Goal: Task Accomplishment & Management: Manage account settings

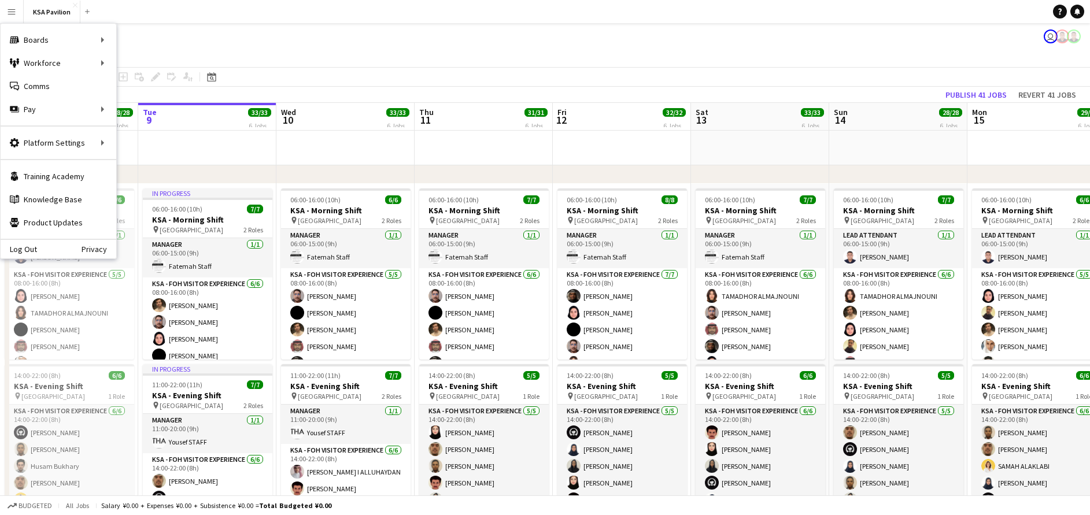
click at [484, 152] on app-date-cell at bounding box center [484, 148] width 138 height 35
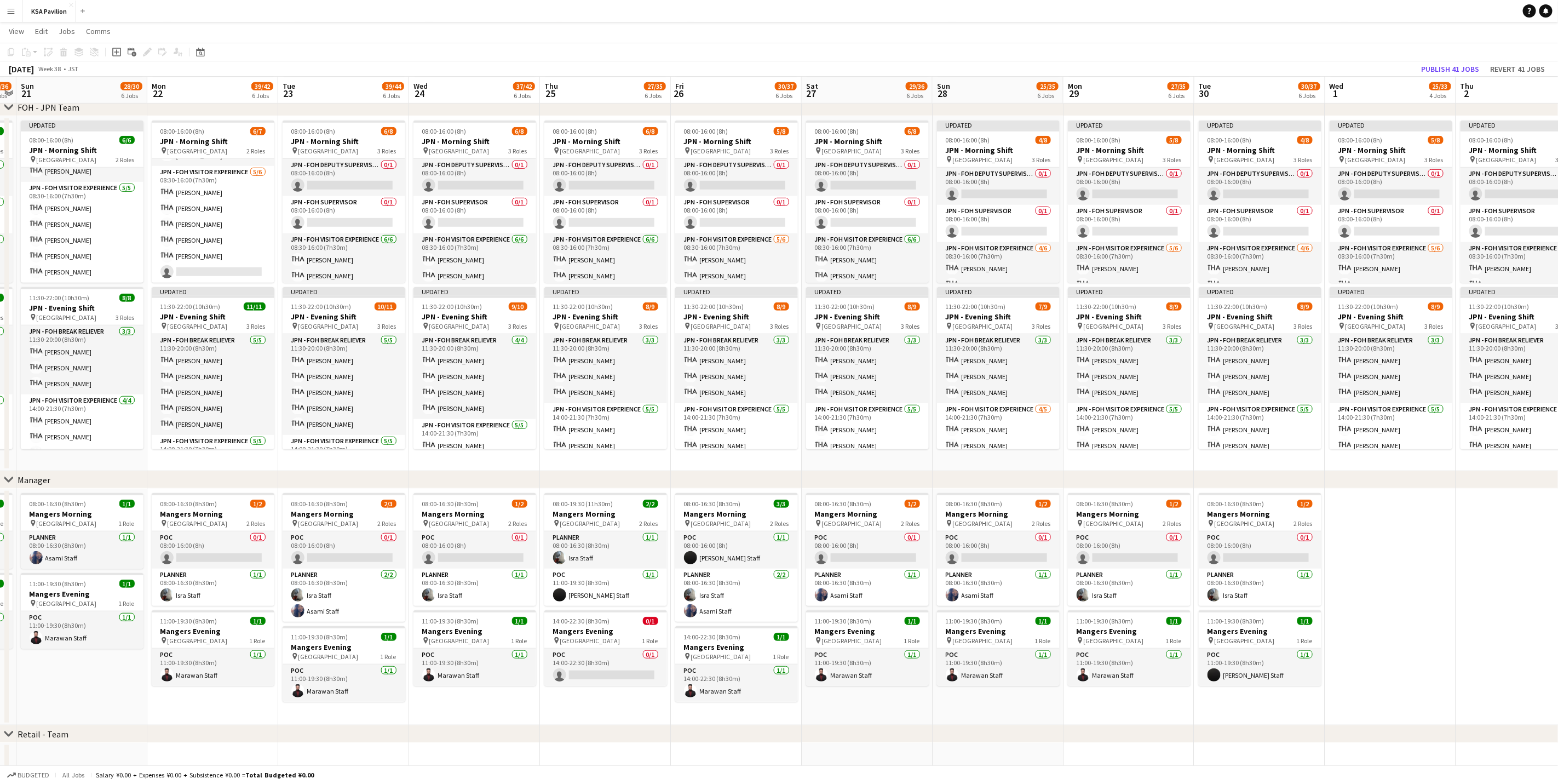
scroll to position [431, 0]
click at [78, 250] on app-card-role "JPN - FOH Visitor Experience [DATE] 08:30-16:00 (7h30m) [PERSON_NAME] [PERSON_N…" at bounding box center [82, 231] width 123 height 100
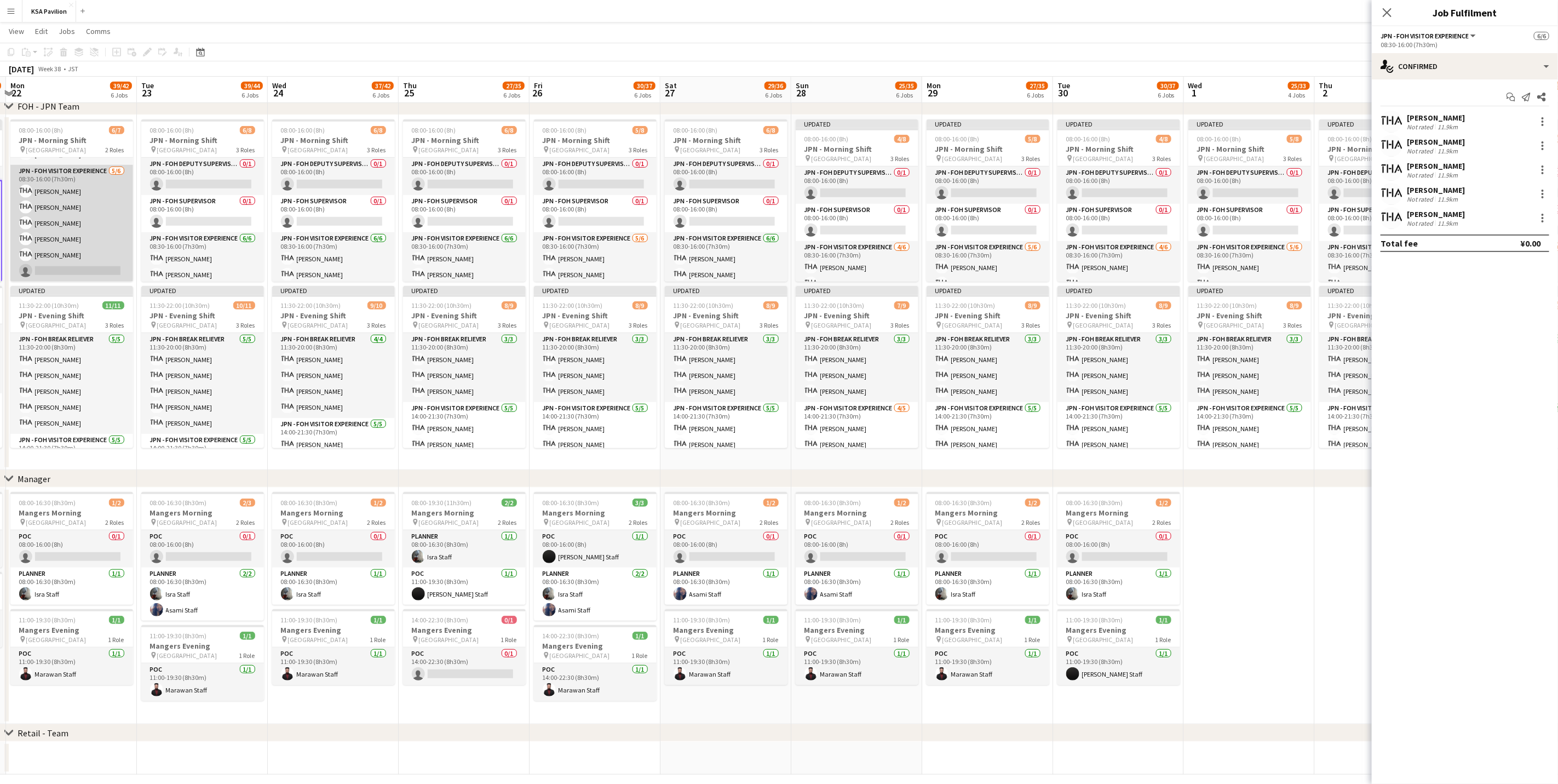
scroll to position [0, 387]
click at [82, 228] on app-card-role "JPN - FOH Visitor Experience [DATE] 08:30-16:00 (7h30m) [PERSON_NAME] [PERSON_N…" at bounding box center [71, 223] width 123 height 116
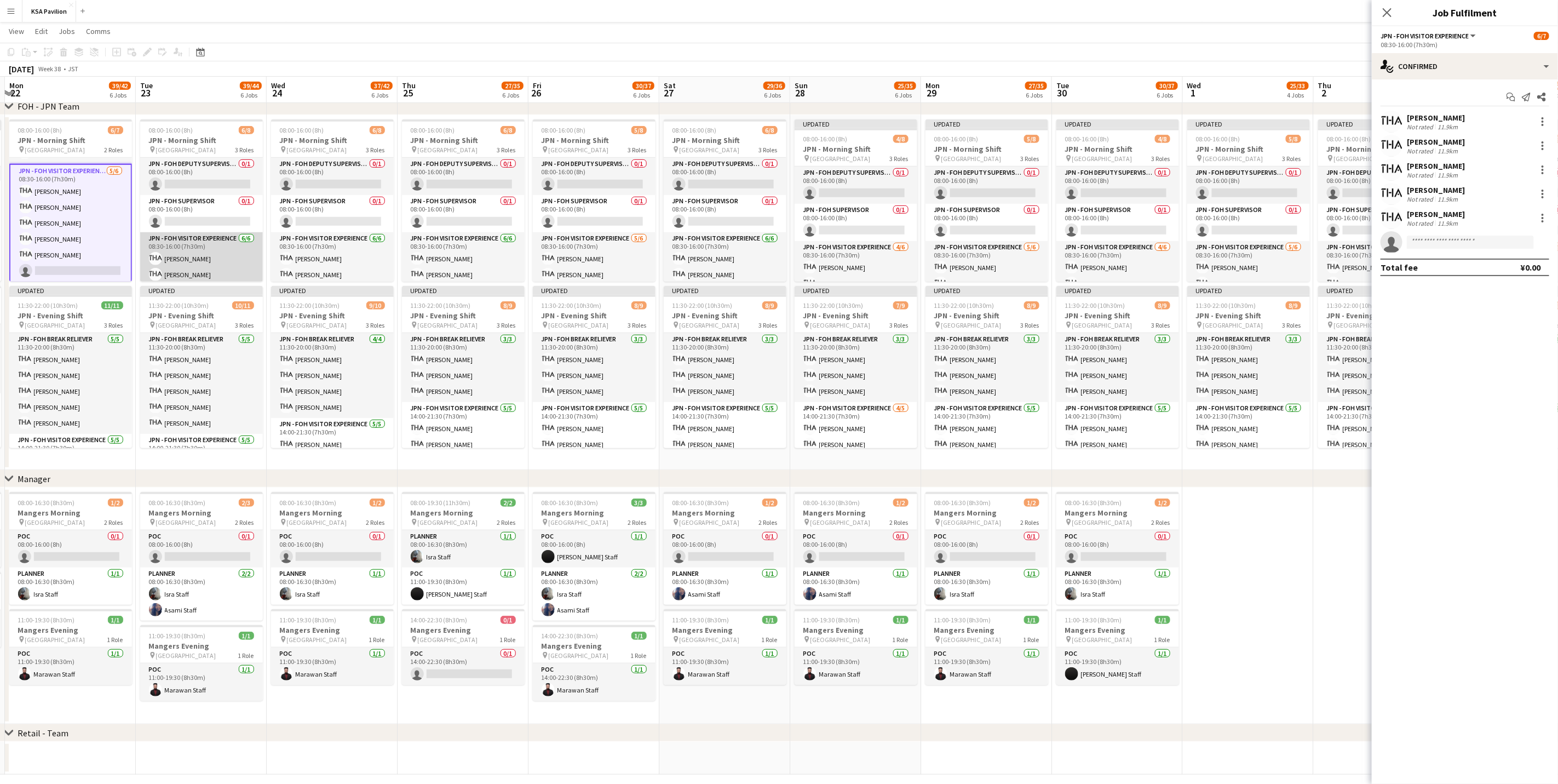
scroll to position [69, 0]
click at [229, 237] on app-card-role "JPN - FOH Visitor Experience [DATE] 08:30-16:00 (7h30m) [PERSON_NAME] [PERSON_N…" at bounding box center [202, 223] width 123 height 116
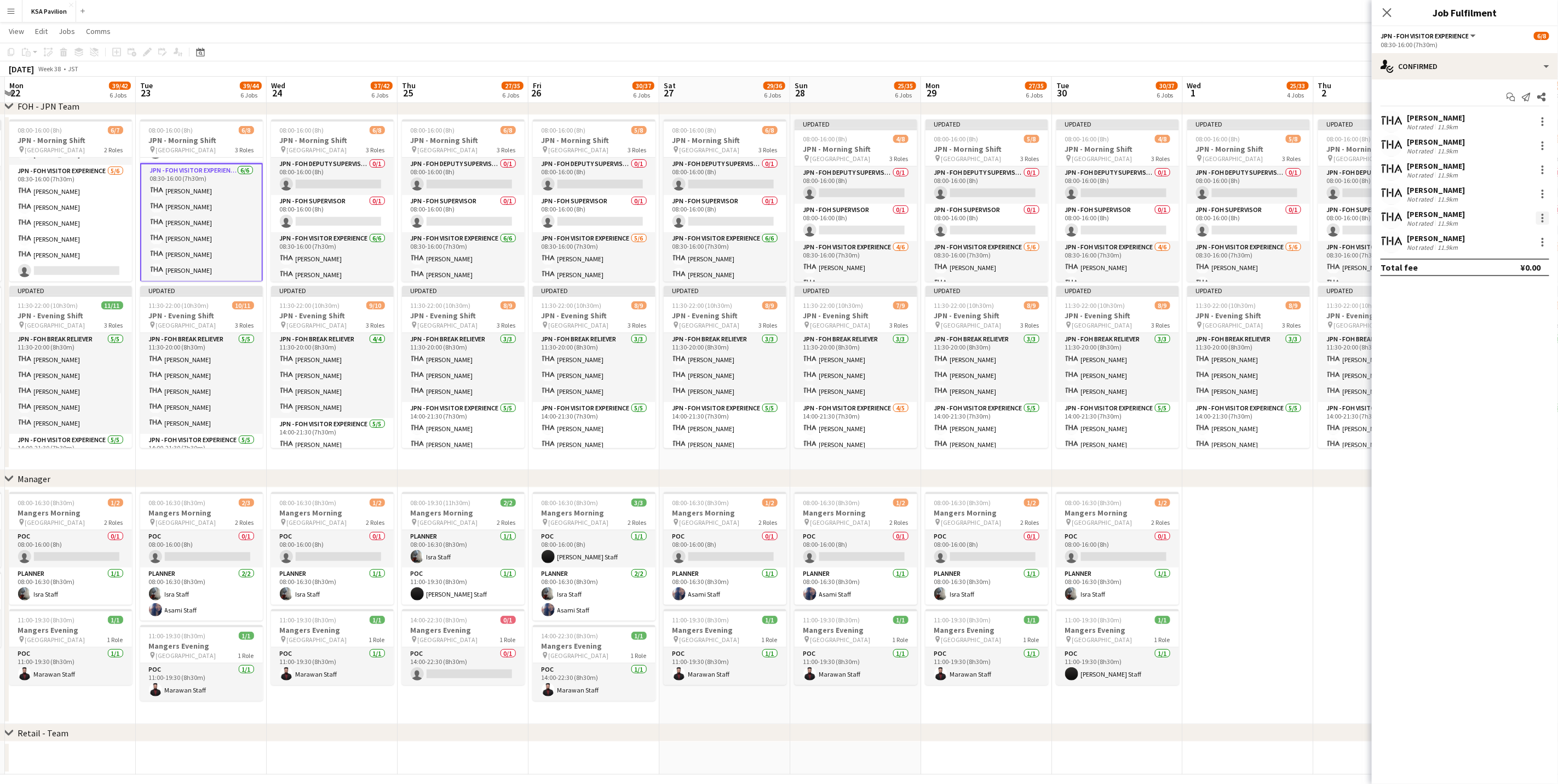
click at [1032, 223] on div at bounding box center [1543, 218] width 13 height 13
click at [1032, 340] on span "Remove" at bounding box center [1508, 343] width 68 height 9
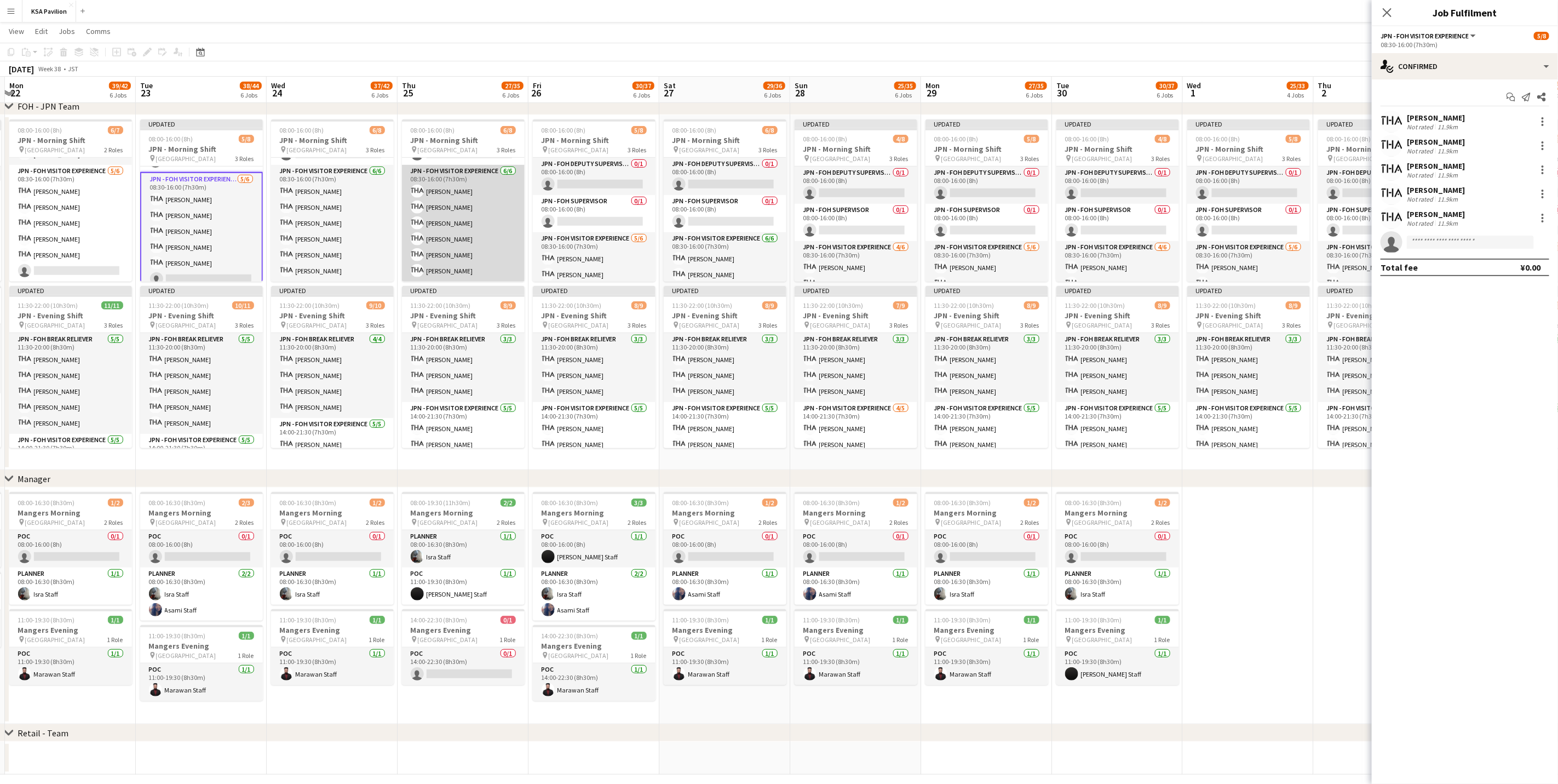
click at [462, 214] on app-card-role "JPN - FOH Visitor Experience [DATE] 08:30-16:00 (7h30m) [PERSON_NAME] TSUDA Chi…" at bounding box center [464, 223] width 123 height 116
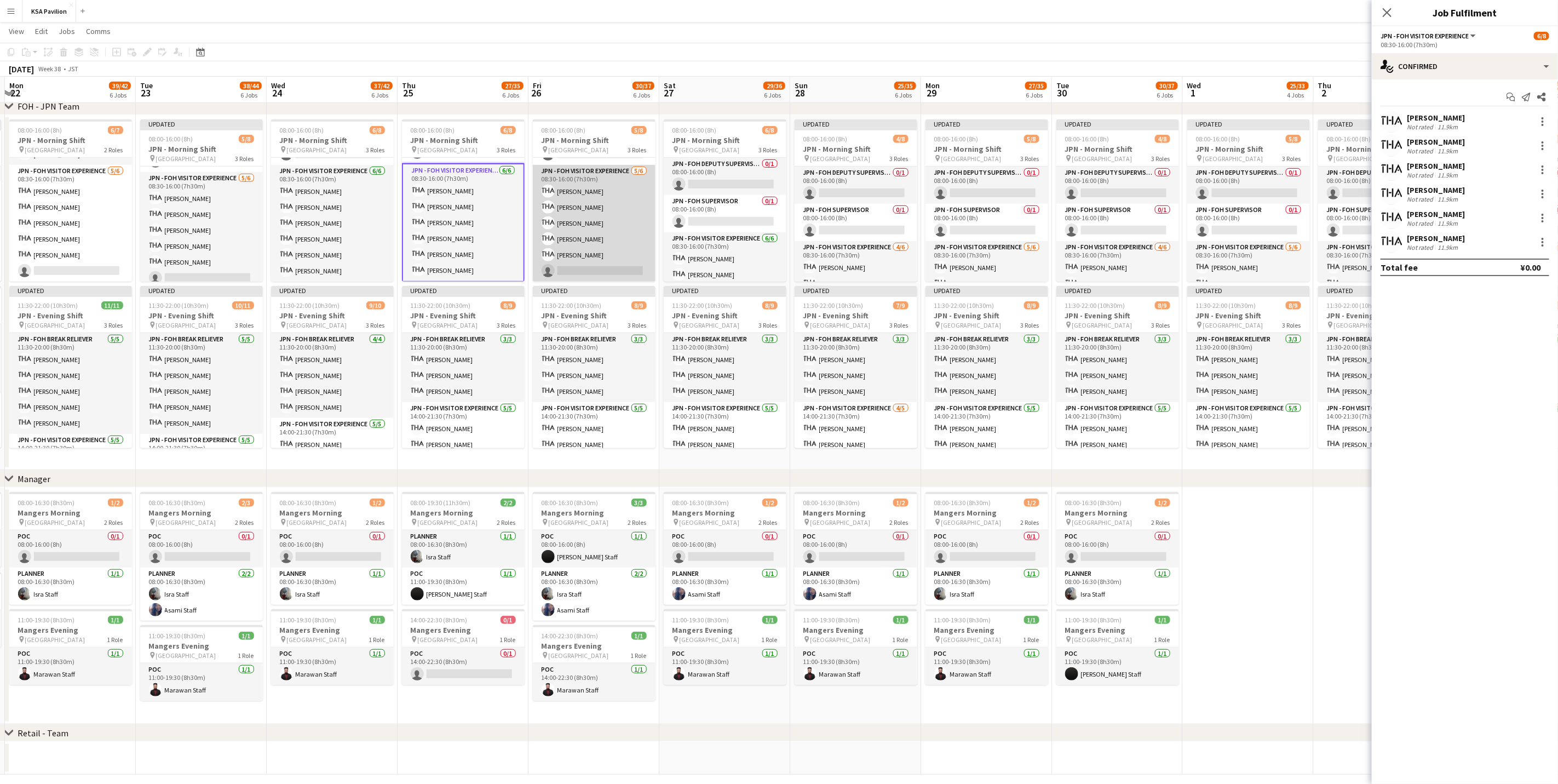
click at [592, 219] on app-card-role "JPN - FOH Visitor Experience [DATE] 08:30-16:00 (7h30m) [PERSON_NAME] SUGIMOTO …" at bounding box center [595, 223] width 123 height 116
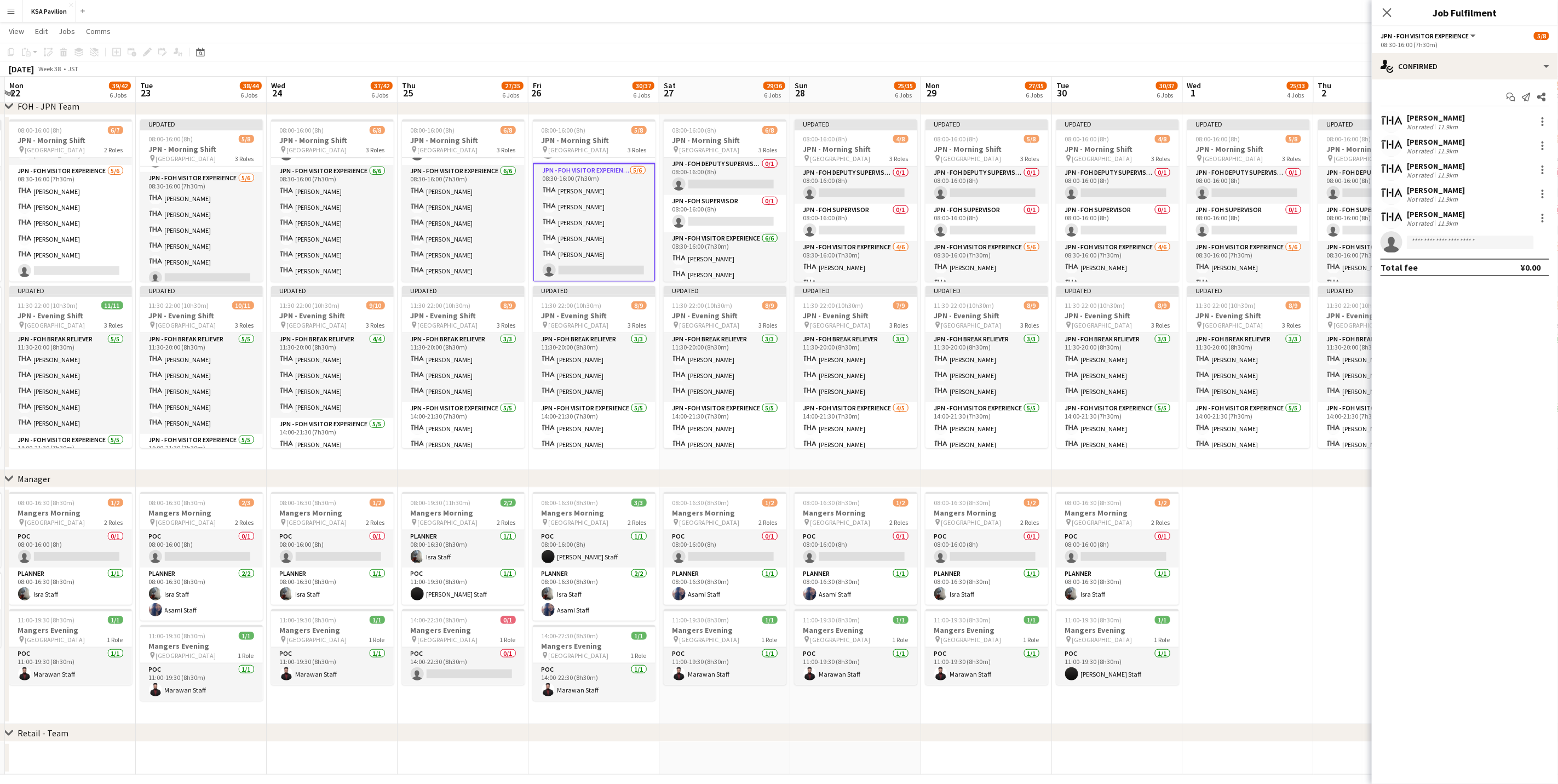
click at [613, 266] on app-card-role "JPN - FOH Visitor Experience [DATE] 08:30-16:00 (7h30m) [PERSON_NAME] SUGIMOTO …" at bounding box center [595, 223] width 123 height 119
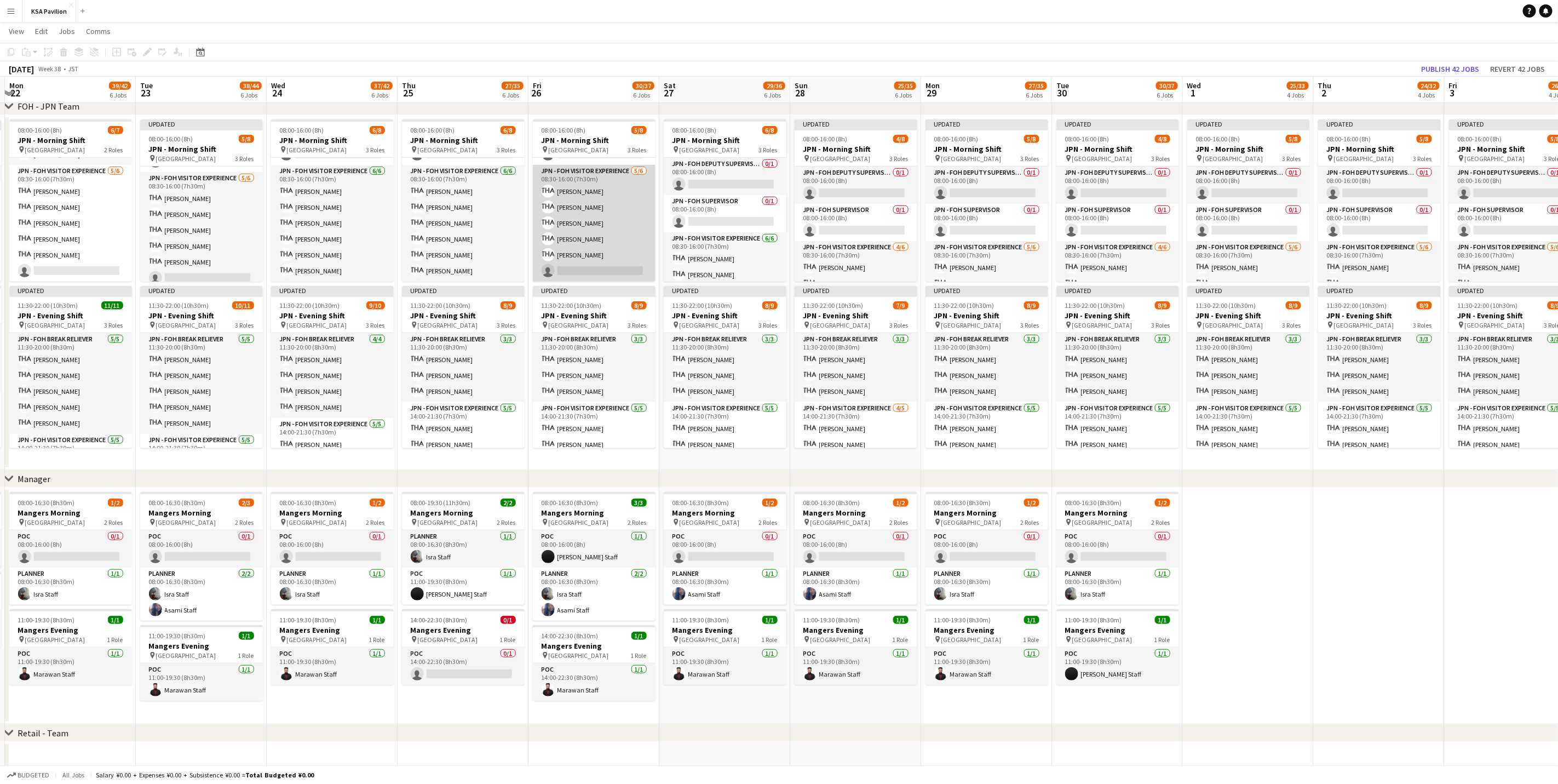
click at [613, 266] on app-card-role "JPN - FOH Visitor Experience [DATE] 08:30-16:00 (7h30m) [PERSON_NAME] SUGIMOTO …" at bounding box center [595, 223] width 123 height 116
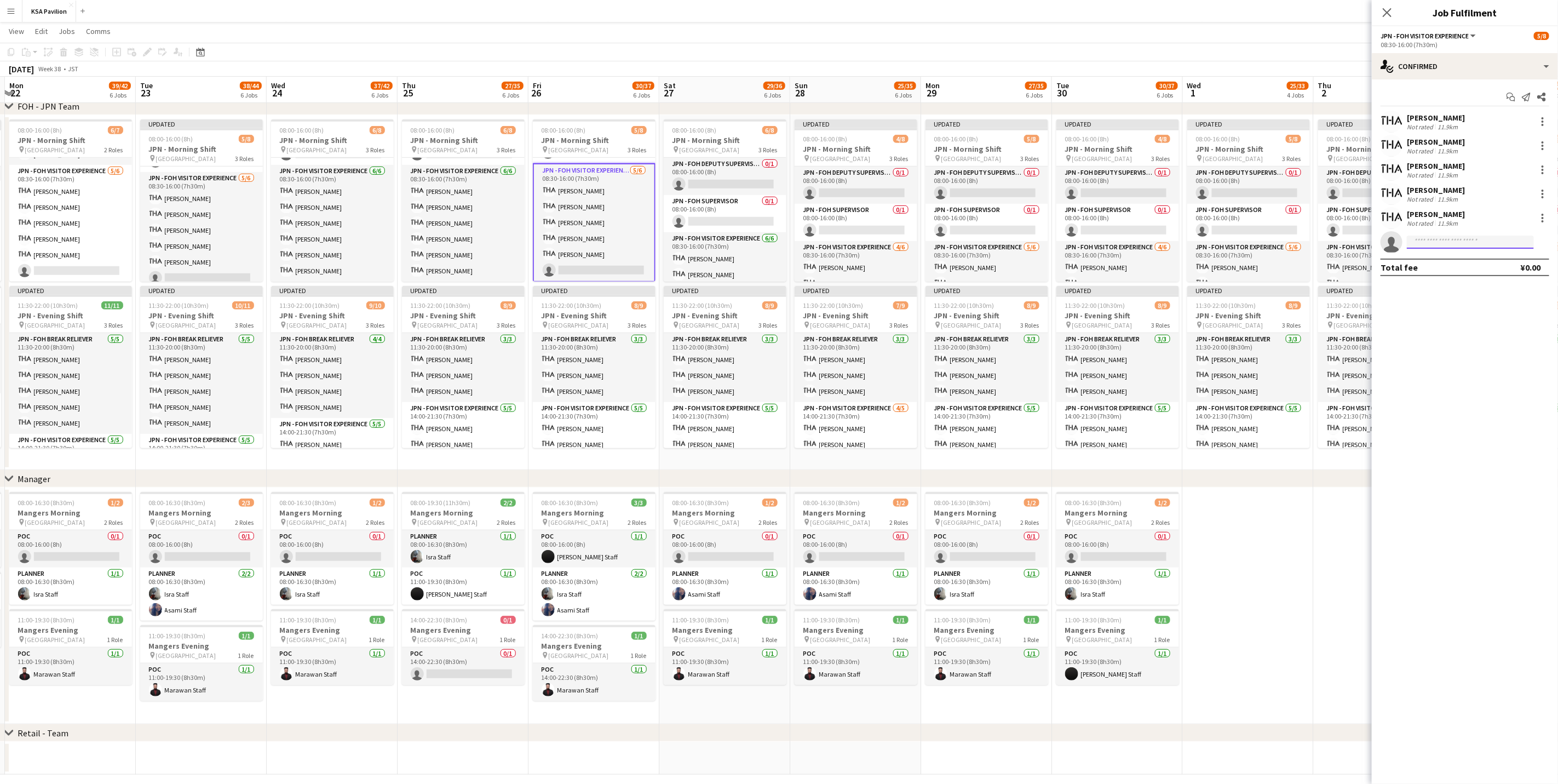
click at [1032, 241] on input at bounding box center [1471, 242] width 127 height 13
type input "****"
click at [616, 257] on app-card-role "JPN - FOH Visitor Experience [DATE] 08:30-16:00 (7h30m) [PERSON_NAME] SUGIMOTO …" at bounding box center [595, 223] width 123 height 119
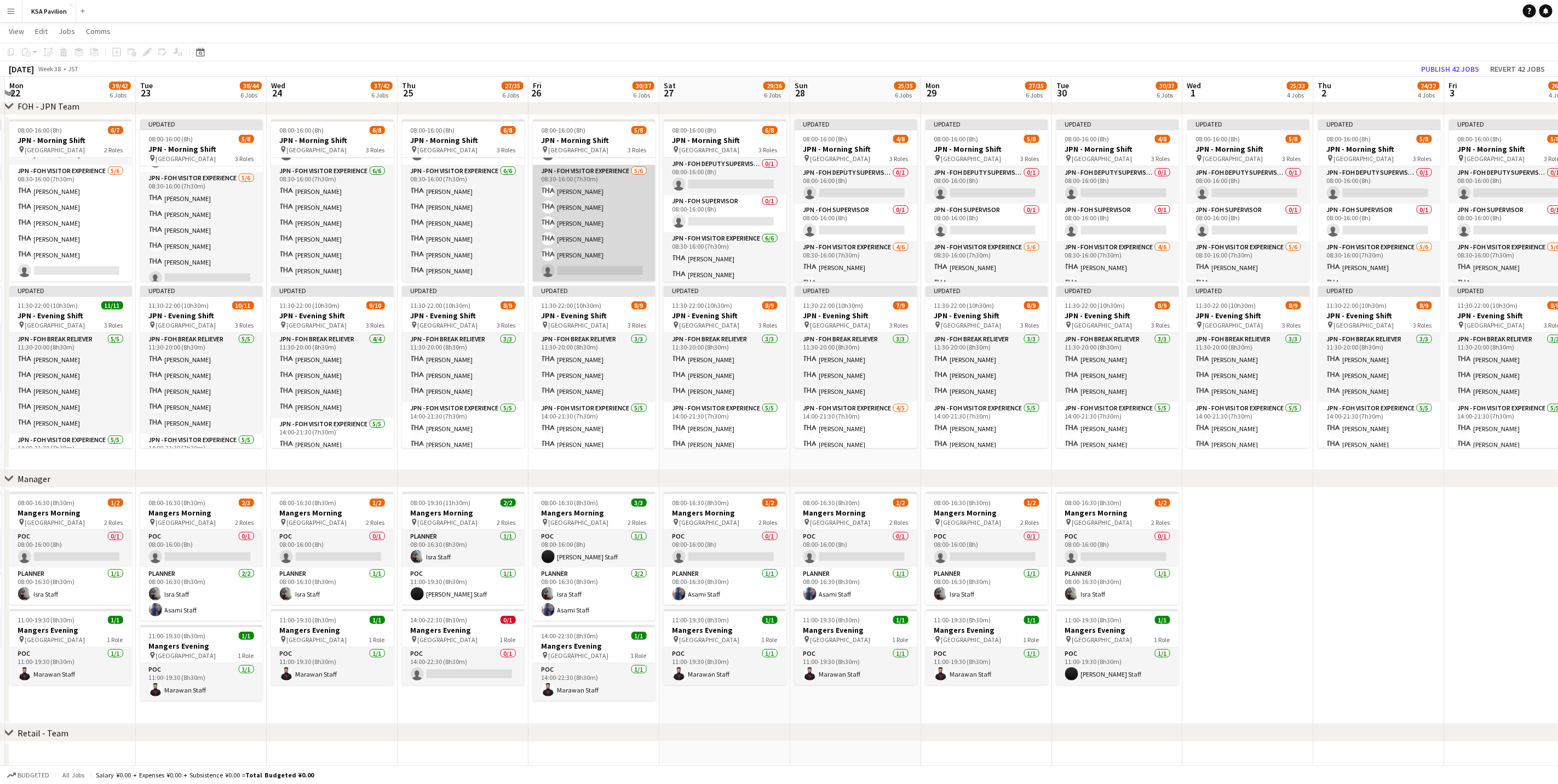
click at [616, 257] on app-card-role "JPN - FOH Visitor Experience [DATE] 08:30-16:00 (7h30m) [PERSON_NAME] SUGIMOTO …" at bounding box center [595, 223] width 123 height 116
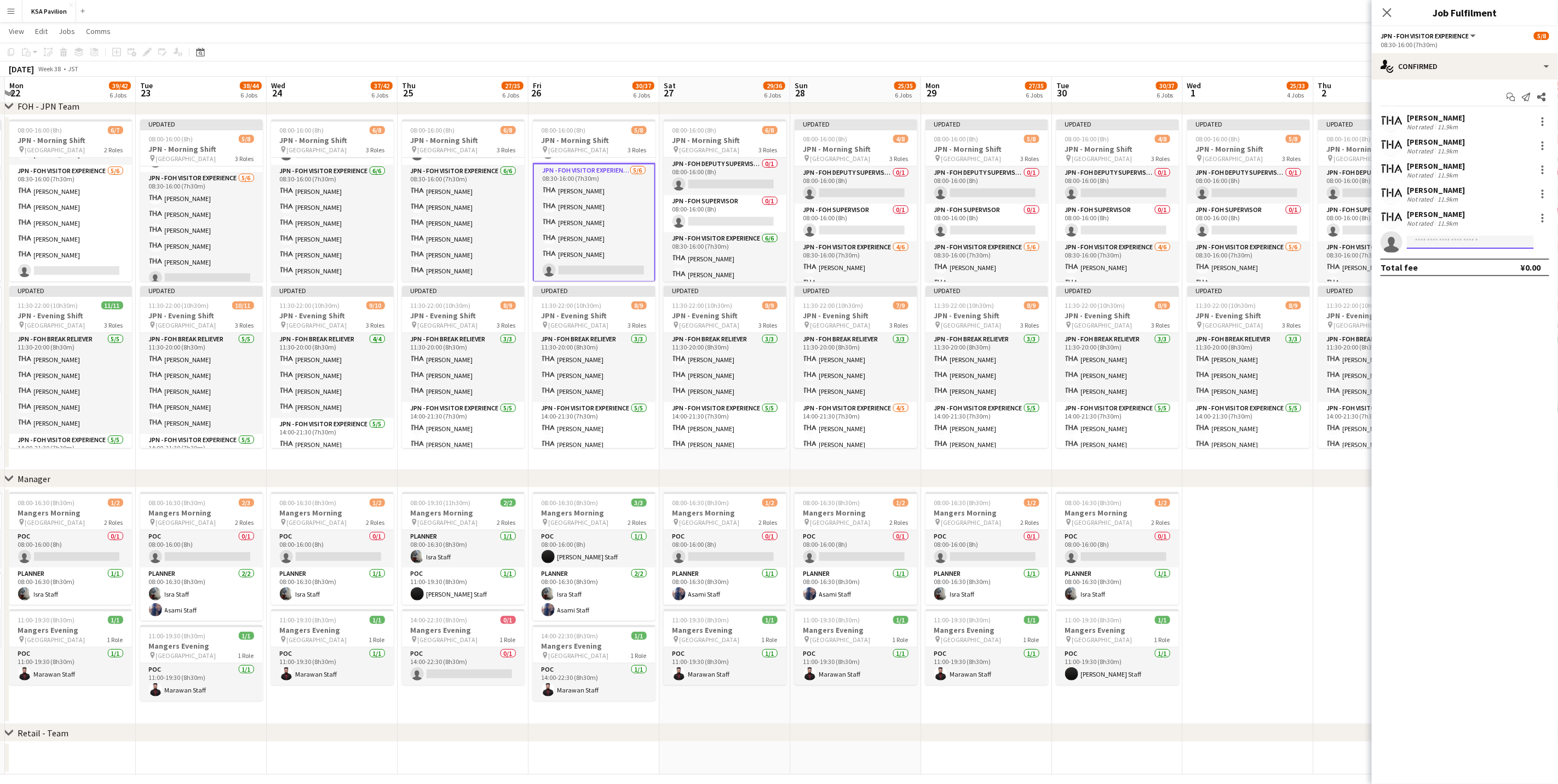
click at [1032, 242] on input at bounding box center [1471, 242] width 127 height 13
type input "*****"
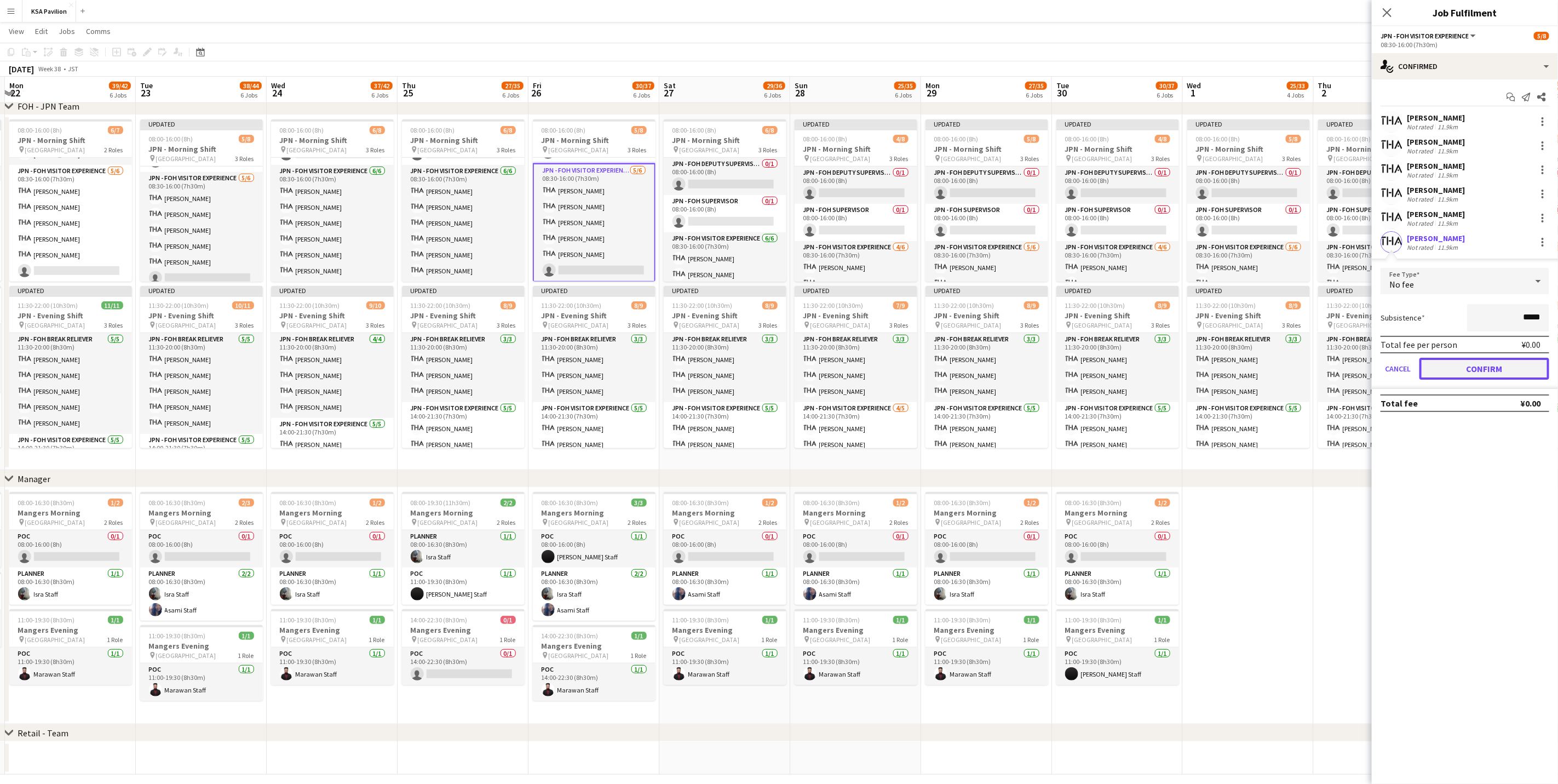
click at [1032, 365] on button "Confirm" at bounding box center [1484, 368] width 130 height 22
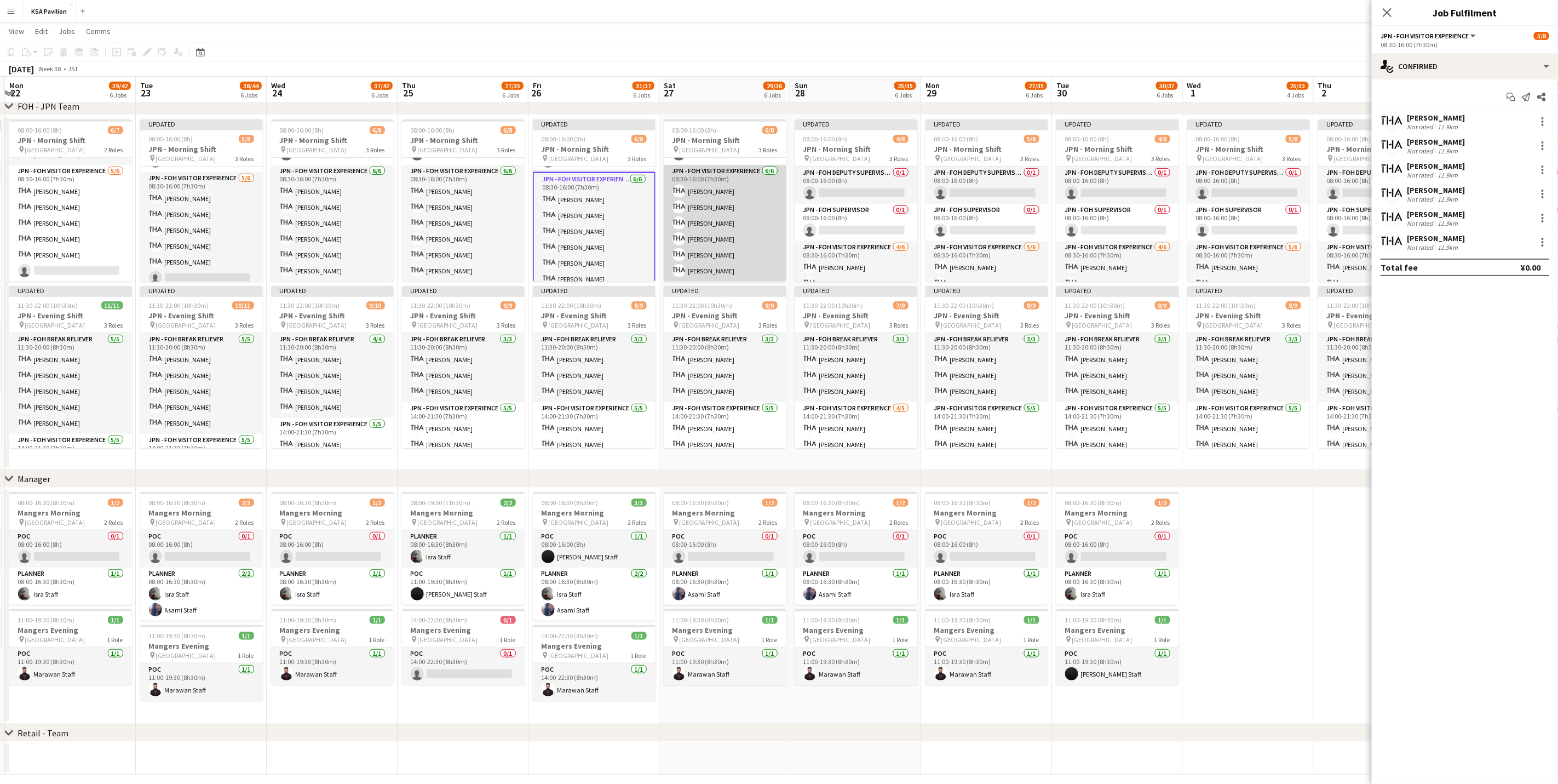
click at [735, 257] on app-card-role "JPN - FOH Visitor Experience [DATE] 08:30-16:00 (7h30m) [PERSON_NAME] [PERSON_N…" at bounding box center [725, 223] width 123 height 116
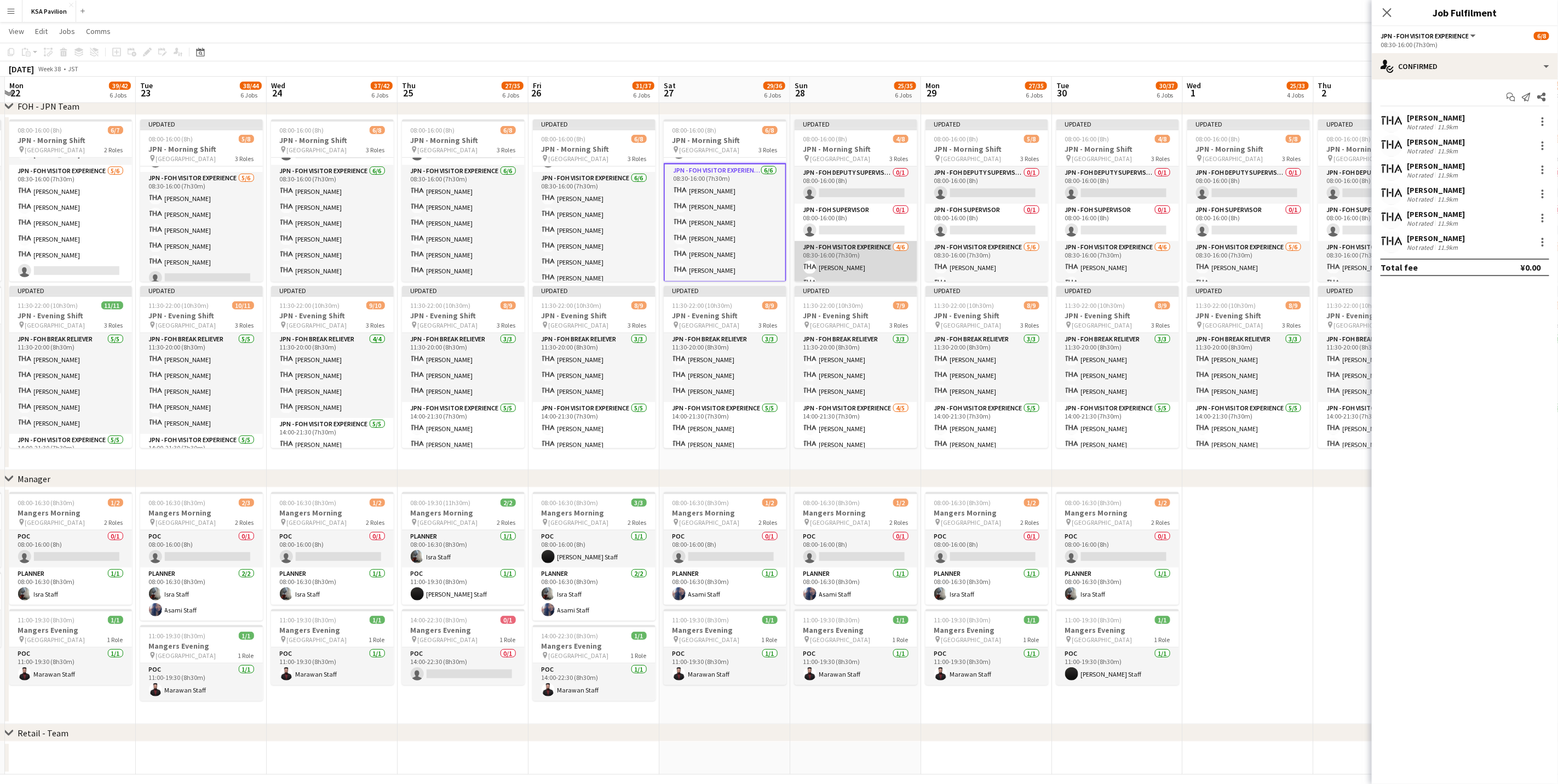
scroll to position [78, 0]
click at [827, 230] on app-card-role "JPN - FOH Visitor Experience [DATE] 08:30-16:00 (7h30m) [PERSON_NAME] [PERSON_N…" at bounding box center [856, 223] width 123 height 116
click at [868, 225] on app-card-role "JPN - FOH Visitor Experience [DATE] 08:30-16:00 (7h30m) [PERSON_NAME] [PERSON_N…" at bounding box center [856, 223] width 123 height 119
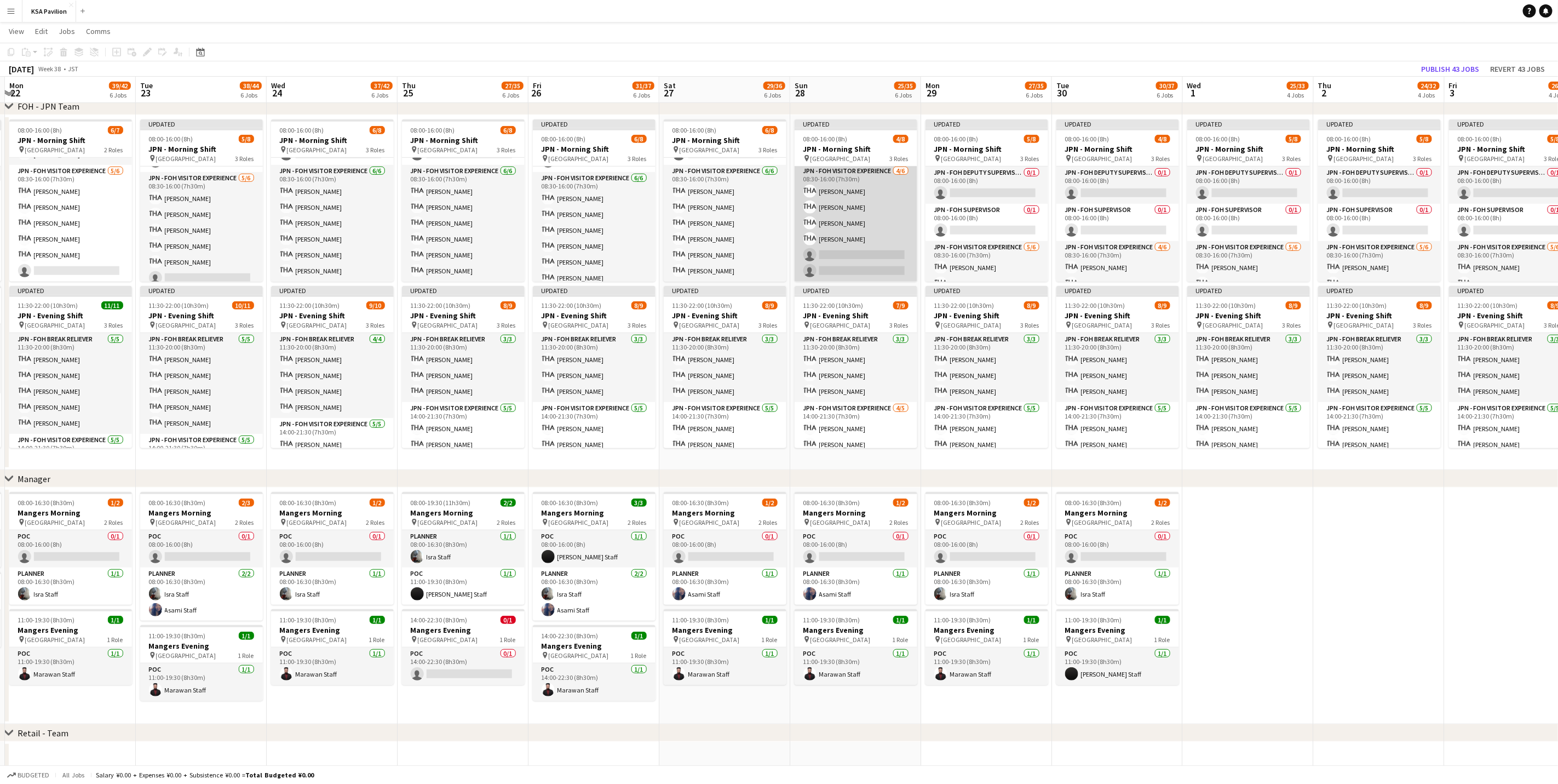
click at [869, 229] on app-card-role "JPN - FOH Visitor Experience [DATE] 08:30-16:00 (7h30m) [PERSON_NAME] [PERSON_N…" at bounding box center [856, 223] width 123 height 116
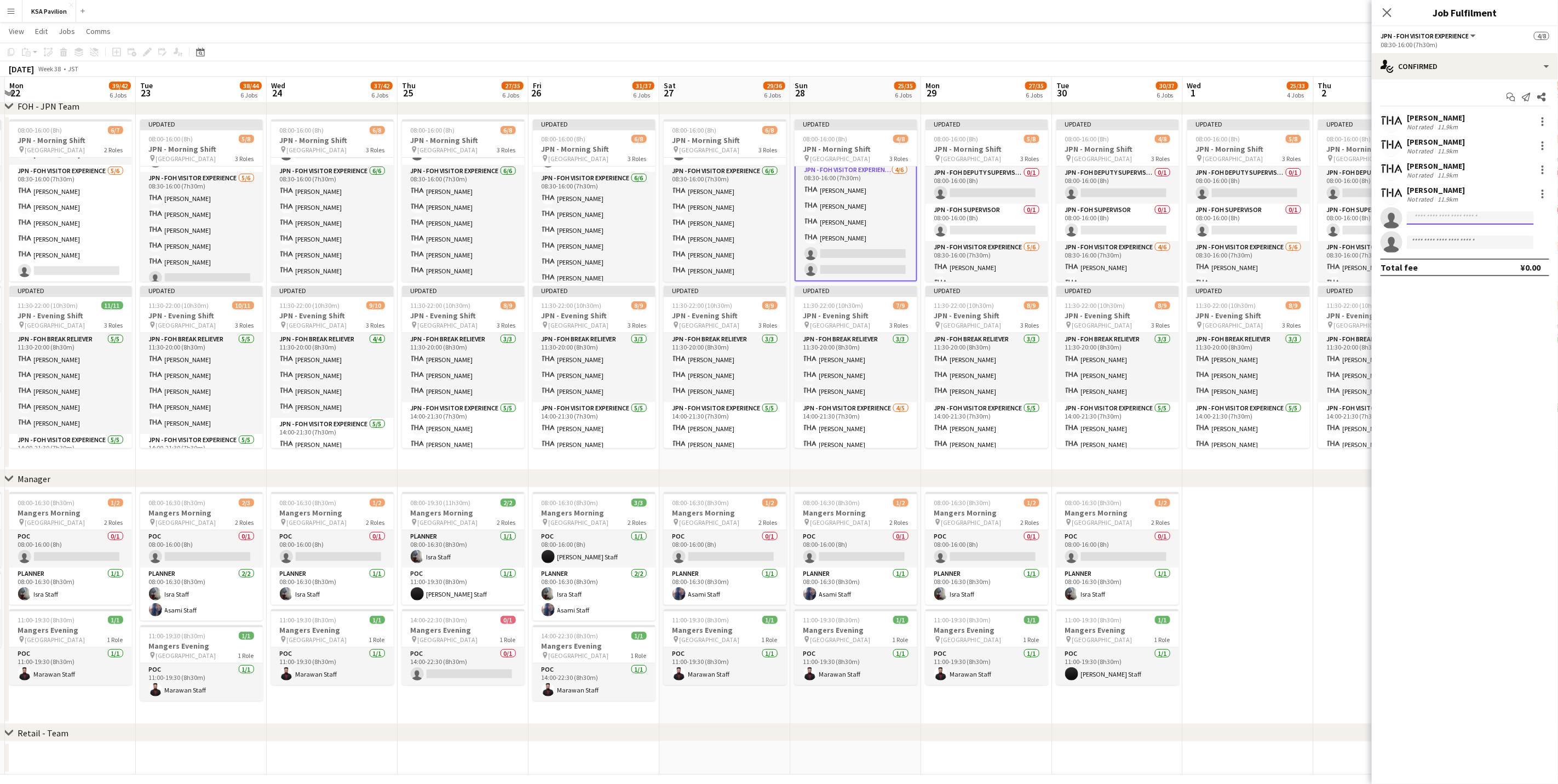
click at [1032, 221] on input at bounding box center [1471, 218] width 127 height 13
type input "****"
click at [1032, 239] on span "[EMAIL_ADDRESS][DOMAIN_NAME]" at bounding box center [1471, 242] width 110 height 9
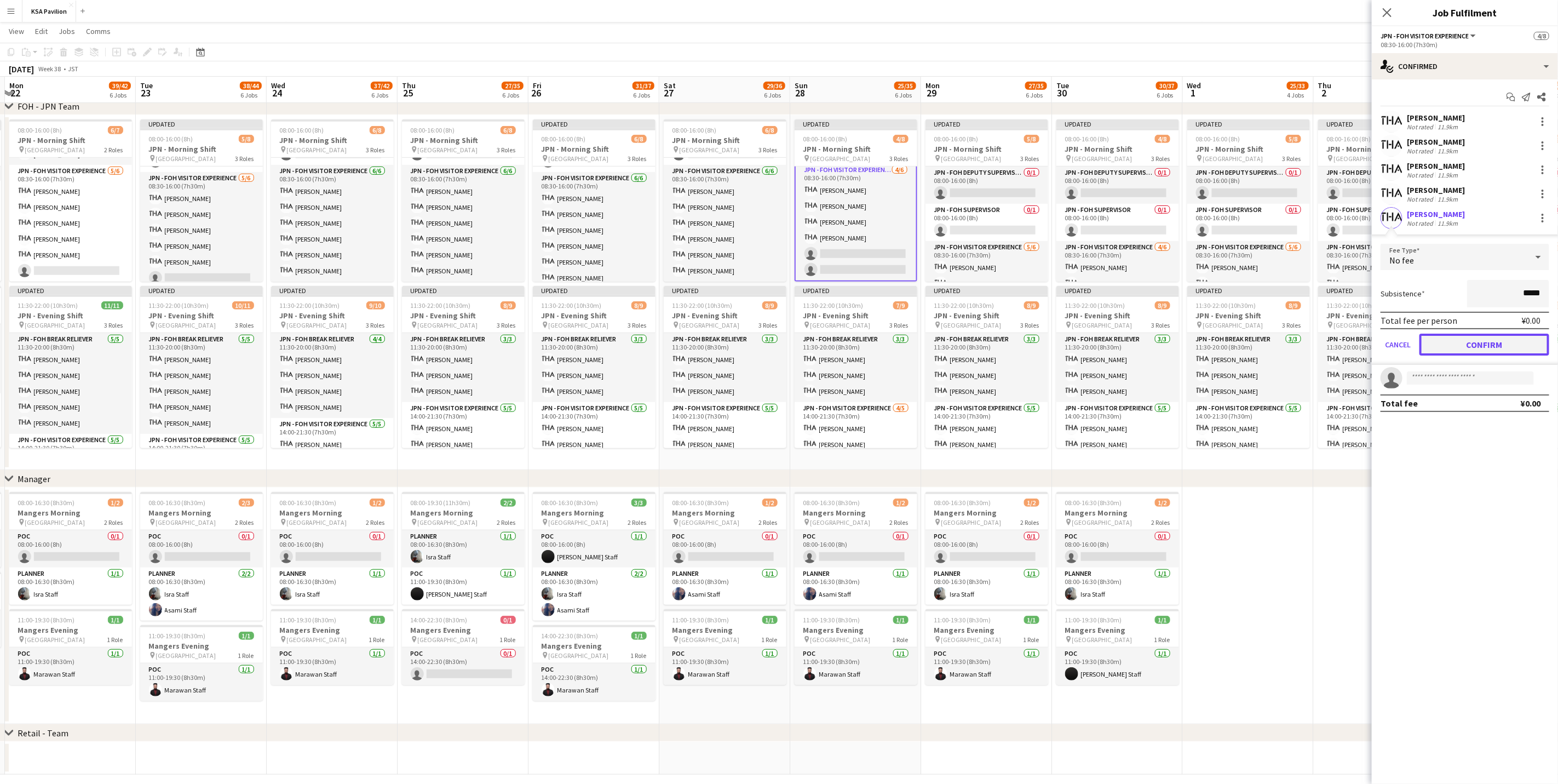
click at [1032, 347] on button "Confirm" at bounding box center [1484, 344] width 130 height 22
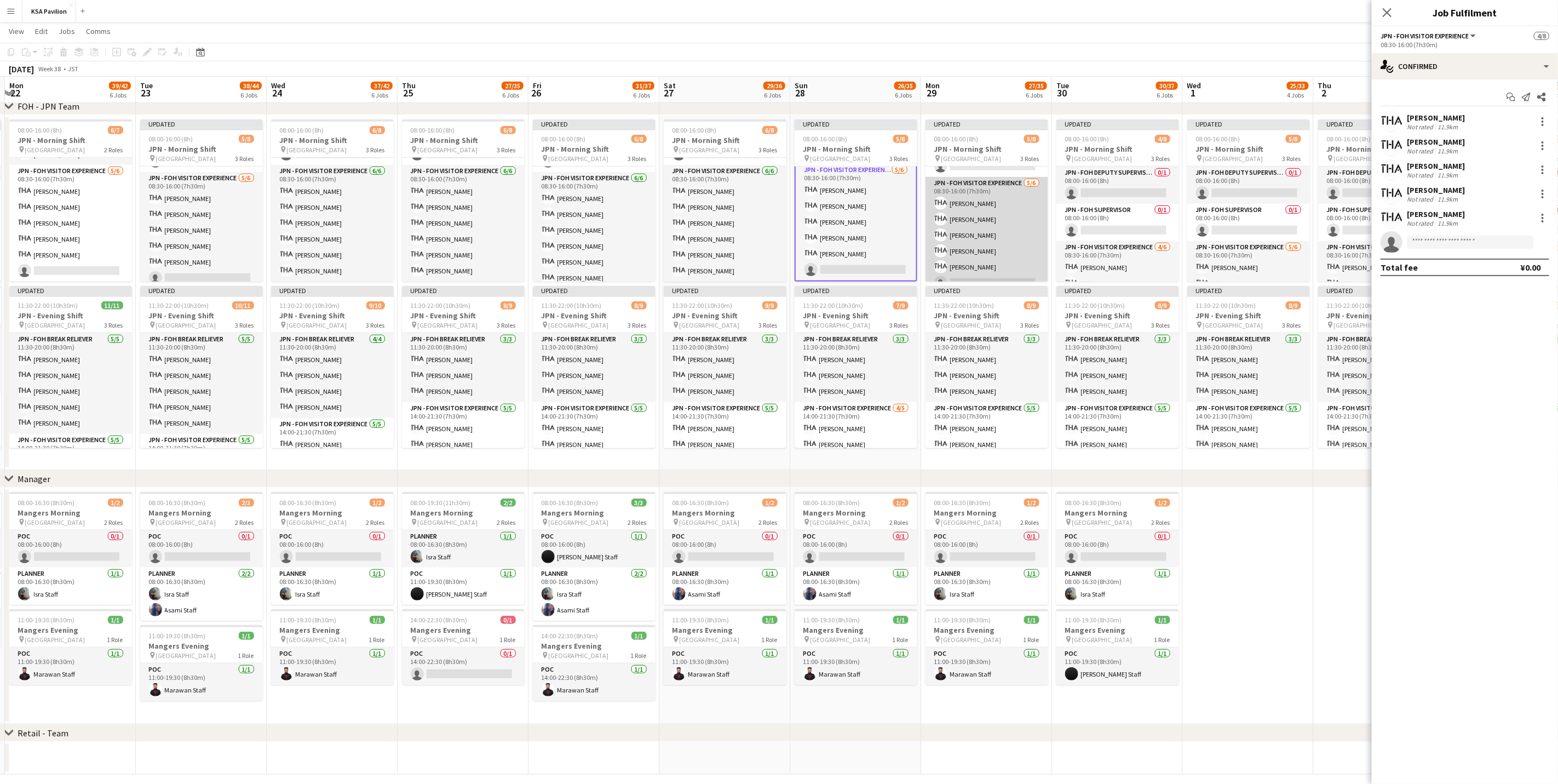
scroll to position [64, 0]
click at [1017, 245] on app-card-role "JPN - FOH Visitor Experience [DATE] 08:30-16:00 (7h30m) [PERSON_NAME] Kie ISHIG…" at bounding box center [987, 234] width 123 height 116
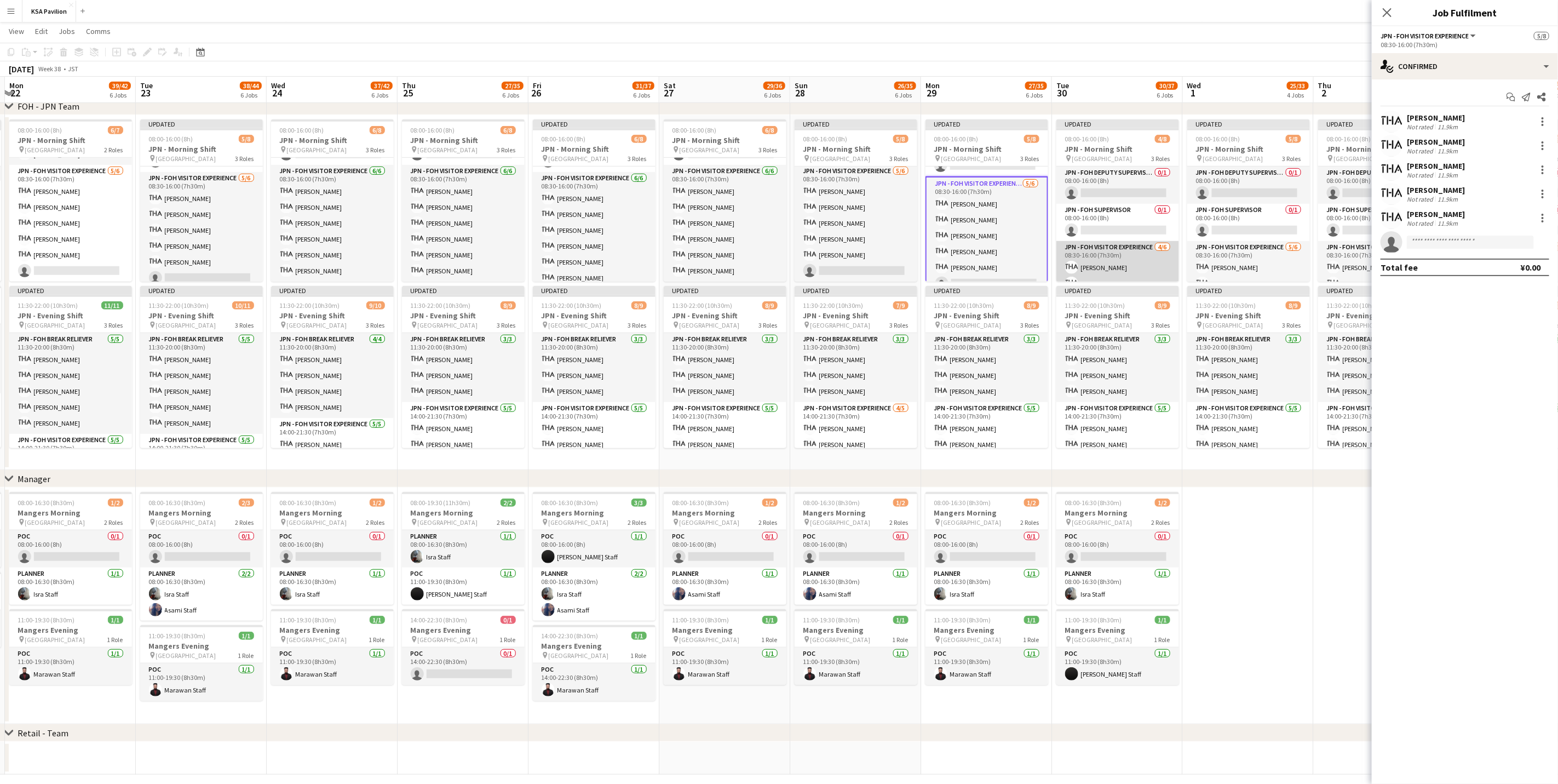
click at [1032, 253] on app-card-role "JPN - FOH Visitor Experience [DATE] 08:30-16:00 (7h30m) [PERSON_NAME] single-ne…" at bounding box center [1119, 298] width 123 height 116
click at [1032, 219] on input at bounding box center [1471, 218] width 127 height 13
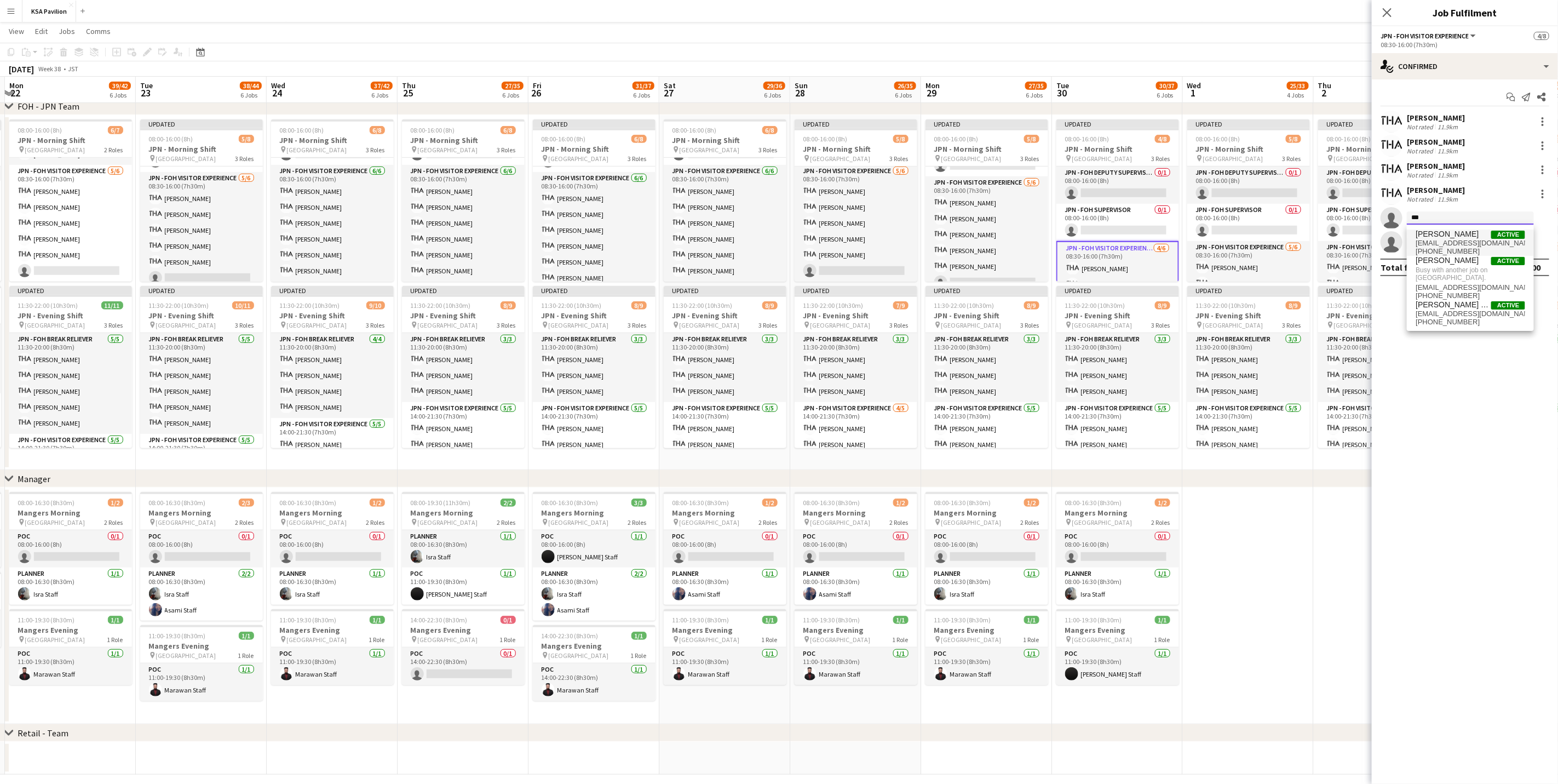
type input "***"
click at [1032, 239] on span "[EMAIL_ADDRESS][DOMAIN_NAME]" at bounding box center [1471, 242] width 110 height 9
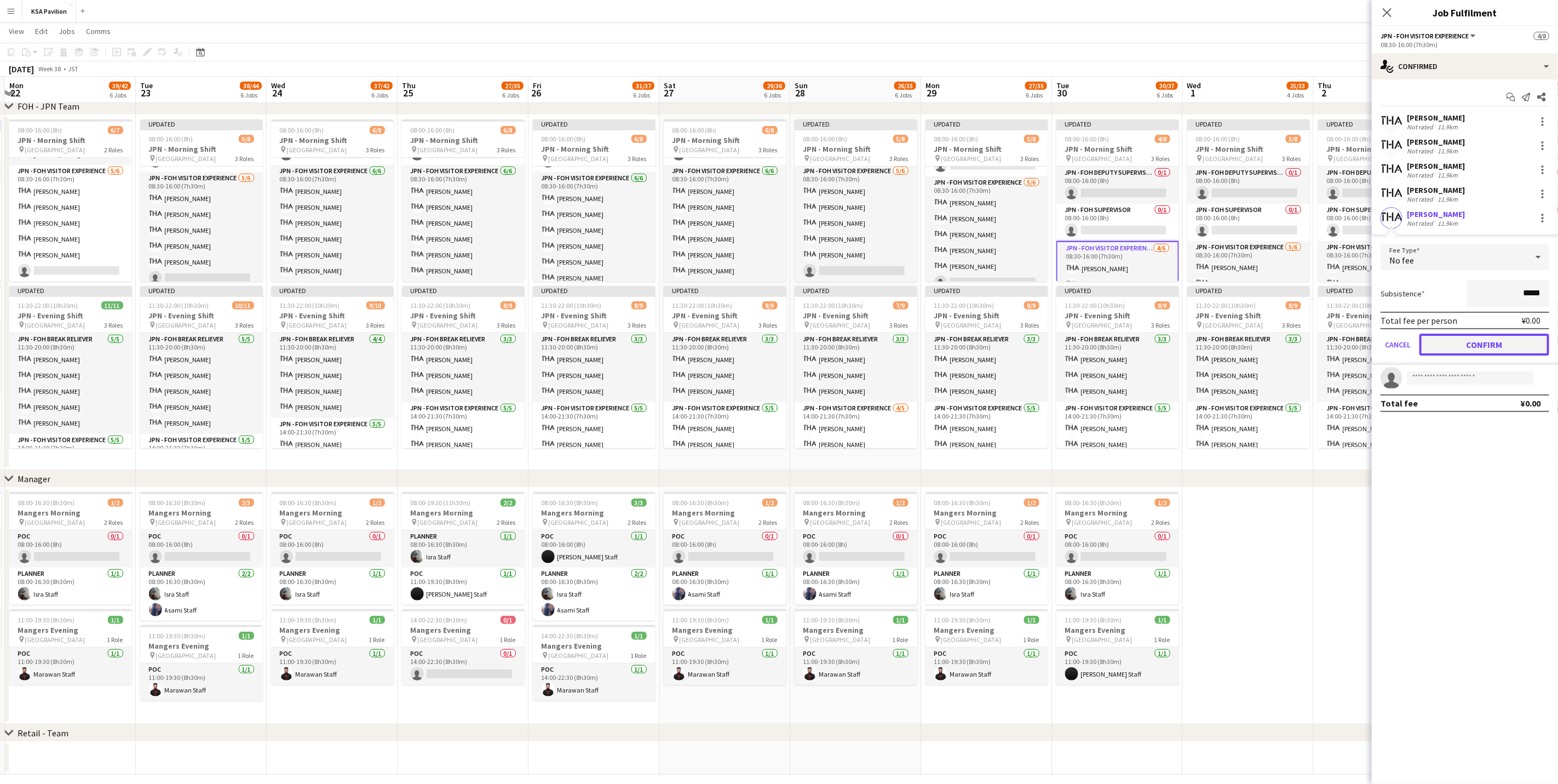
click at [1032, 342] on button "Confirm" at bounding box center [1484, 344] width 130 height 22
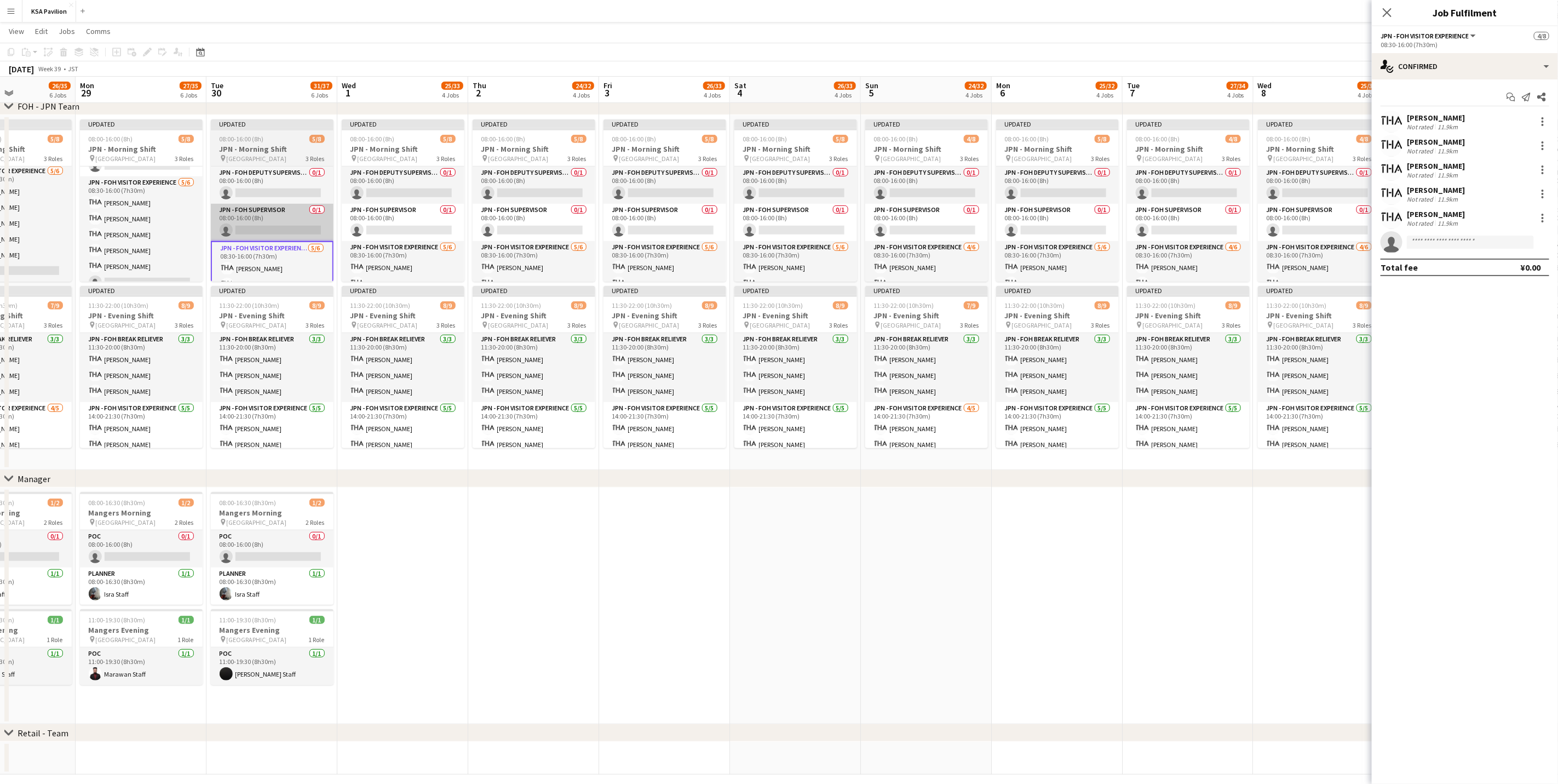
scroll to position [0, 344]
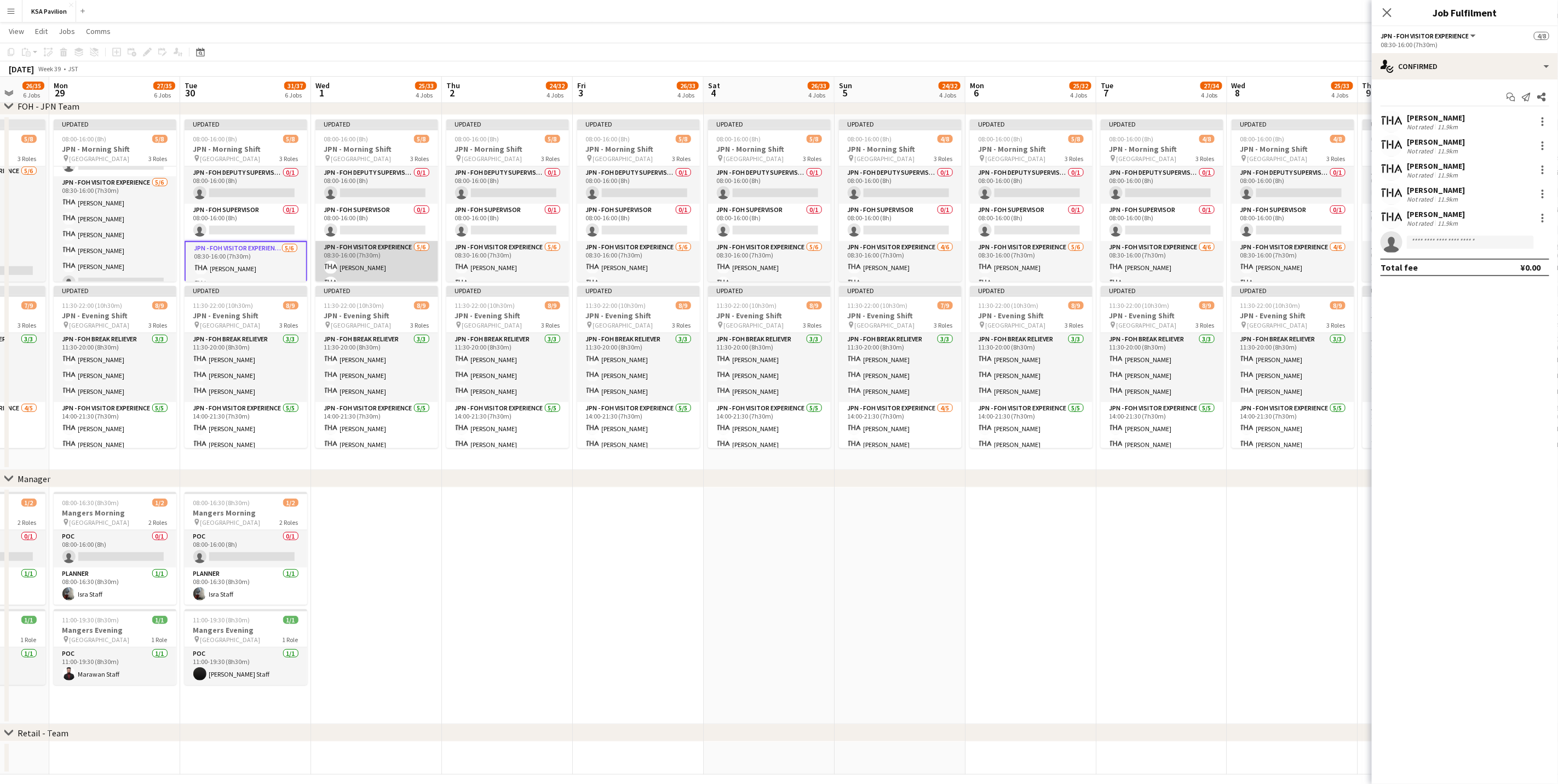
click at [400, 254] on app-card-role "JPN - FOH Visitor Experience [DATE] 08:30-16:00 (7h30m) [PERSON_NAME] [PERSON_N…" at bounding box center [377, 298] width 123 height 116
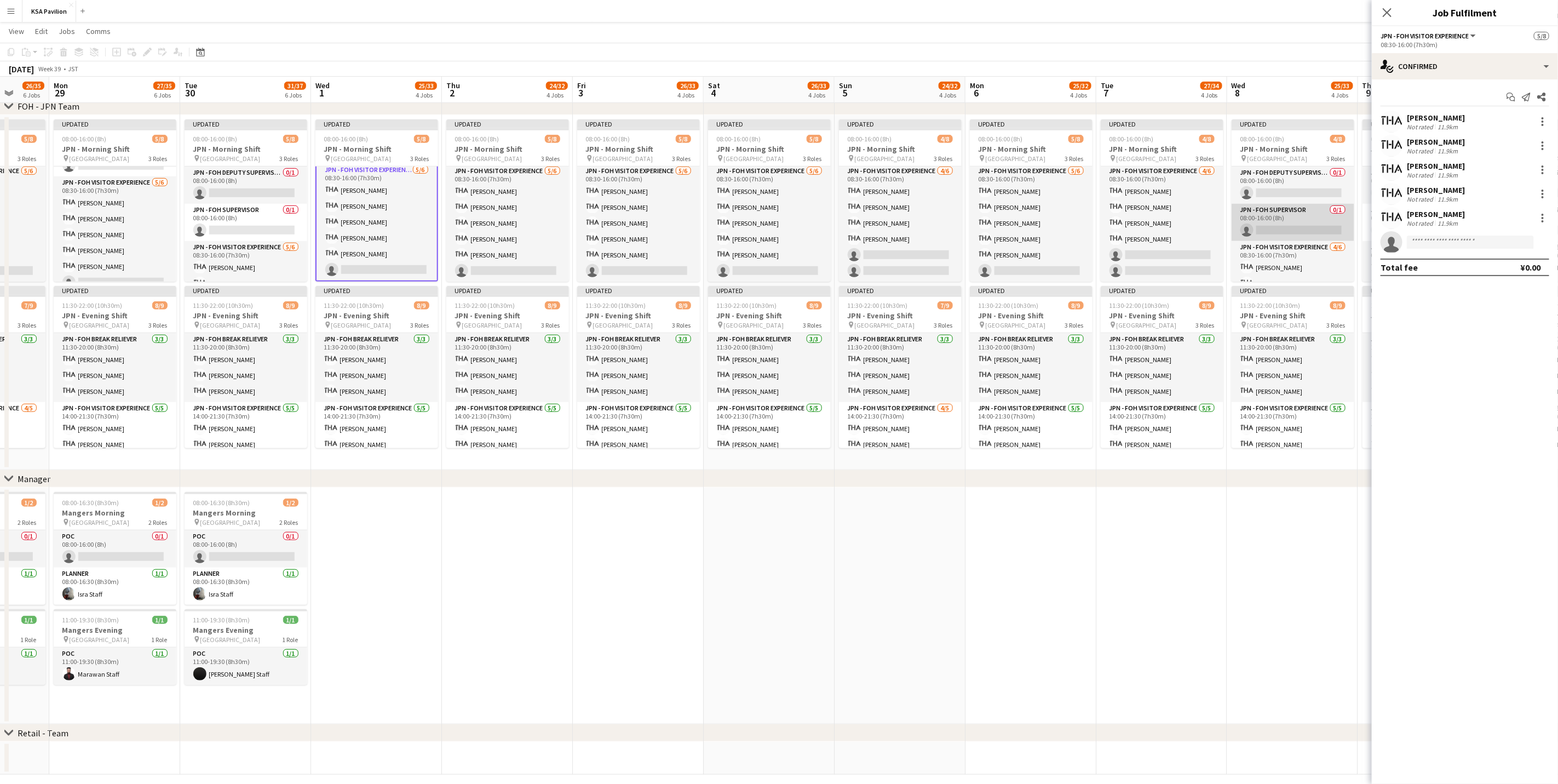
scroll to position [78, 0]
click at [1032, 240] on input at bounding box center [1471, 242] width 127 height 13
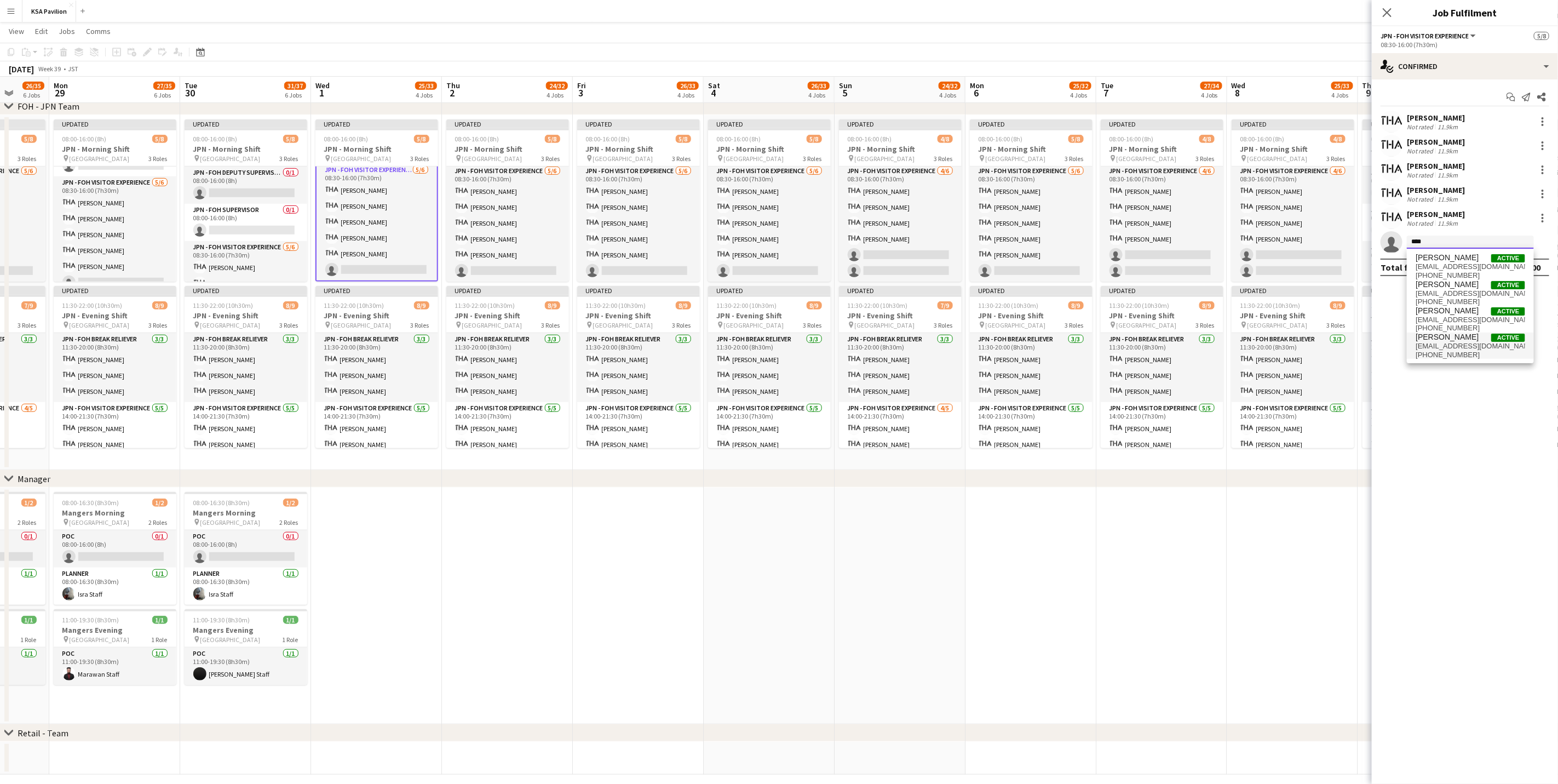
type input "****"
click at [1032, 346] on span "[EMAIL_ADDRESS][DOMAIN_NAME]" at bounding box center [1471, 346] width 110 height 9
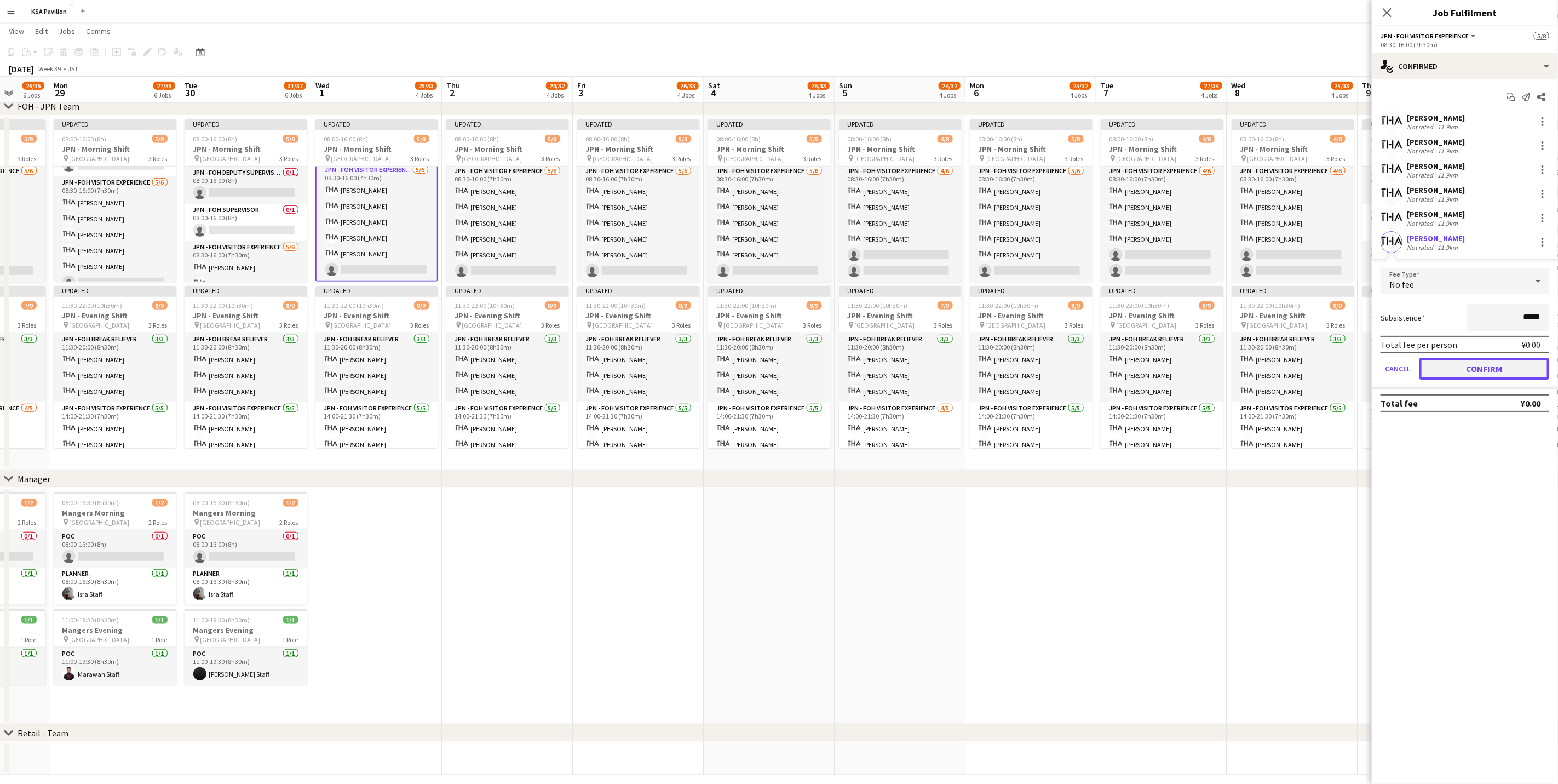
click at [1032, 370] on button "Confirm" at bounding box center [1484, 368] width 130 height 22
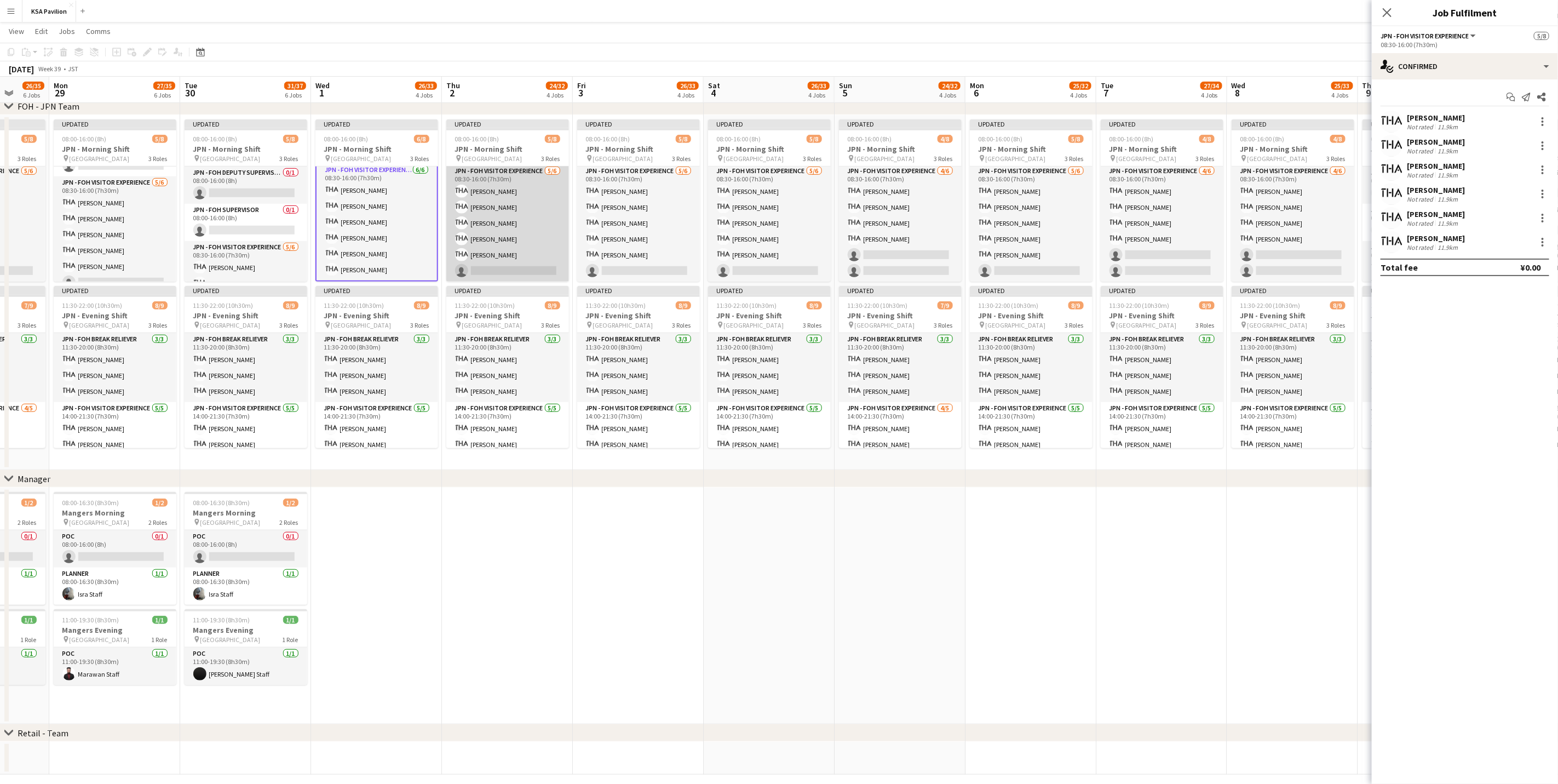
click at [493, 250] on app-card-role "JPN - FOH Visitor Experience [DATE] 08:30-16:00 (7h30m) [PERSON_NAME] [PERSON_N…" at bounding box center [508, 223] width 123 height 116
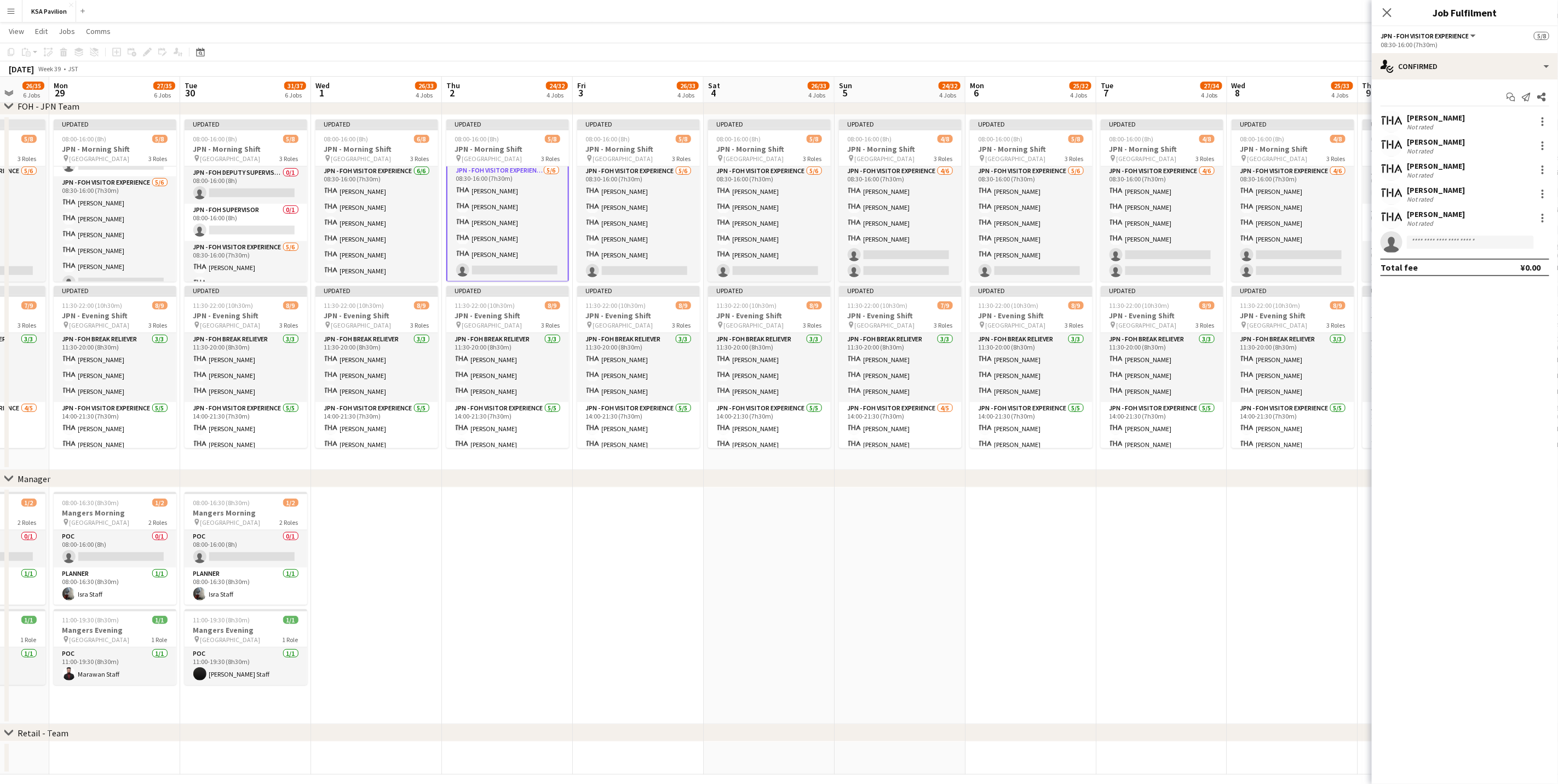
scroll to position [79, 0]
click at [1032, 242] on input at bounding box center [1471, 242] width 127 height 13
type input "*****"
click at [1032, 260] on span "[PERSON_NAME]" at bounding box center [1447, 258] width 63 height 9
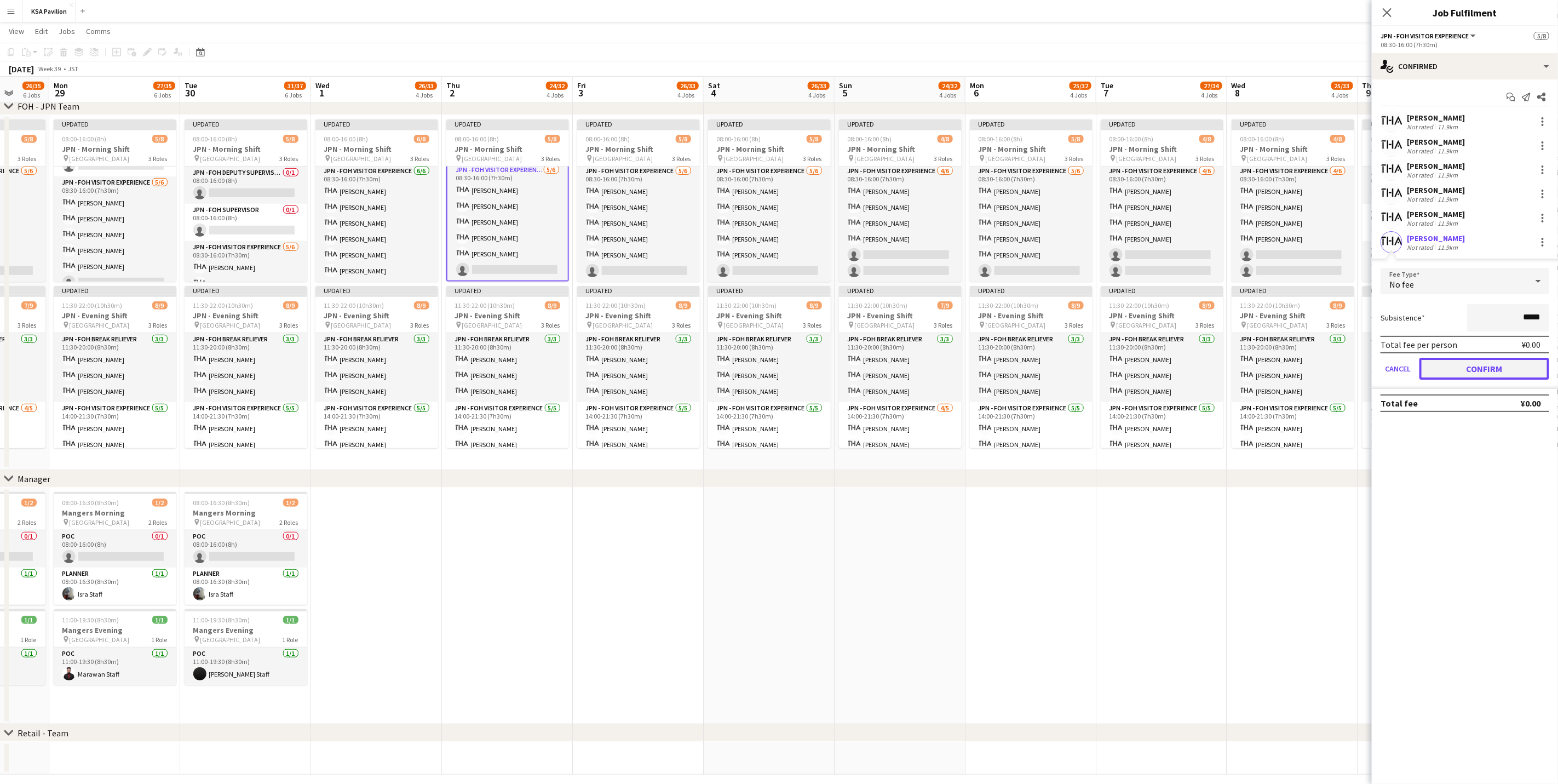
click at [1032, 363] on button "Confirm" at bounding box center [1484, 368] width 130 height 22
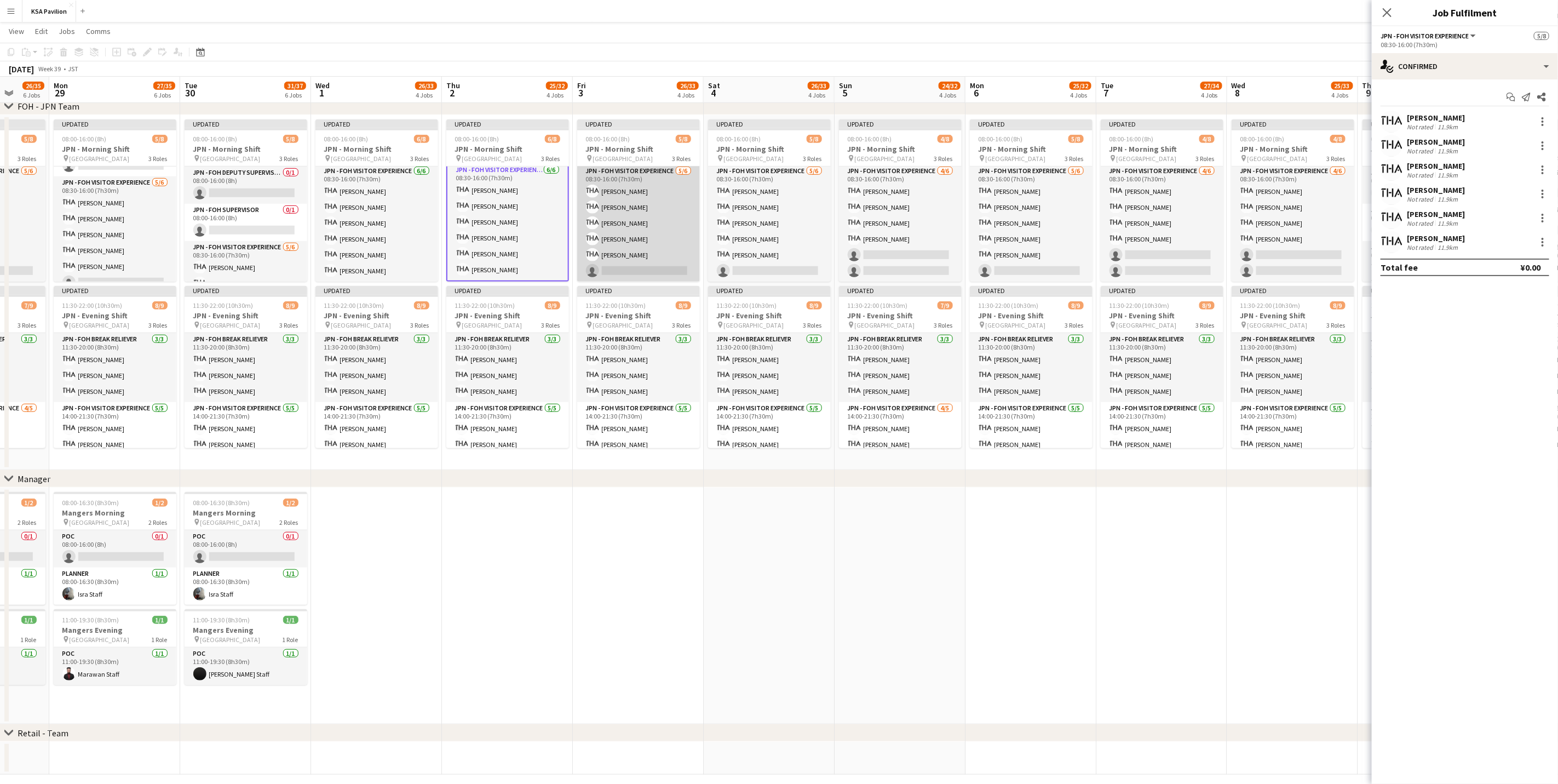
click at [646, 230] on app-card-role "JPN - FOH Visitor Experience [DATE] 08:30-16:00 (7h30m) [PERSON_NAME] [PERSON_N…" at bounding box center [639, 223] width 123 height 116
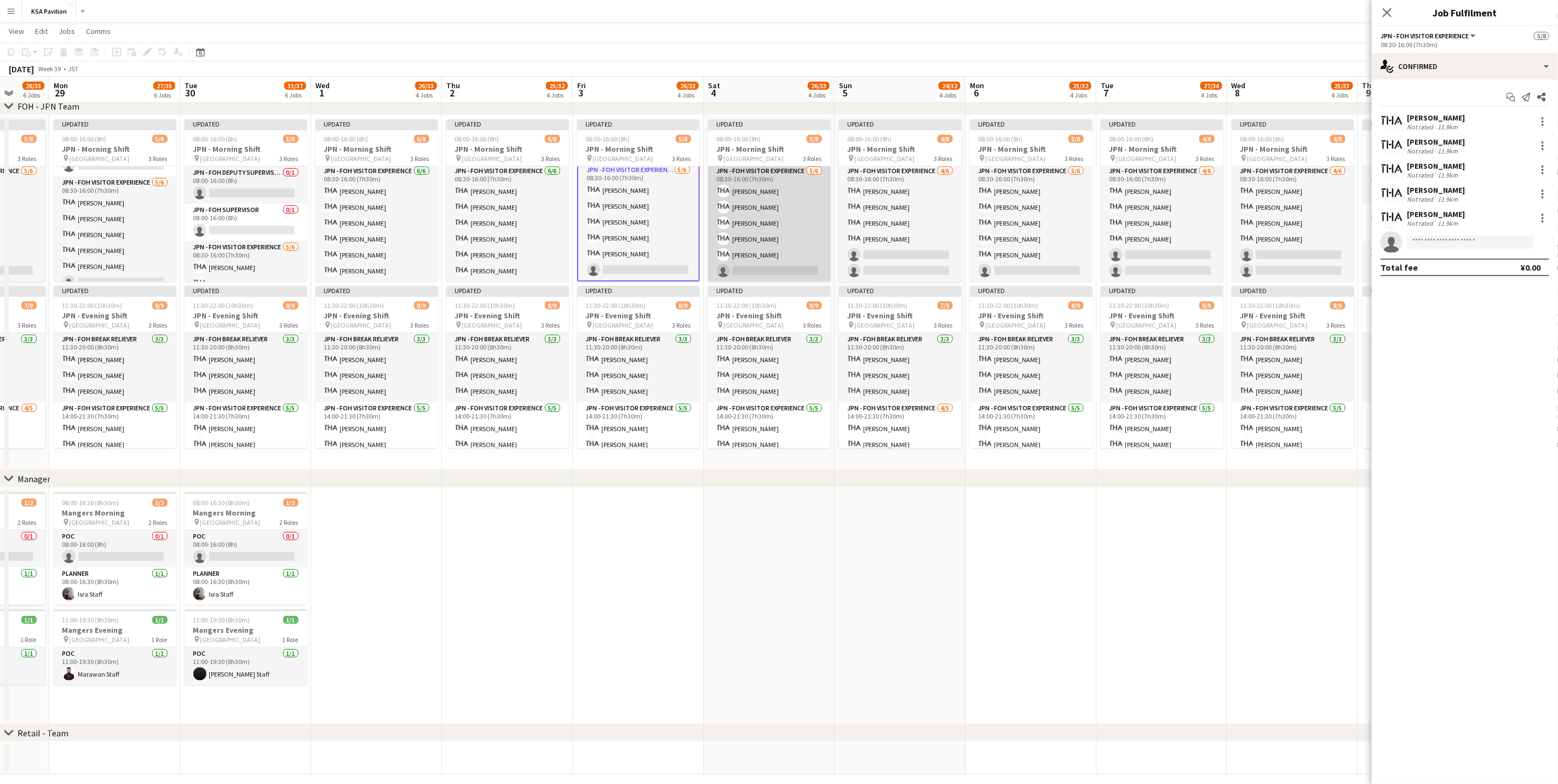
click at [761, 246] on app-card-role "JPN - FOH Visitor Experience [DATE] 08:30-16:00 (7h30m) [PERSON_NAME] [PERSON_N…" at bounding box center [770, 223] width 123 height 116
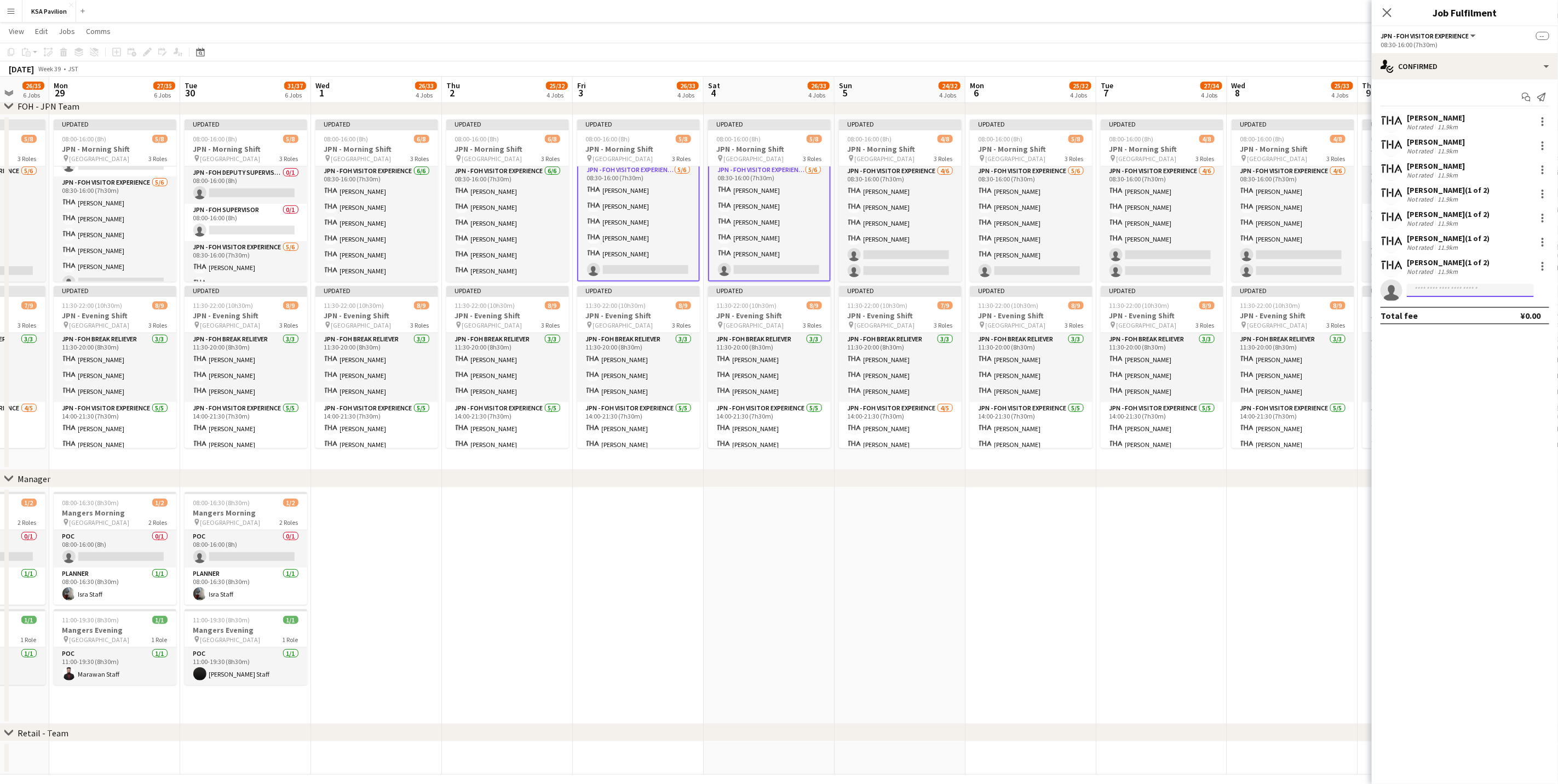
click at [1032, 290] on input at bounding box center [1471, 291] width 127 height 13
type input "******"
click at [1032, 316] on span "[EMAIL_ADDRESS][DOMAIN_NAME]" at bounding box center [1471, 314] width 110 height 9
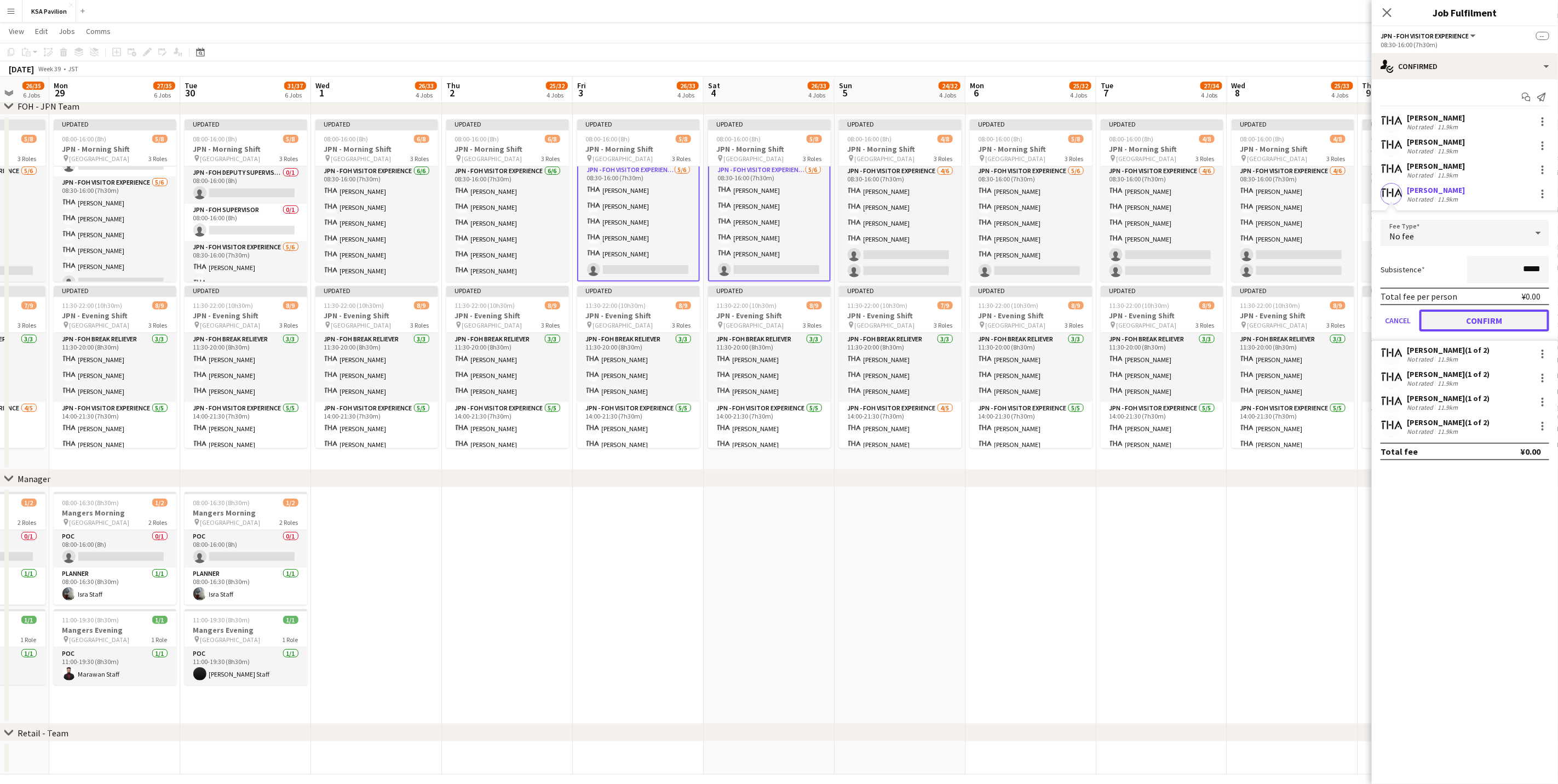
click at [1032, 319] on button "Confirm" at bounding box center [1484, 320] width 130 height 22
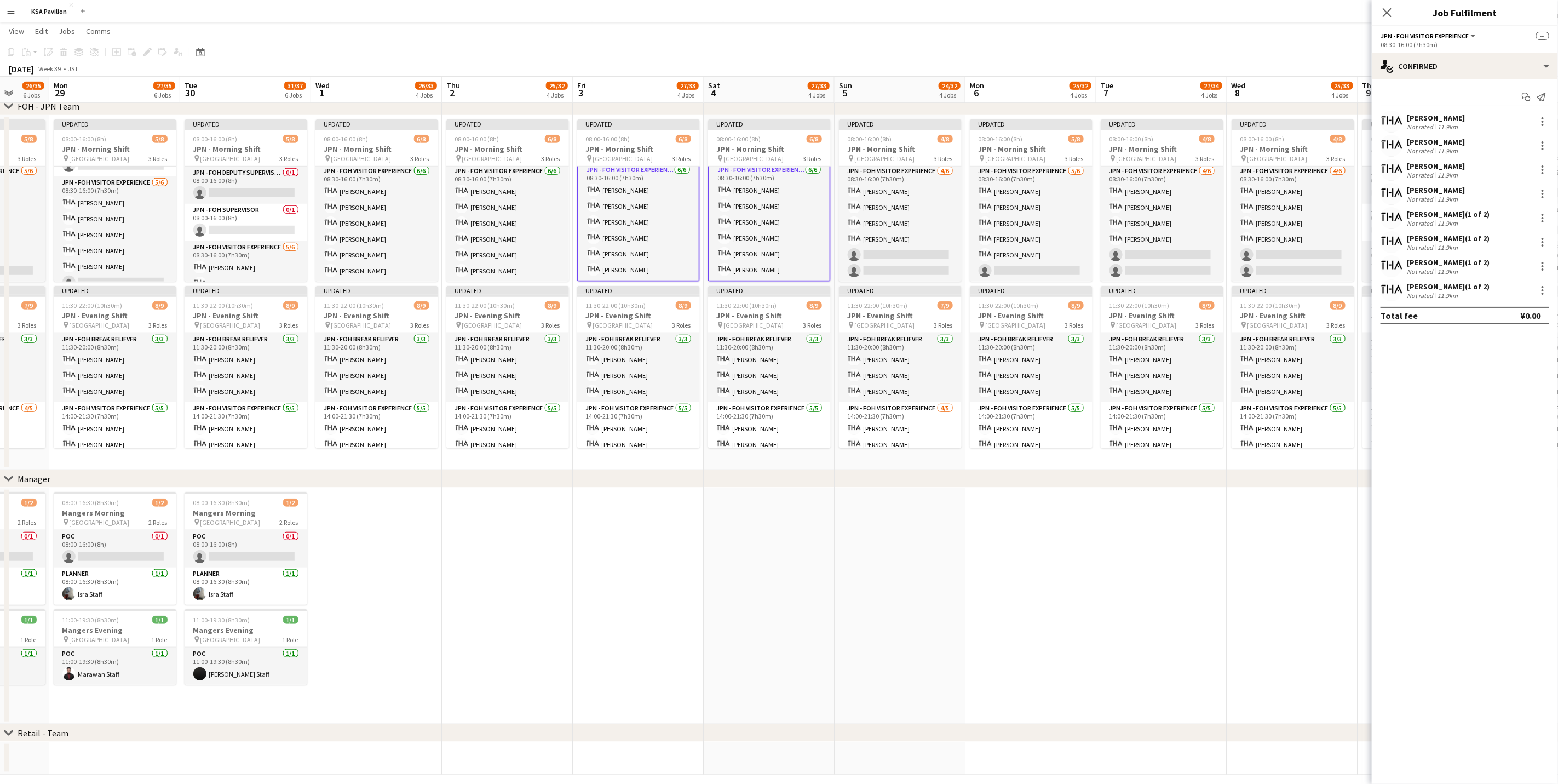
click at [639, 227] on app-card-role "JPN - FOH Visitor Experience [DATE] 08:30-16:00 (7h30m) Chiari [PERSON_NAME] [P…" at bounding box center [639, 223] width 123 height 119
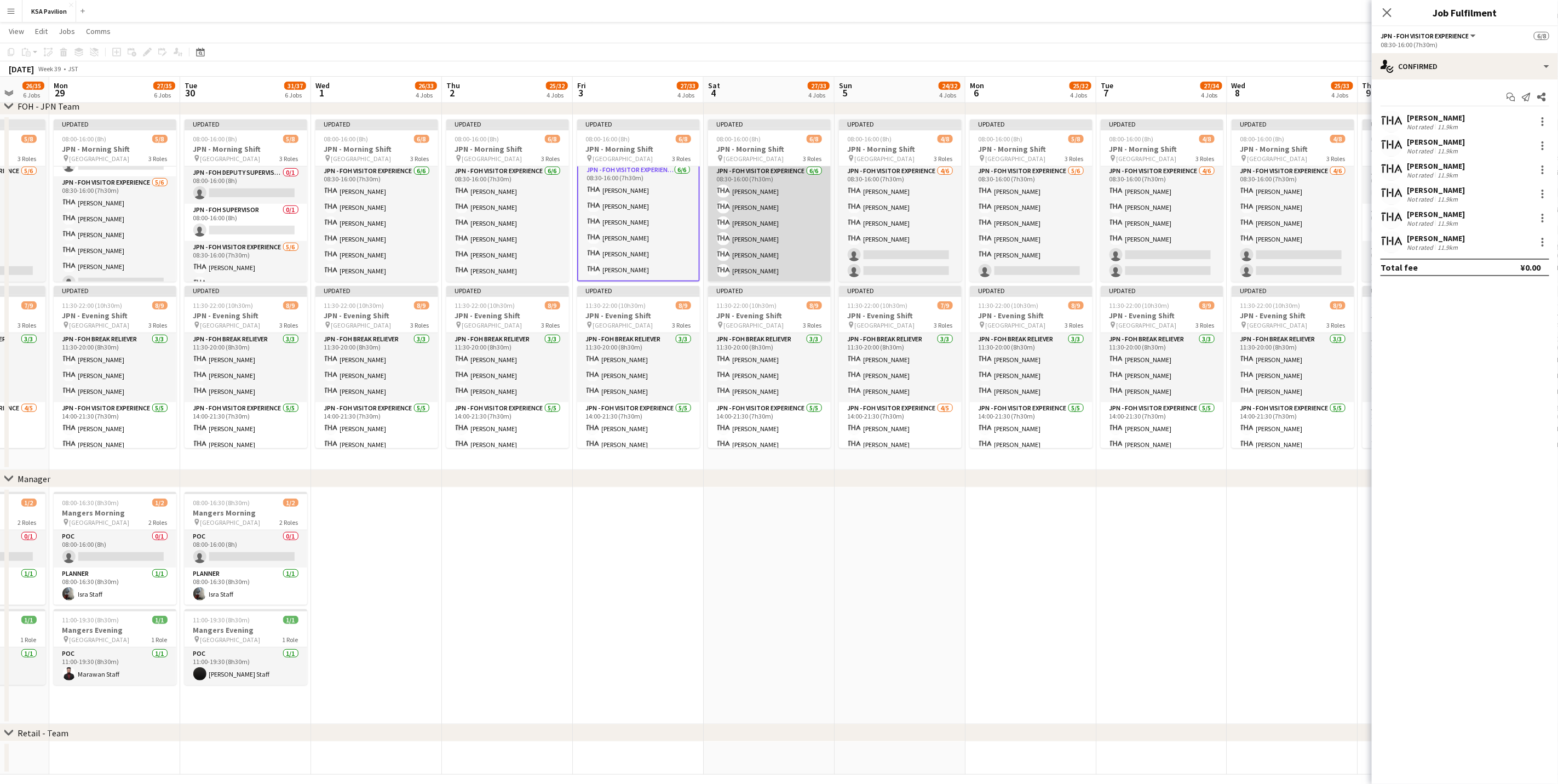
click at [755, 232] on app-card-role "JPN - FOH Visitor Experience [DATE] 08:30-16:00 (7h30m) [PERSON_NAME] [PERSON_N…" at bounding box center [770, 223] width 123 height 116
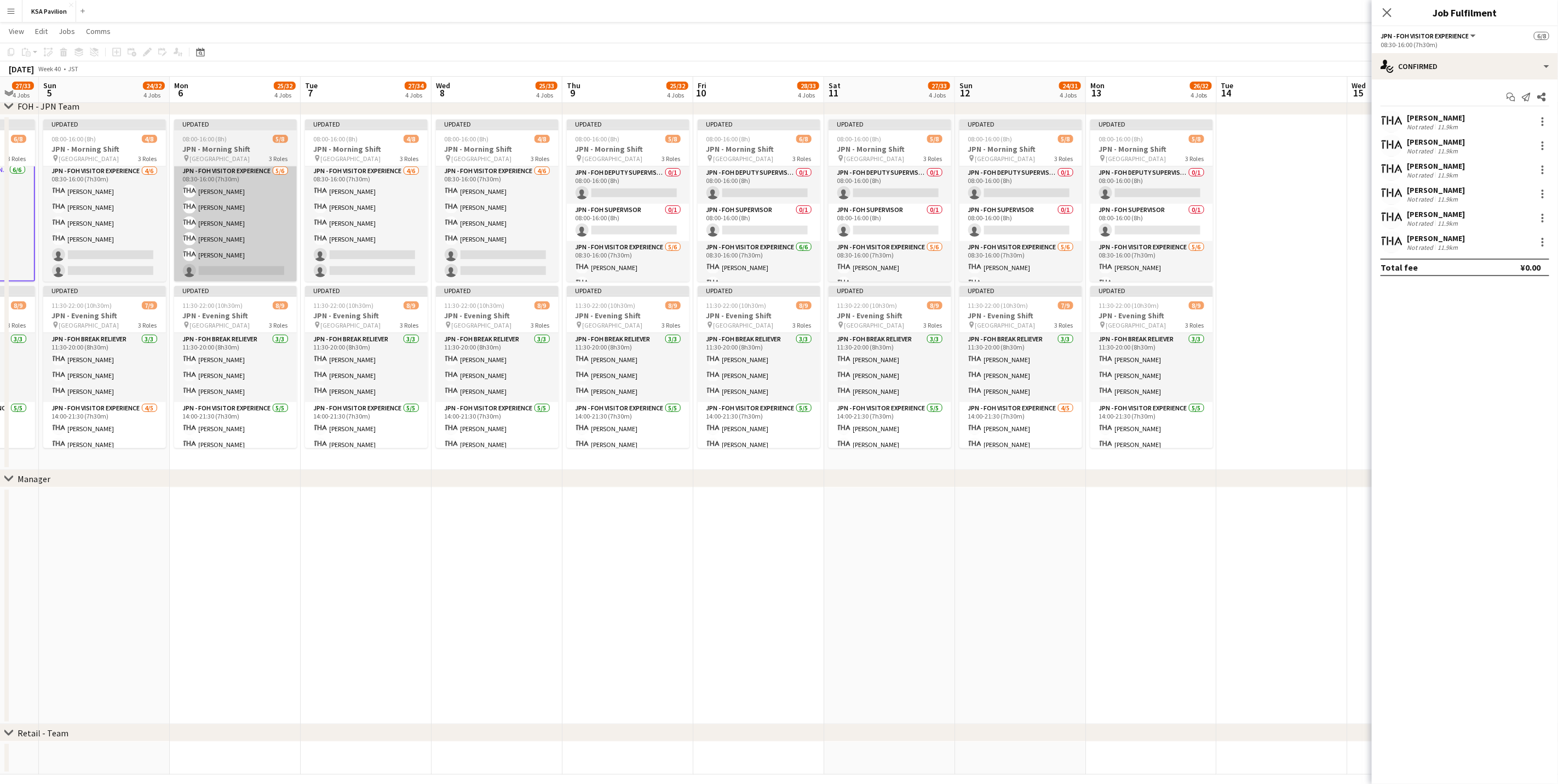
scroll to position [0, 355]
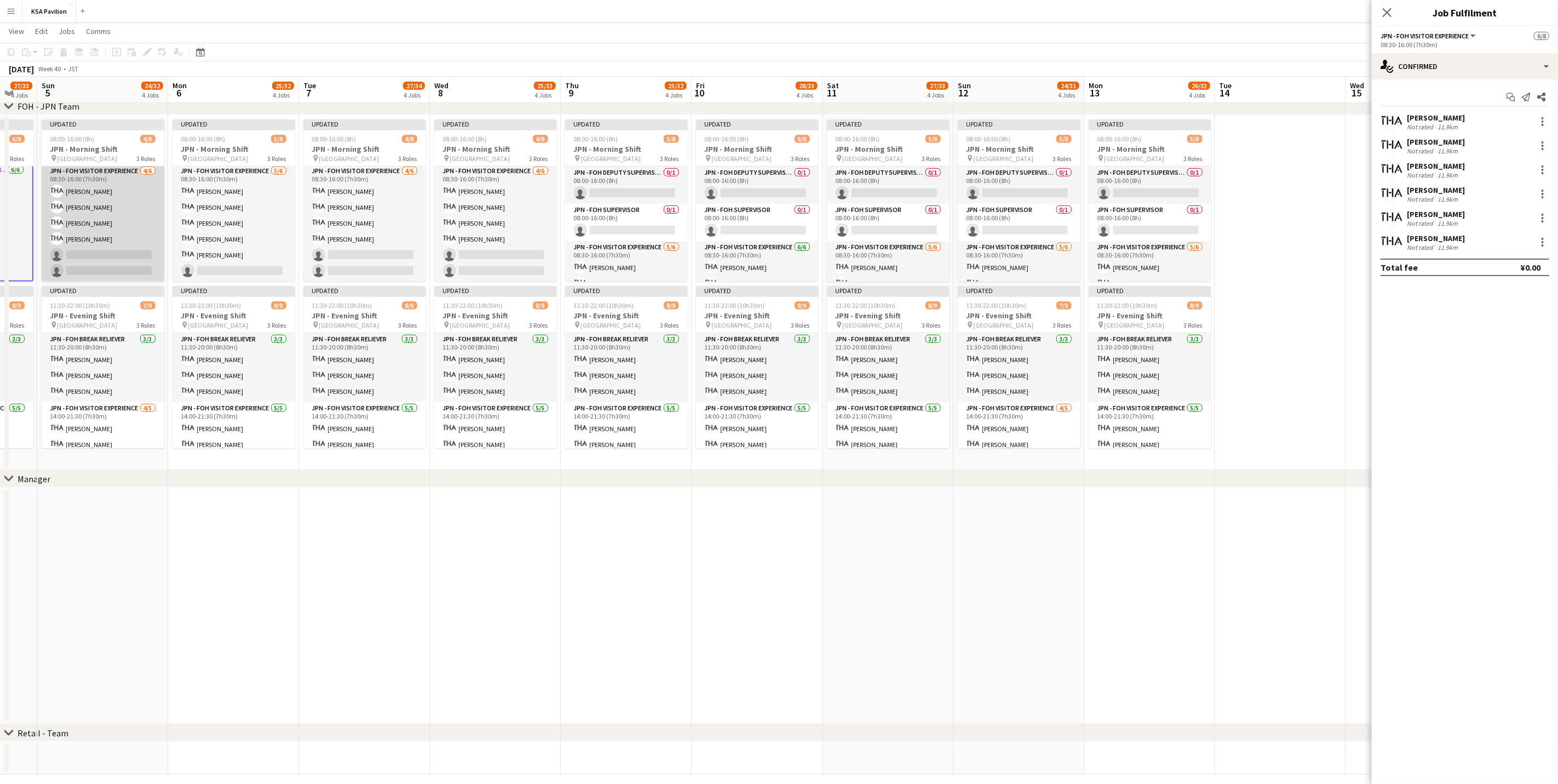
click at [57, 181] on app-card-role "JPN - FOH Visitor Experience [DATE] 08:30-16:00 (7h30m) [PERSON_NAME] Kie ISHIG…" at bounding box center [103, 223] width 123 height 116
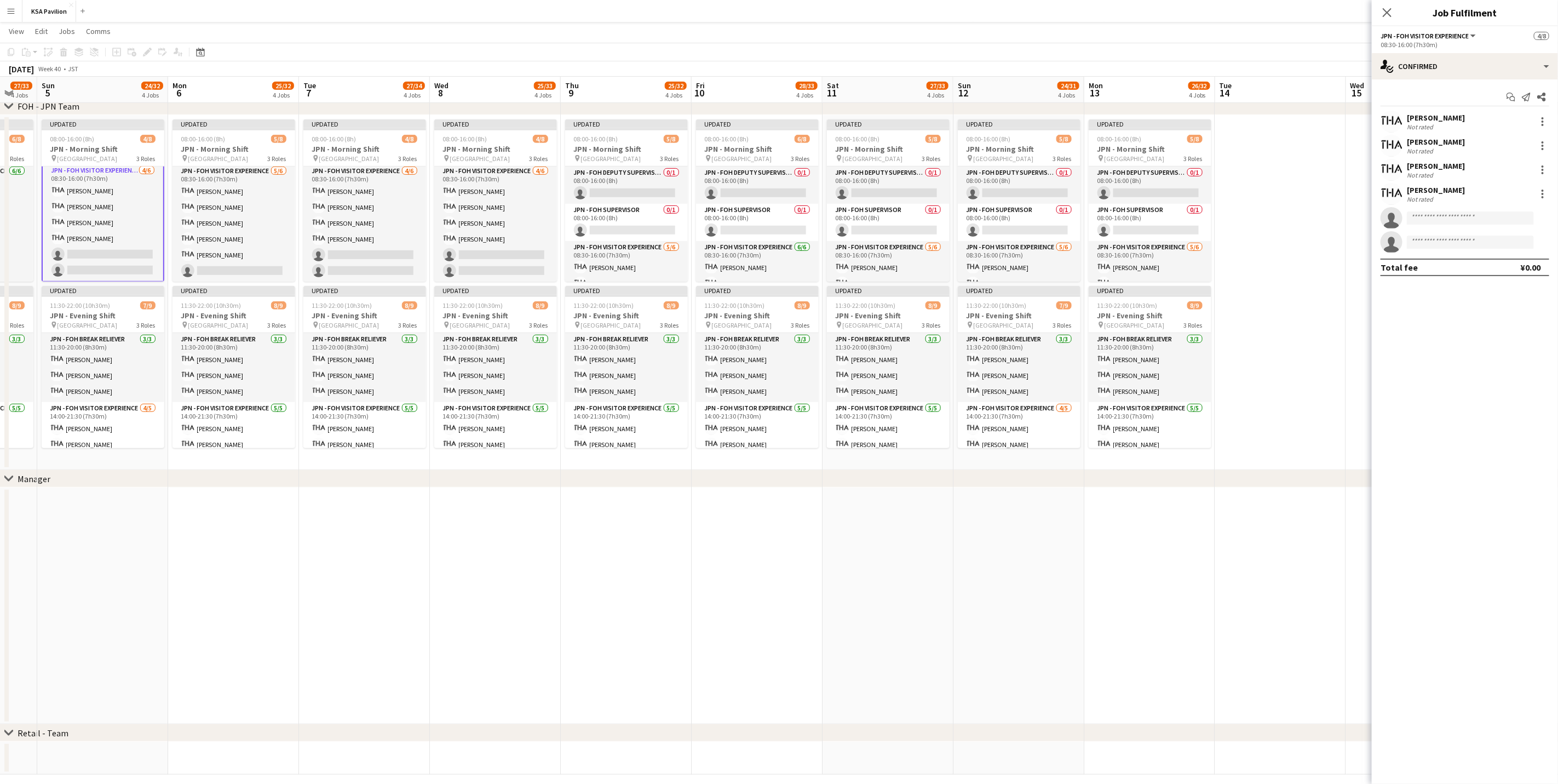
scroll to position [79, 0]
click at [68, 189] on app-card-role "JPN - FOH Visitor Experience [DATE] 08:30-16:00 (7h30m) [PERSON_NAME] Kie ISHIG…" at bounding box center [103, 223] width 123 height 119
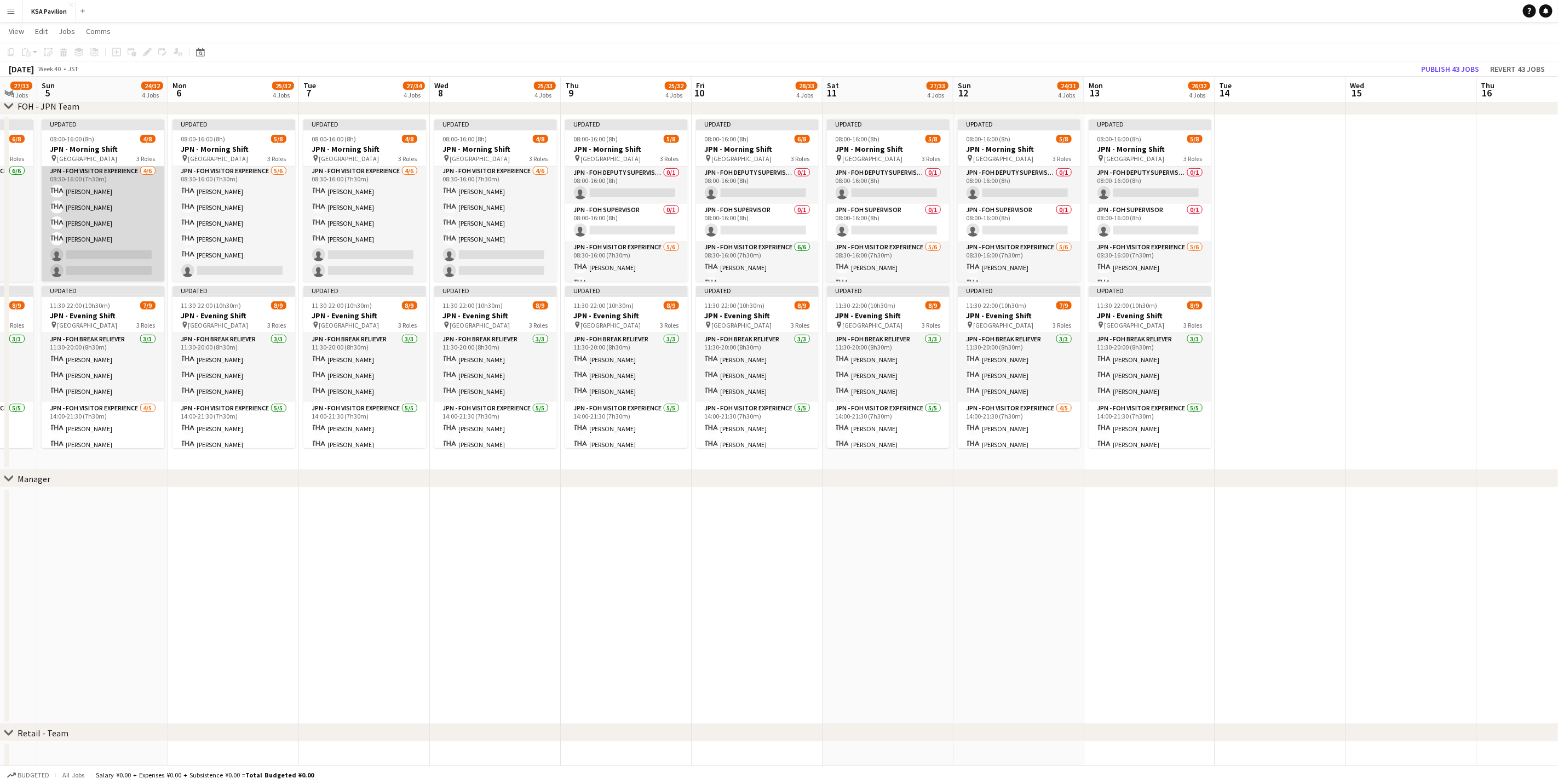
click at [68, 189] on app-card-role "JPN - FOH Visitor Experience [DATE] 08:30-16:00 (7h30m) [PERSON_NAME] Kie ISHIG…" at bounding box center [103, 223] width 123 height 116
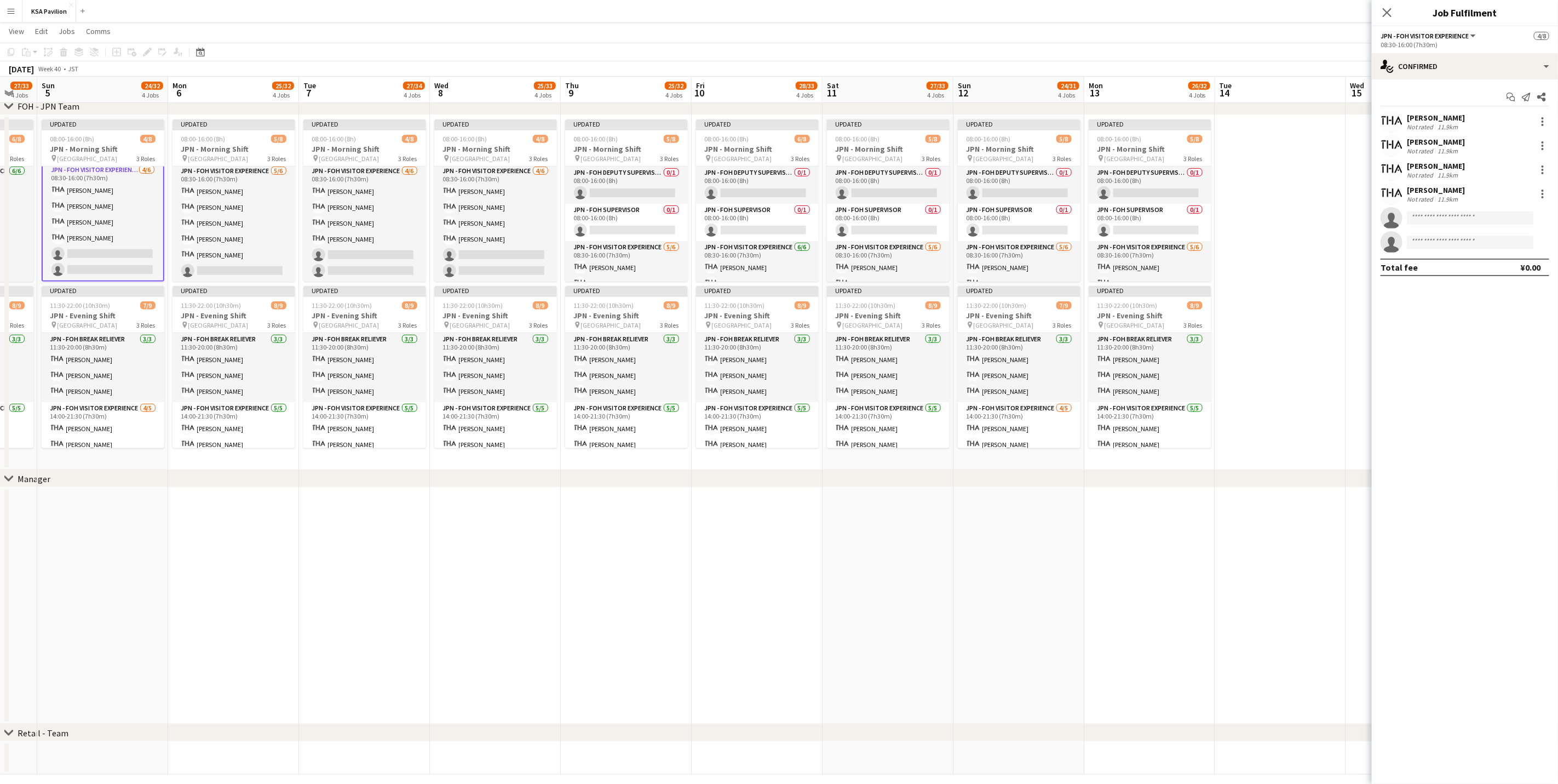
click at [96, 212] on app-card-role "JPN - FOH Visitor Experience [DATE] 08:30-16:00 (7h30m) [PERSON_NAME] Kie ISHIG…" at bounding box center [103, 223] width 123 height 119
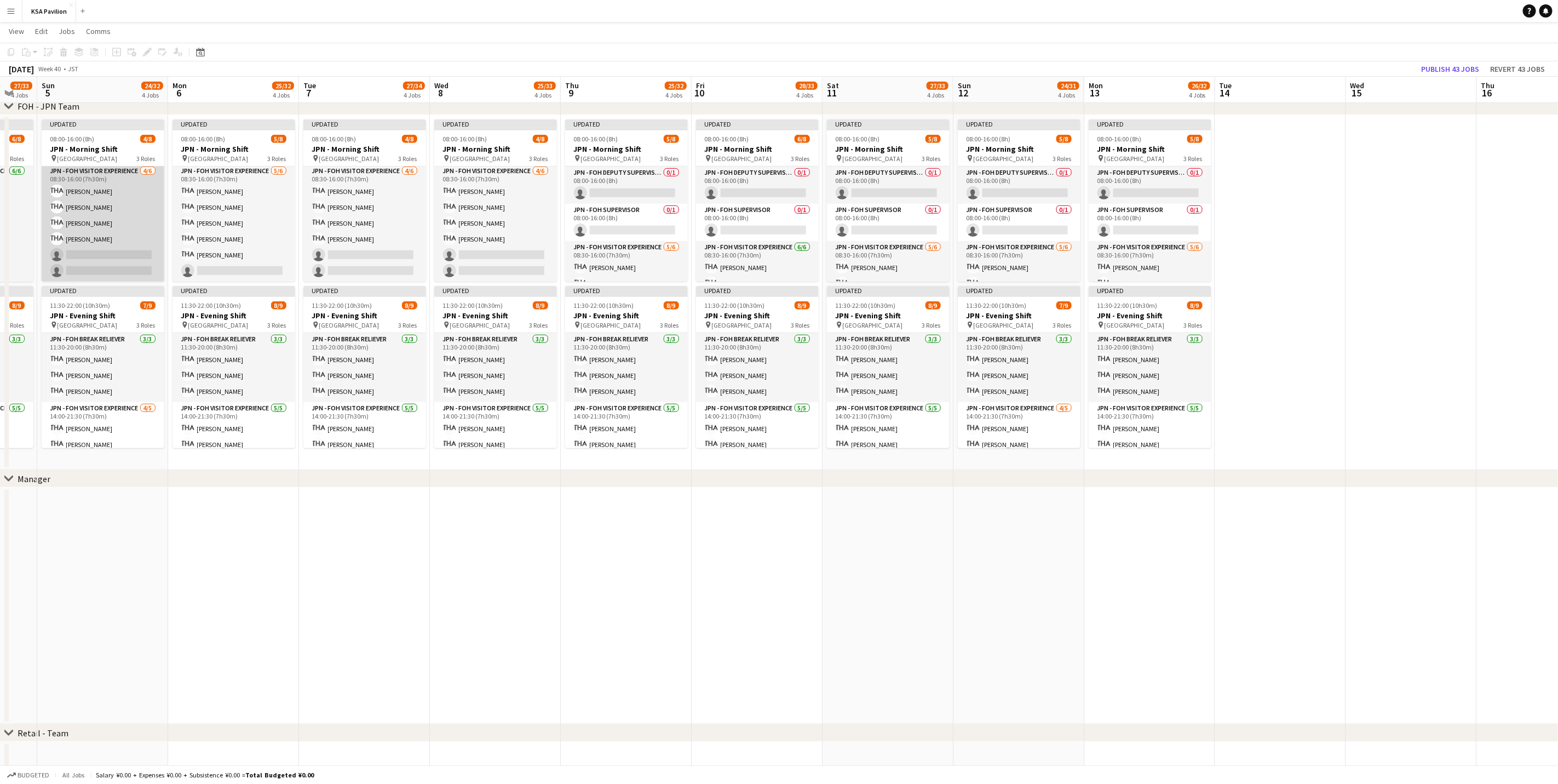
click at [96, 212] on app-card-role "JPN - FOH Visitor Experience [DATE] 08:30-16:00 (7h30m) [PERSON_NAME] Kie ISHIG…" at bounding box center [103, 223] width 123 height 116
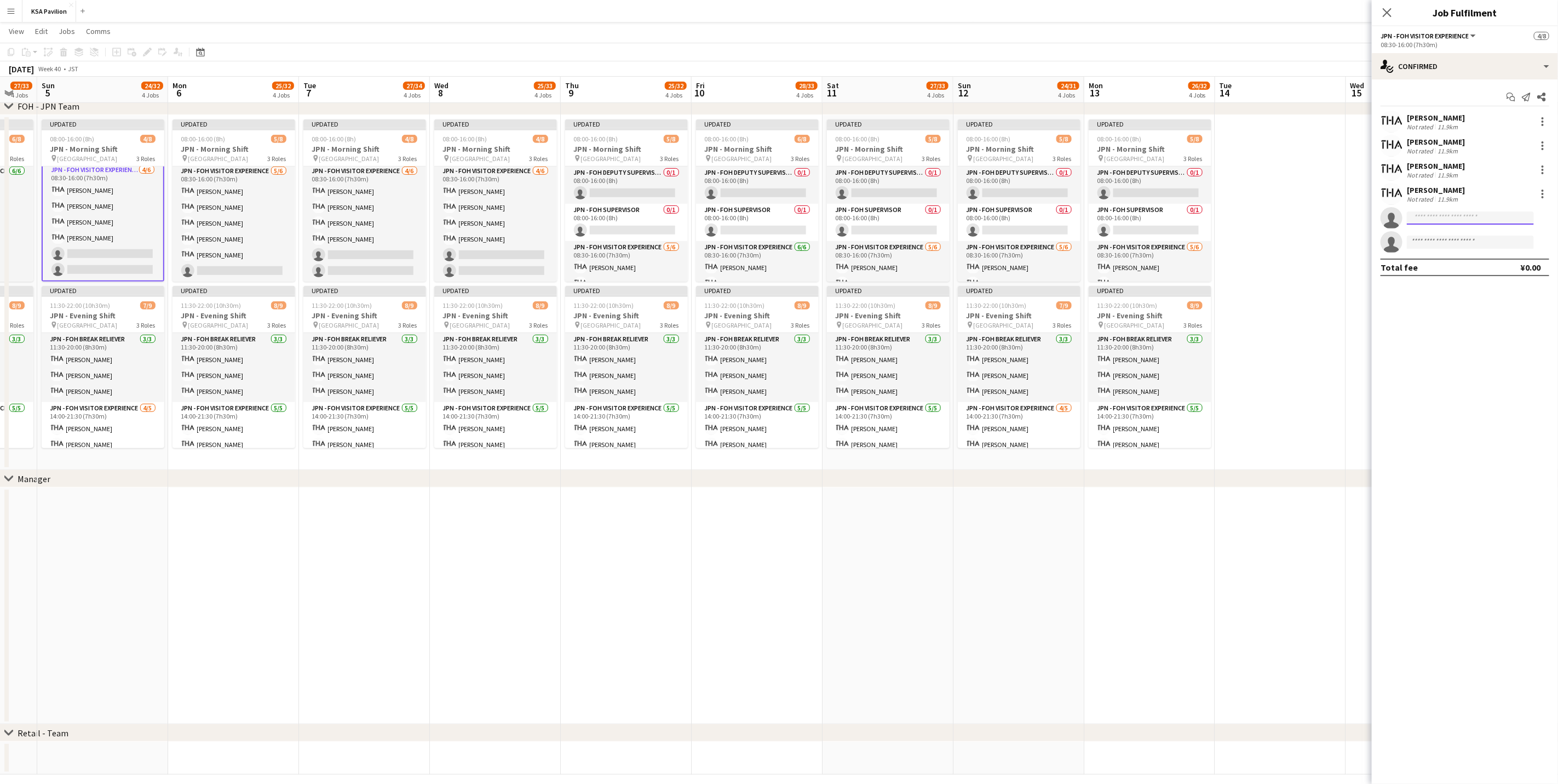
click at [1032, 221] on input at bounding box center [1471, 218] width 127 height 13
type input "***"
click at [1032, 242] on span "[EMAIL_ADDRESS][DOMAIN_NAME]" at bounding box center [1471, 242] width 110 height 9
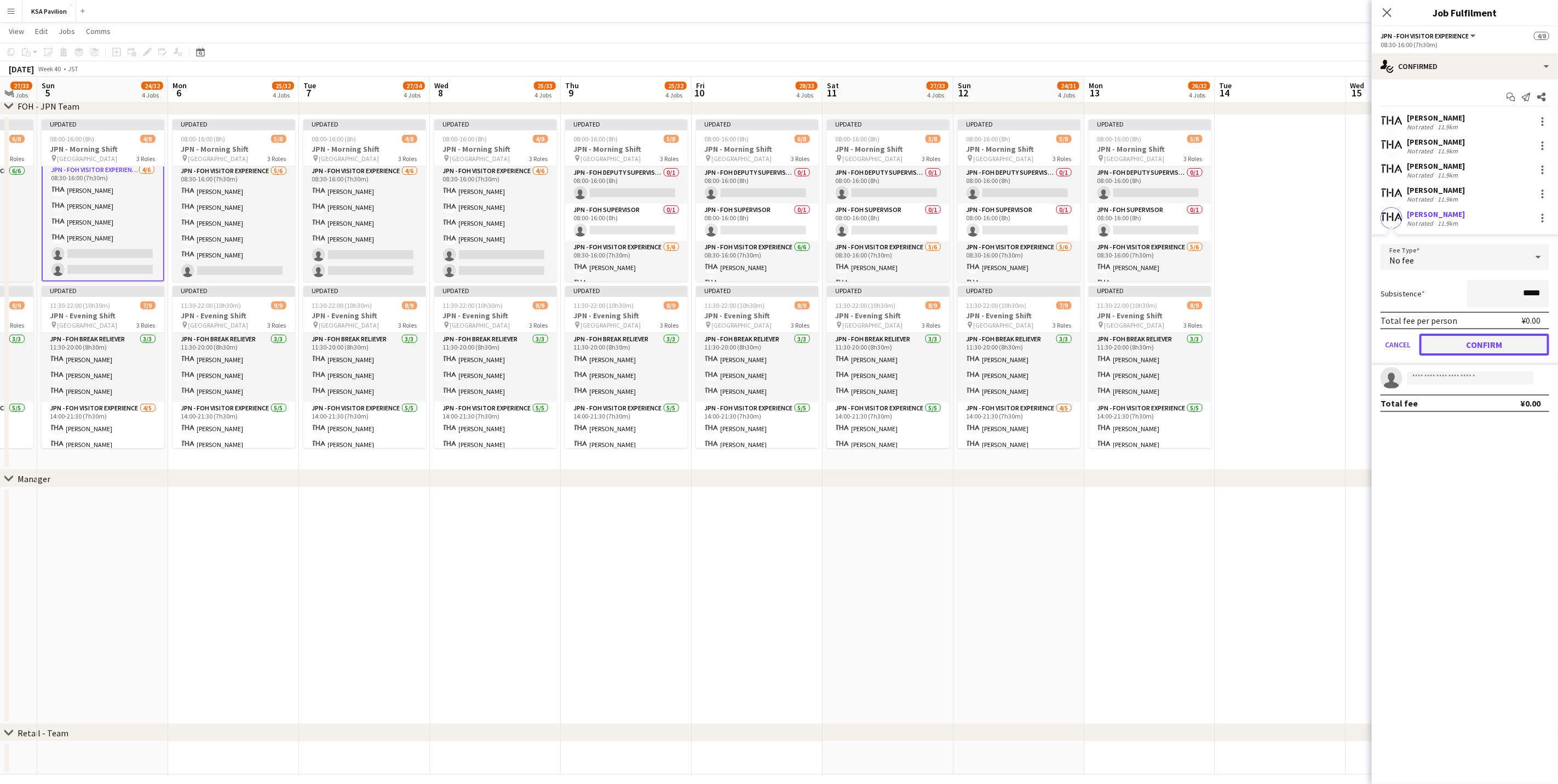
click at [1032, 341] on button "Confirm" at bounding box center [1484, 344] width 130 height 22
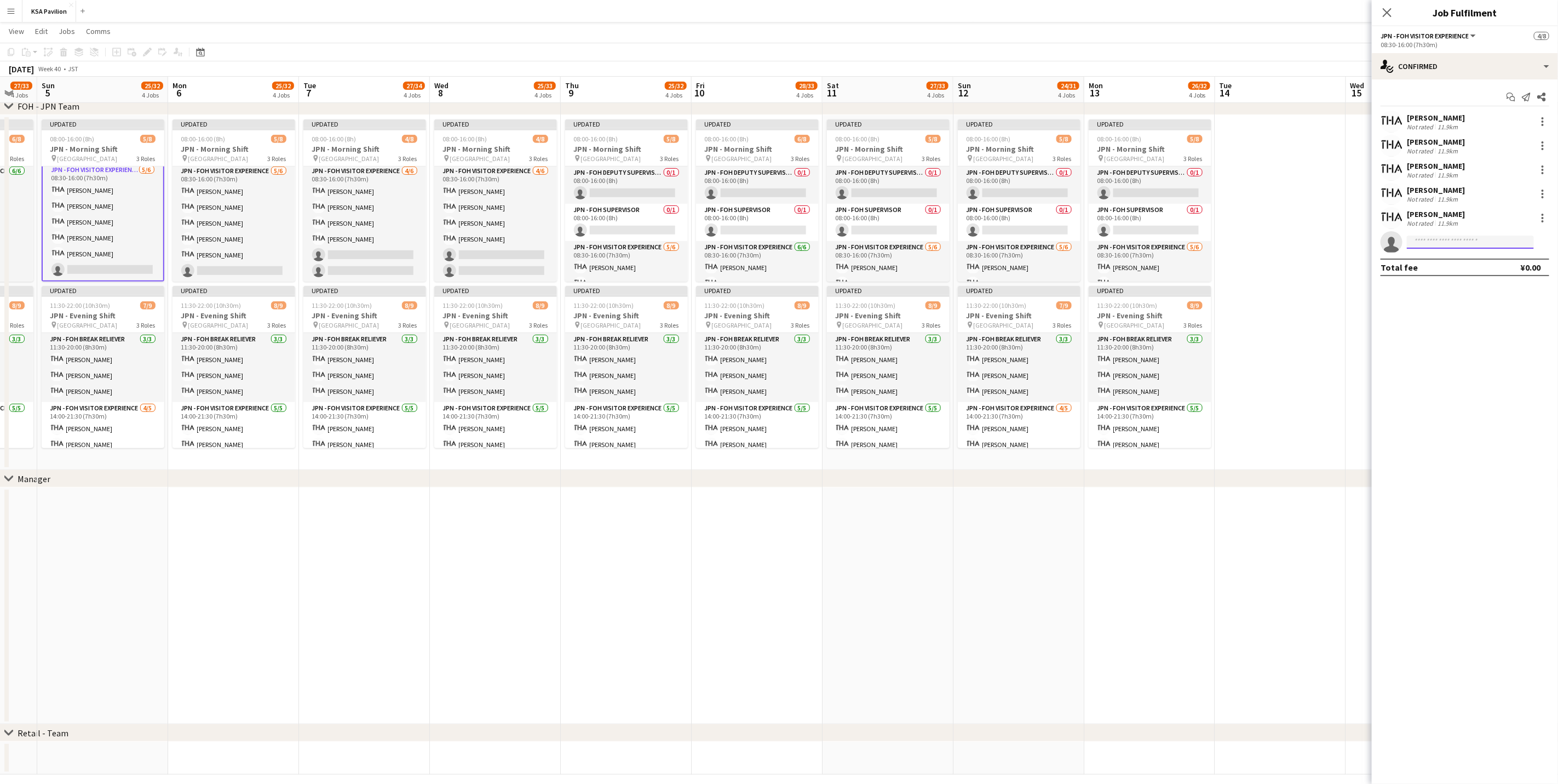
click at [1032, 241] on input at bounding box center [1471, 242] width 127 height 13
click at [235, 221] on app-card-role "JPN - FOH Visitor Experience [DATE] 08:30-16:00 (7h30m) [PERSON_NAME] [PERSON_N…" at bounding box center [234, 223] width 123 height 116
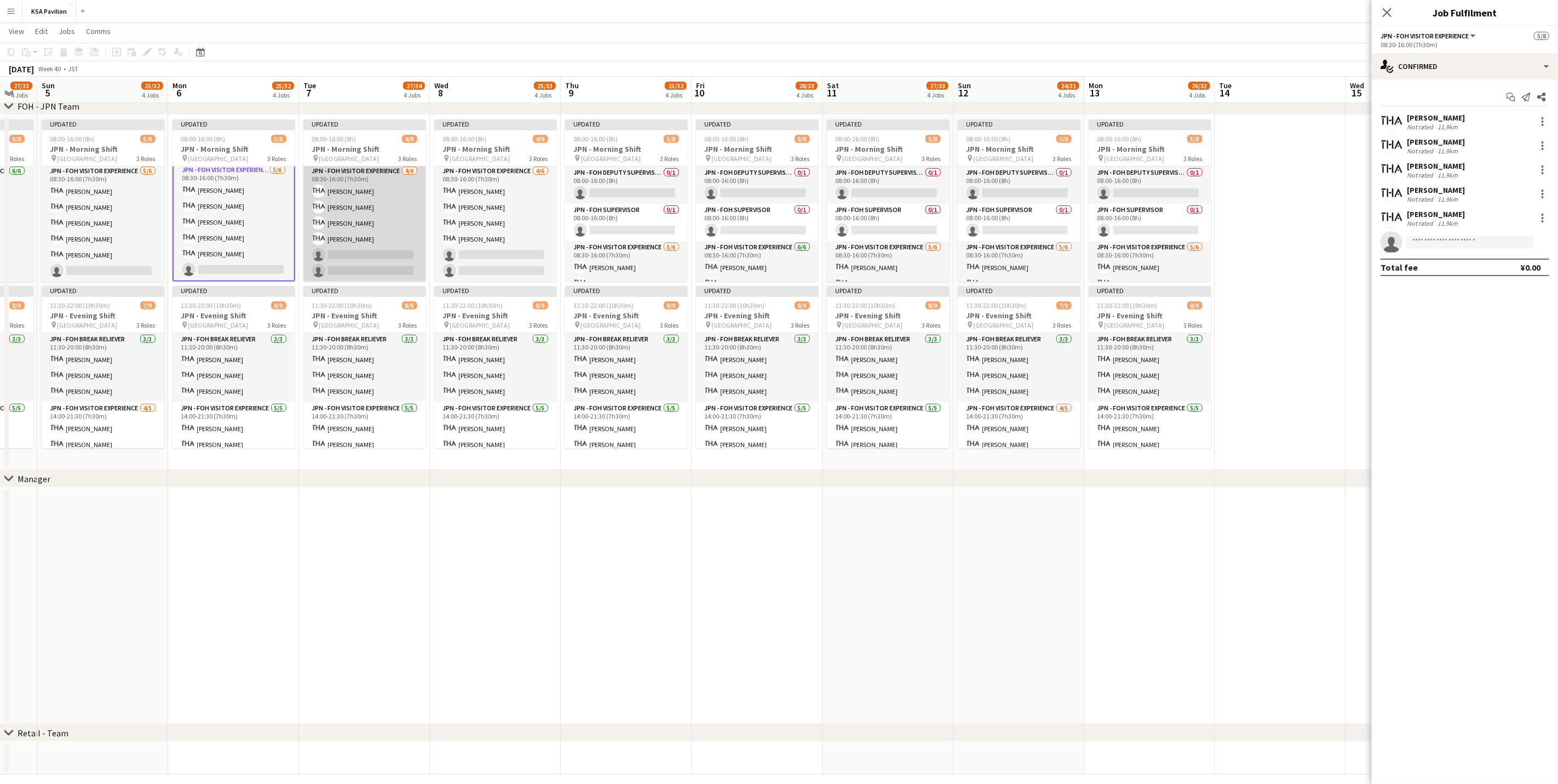
click at [357, 239] on app-card-role "JPN - FOH Visitor Experience [DATE] 08:30-16:00 (7h30m) [PERSON_NAME] MORI Merl…" at bounding box center [365, 223] width 123 height 116
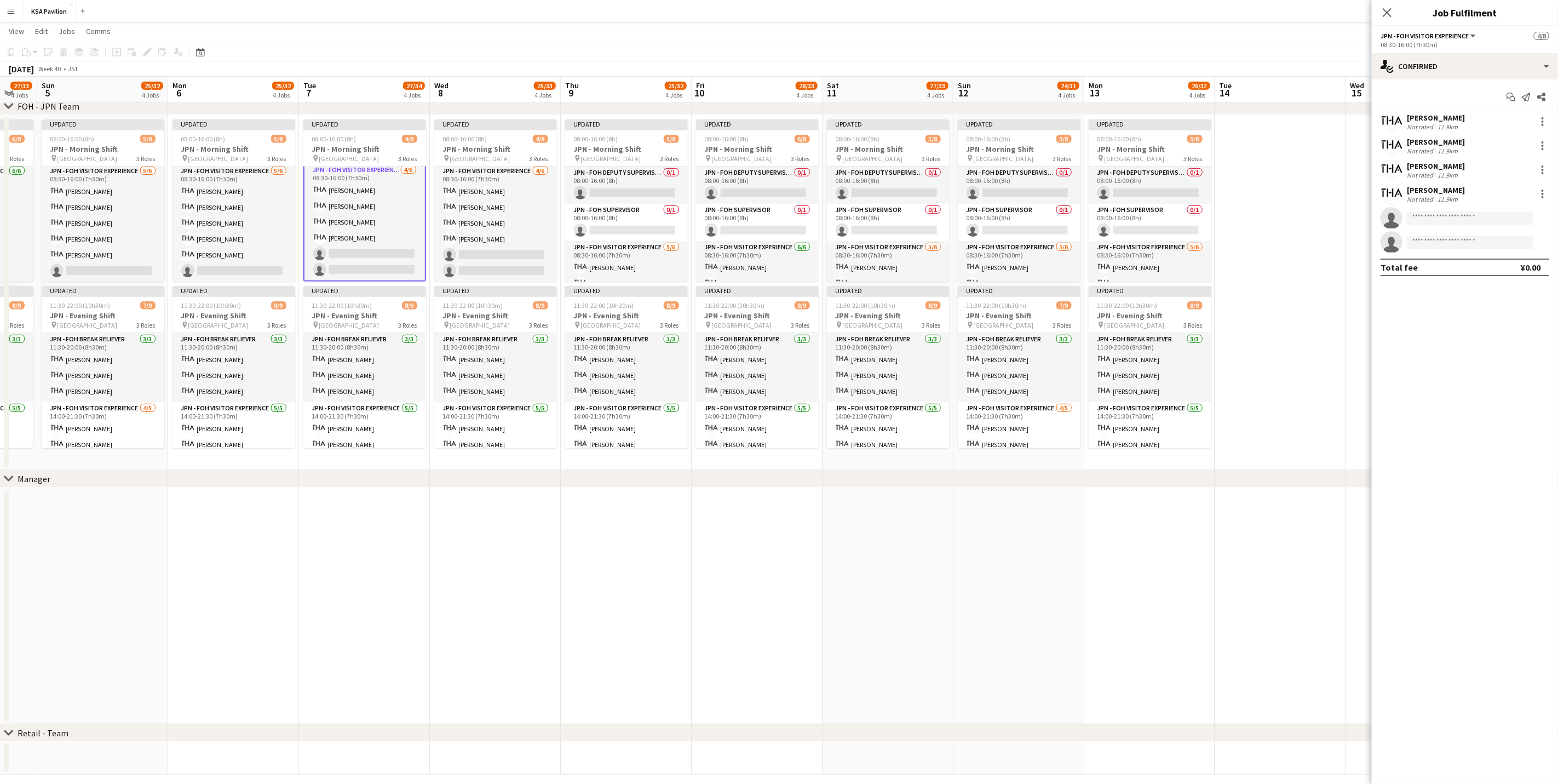
click at [357, 239] on app-card-role "JPN - FOH Visitor Experience [DATE] 08:30-16:00 (7h30m) [PERSON_NAME] TSUDA [PE…" at bounding box center [365, 223] width 123 height 119
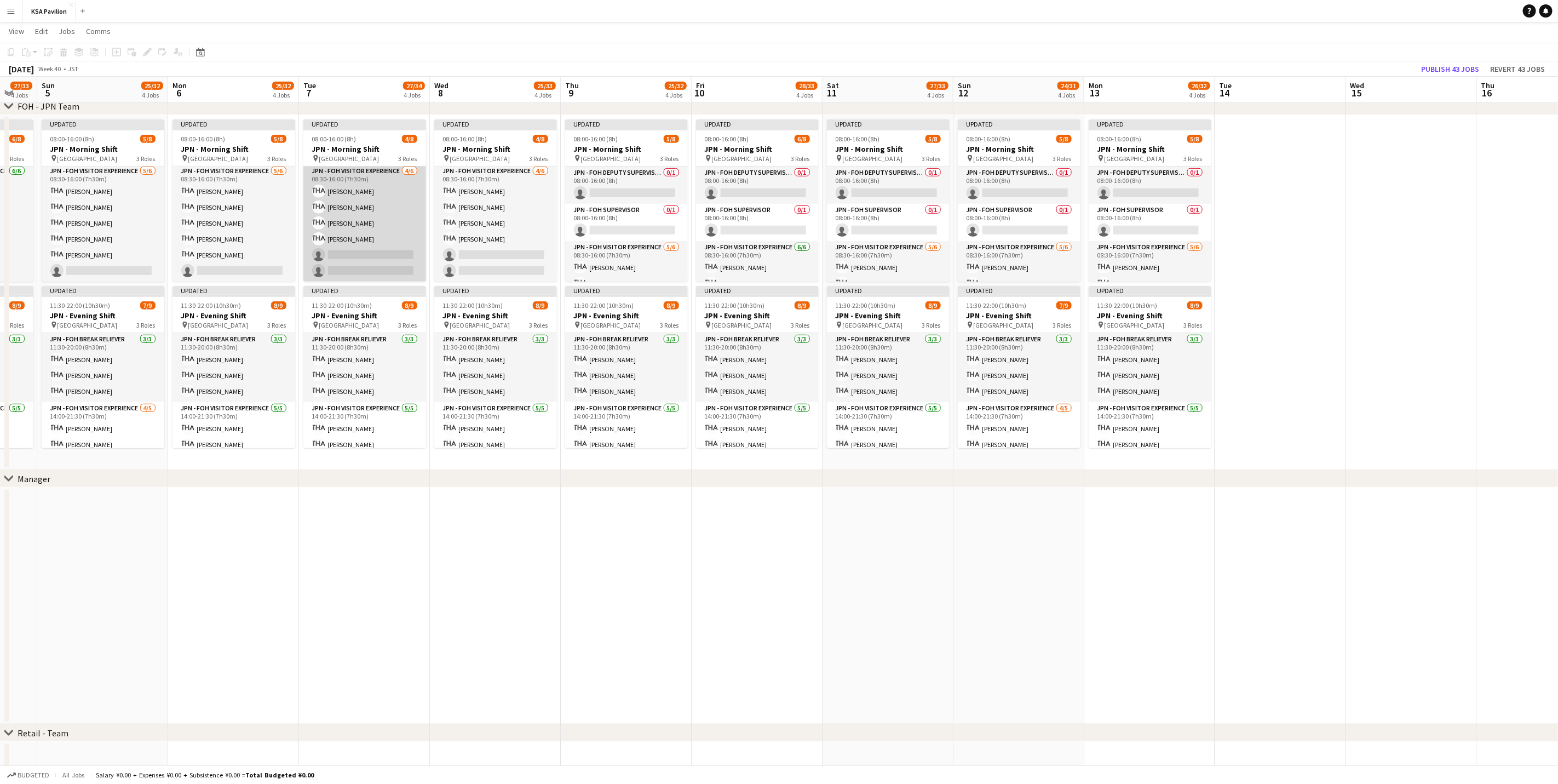
click at [358, 239] on app-card-role "JPN - FOH Visitor Experience [DATE] 08:30-16:00 (7h30m) [PERSON_NAME] TSUDA [PE…" at bounding box center [365, 223] width 123 height 116
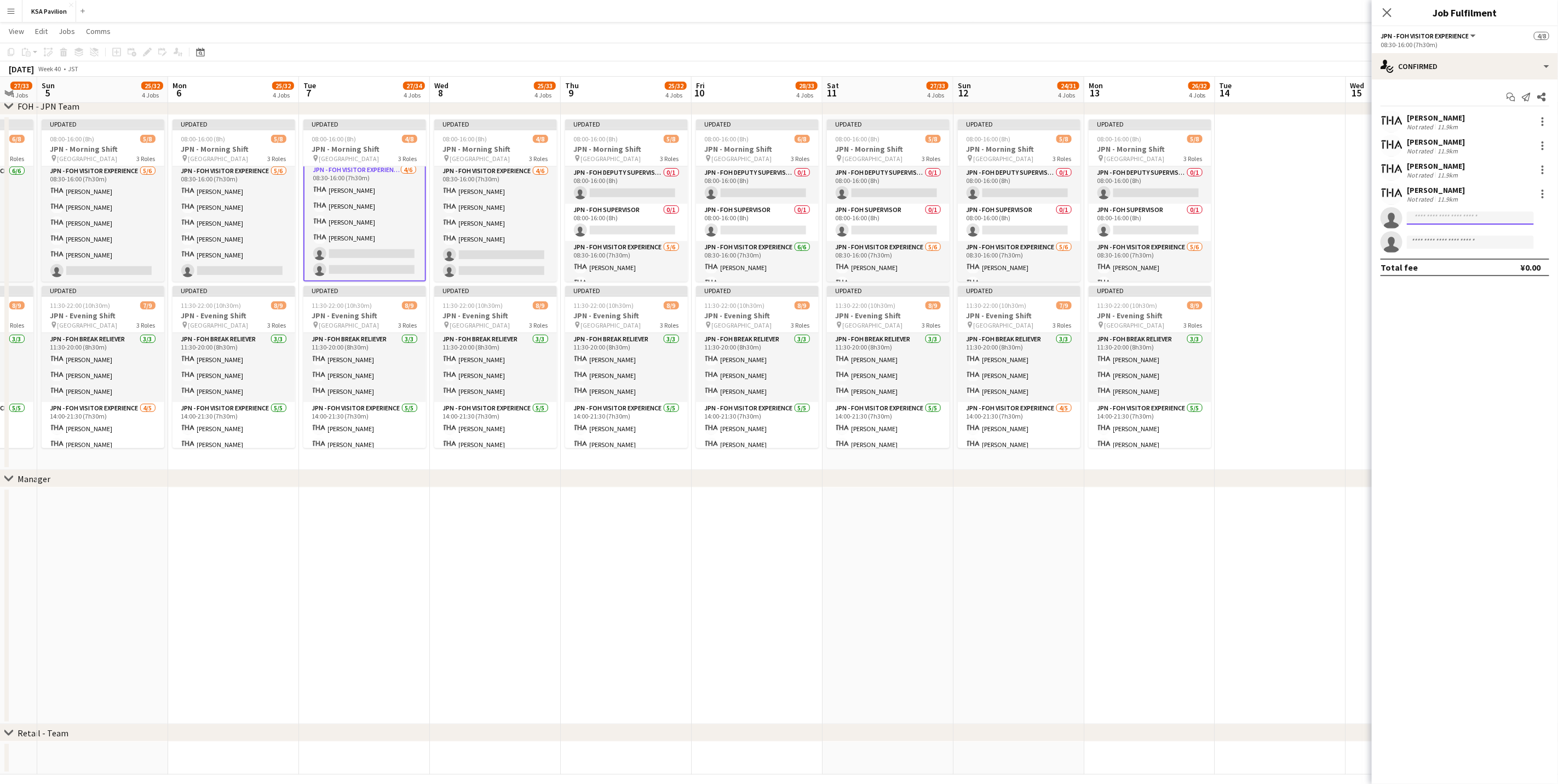
click at [1032, 216] on input at bounding box center [1471, 218] width 127 height 13
type input "***"
click at [1032, 236] on span "[PERSON_NAME]" at bounding box center [1447, 234] width 63 height 9
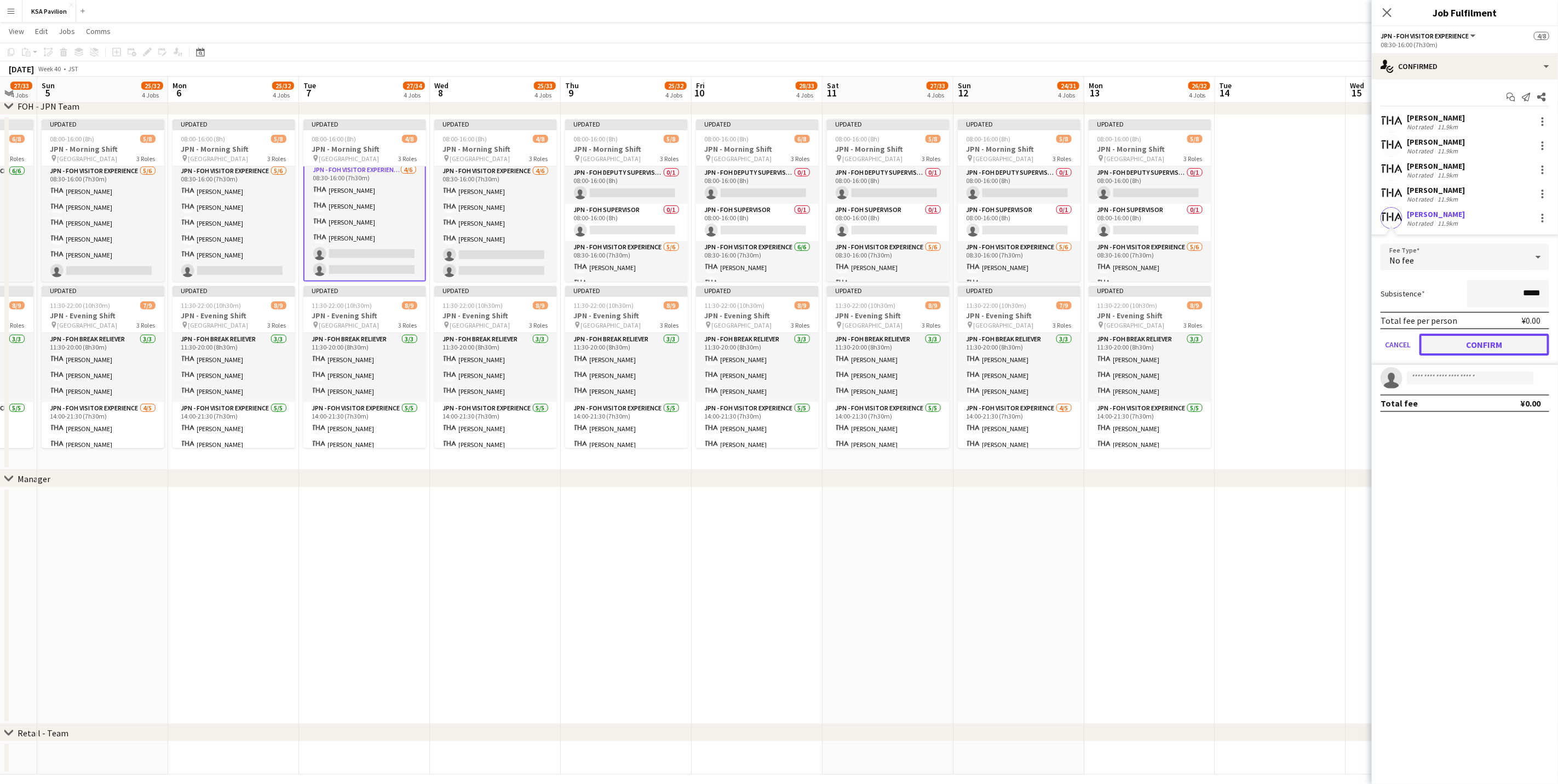
click at [1032, 342] on button "Confirm" at bounding box center [1484, 344] width 130 height 22
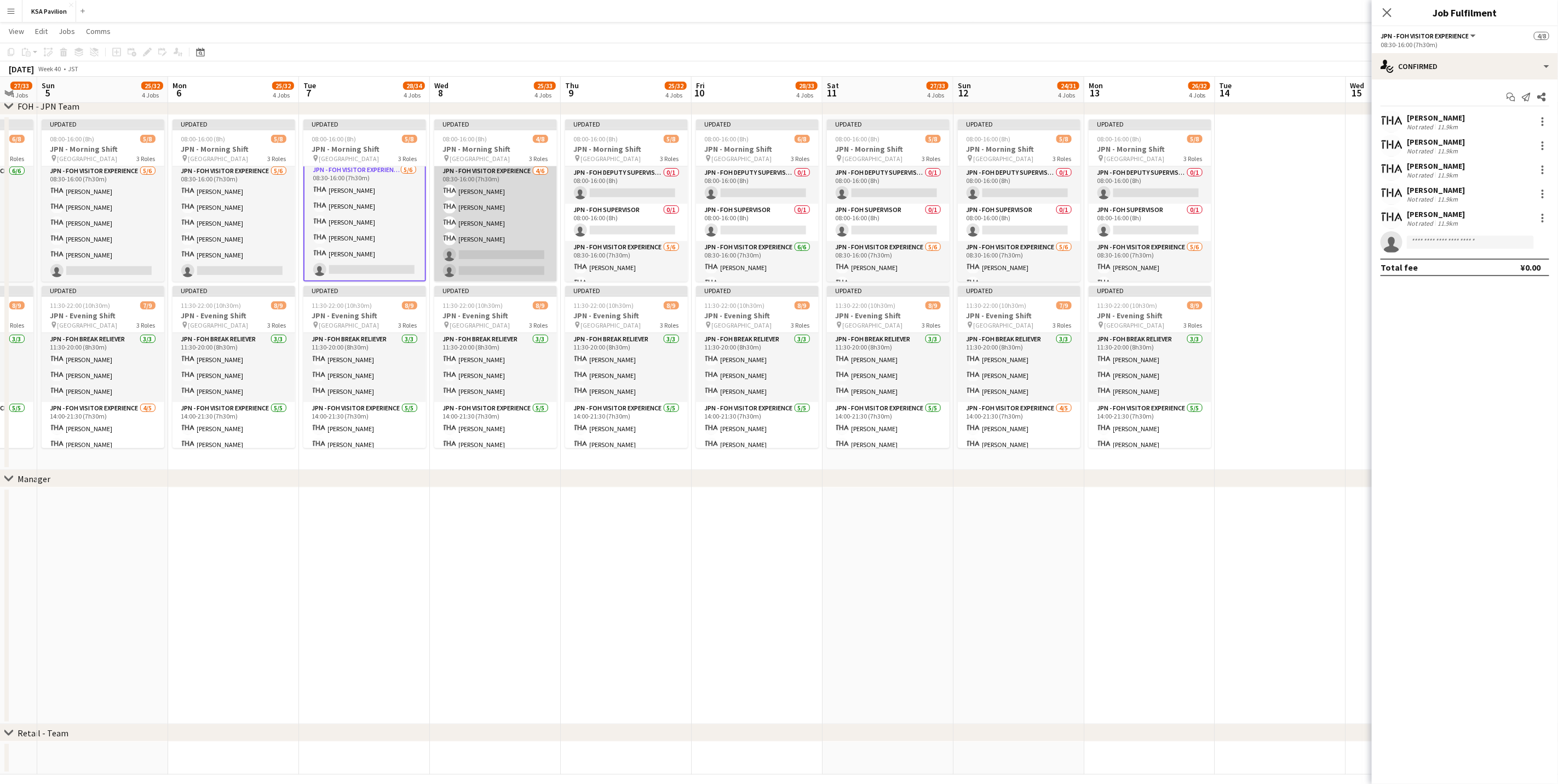
click at [504, 232] on app-card-role "JPN - FOH Visitor Experience [DATE] 08:30-16:00 (7h30m) [PERSON_NAME] [PERSON_N…" at bounding box center [496, 223] width 123 height 116
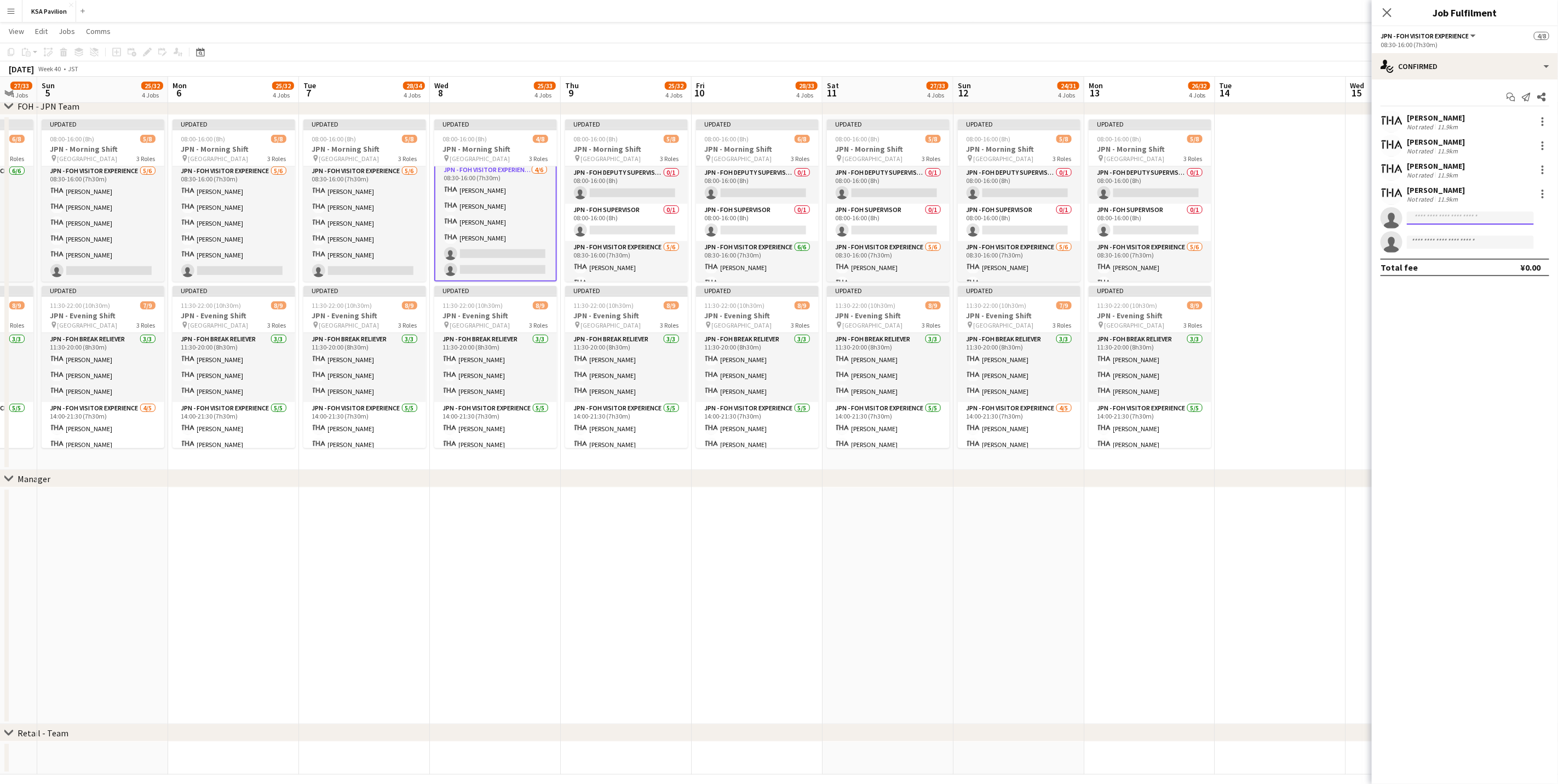
click at [1032, 216] on input at bounding box center [1471, 218] width 127 height 13
type input "***"
click at [1032, 240] on span "[EMAIL_ADDRESS][DOMAIN_NAME]" at bounding box center [1471, 242] width 110 height 9
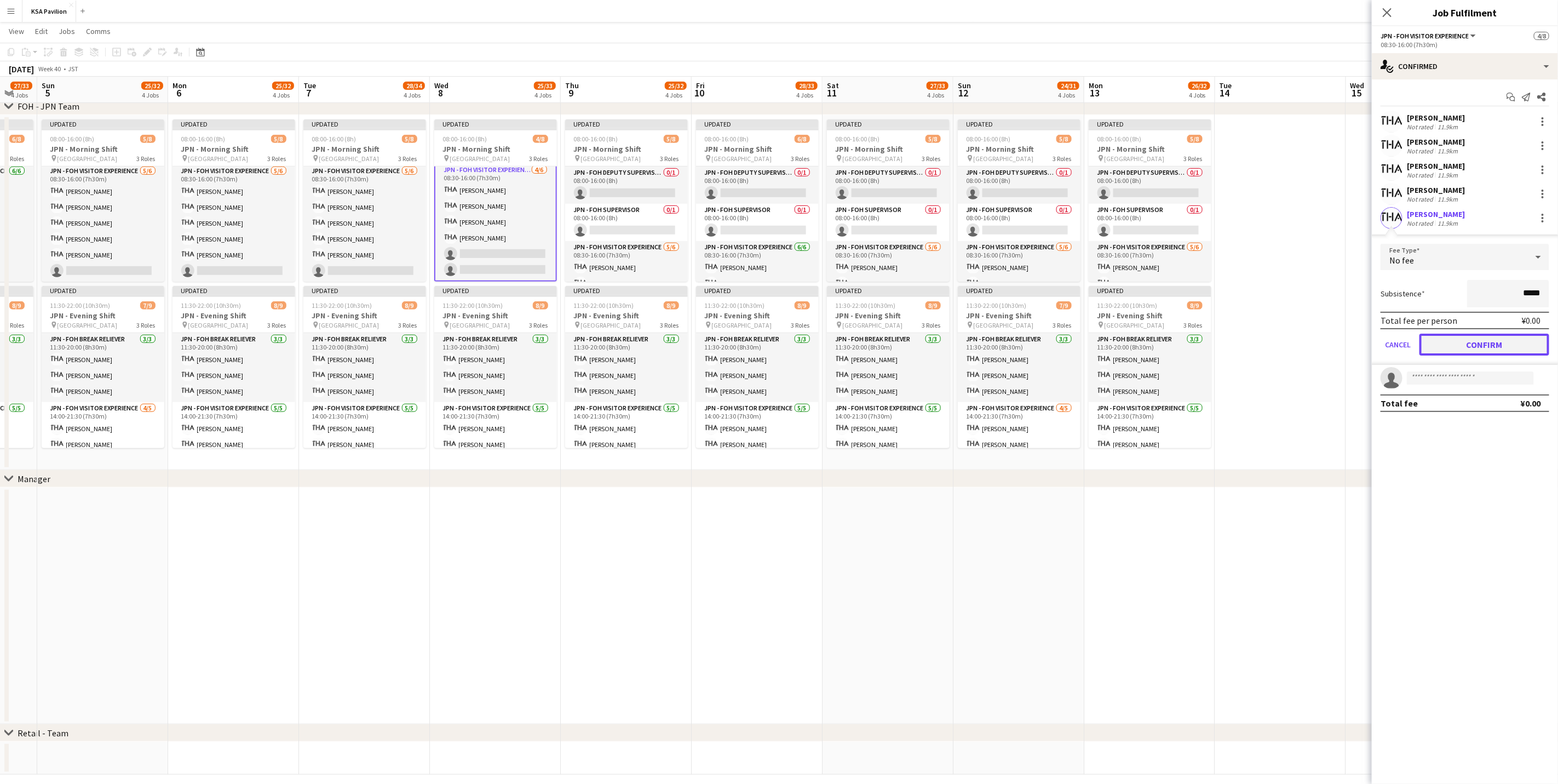
click at [1032, 344] on button "Confirm" at bounding box center [1484, 344] width 130 height 22
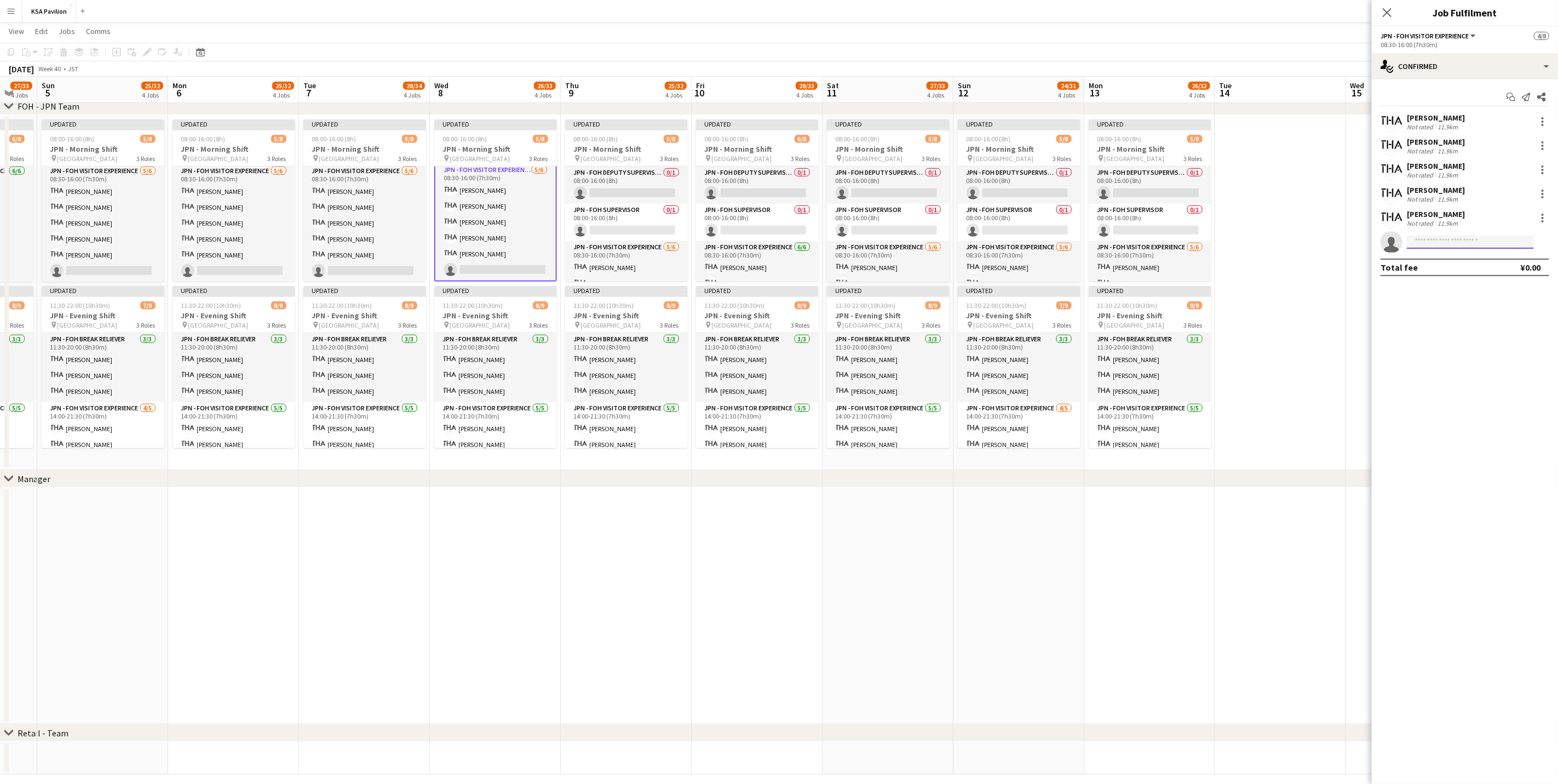
click at [1032, 247] on input at bounding box center [1471, 242] width 127 height 13
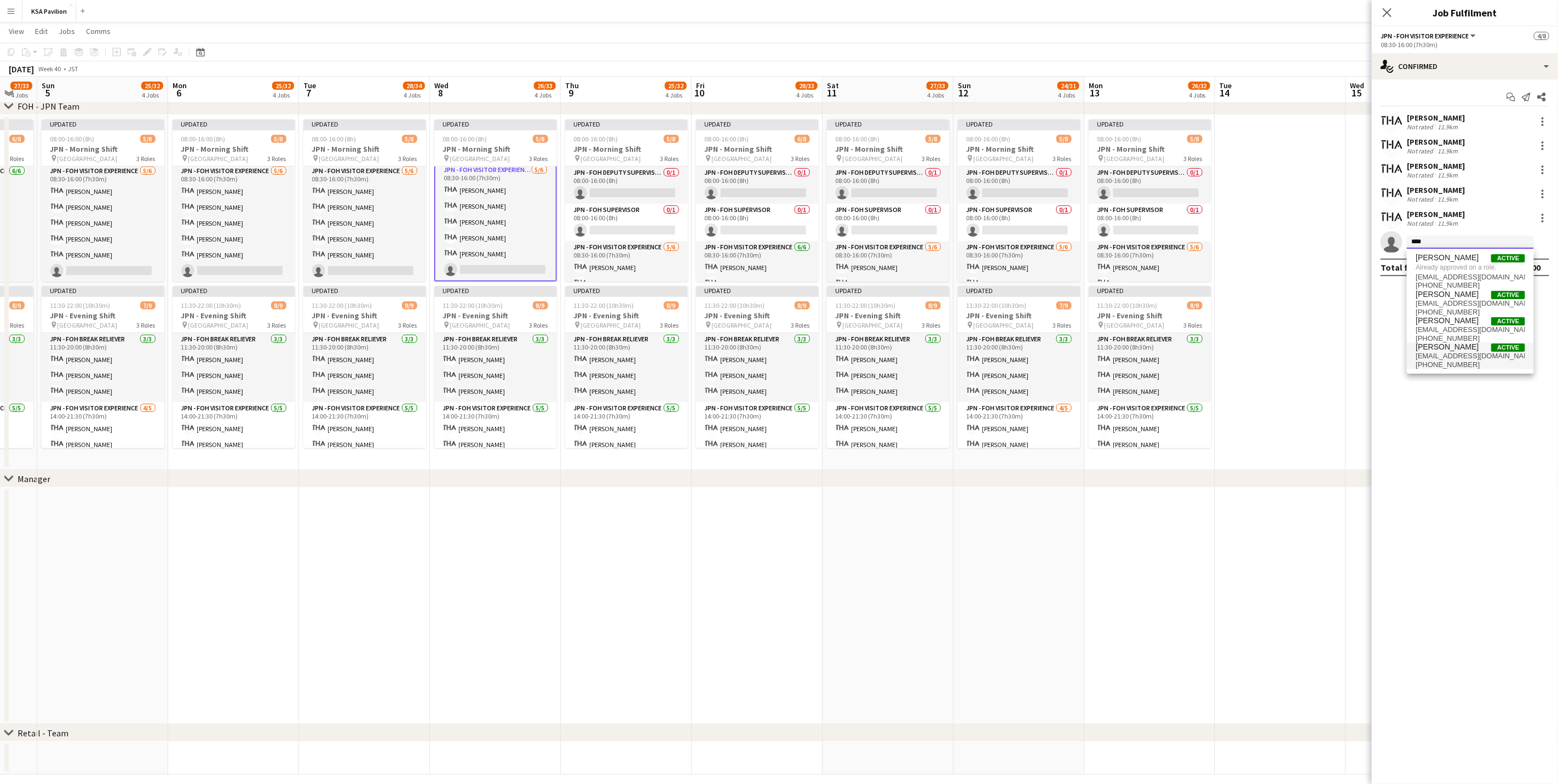
type input "****"
click at [1032, 361] on span "[EMAIL_ADDRESS][DOMAIN_NAME]" at bounding box center [1471, 355] width 110 height 9
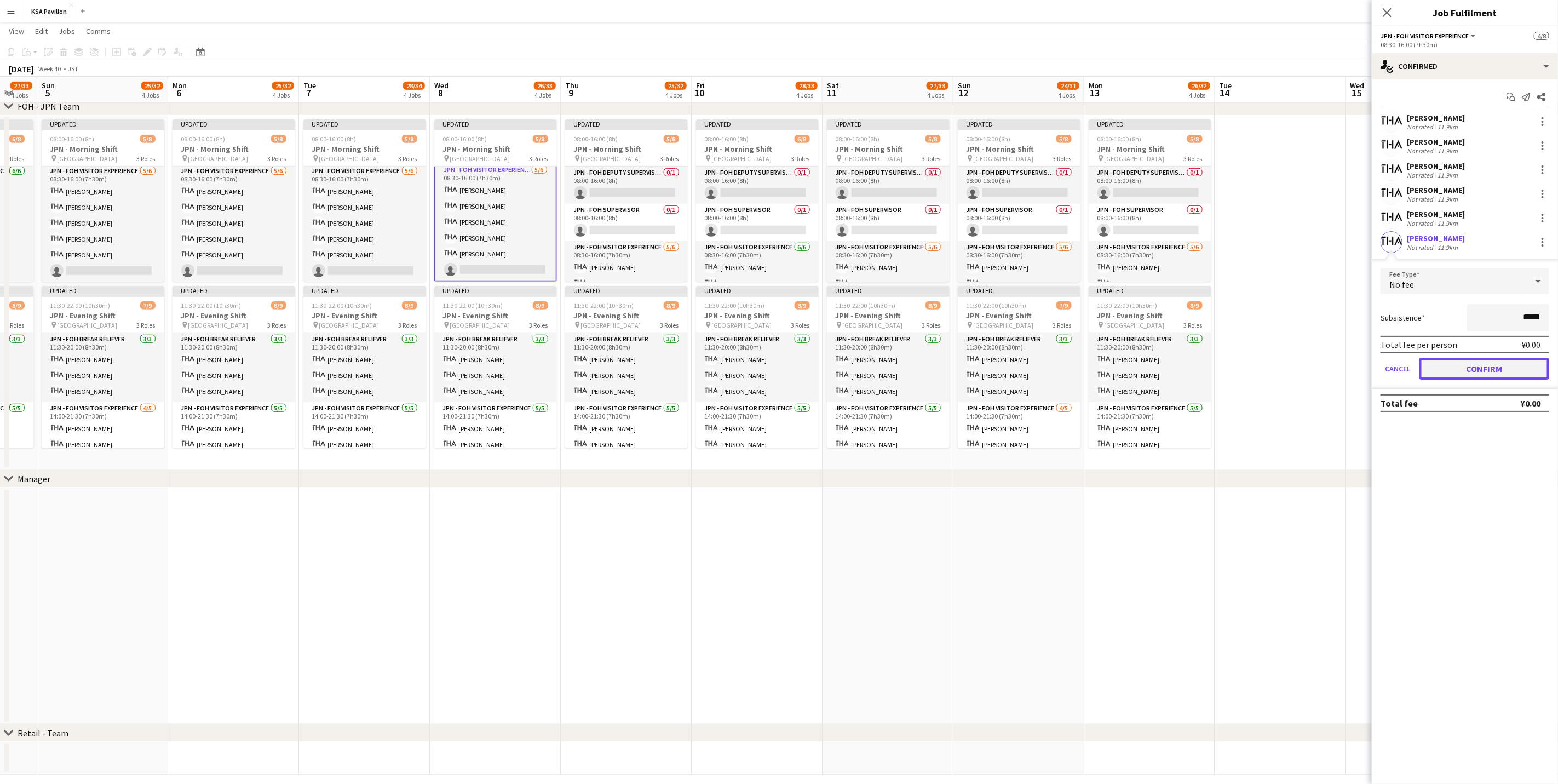
click at [1032, 365] on button "Confirm" at bounding box center [1484, 368] width 130 height 22
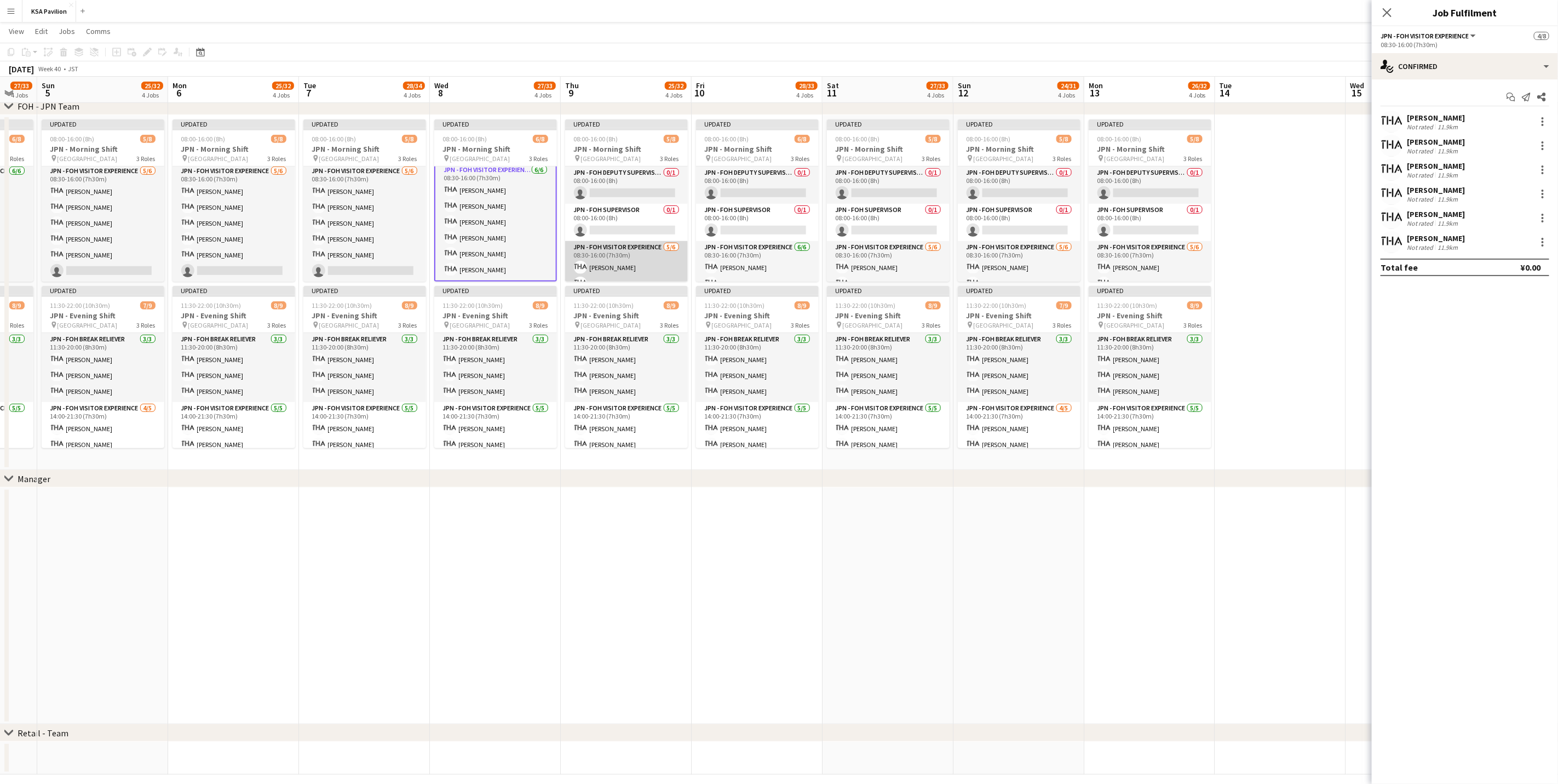
click at [615, 257] on app-card-role "JPN - FOH Visitor Experience [DATE] 08:30-16:00 (7h30m) [PERSON_NAME] Kie ISHIG…" at bounding box center [627, 298] width 123 height 116
click at [1032, 239] on input at bounding box center [1471, 242] width 127 height 13
type input "******"
click at [1032, 259] on span "[PERSON_NAME]" at bounding box center [1447, 258] width 63 height 9
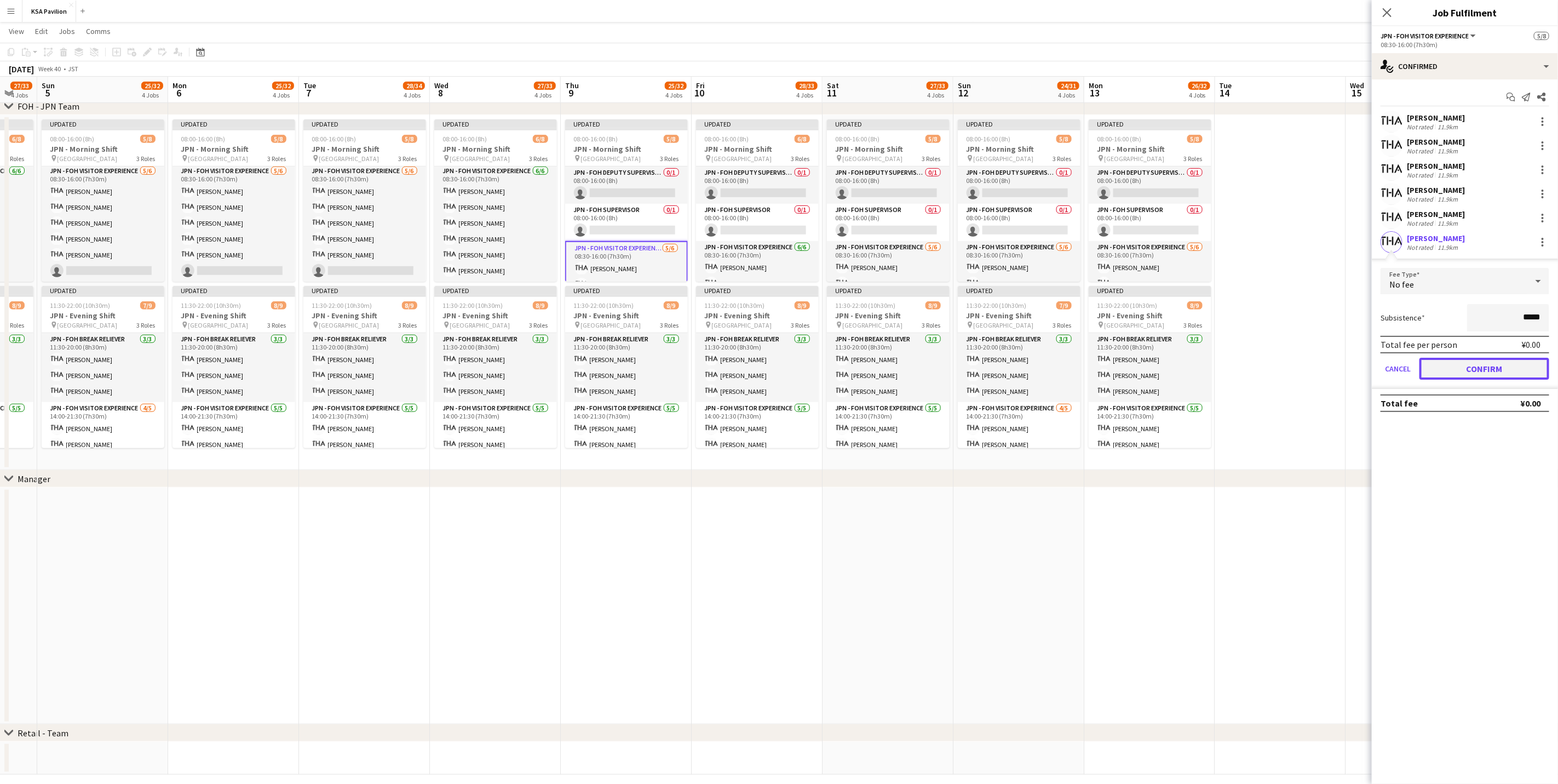
click at [1032, 368] on button "Confirm" at bounding box center [1484, 368] width 130 height 22
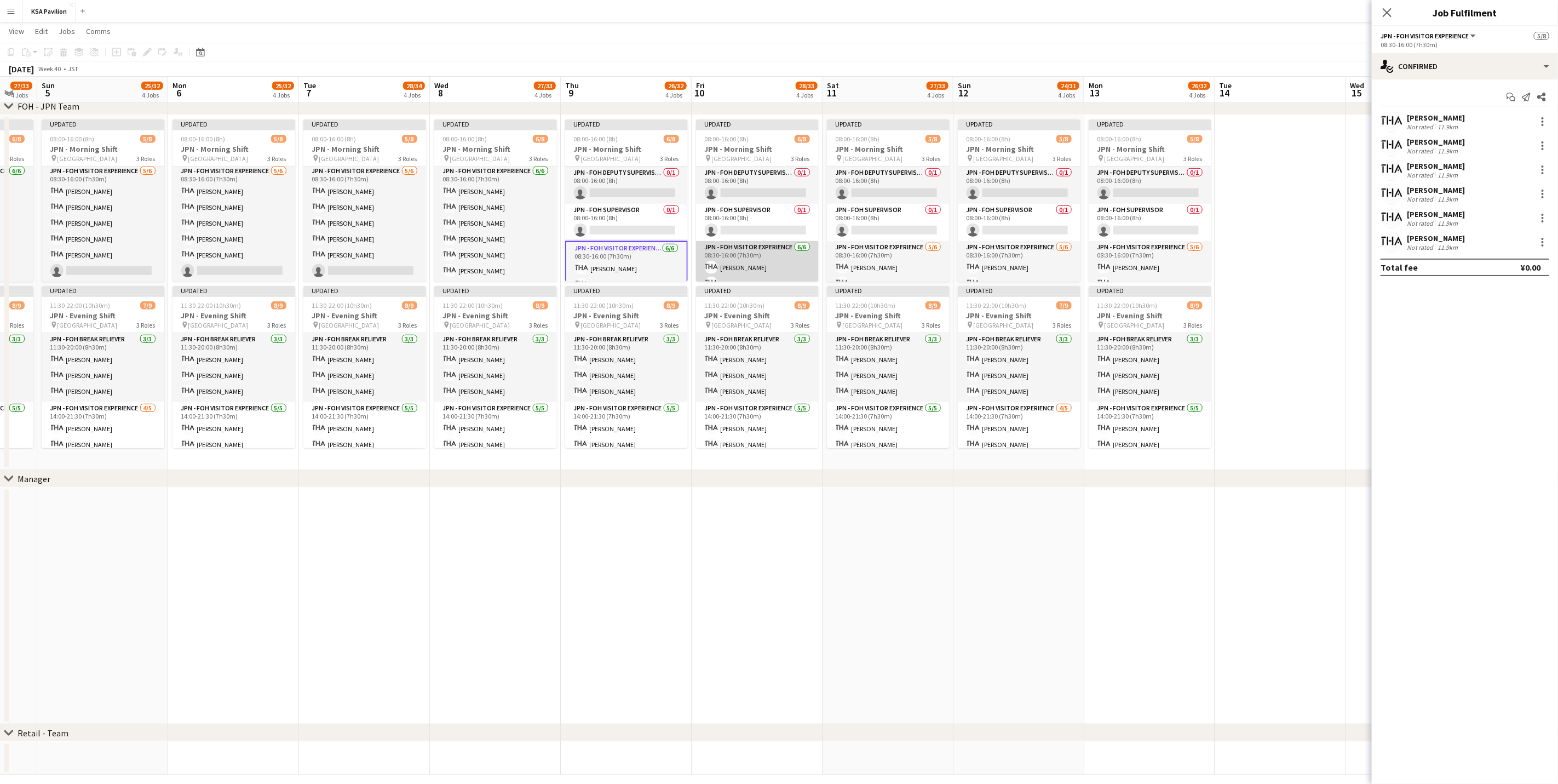
click at [726, 257] on app-card-role "JPN - FOH Visitor Experience [DATE] 08:30-16:00 (7h30m) [PERSON_NAME] MORI Merl…" at bounding box center [758, 298] width 123 height 116
click at [735, 253] on app-card-role "JPN - FOH Visitor Experience [DATE] 08:30-16:00 (7h30m) [PERSON_NAME] MORI Merl…" at bounding box center [758, 300] width 123 height 119
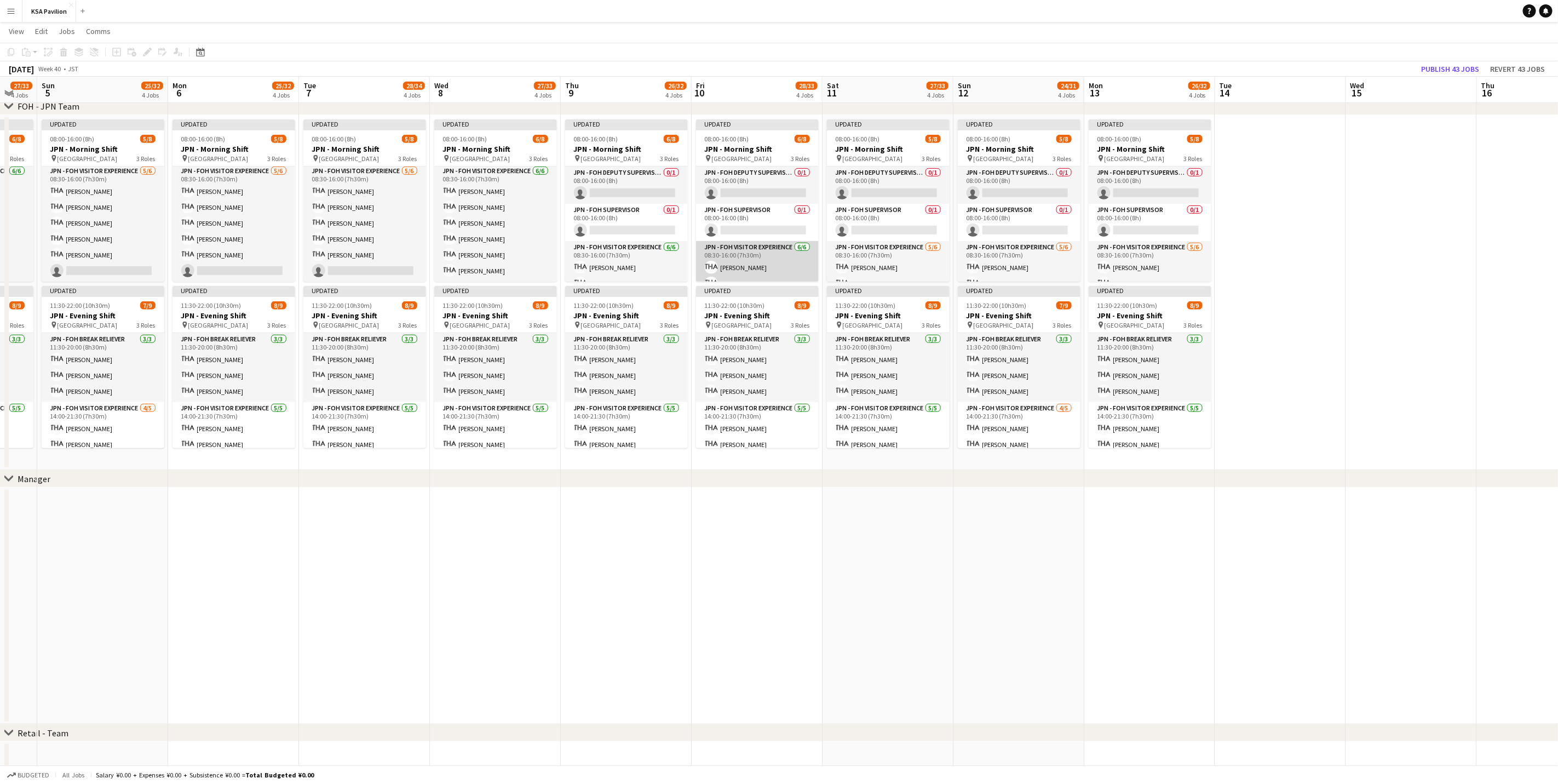
click at [737, 253] on app-card-role "JPN - FOH Visitor Experience [DATE] 08:30-16:00 (7h30m) [PERSON_NAME] MORI Merl…" at bounding box center [758, 298] width 123 height 116
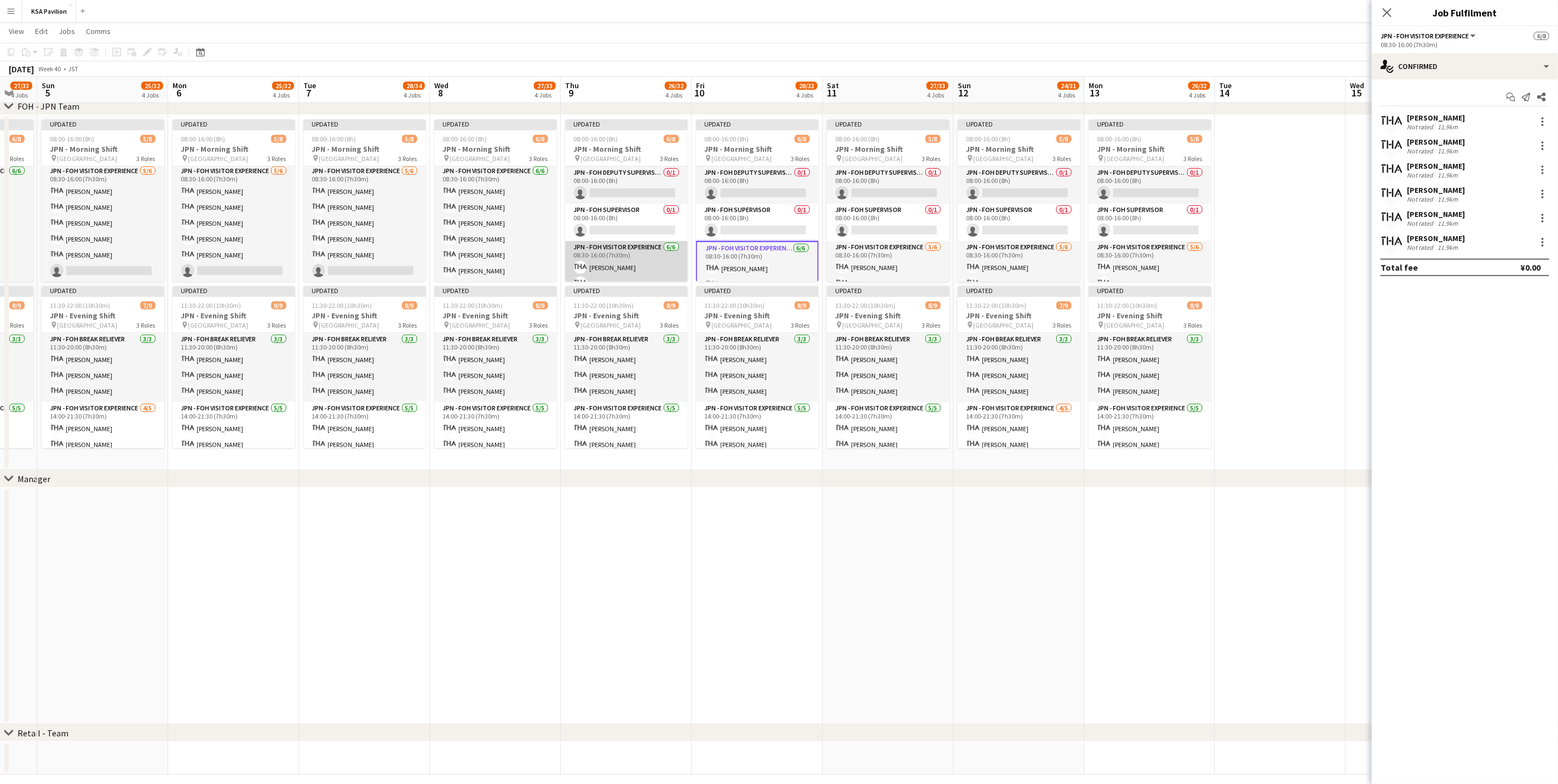
click at [600, 252] on app-card-role "JPN - FOH Visitor Experience [DATE] 08:30-16:00 (7h30m) [PERSON_NAME] Kie ISHIG…" at bounding box center [627, 298] width 123 height 116
click at [753, 252] on app-card-role "JPN - FOH Visitor Experience [DATE] 08:30-16:00 (7h30m) [PERSON_NAME] MORI Merl…" at bounding box center [758, 298] width 123 height 116
click at [1032, 245] on div at bounding box center [1543, 245] width 2 height 2
click at [1032, 365] on span "Remove" at bounding box center [1508, 367] width 68 height 9
click at [1032, 239] on input at bounding box center [1471, 242] width 127 height 13
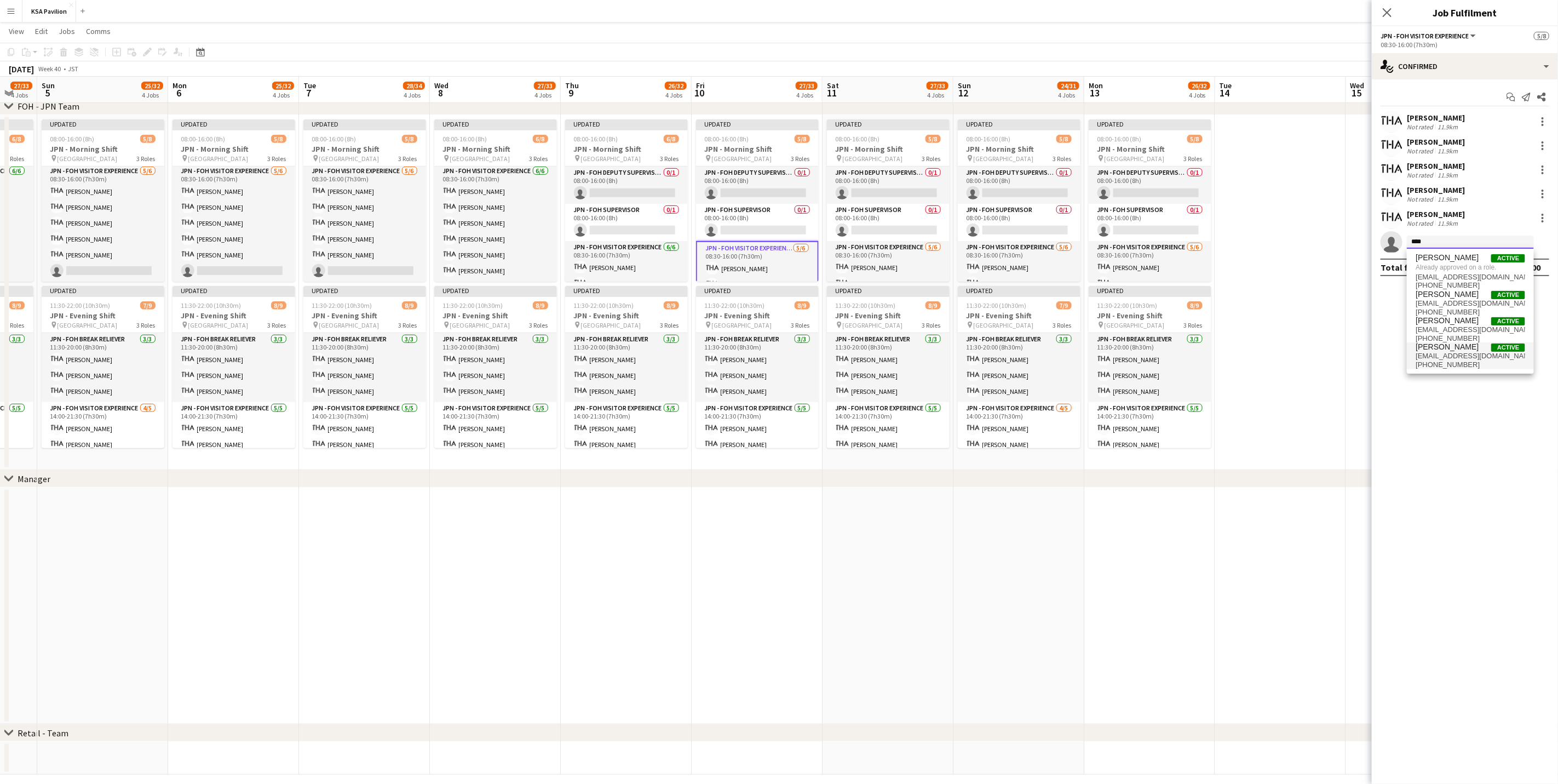
type input "****"
click at [1032, 357] on span "[EMAIL_ADDRESS][DOMAIN_NAME]" at bounding box center [1471, 355] width 110 height 9
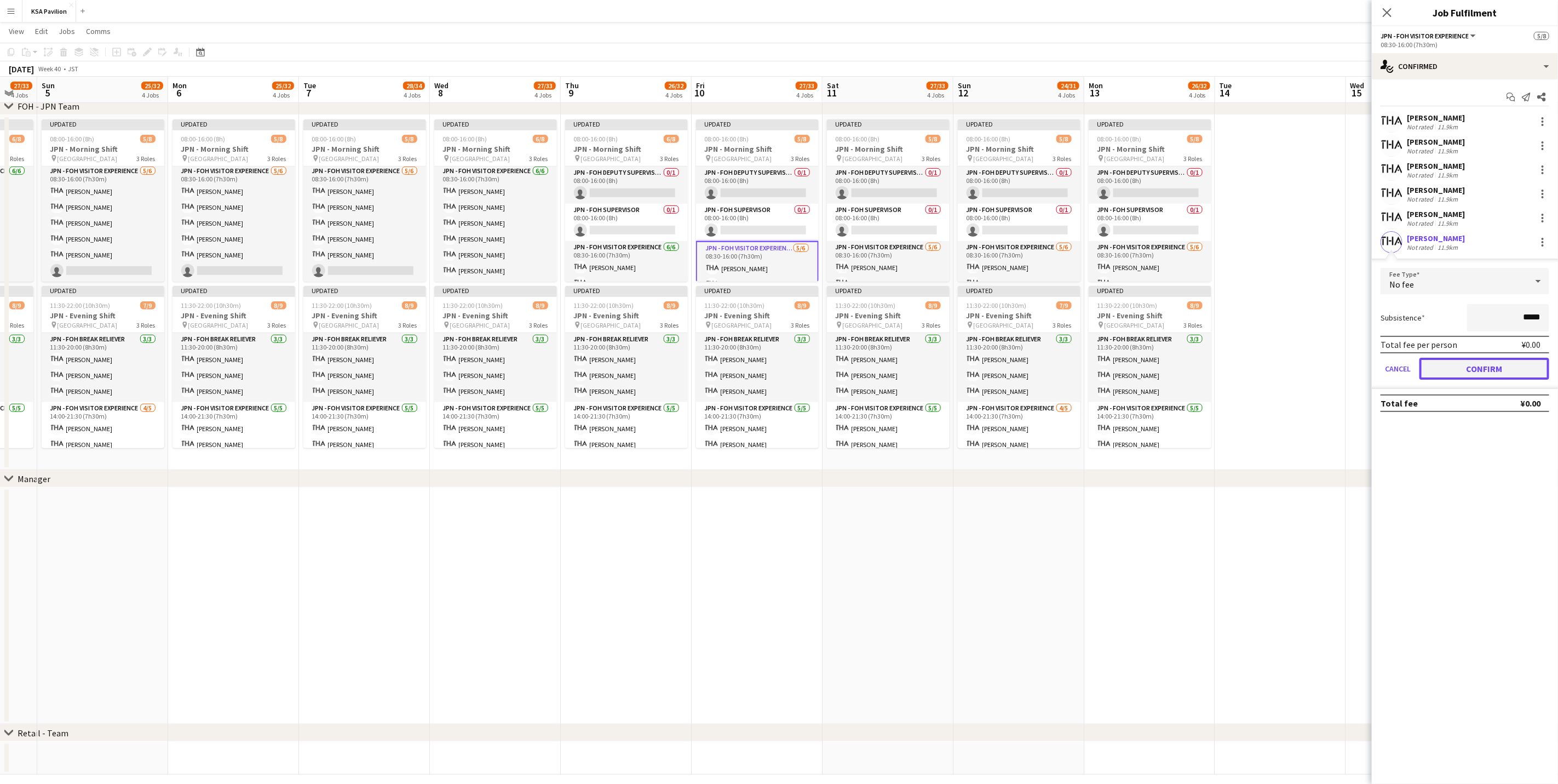
click at [1032, 373] on button "Confirm" at bounding box center [1484, 368] width 130 height 22
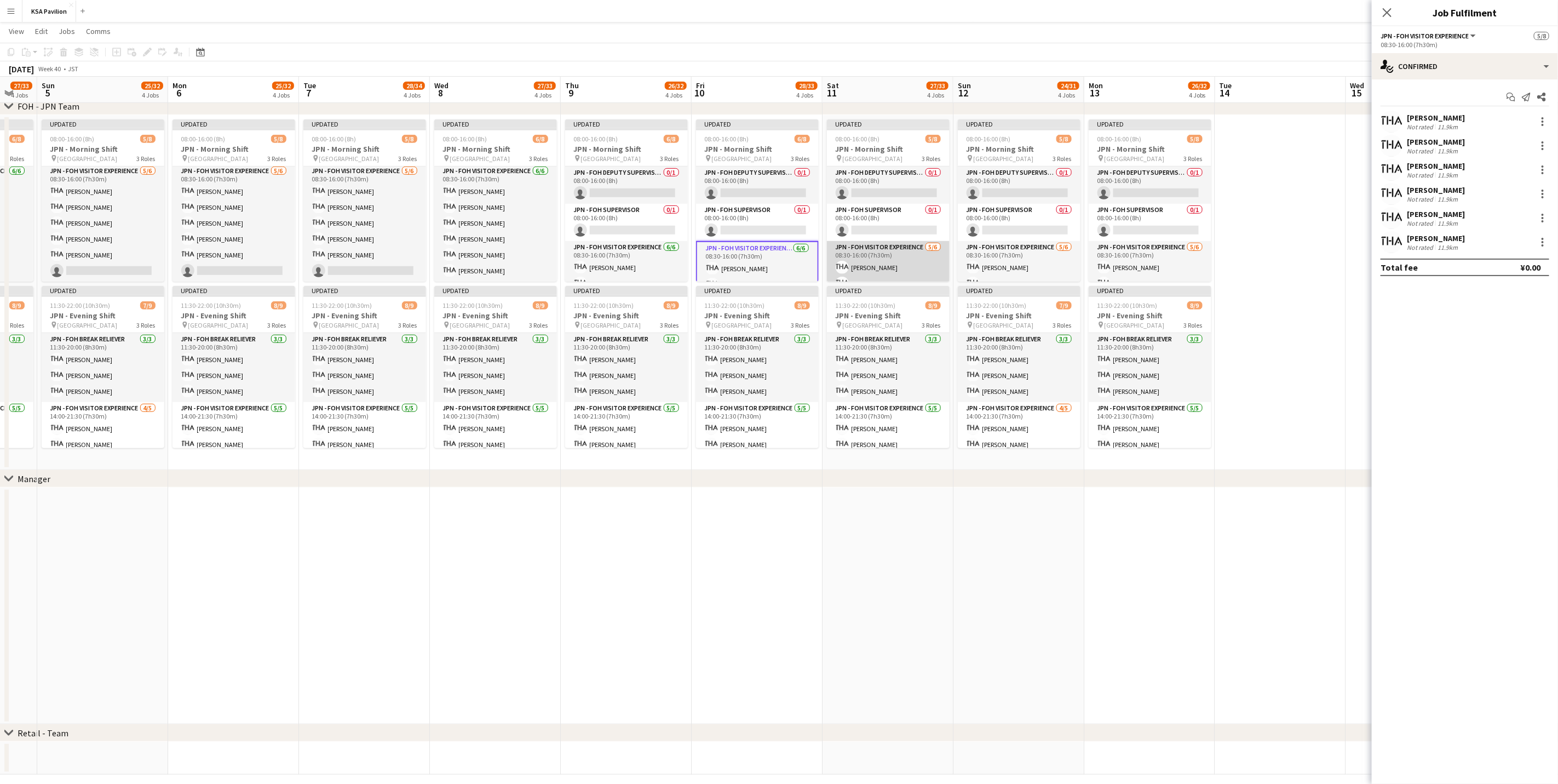
click at [884, 257] on app-card-role "JPN - FOH Visitor Experience [DATE] 08:30-16:00 (7h30m) [PERSON_NAME] [PERSON_N…" at bounding box center [888, 298] width 123 height 116
click at [1032, 243] on input at bounding box center [1471, 242] width 127 height 13
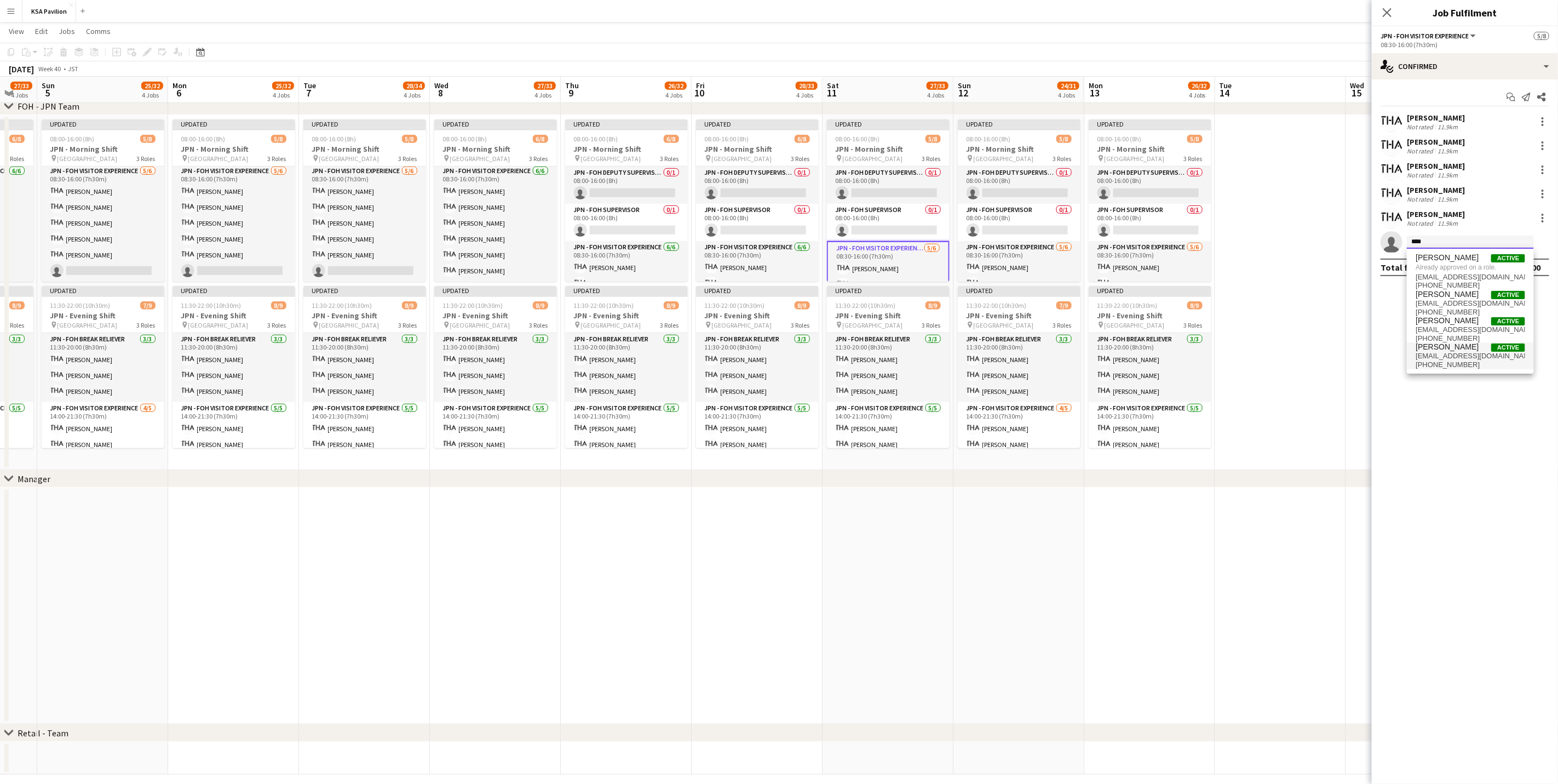
type input "****"
click at [1032, 361] on span "[EMAIL_ADDRESS][DOMAIN_NAME]" at bounding box center [1471, 355] width 110 height 9
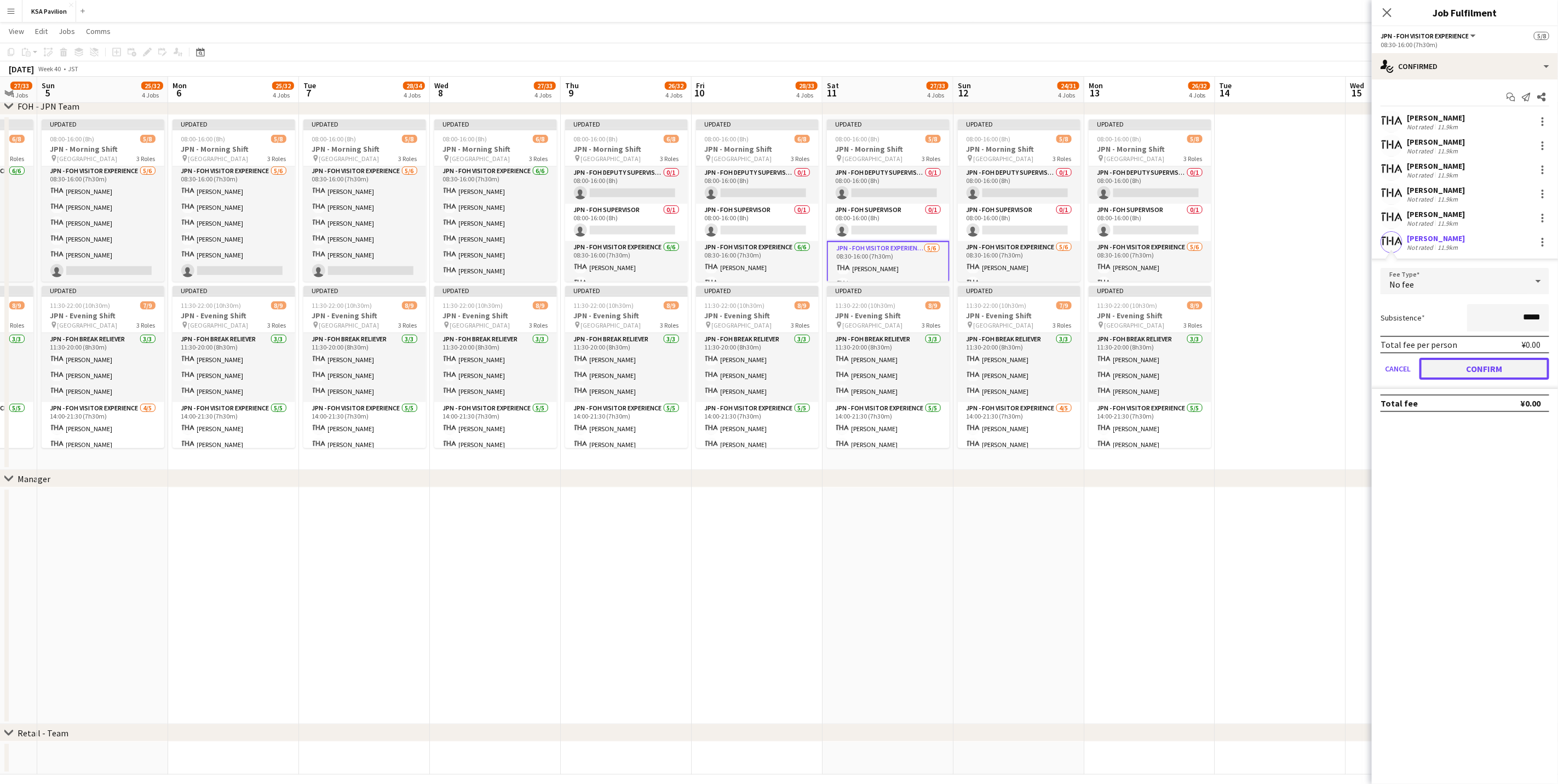
click at [1032, 363] on button "Confirm" at bounding box center [1484, 368] width 130 height 22
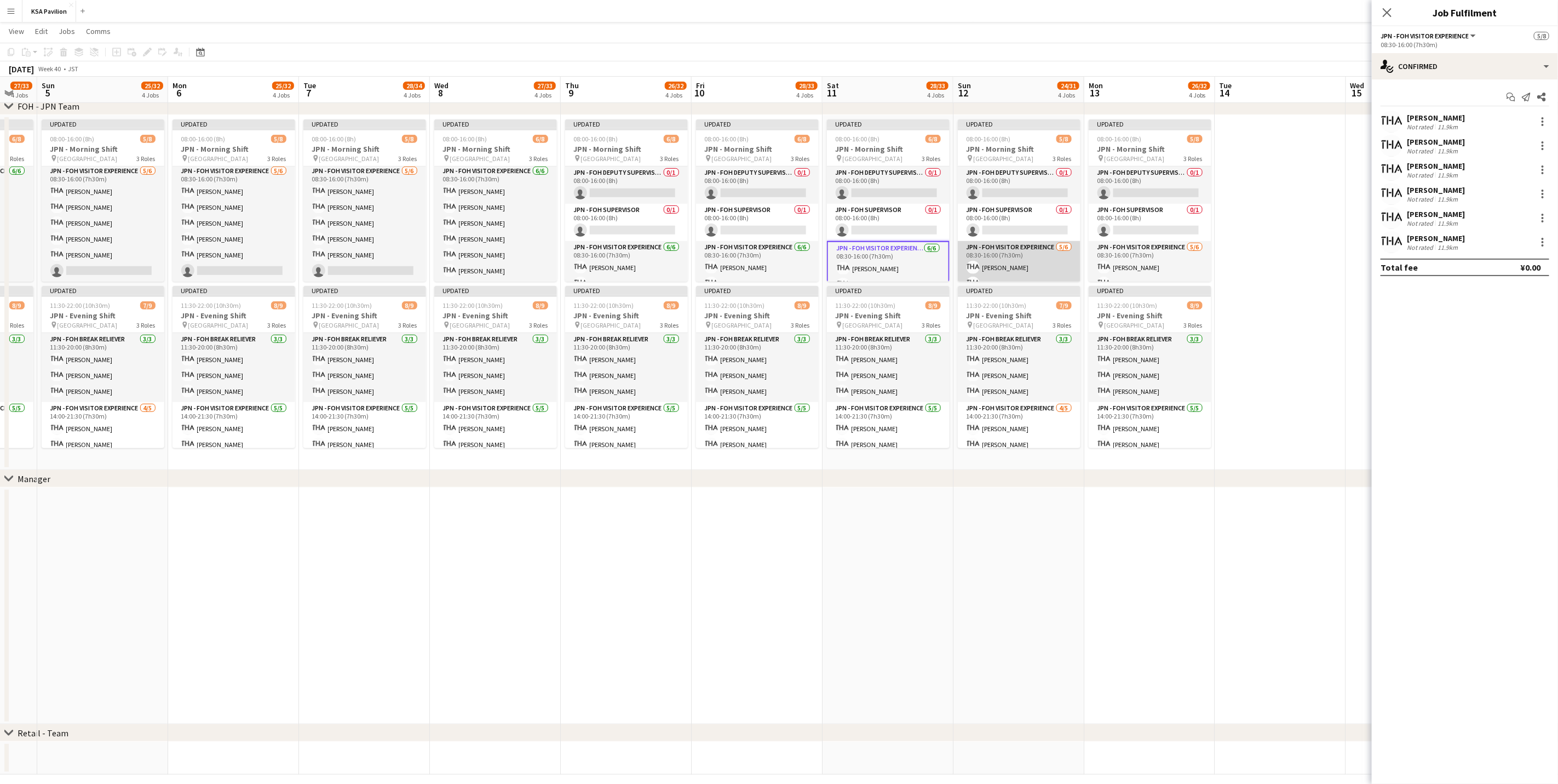
click at [1008, 255] on app-card-role "JPN - FOH Visitor Experience [DATE] 08:30-16:00 (7h30m) [PERSON_NAME] [PERSON_N…" at bounding box center [1020, 298] width 123 height 116
click at [1032, 265] on app-card-role "JPN - FOH Visitor Experience [DATE] 08:30-16:00 (7h30m) Kie ISHIGA [PERSON_NAME…" at bounding box center [1151, 298] width 123 height 116
click at [1032, 169] on div at bounding box center [1543, 169] width 13 height 13
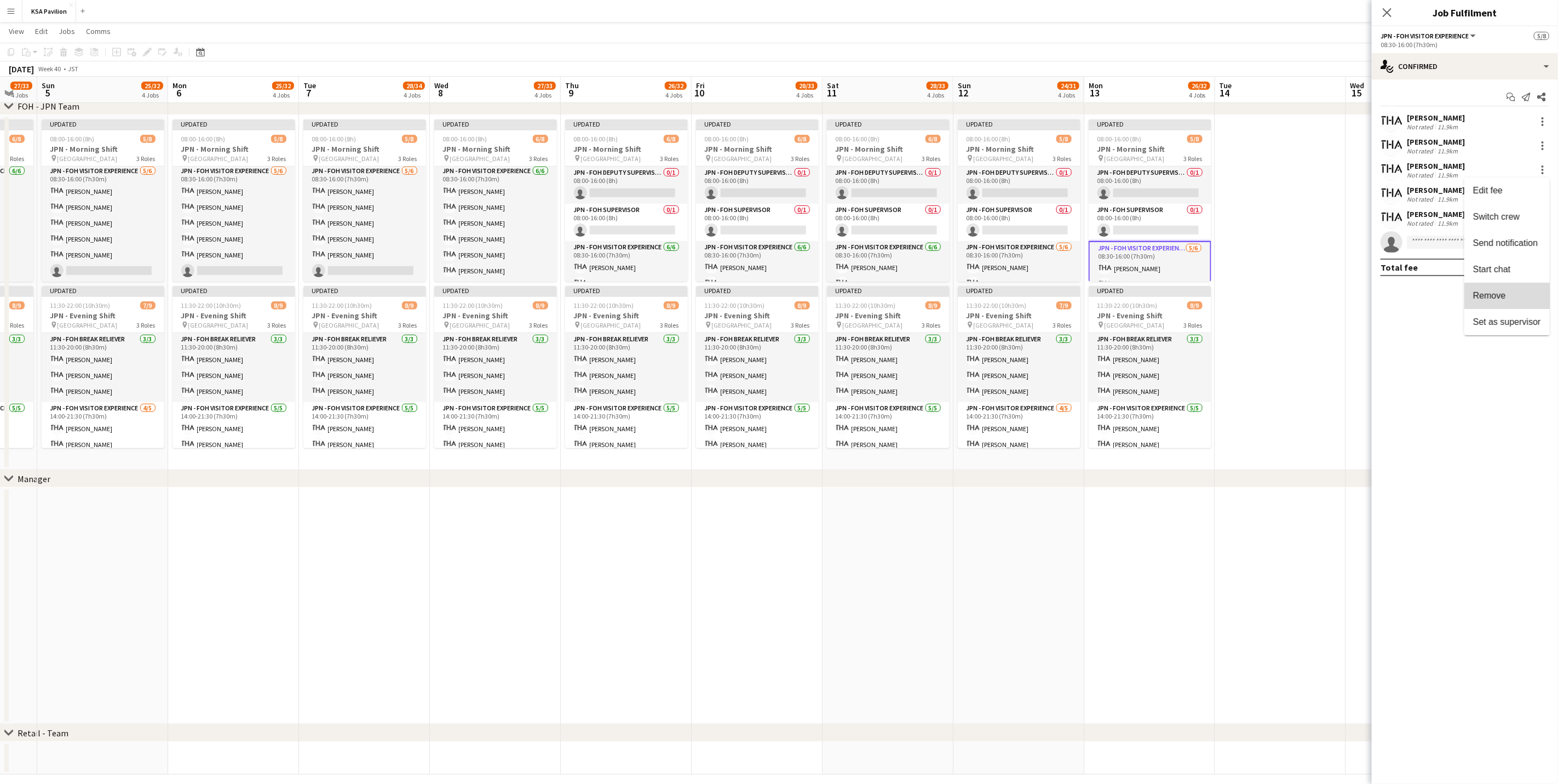
click at [1032, 288] on button "Remove" at bounding box center [1508, 295] width 85 height 27
click at [1032, 212] on input at bounding box center [1471, 218] width 127 height 13
type input "***"
click at [1032, 232] on span "[PERSON_NAME]" at bounding box center [1447, 234] width 63 height 9
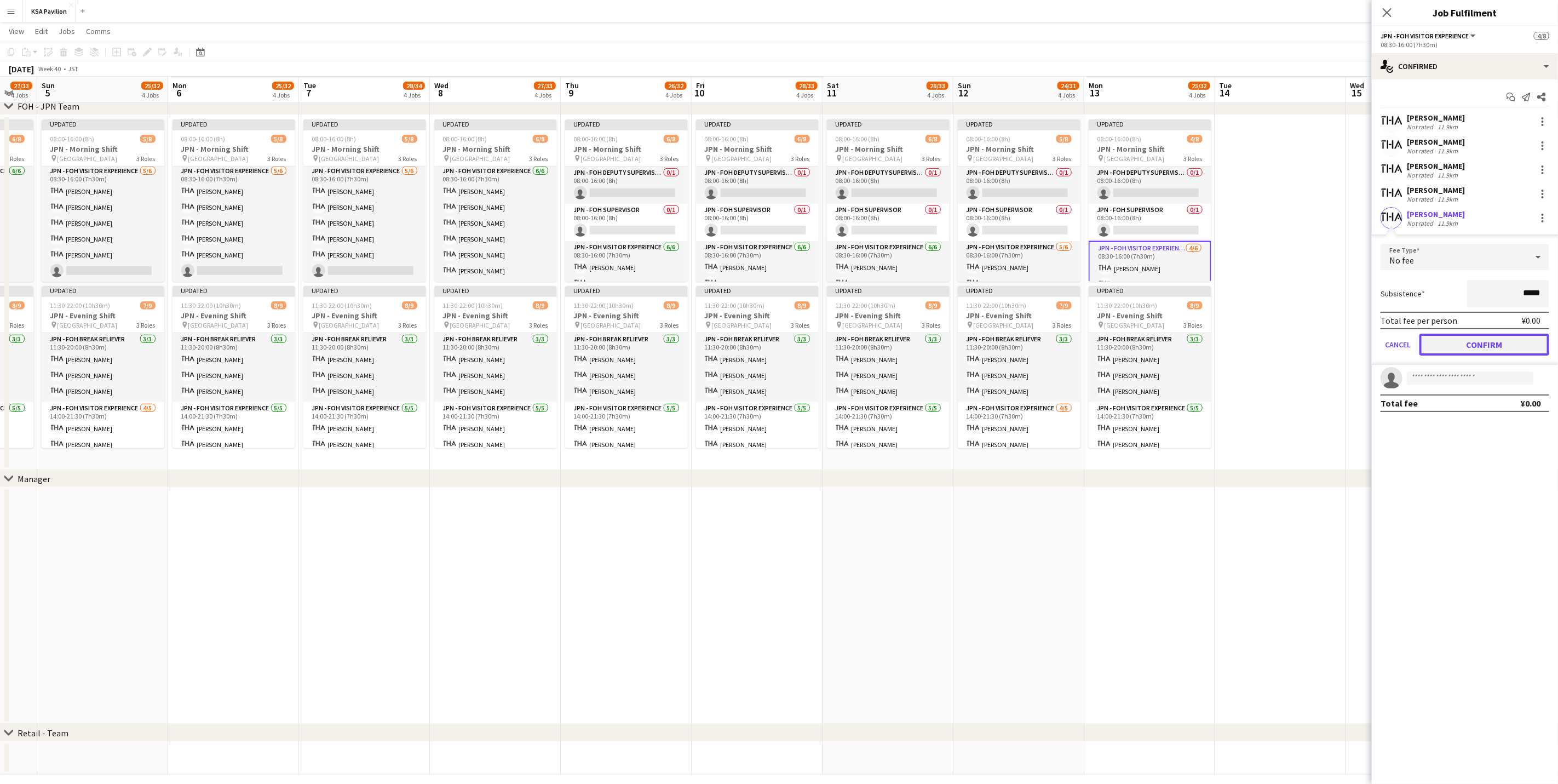
click at [1032, 342] on button "Confirm" at bounding box center [1484, 344] width 130 height 22
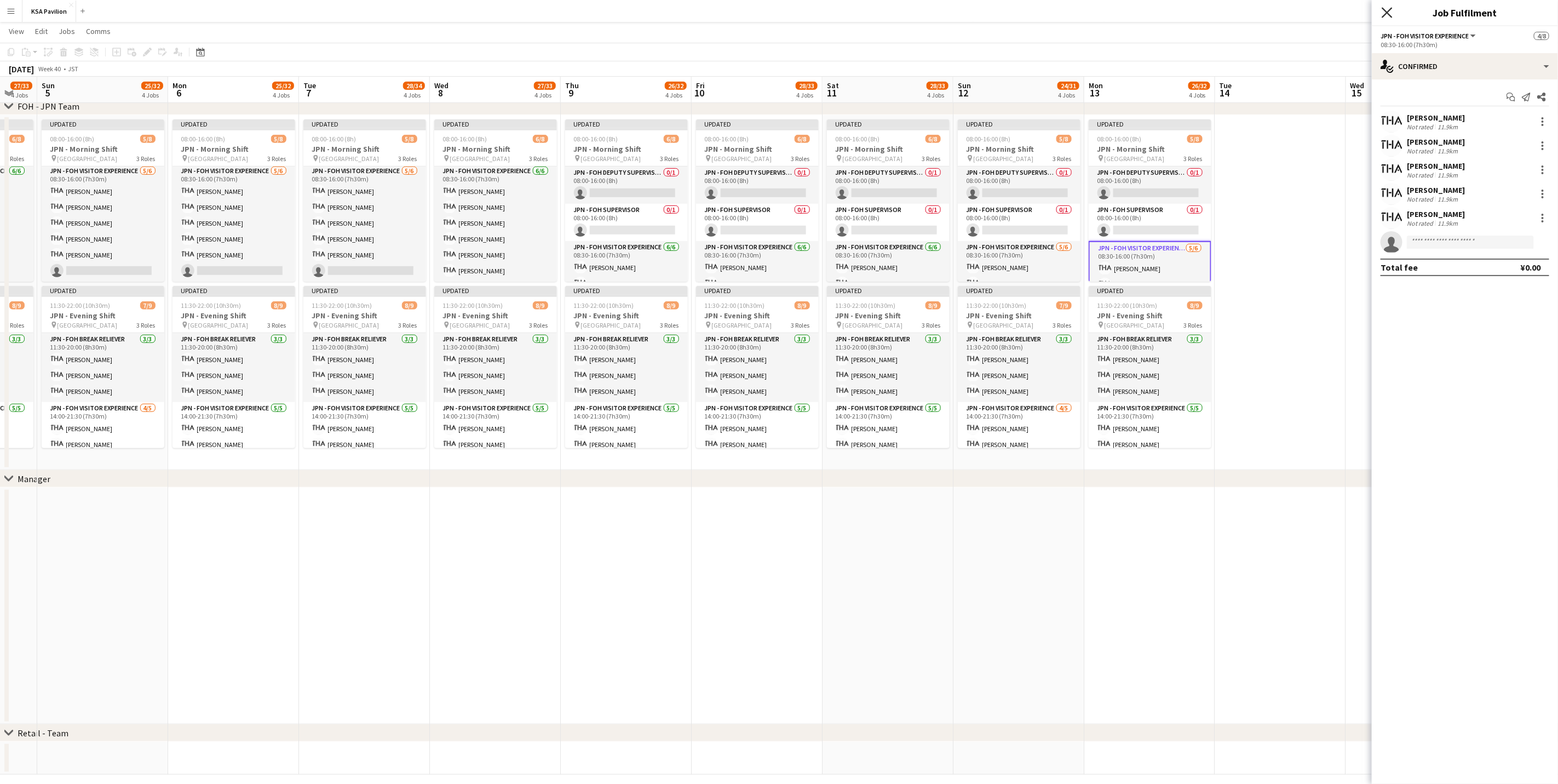
click at [1032, 13] on icon "Close pop-in" at bounding box center [1387, 12] width 10 height 10
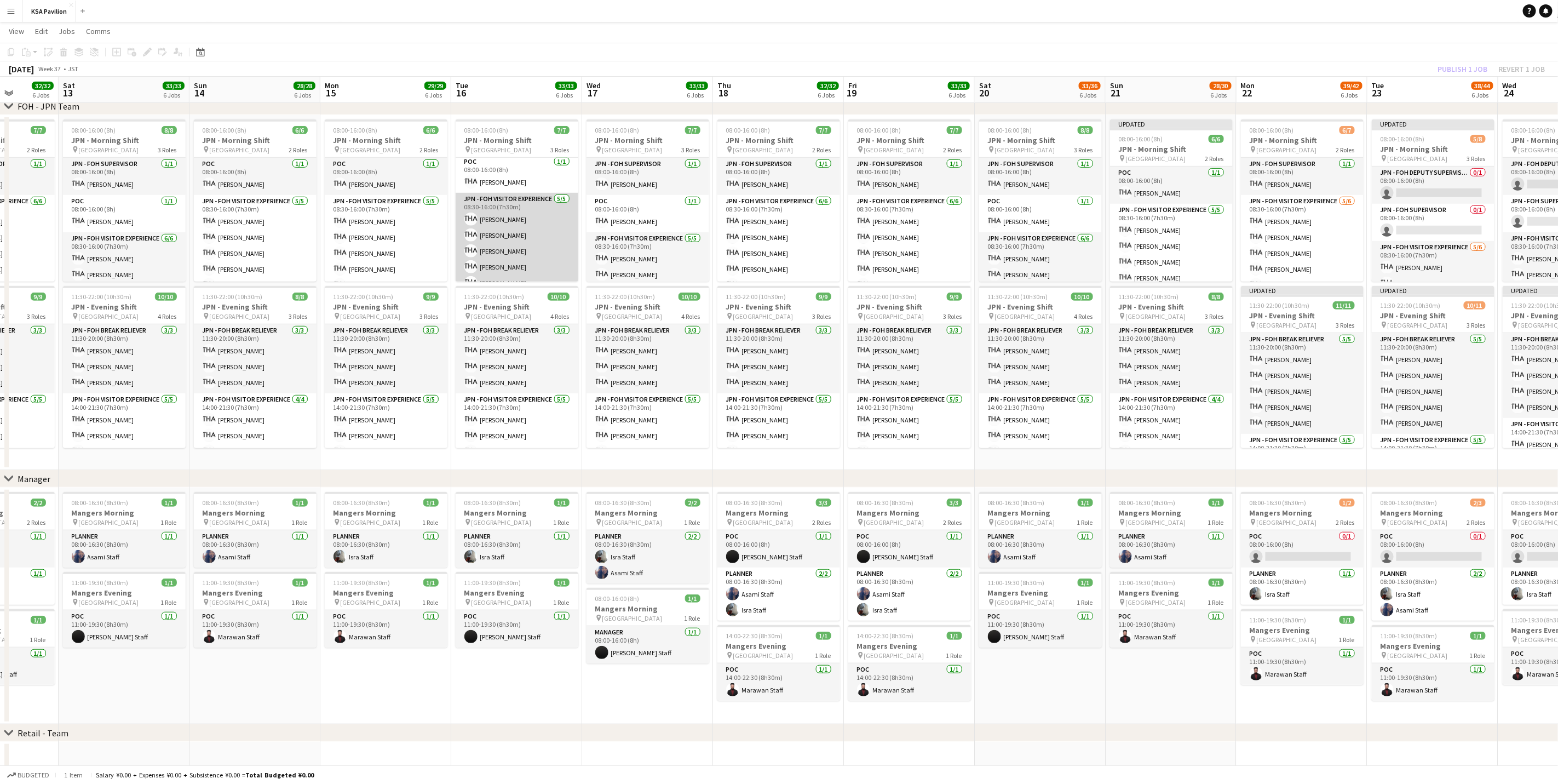
scroll to position [40, 0]
click at [528, 243] on app-card-role "JPN - FOH Visitor Experience [DATE] 08:30-16:00 (7h30m) [PERSON_NAME] [PERSON_N…" at bounding box center [517, 242] width 123 height 100
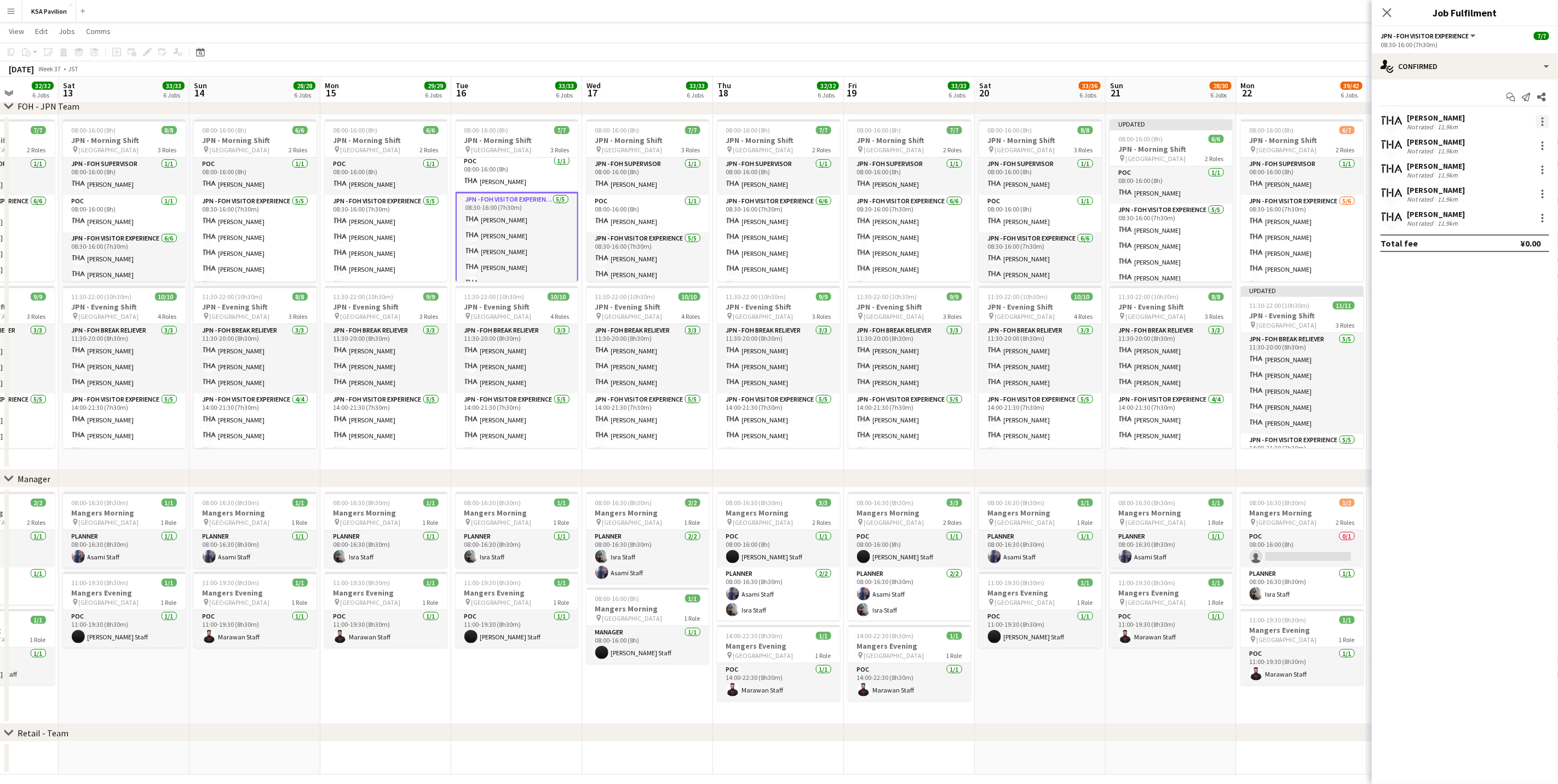
click at [1032, 124] on div at bounding box center [1543, 121] width 13 height 13
click at [1032, 165] on span "Switch crew" at bounding box center [1508, 168] width 68 height 9
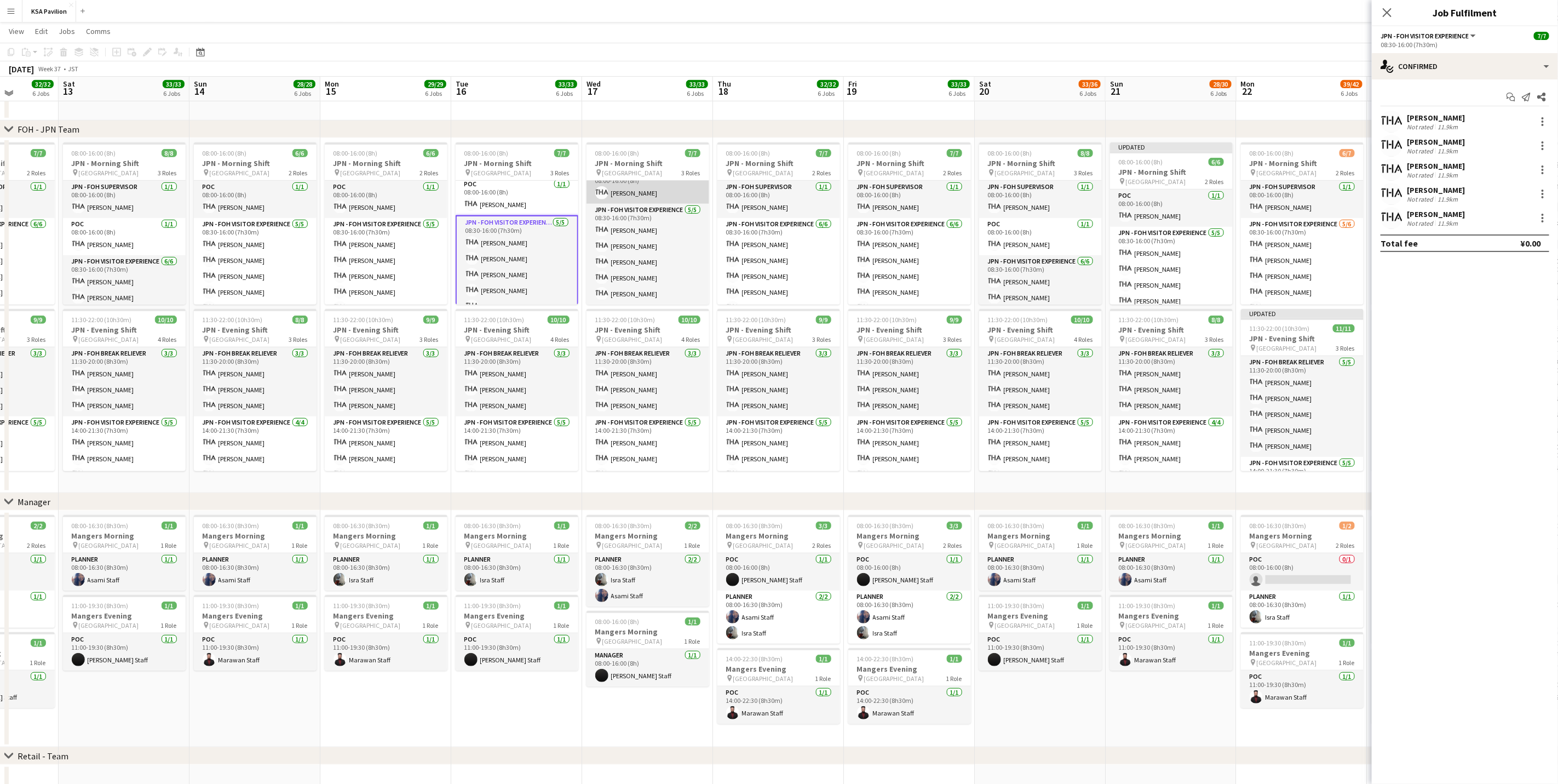
scroll to position [53, 0]
click at [674, 250] on app-card-role "JPN - FOH Visitor Experience [DATE] 08:30-16:00 (7h30m) [PERSON_NAME] [PERSON_N…" at bounding box center [648, 254] width 123 height 100
click at [1032, 219] on div at bounding box center [1543, 218] width 2 height 2
click at [1032, 261] on span "Switch with" at bounding box center [1508, 264] width 68 height 9
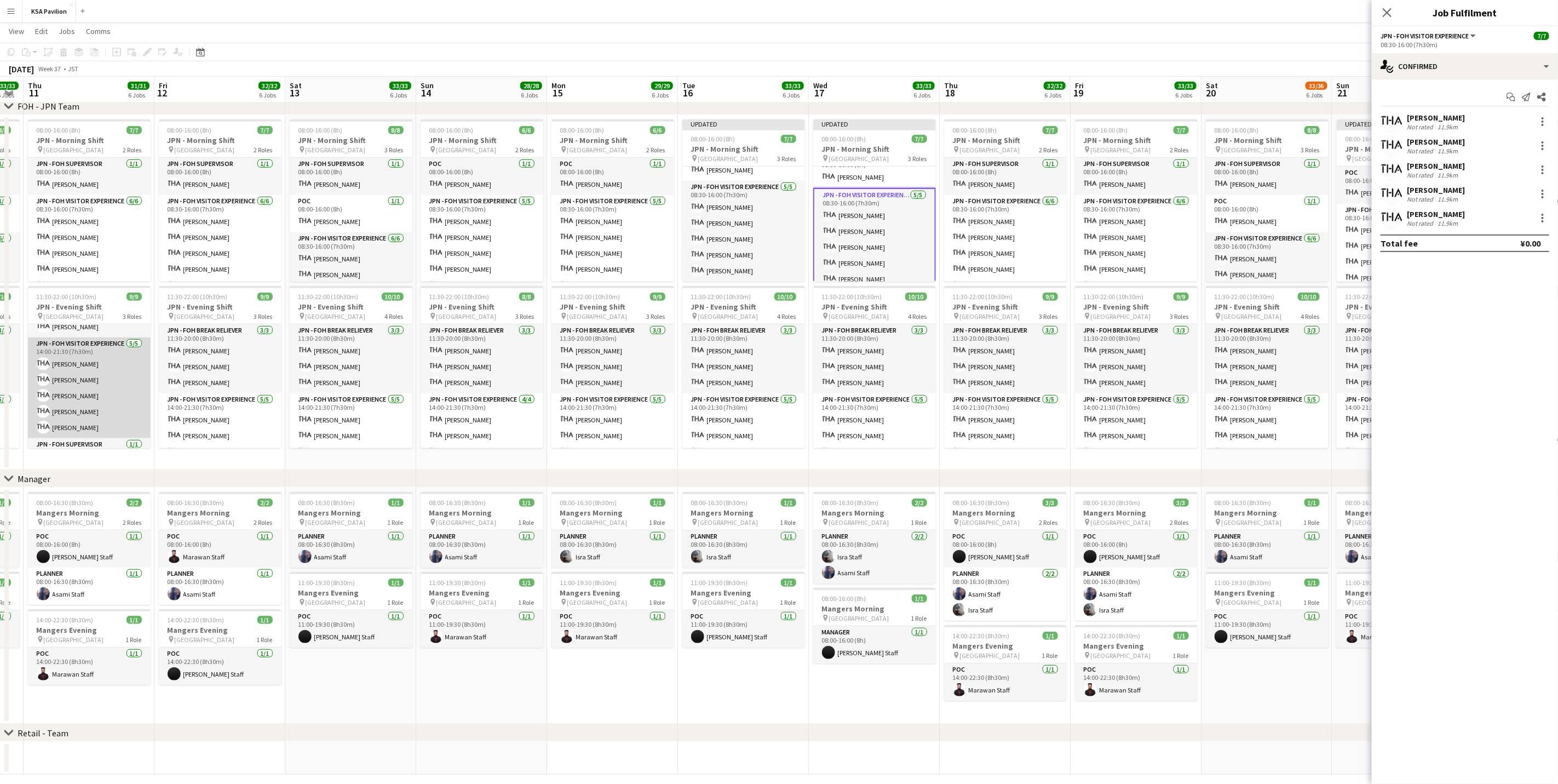
scroll to position [57, 0]
click at [107, 402] on app-card-role "JPN - FOH Visitor Experience [DATE] 14:00-21:30 (7h30m) [PERSON_NAME] [PERSON_N…" at bounding box center [89, 387] width 123 height 100
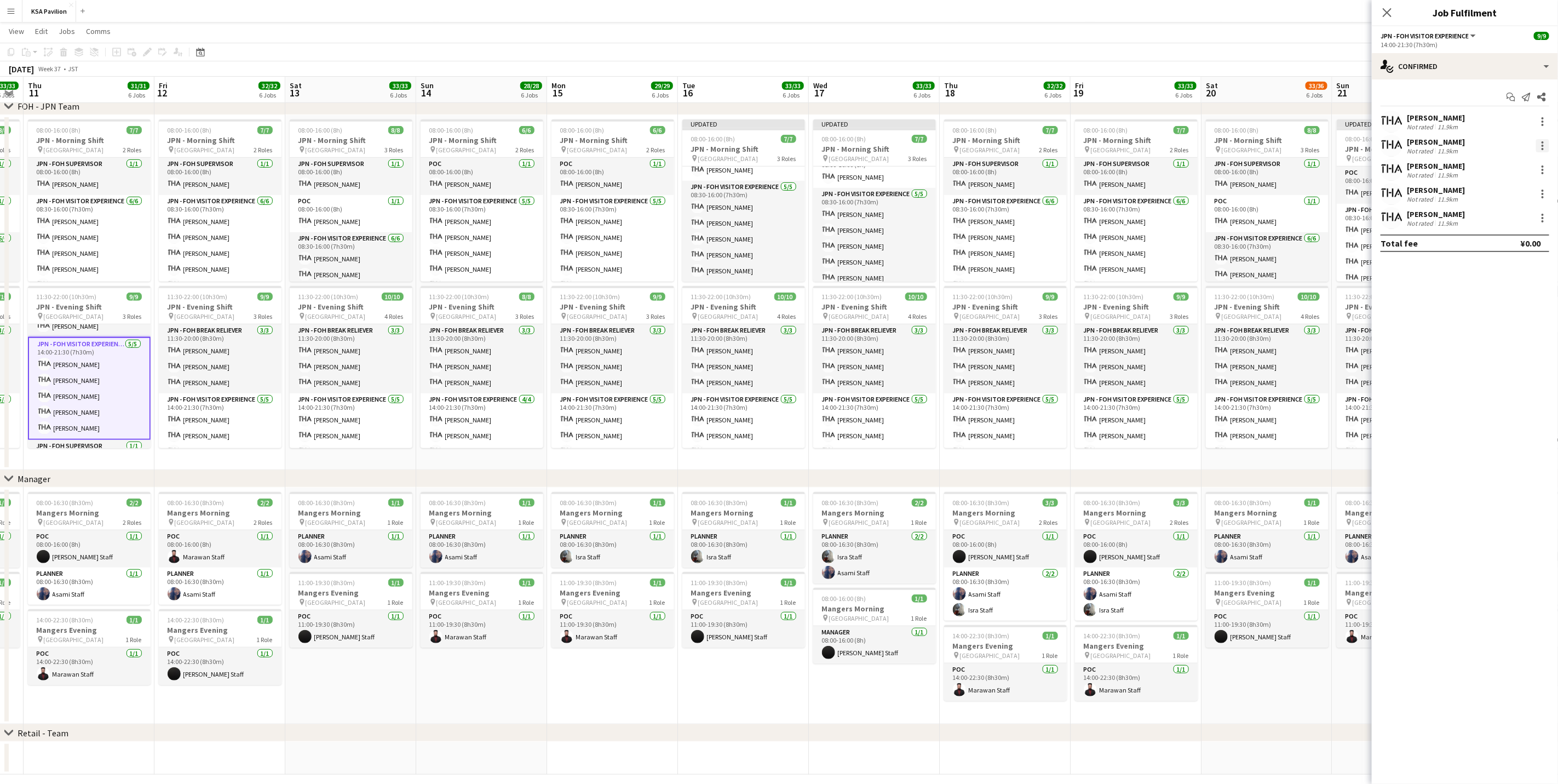
click at [1032, 142] on div at bounding box center [1543, 146] width 13 height 13
click at [1032, 268] on span "Remove" at bounding box center [1508, 271] width 68 height 9
click at [1032, 219] on input at bounding box center [1471, 218] width 127 height 13
type input "******"
click at [1032, 245] on span "[EMAIL_ADDRESS][DOMAIN_NAME]" at bounding box center [1471, 242] width 110 height 9
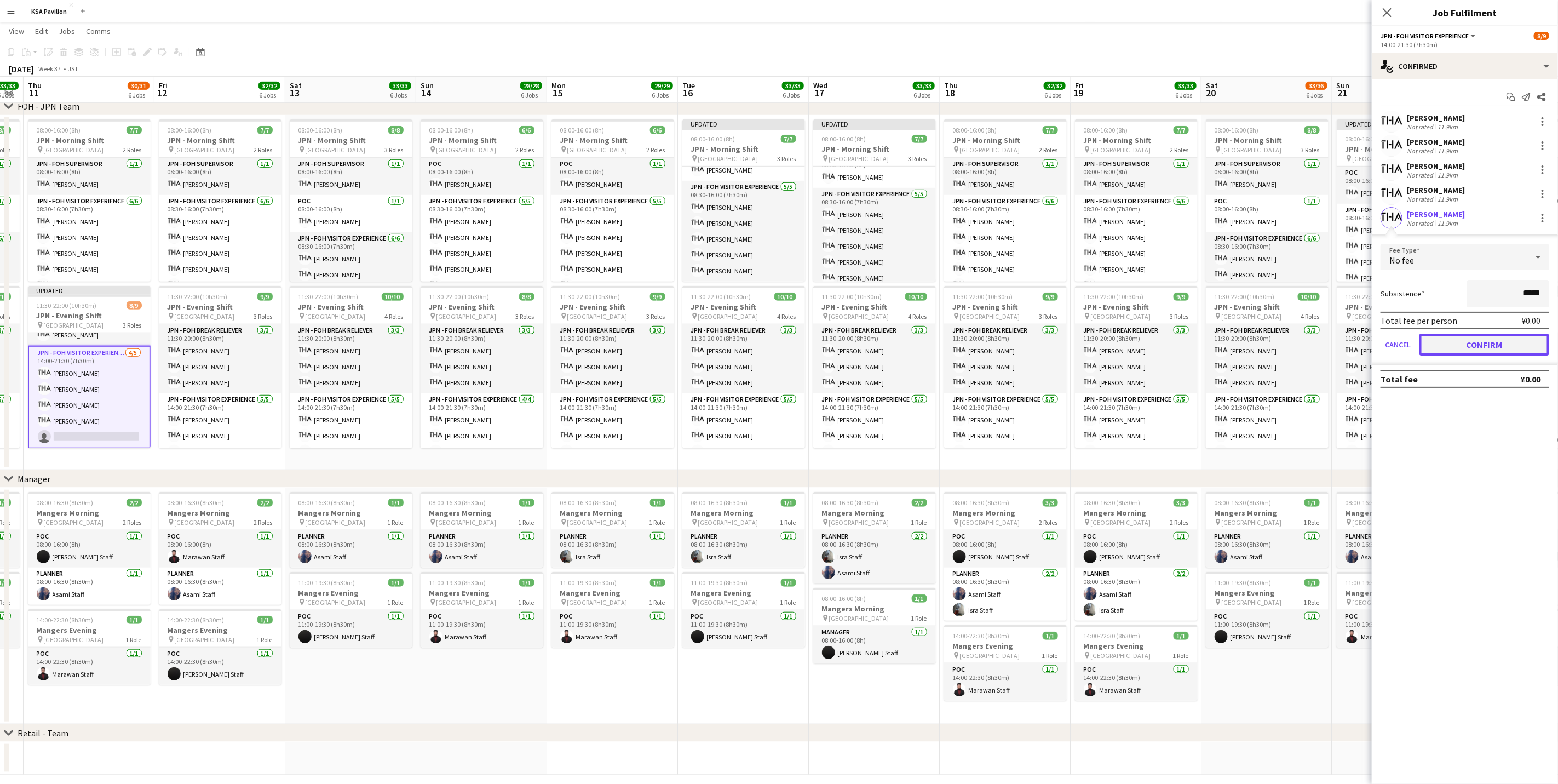
click at [1032, 345] on button "Confirm" at bounding box center [1484, 344] width 130 height 22
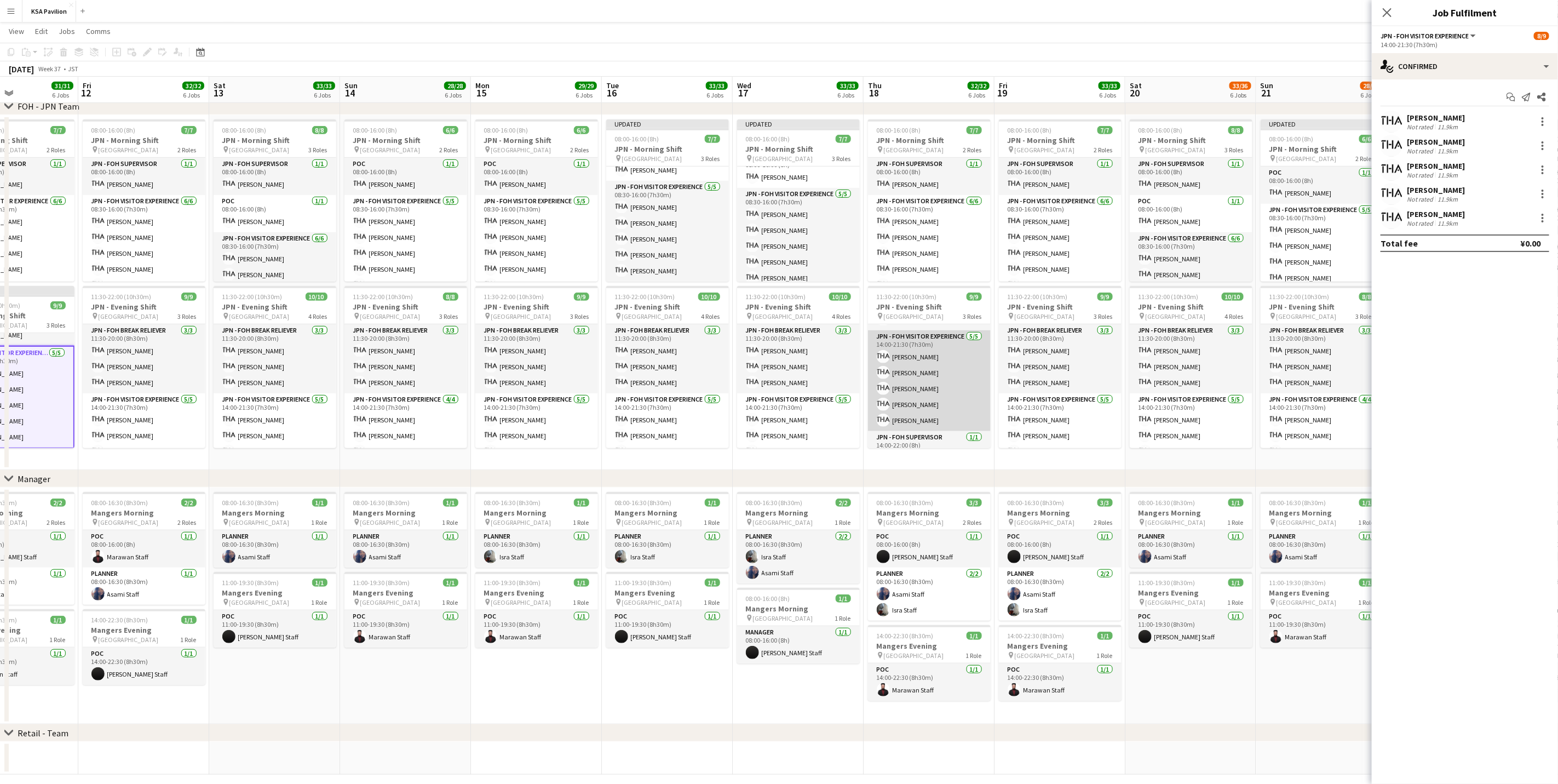
scroll to position [64, 0]
click at [936, 395] on app-card-role "JPN - FOH Visitor Experience [DATE] 14:00-21:30 (7h30m) [PERSON_NAME] Fumiyo [P…" at bounding box center [930, 380] width 123 height 100
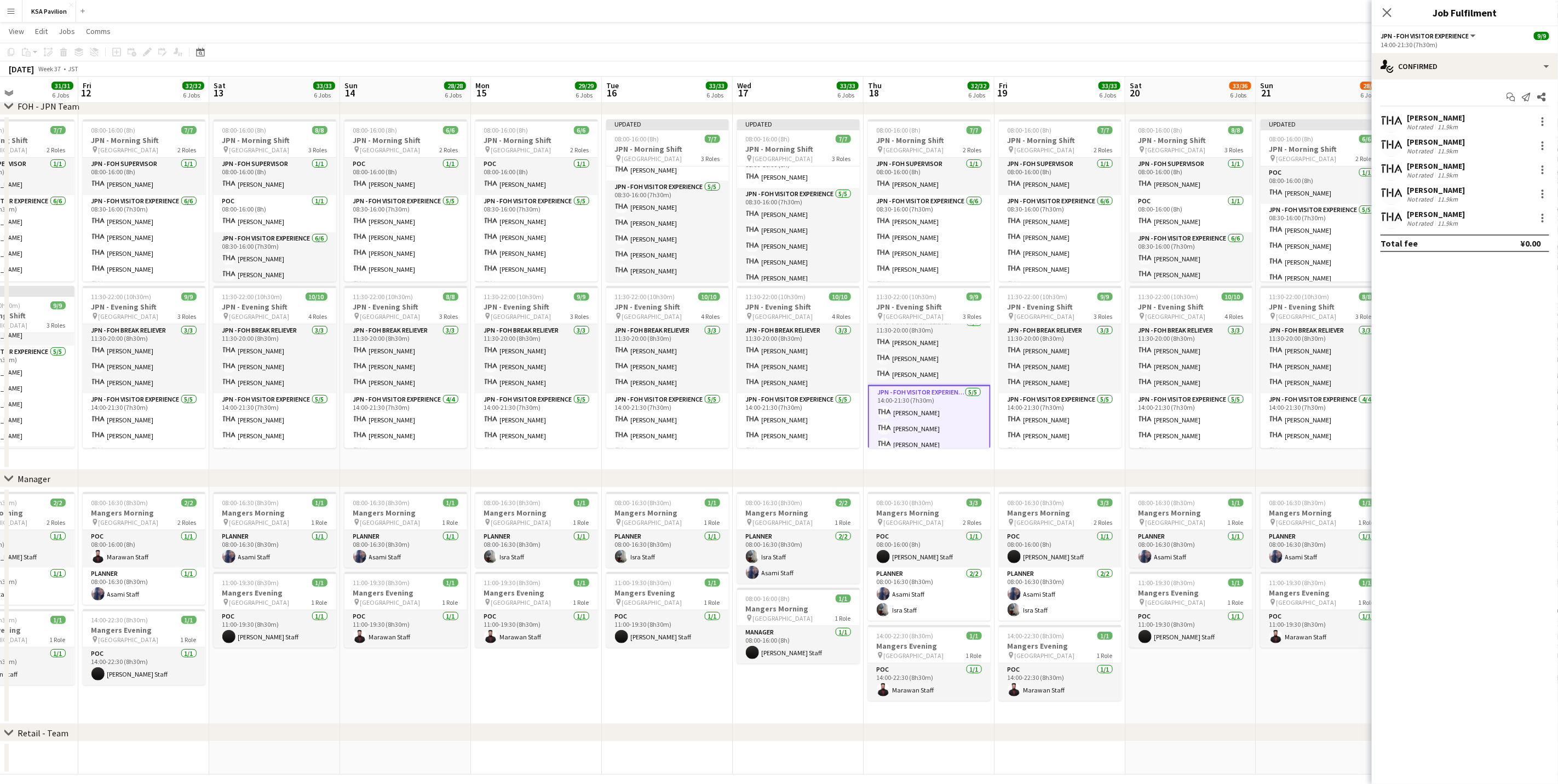
scroll to position [0, 0]
click at [1032, 170] on div at bounding box center [1543, 169] width 13 height 13
click at [1032, 221] on span "Switch crew" at bounding box center [1508, 216] width 68 height 9
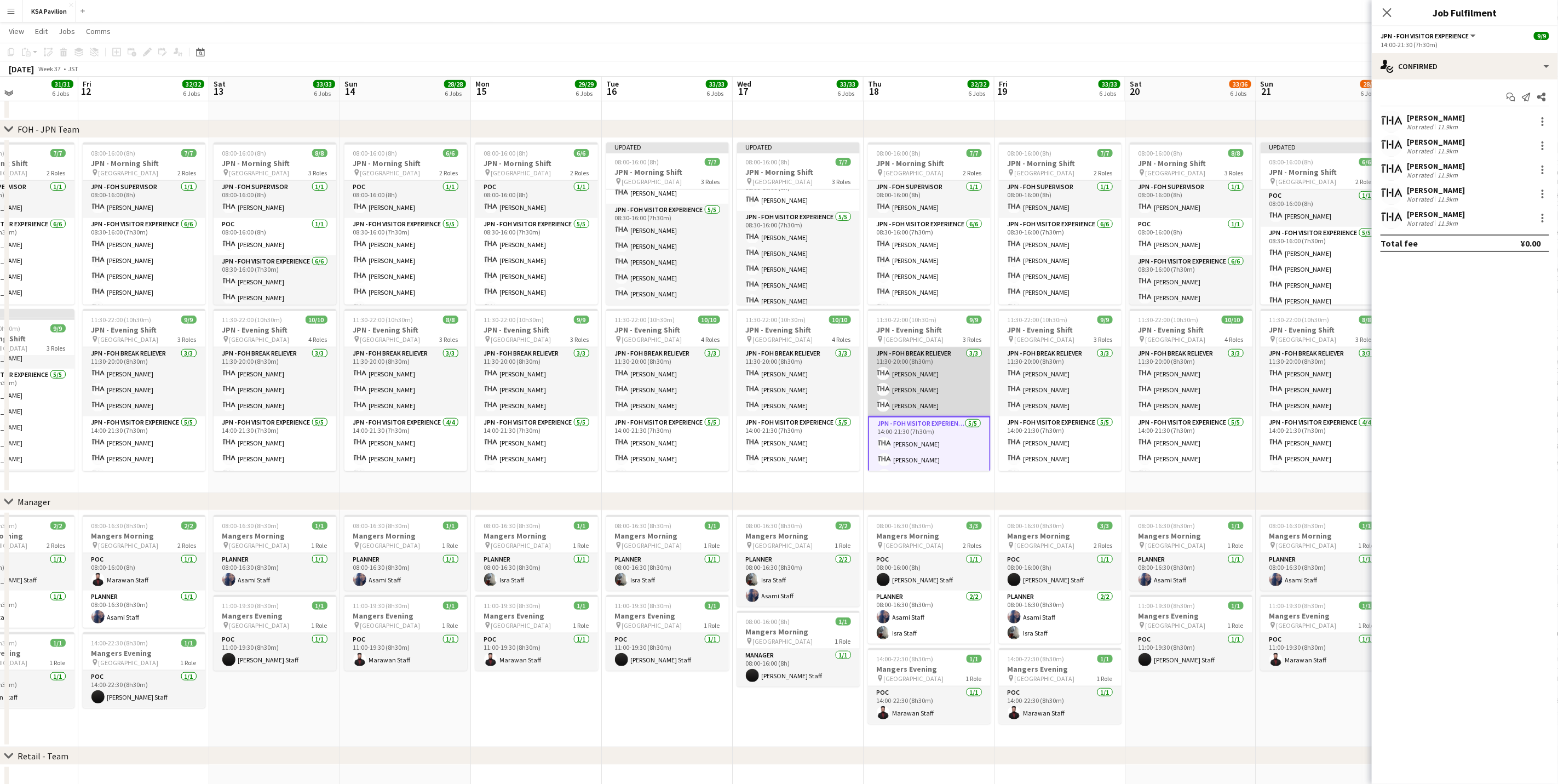
click at [916, 383] on app-card-role "JPN - FOH Break Reliever [DATE] 11:30-20:00 (8h30m) [PERSON_NAME] [PERSON_NAME]…" at bounding box center [930, 382] width 123 height 69
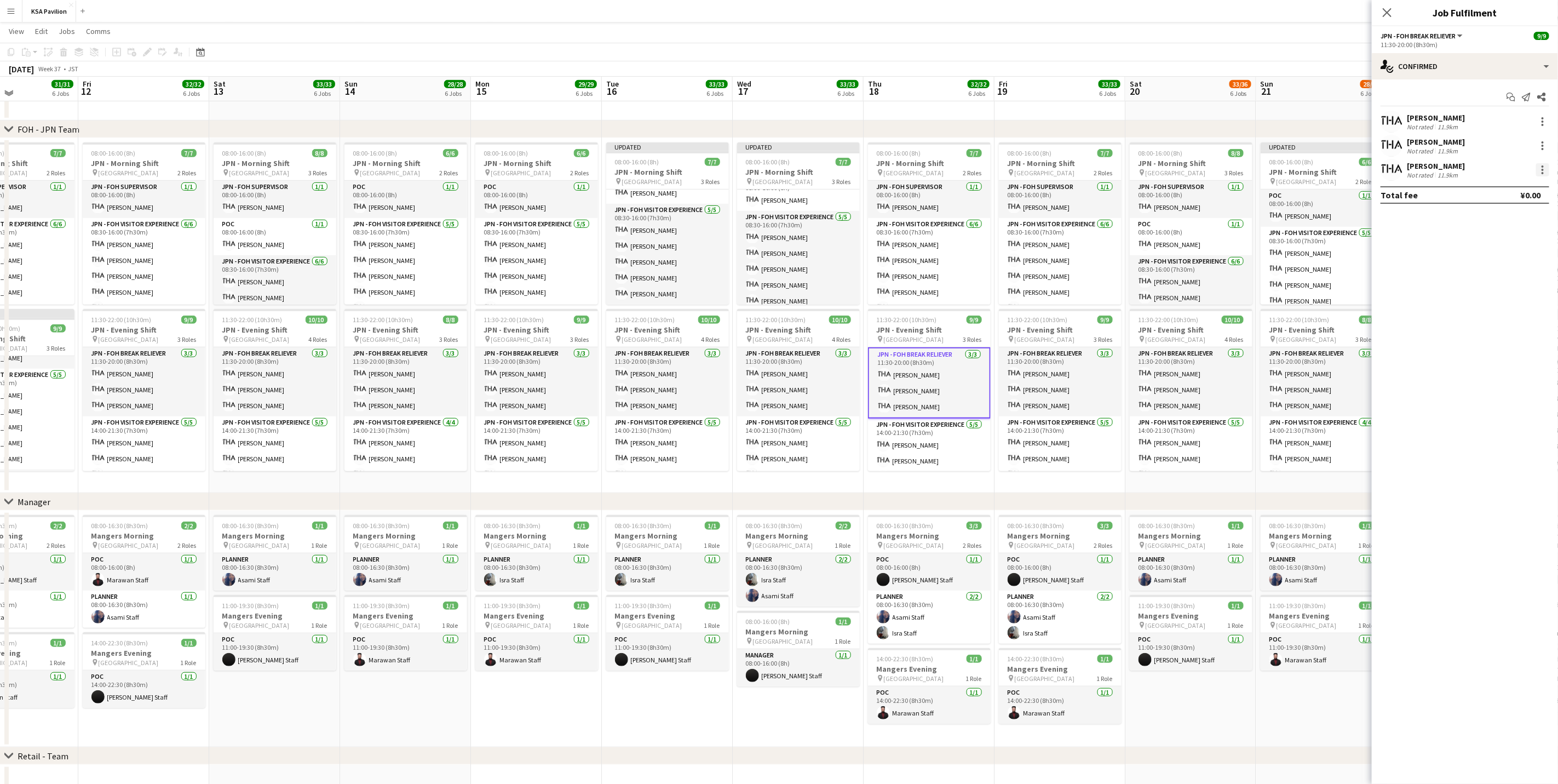
click at [1032, 171] on div at bounding box center [1543, 169] width 13 height 13
click at [1032, 223] on button "Switch with" at bounding box center [1508, 217] width 85 height 27
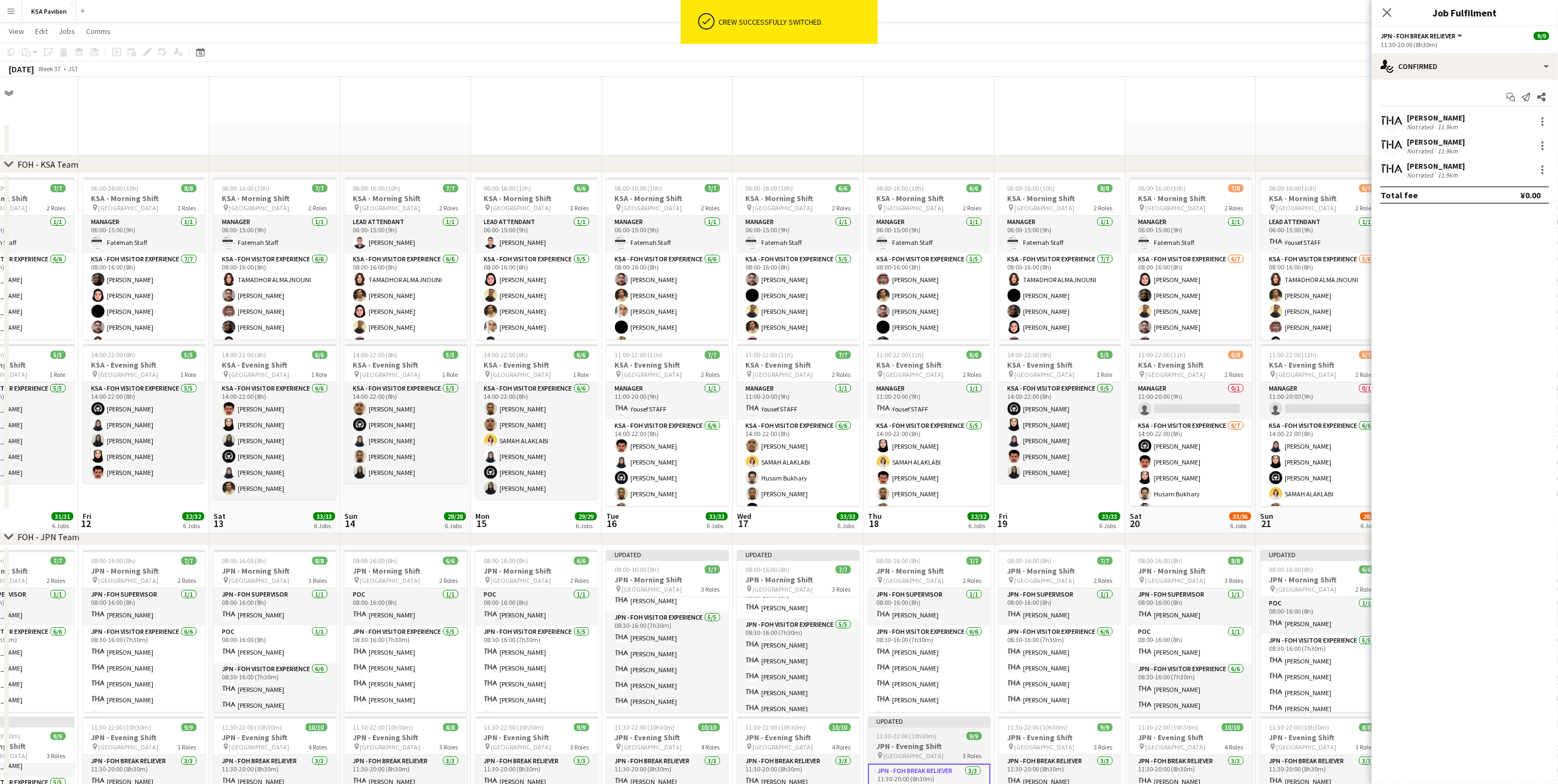
scroll to position [431, 0]
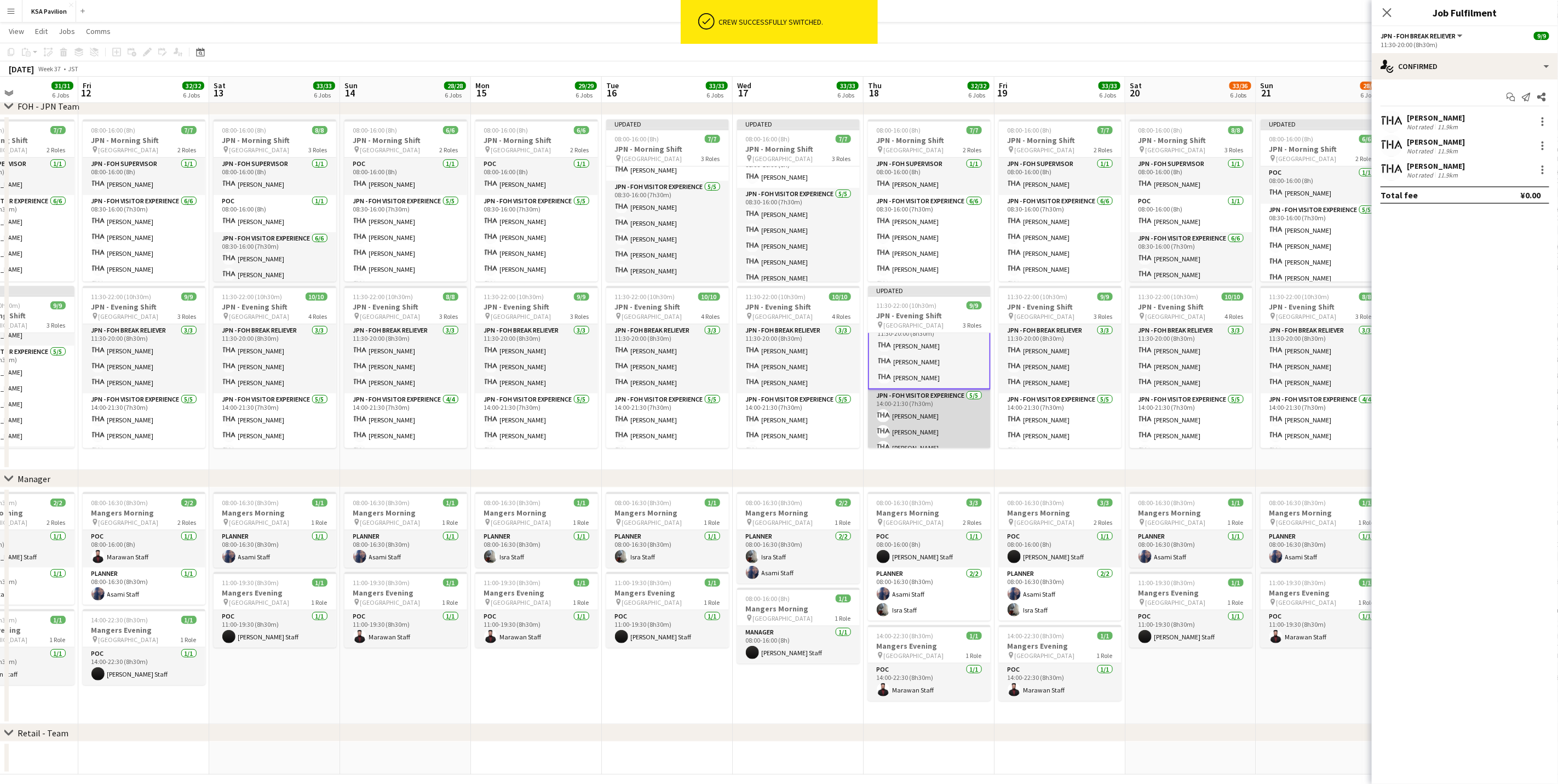
click at [915, 427] on app-card-role "JPN - FOH Visitor Experience [DATE] 14:00-21:30 (7h30m) [PERSON_NAME] KATO [PER…" at bounding box center [930, 439] width 123 height 100
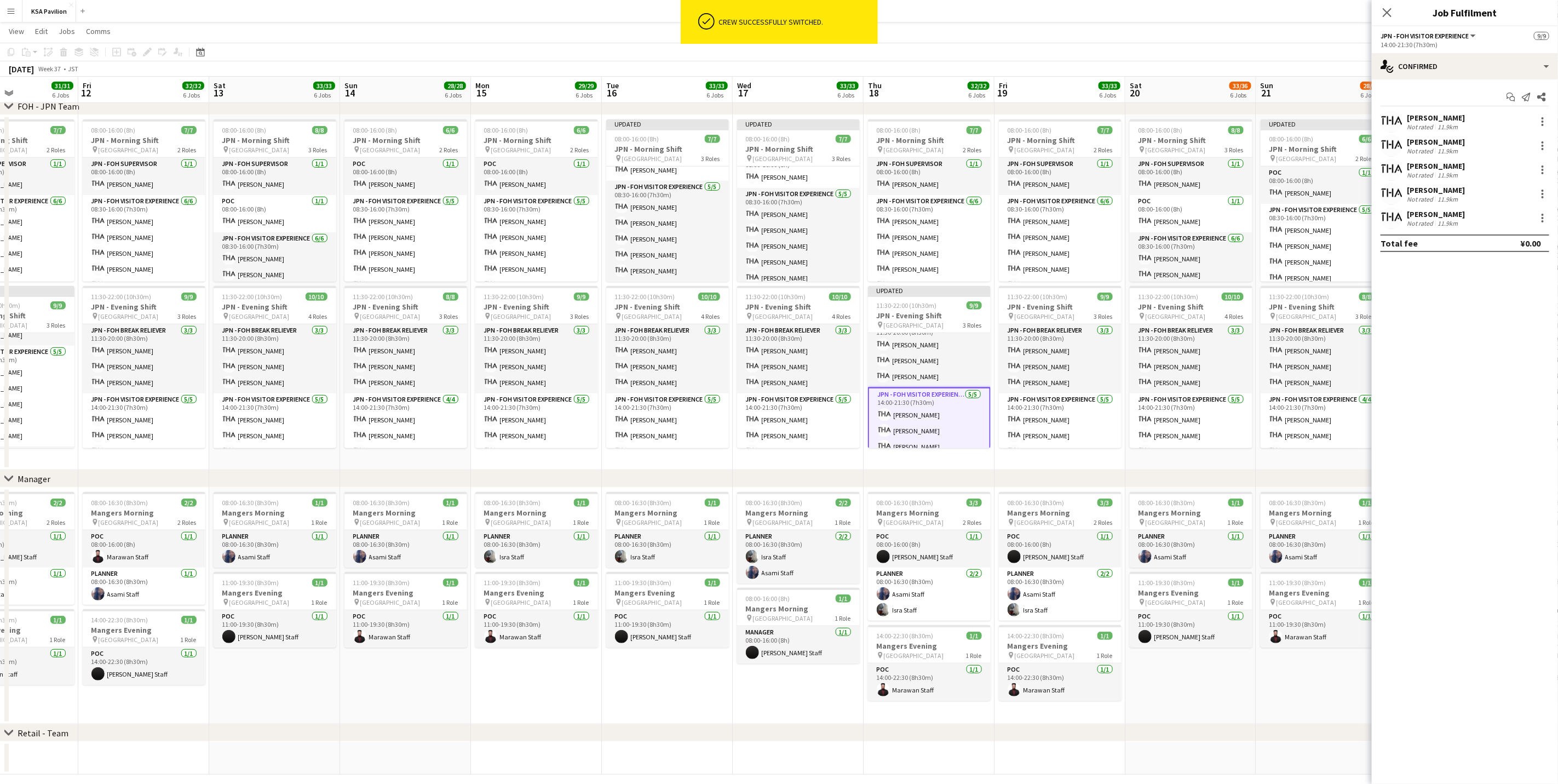
scroll to position [13, 0]
click at [915, 427] on app-card-role "JPN - FOH Visitor Experience [DATE] 14:00-21:30 (7h30m) [PERSON_NAME] KATO [PER…" at bounding box center [930, 439] width 123 height 103
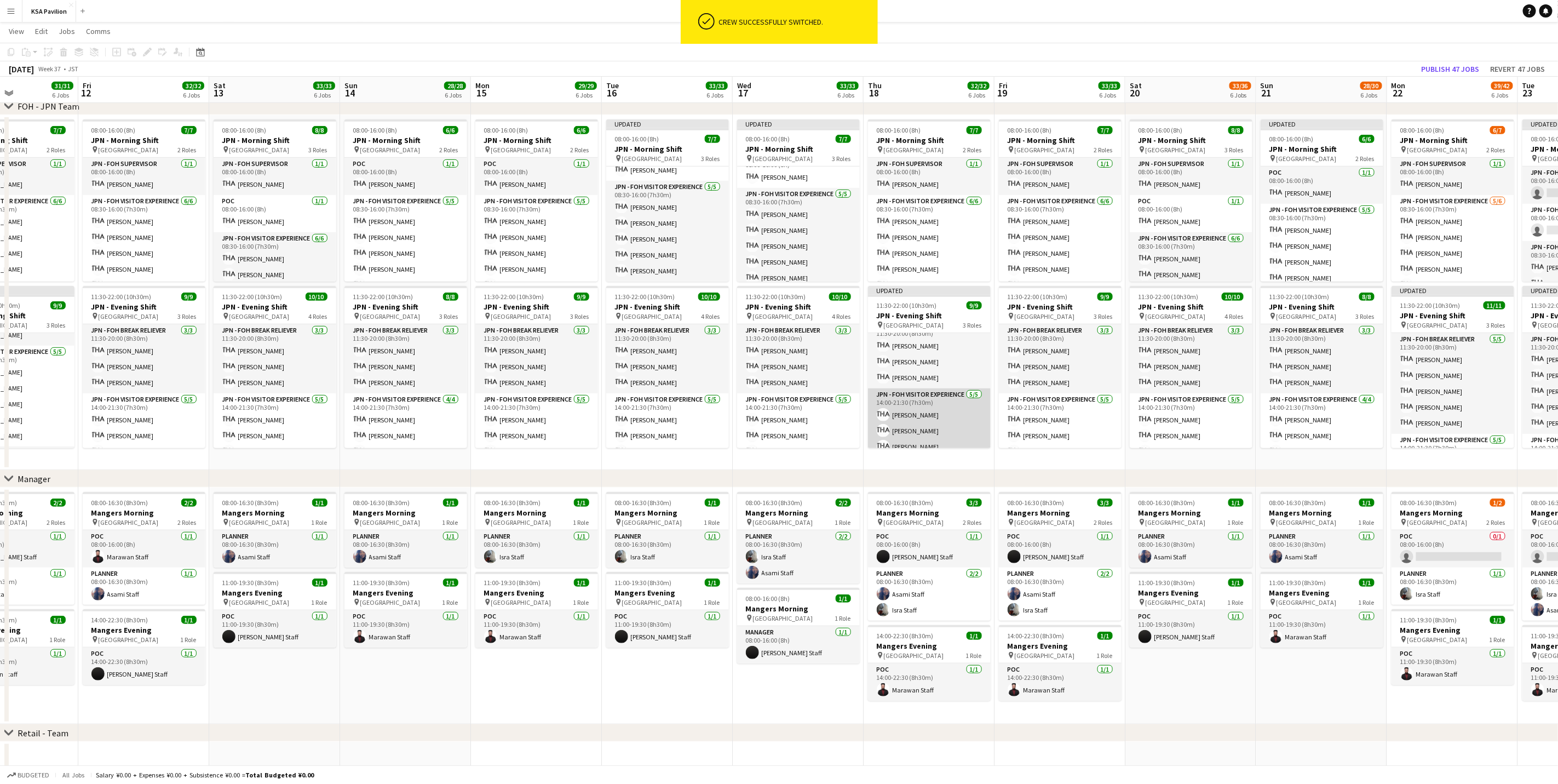
click at [916, 427] on app-card-role "JPN - FOH Visitor Experience [DATE] 14:00-21:30 (7h30m) [PERSON_NAME] KATO [PER…" at bounding box center [930, 438] width 123 height 100
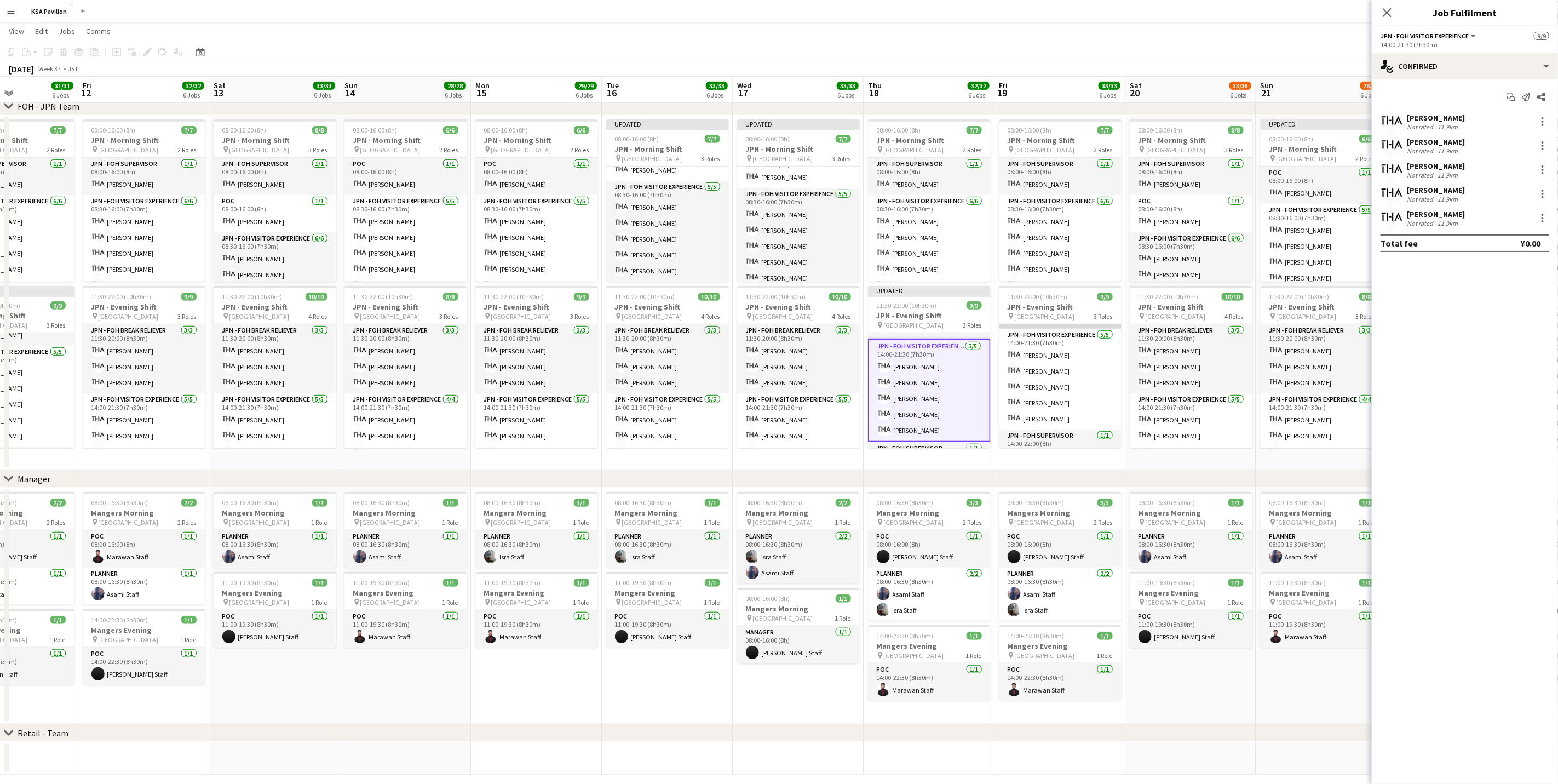
scroll to position [65, 0]
click at [1032, 219] on div at bounding box center [1543, 218] width 13 height 13
click at [1032, 344] on span "Remove" at bounding box center [1508, 343] width 68 height 9
click at [1032, 214] on input at bounding box center [1471, 218] width 127 height 13
type input "******"
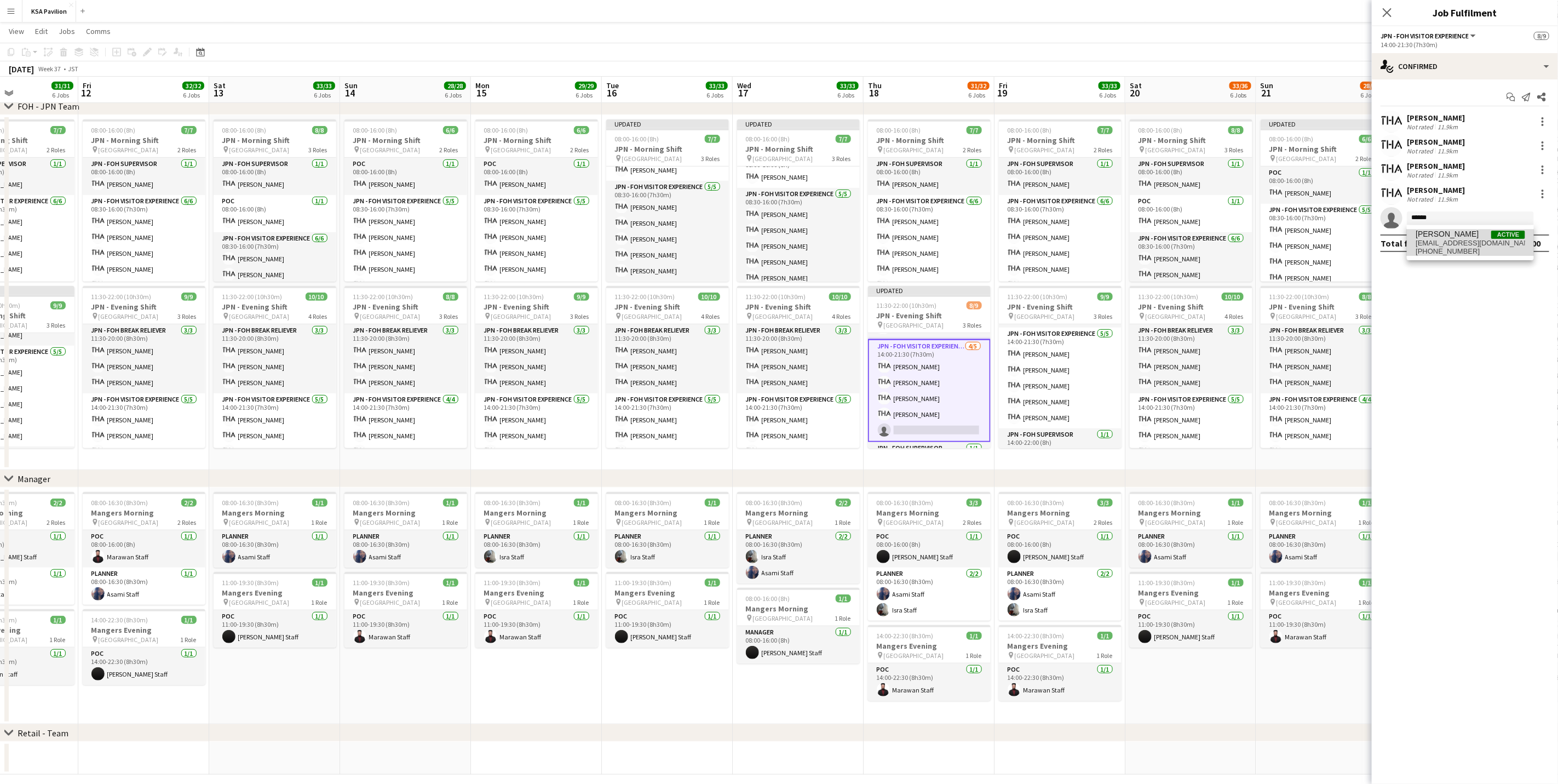
click at [1032, 240] on span "[EMAIL_ADDRESS][DOMAIN_NAME]" at bounding box center [1471, 242] width 110 height 9
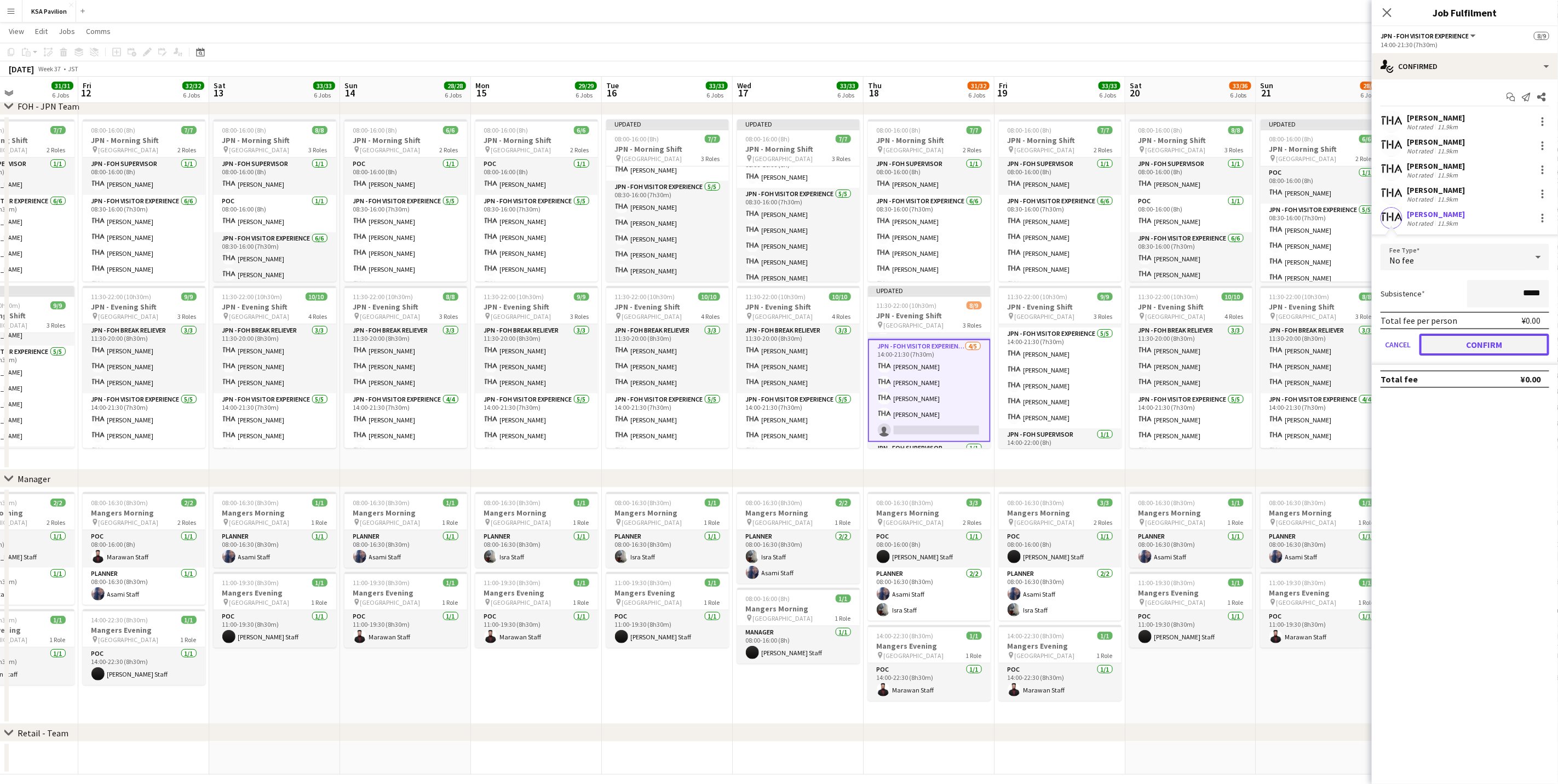
click at [1032, 344] on button "Confirm" at bounding box center [1484, 344] width 130 height 22
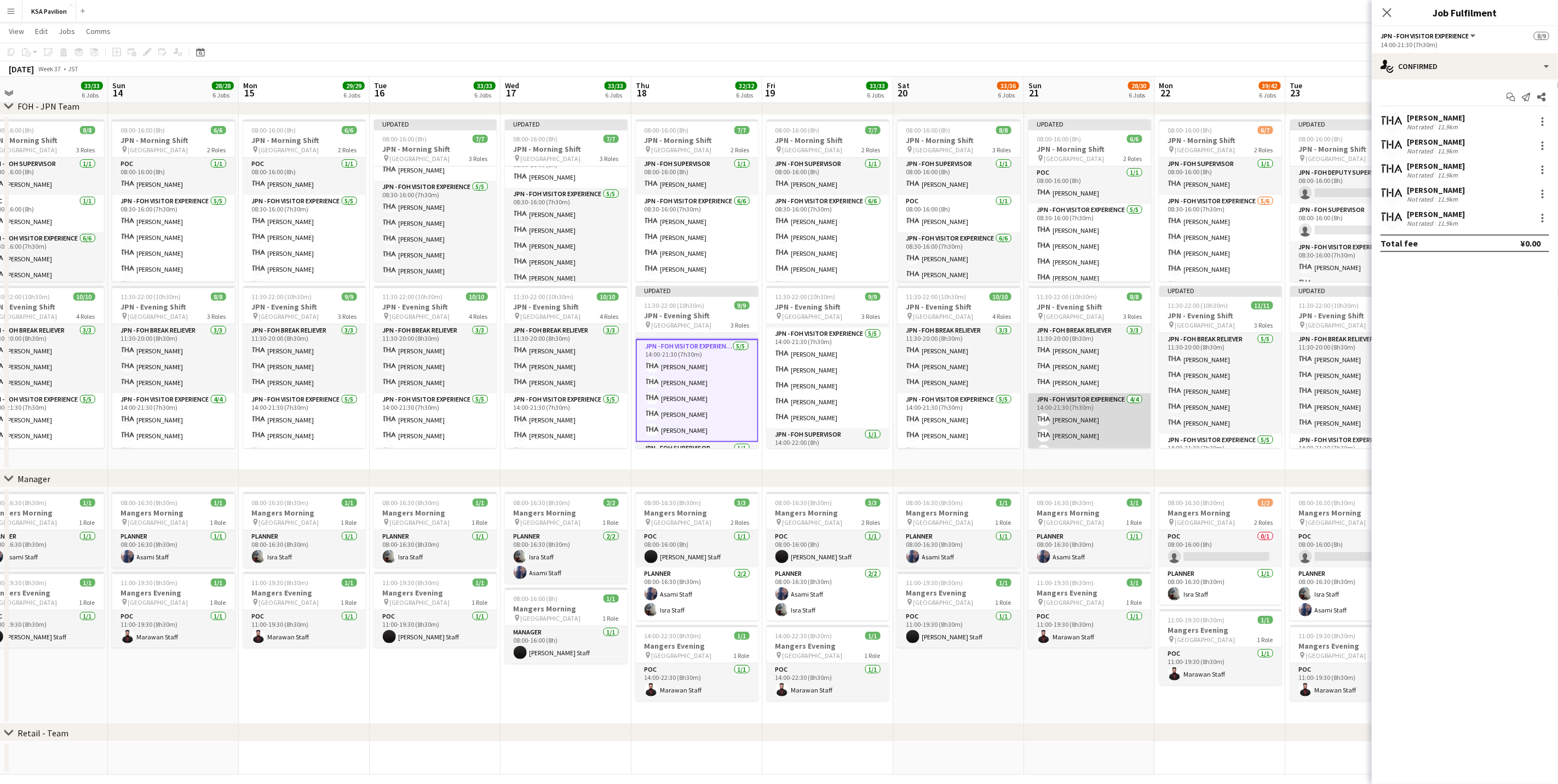
scroll to position [57, 0]
click at [1032, 20] on app-icon "Close pop-in" at bounding box center [1388, 12] width 16 height 16
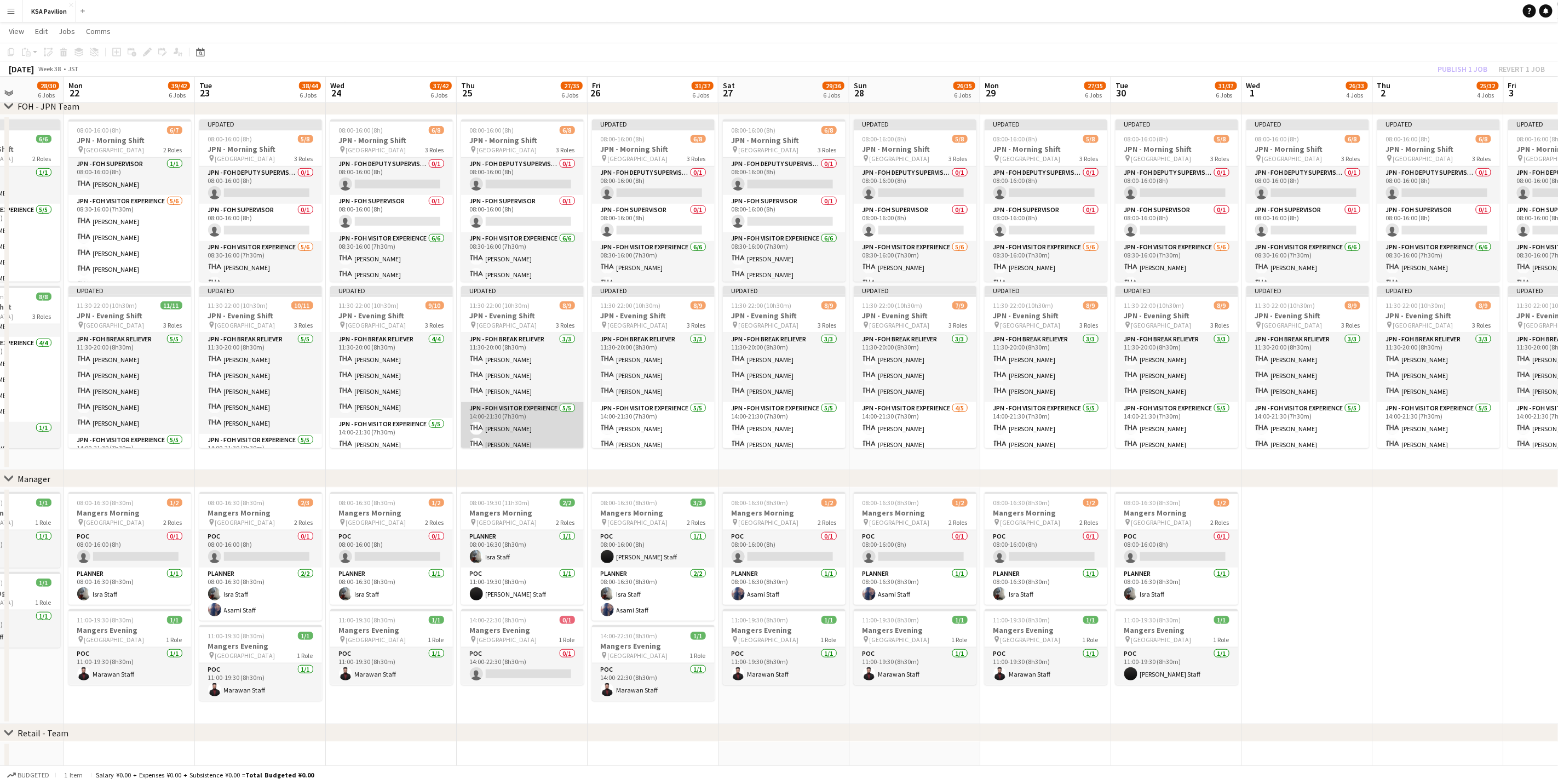
scroll to position [0, 328]
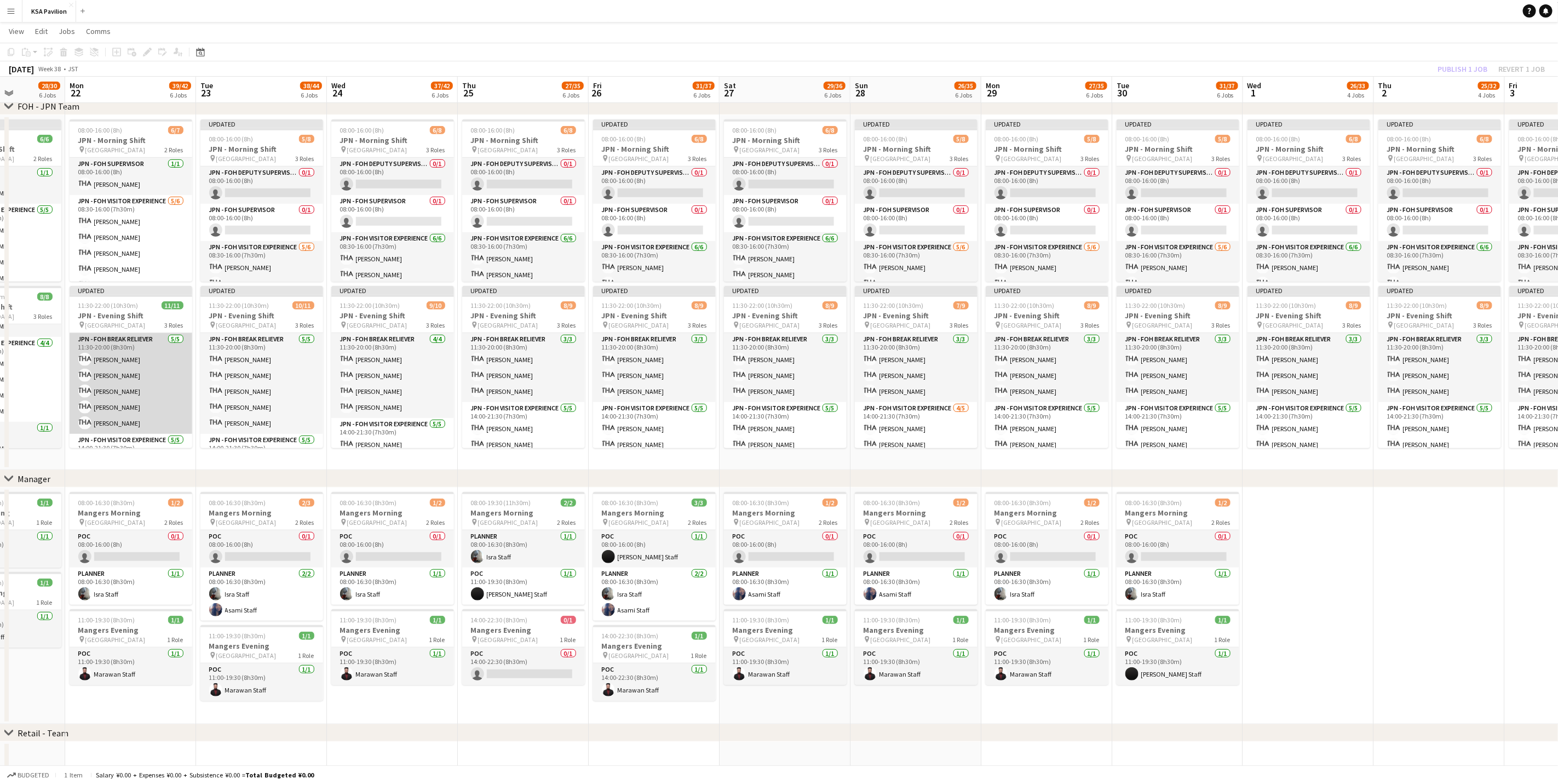
click at [152, 366] on app-card-role "JPN - FOH Break Reliever [DATE] 11:30-20:00 (8h30m) [PERSON_NAME] [PERSON_NAME]…" at bounding box center [131, 383] width 123 height 100
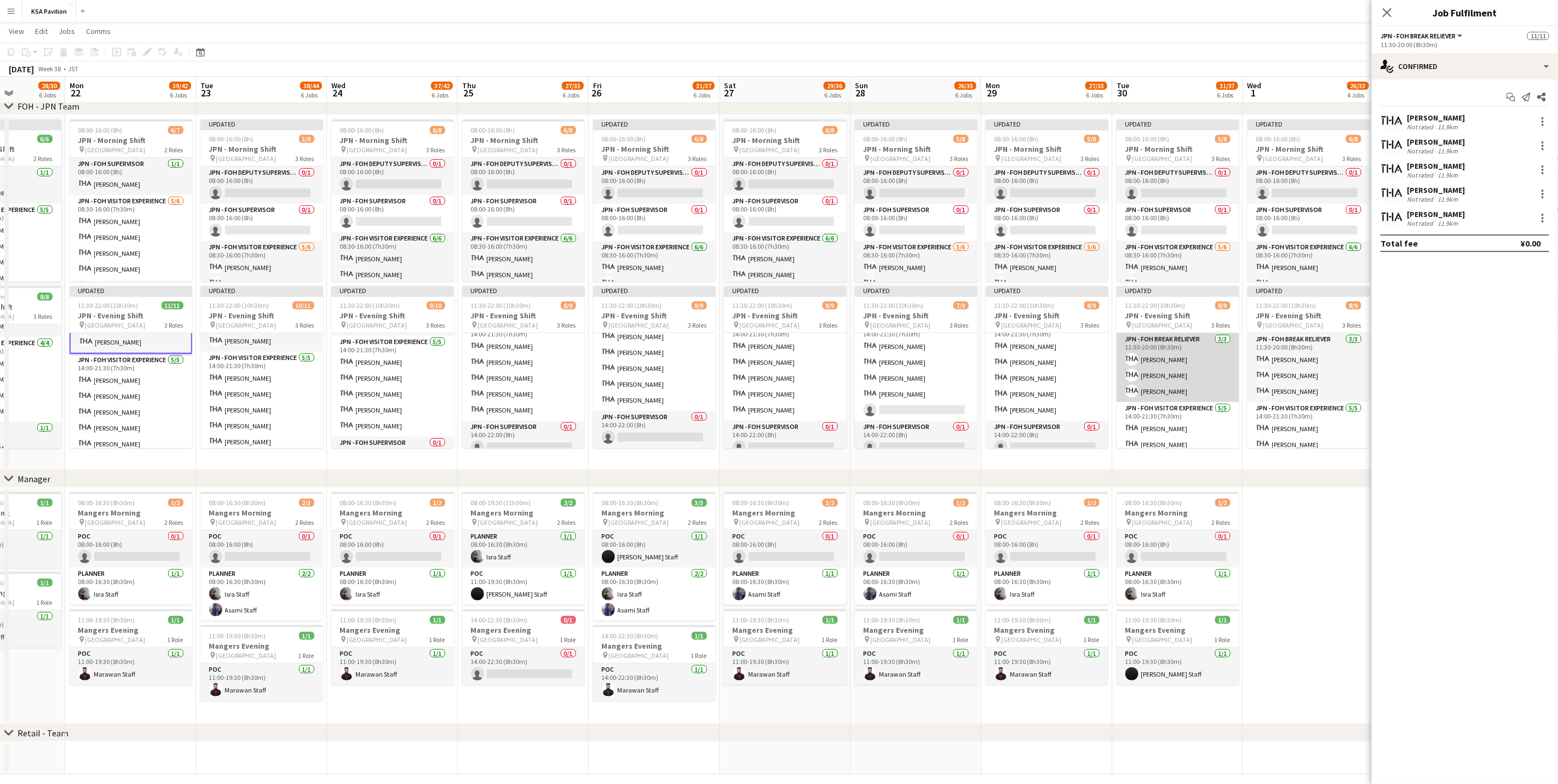
scroll to position [82, 0]
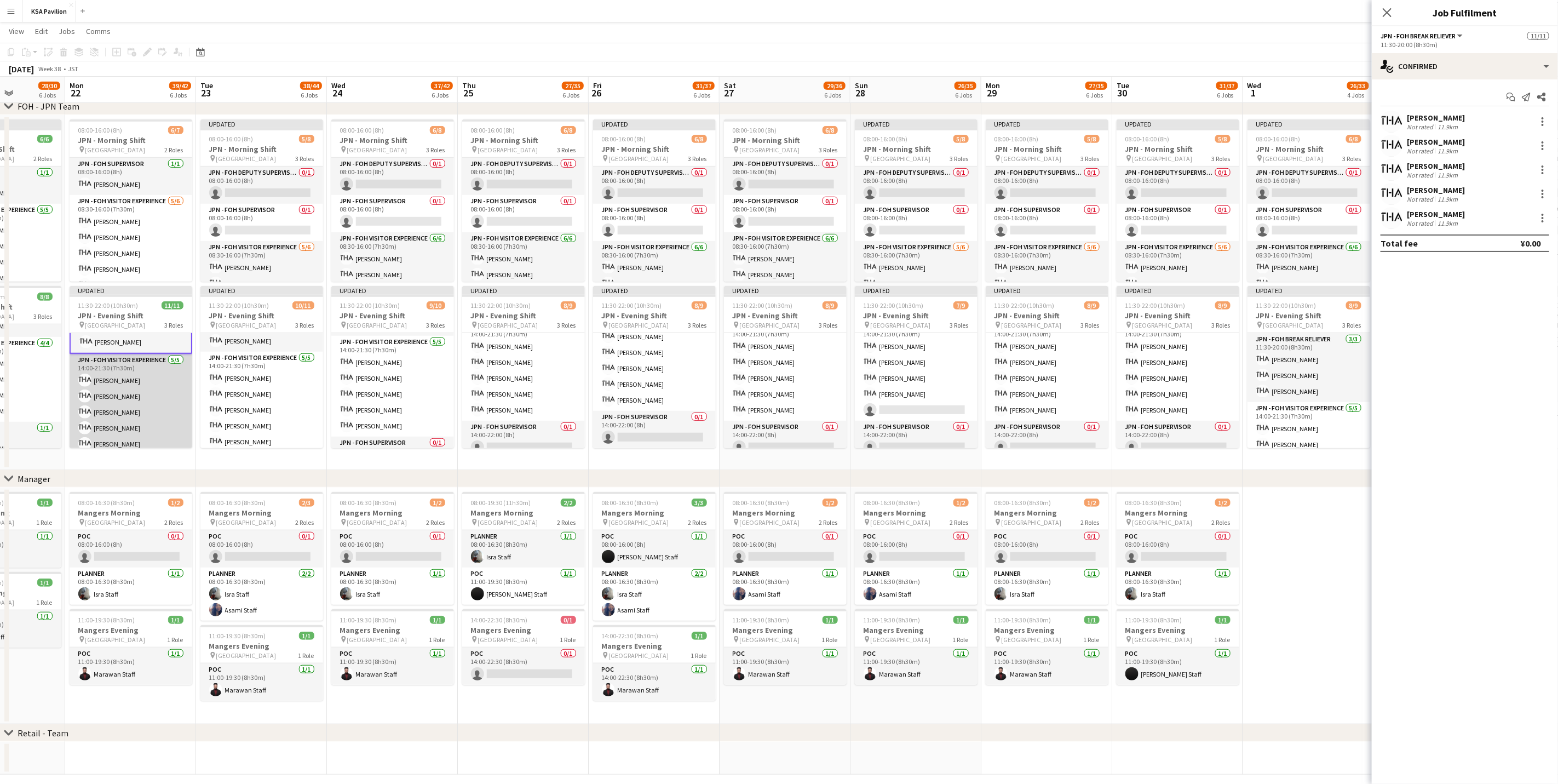
click at [150, 396] on app-card-role "JPN - FOH Visitor Experience [DATE] 14:00-21:30 (7h30m) Fumiyo [PERSON_NAME] [P…" at bounding box center [131, 404] width 123 height 100
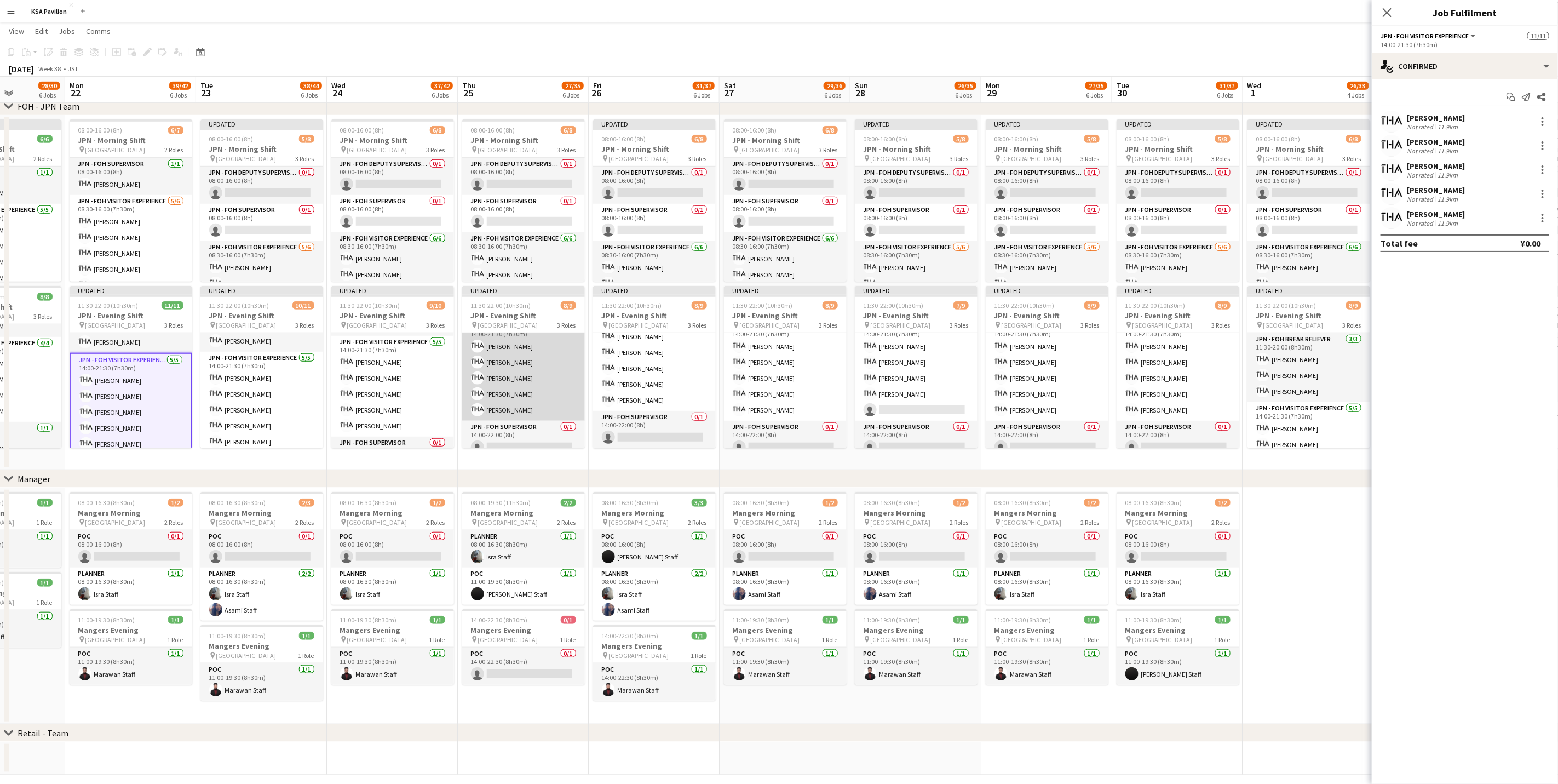
click at [509, 375] on app-card-role "JPN - FOH Visitor Experience [DATE] 14:00-21:30 (7h30m) Fumiyo [PERSON_NAME] [P…" at bounding box center [524, 370] width 123 height 100
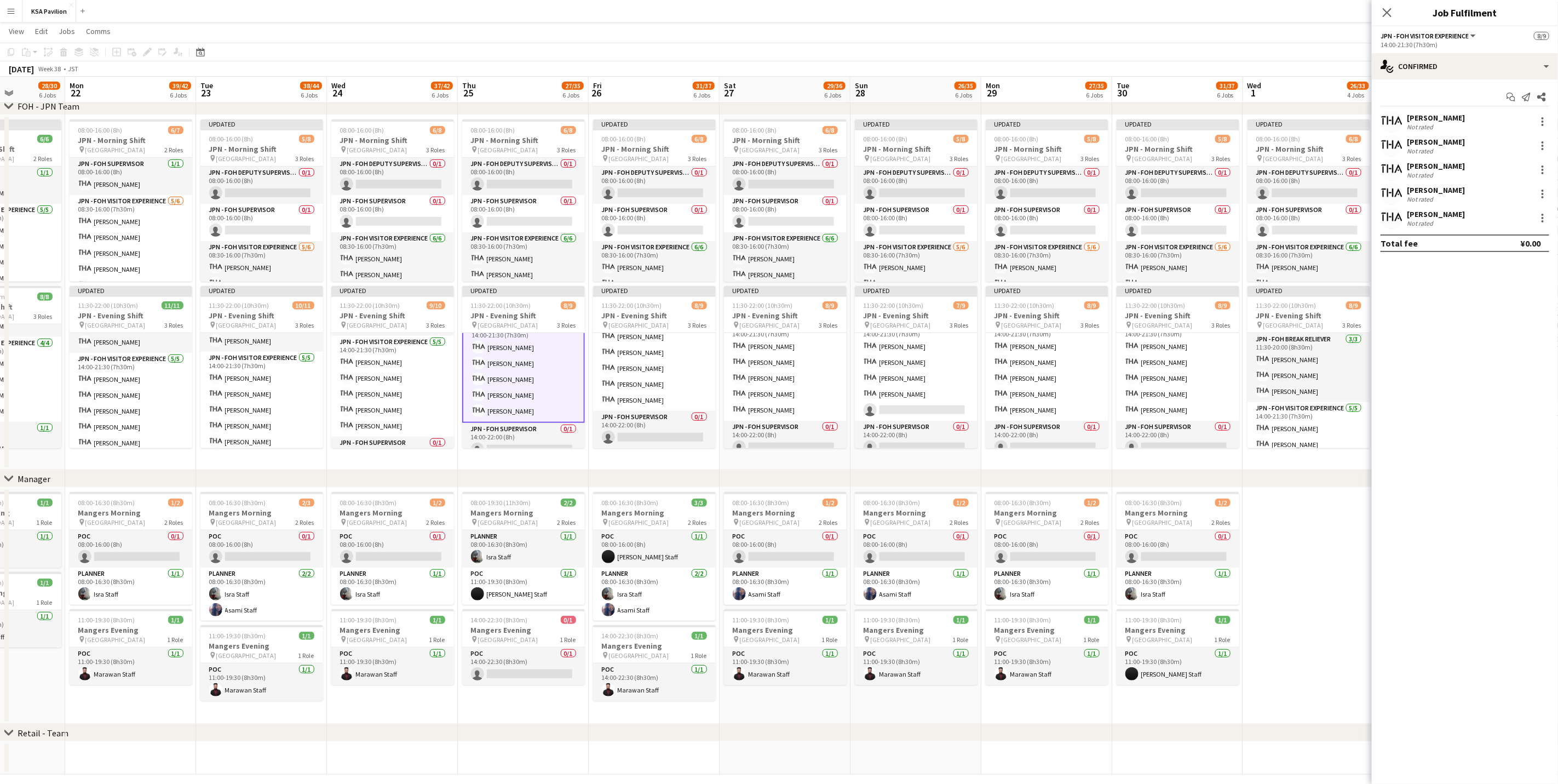
scroll to position [82, 0]
click at [901, 373] on app-card-role "JPN - FOH Visitor Experience [DATE] 14:00-21:30 (7h30m) Fumiyo [PERSON_NAME] [P…" at bounding box center [917, 370] width 123 height 100
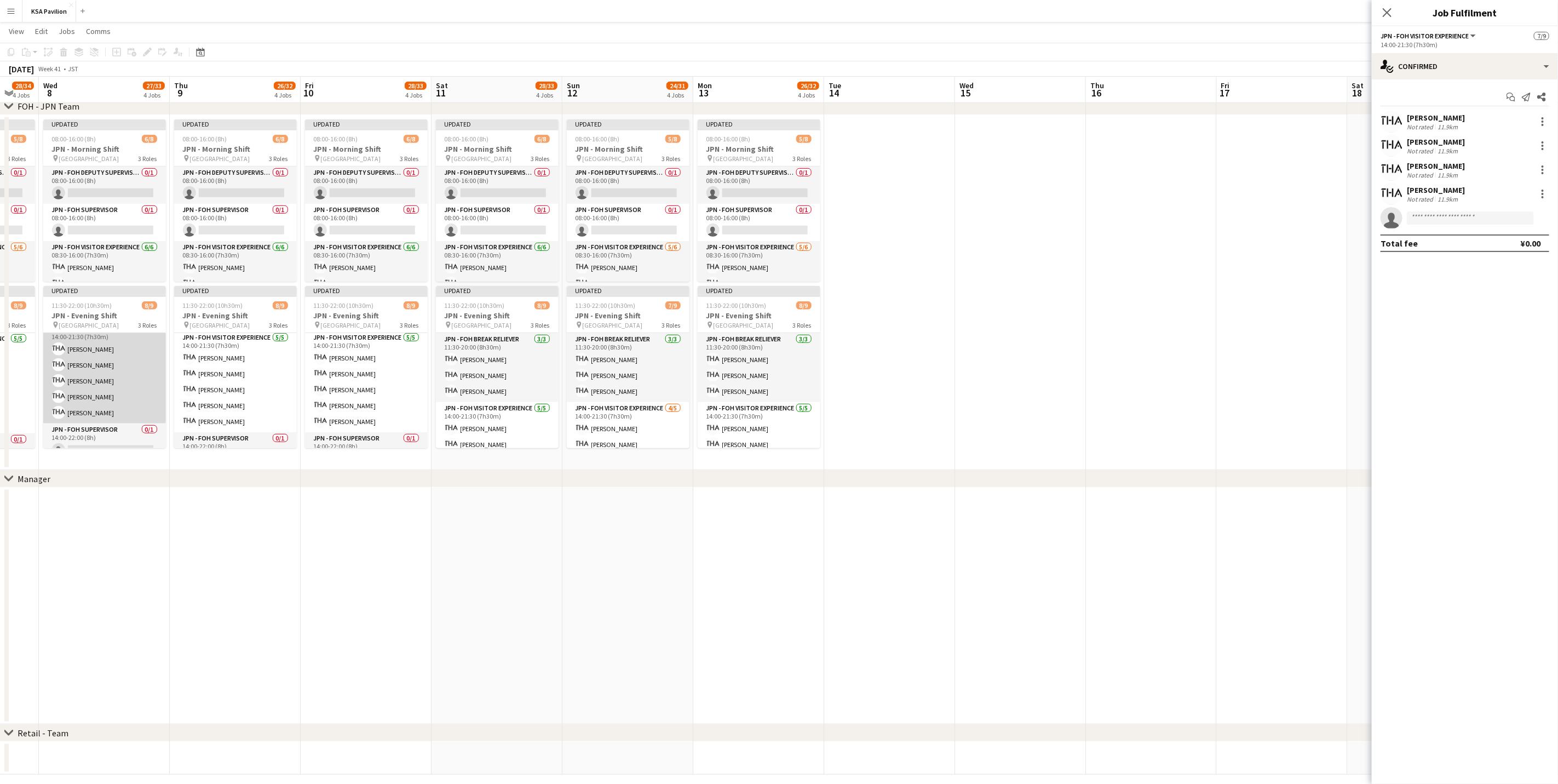
scroll to position [0, 359]
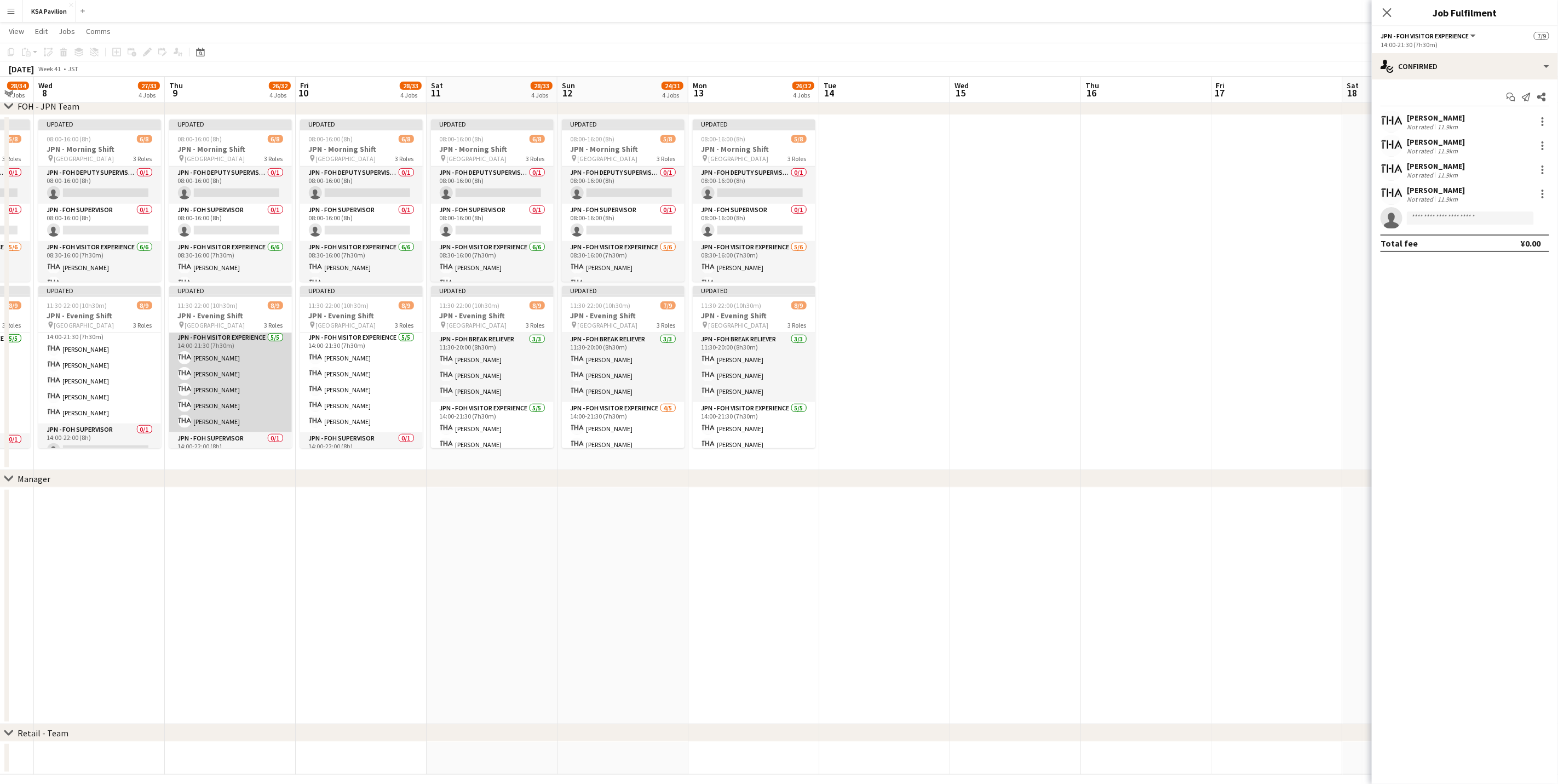
click at [221, 388] on app-card-role "JPN - FOH Visitor Experience [DATE] 14:00-21:30 (7h30m) [PERSON_NAME] [PERSON_N…" at bounding box center [231, 382] width 123 height 100
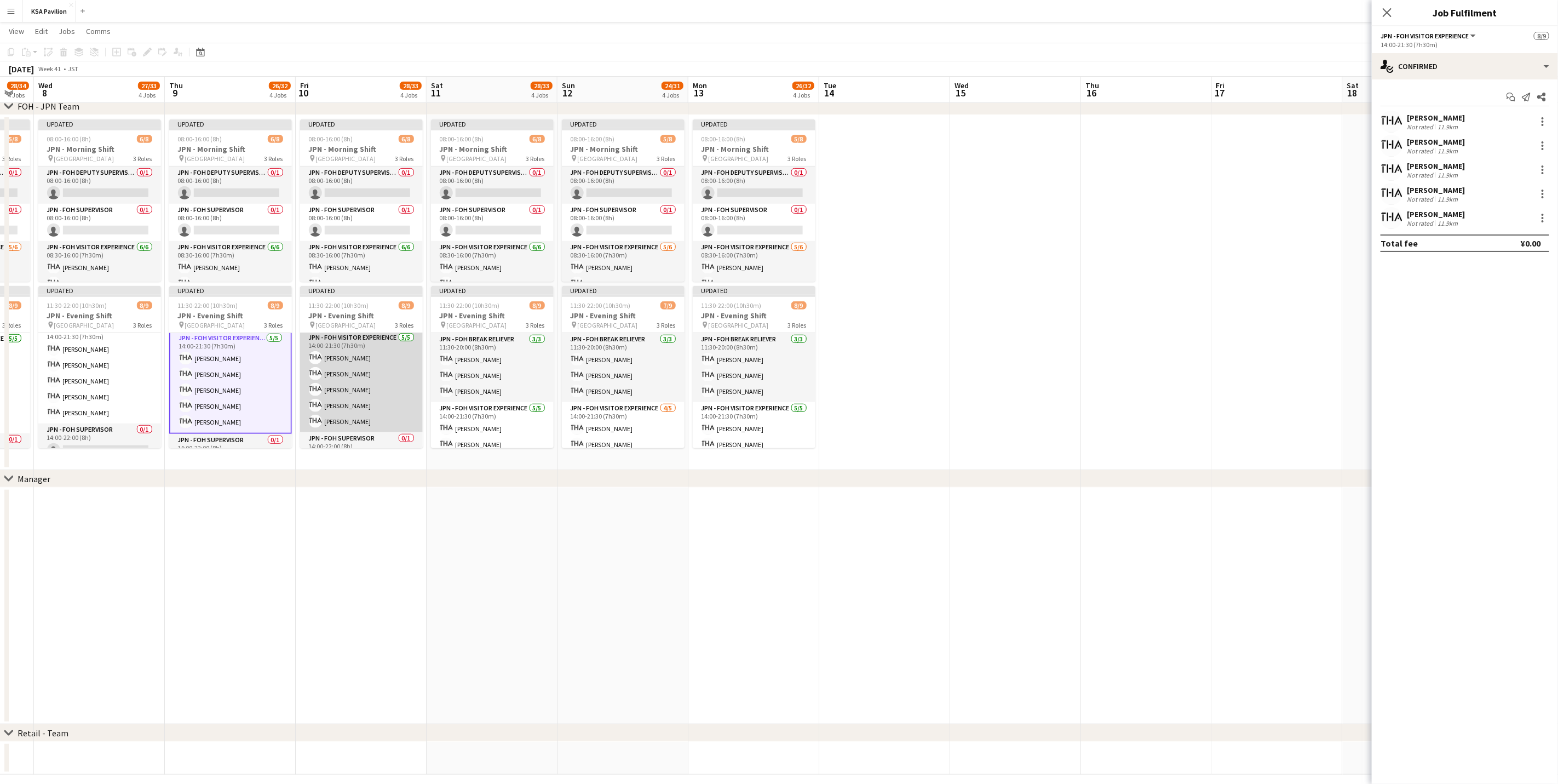
click at [364, 382] on app-card-role "JPN - FOH Visitor Experience [DATE] 14:00-21:30 (7h30m) [PERSON_NAME] Seina [PE…" at bounding box center [362, 382] width 123 height 100
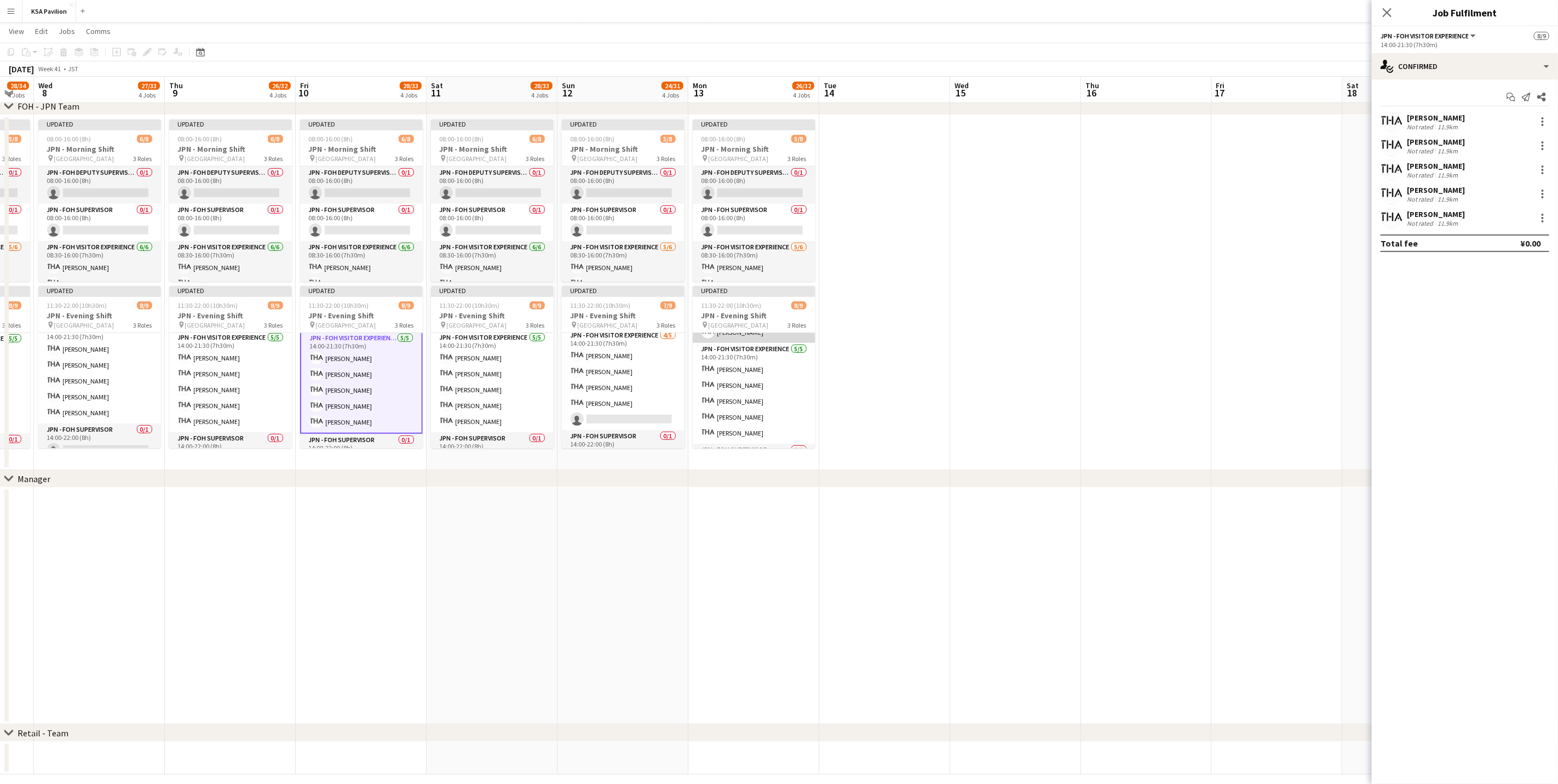
scroll to position [60, 0]
click at [607, 373] on app-card-role "JPN - FOH Visitor Experience [DATE] 14:00-21:30 (7h30m) Fumiyo [PERSON_NAME] [P…" at bounding box center [623, 380] width 123 height 100
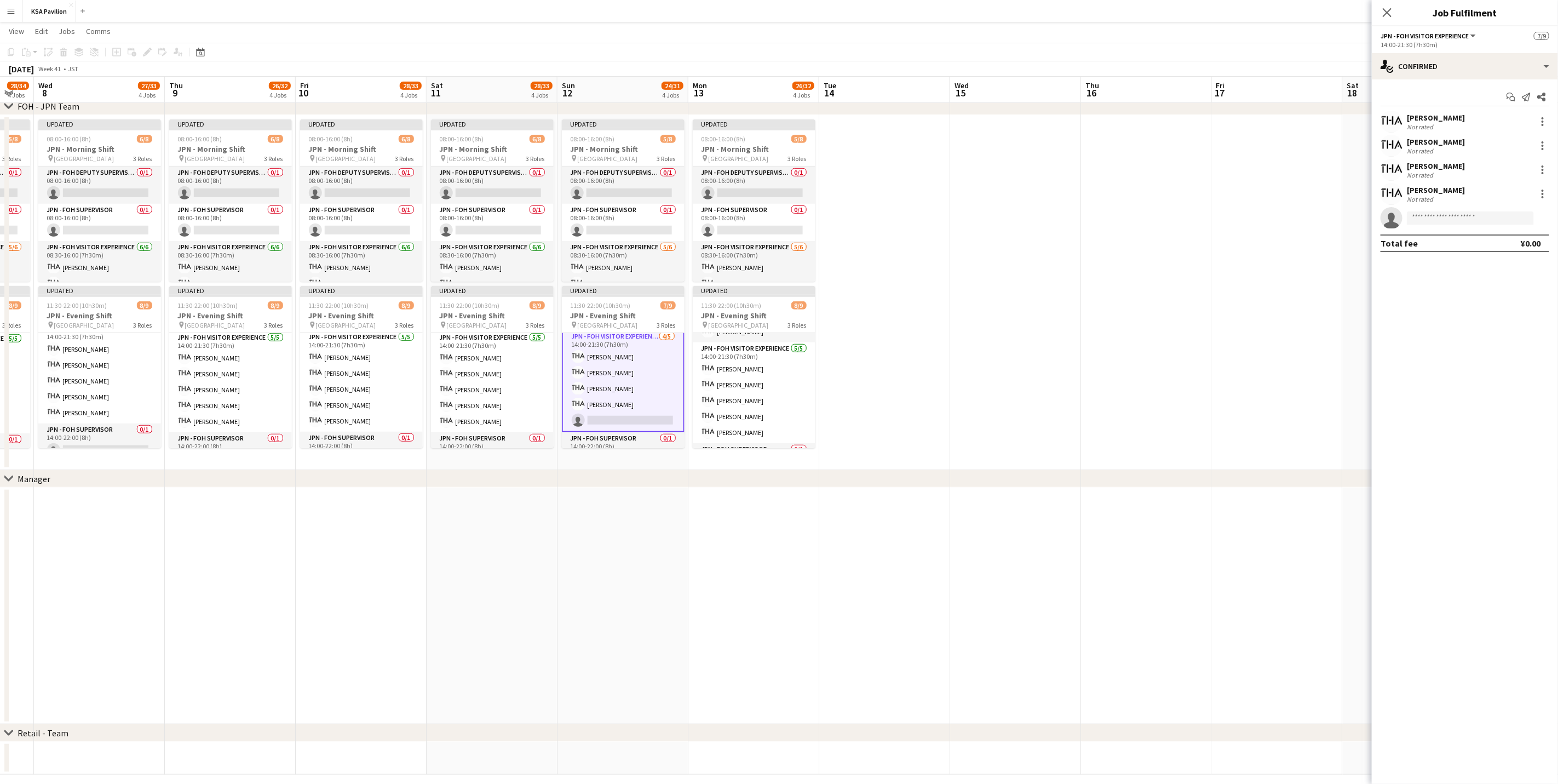
scroll to position [74, 0]
click at [760, 385] on app-card-role "JPN - FOH Visitor Experience [DATE] 14:00-21:30 (7h30m) [PERSON_NAME] [PERSON_N…" at bounding box center [755, 392] width 123 height 100
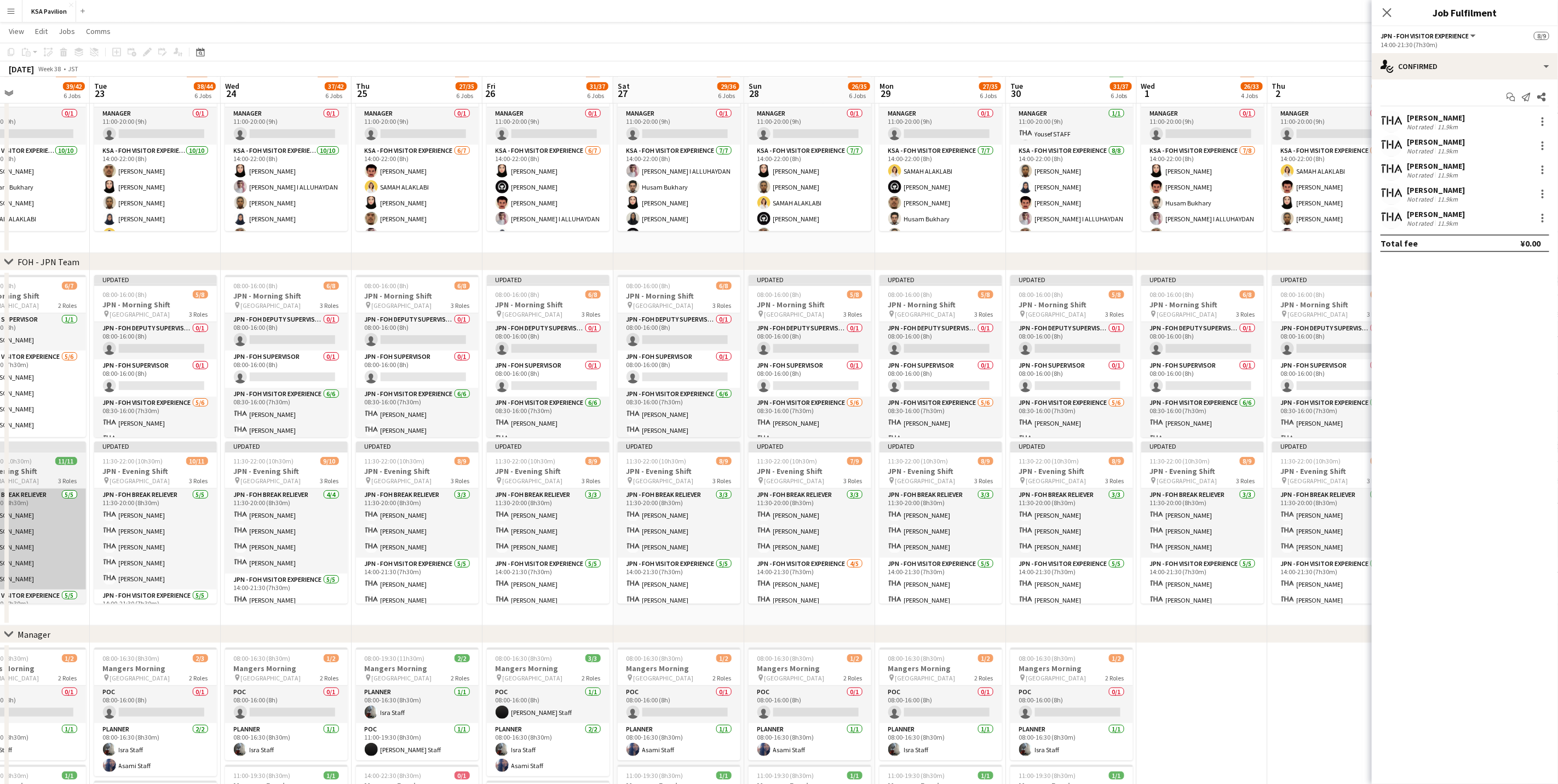
scroll to position [0, 360]
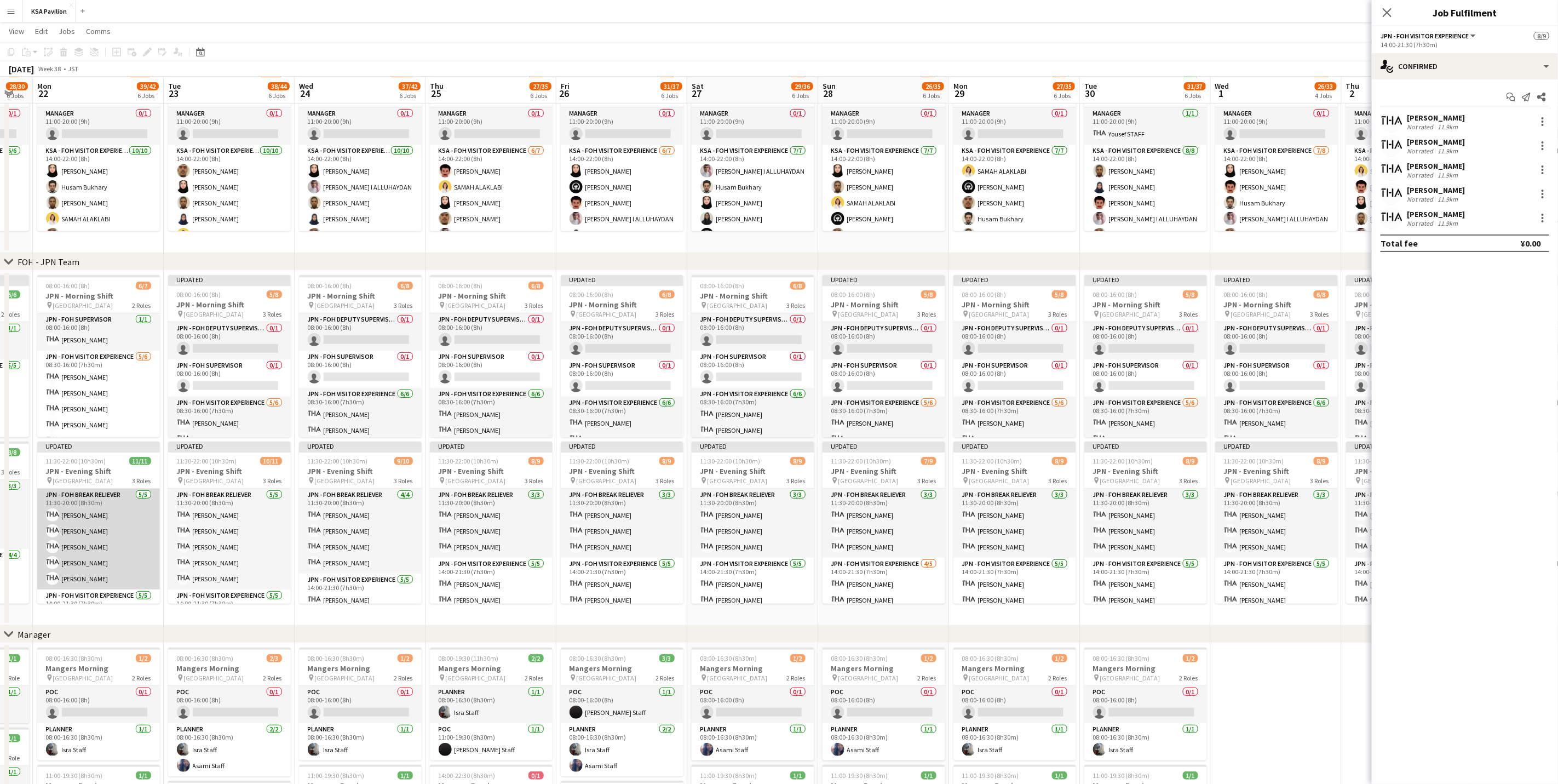
click at [92, 488] on app-card-role "JPN - FOH Break Reliever [DATE] 11:30-20:00 (8h30m) [PERSON_NAME] [PERSON_NAME]…" at bounding box center [98, 539] width 123 height 100
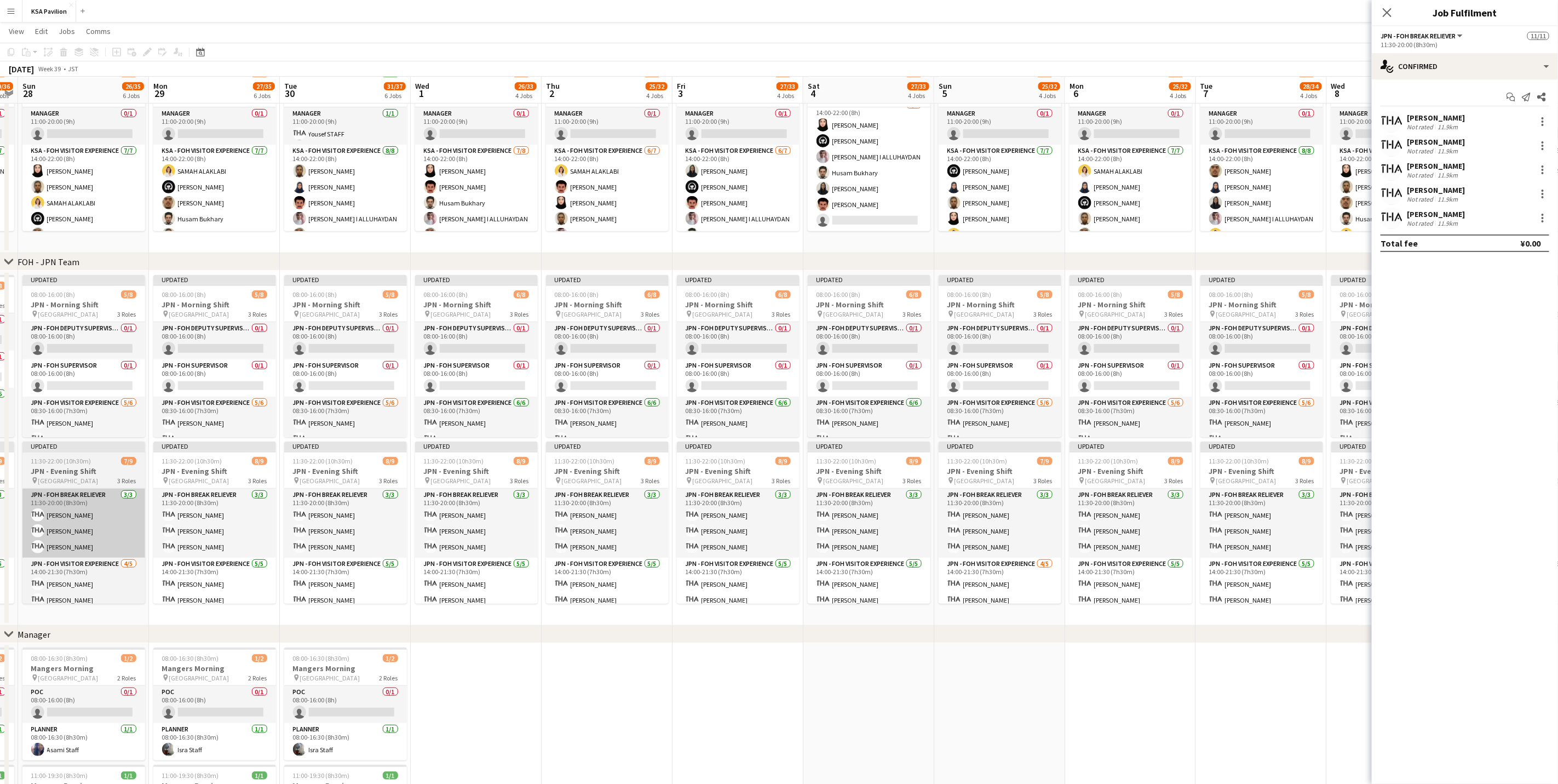
scroll to position [0, 377]
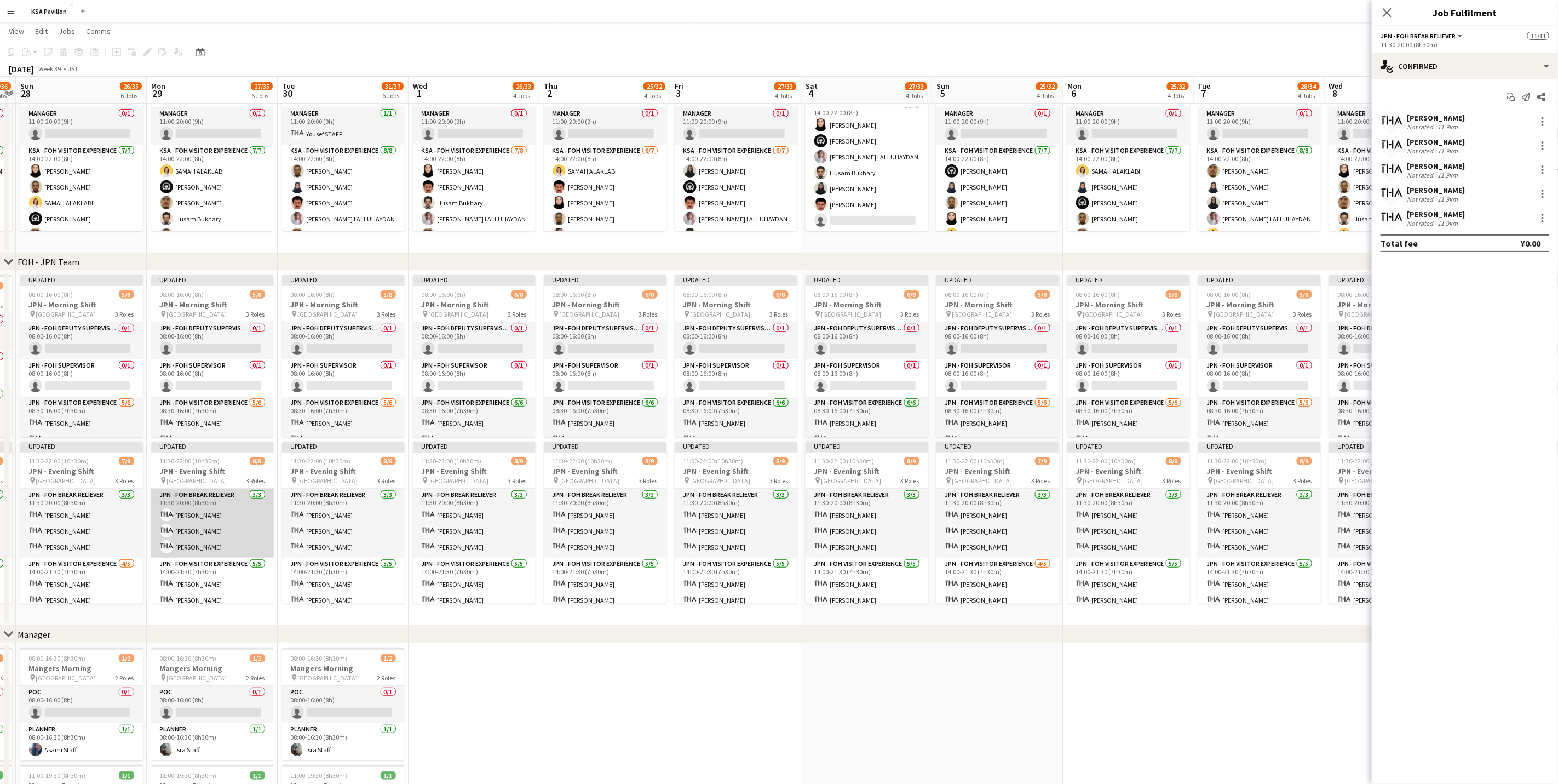
click at [230, 488] on app-card-role "JPN - FOH Break Reliever [DATE] 11:30-20:00 (8h30m) Chieko [PERSON_NAME] [PERSO…" at bounding box center [213, 523] width 123 height 69
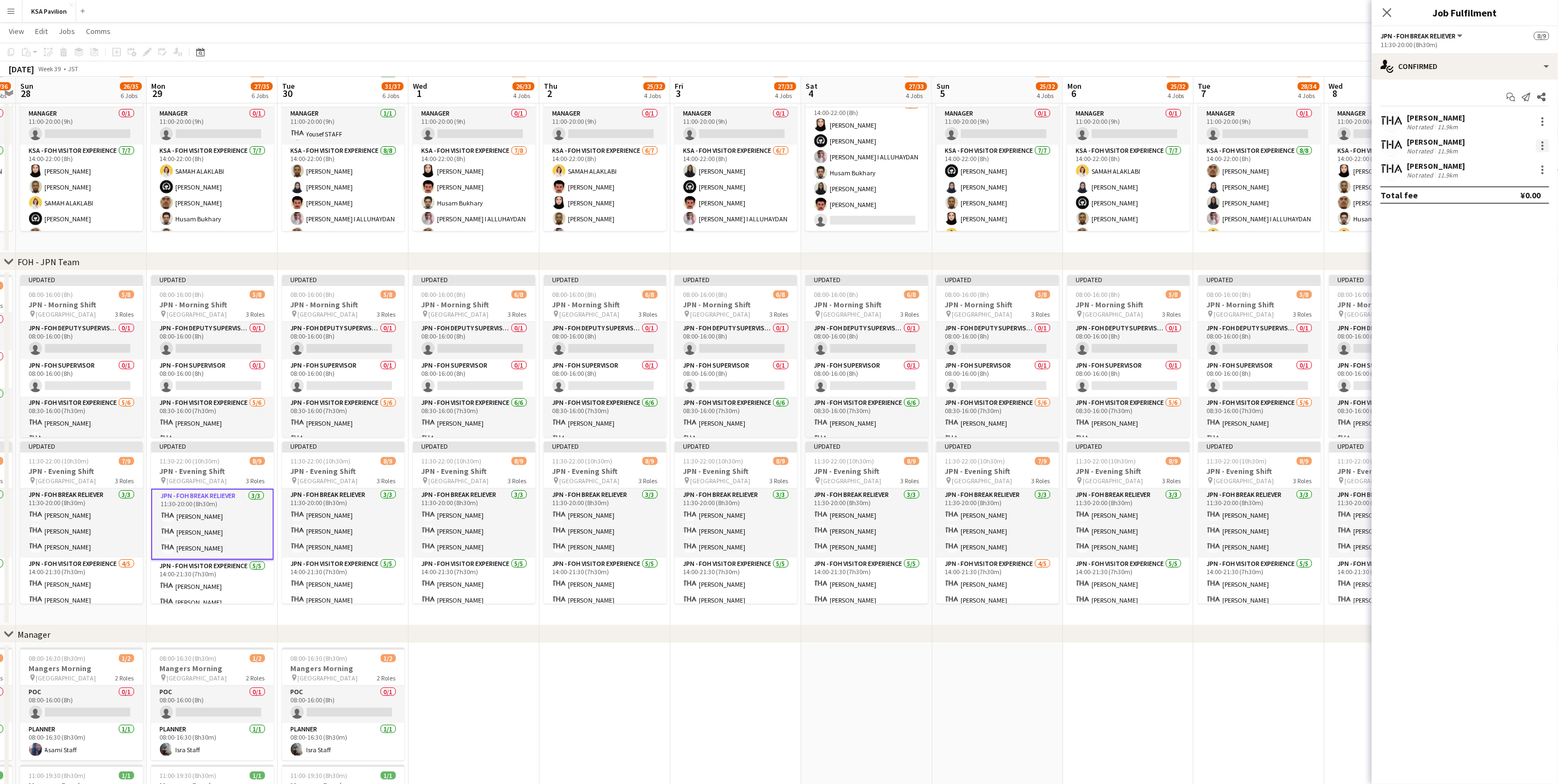
click at [1032, 144] on div at bounding box center [1543, 146] width 13 height 13
click at [1032, 266] on span "Remove" at bounding box center [1508, 271] width 68 height 9
click at [1032, 169] on input at bounding box center [1471, 169] width 127 height 13
type input "*****"
click at [1032, 189] on span "Hisae Yuasa Active" at bounding box center [1471, 186] width 110 height 9
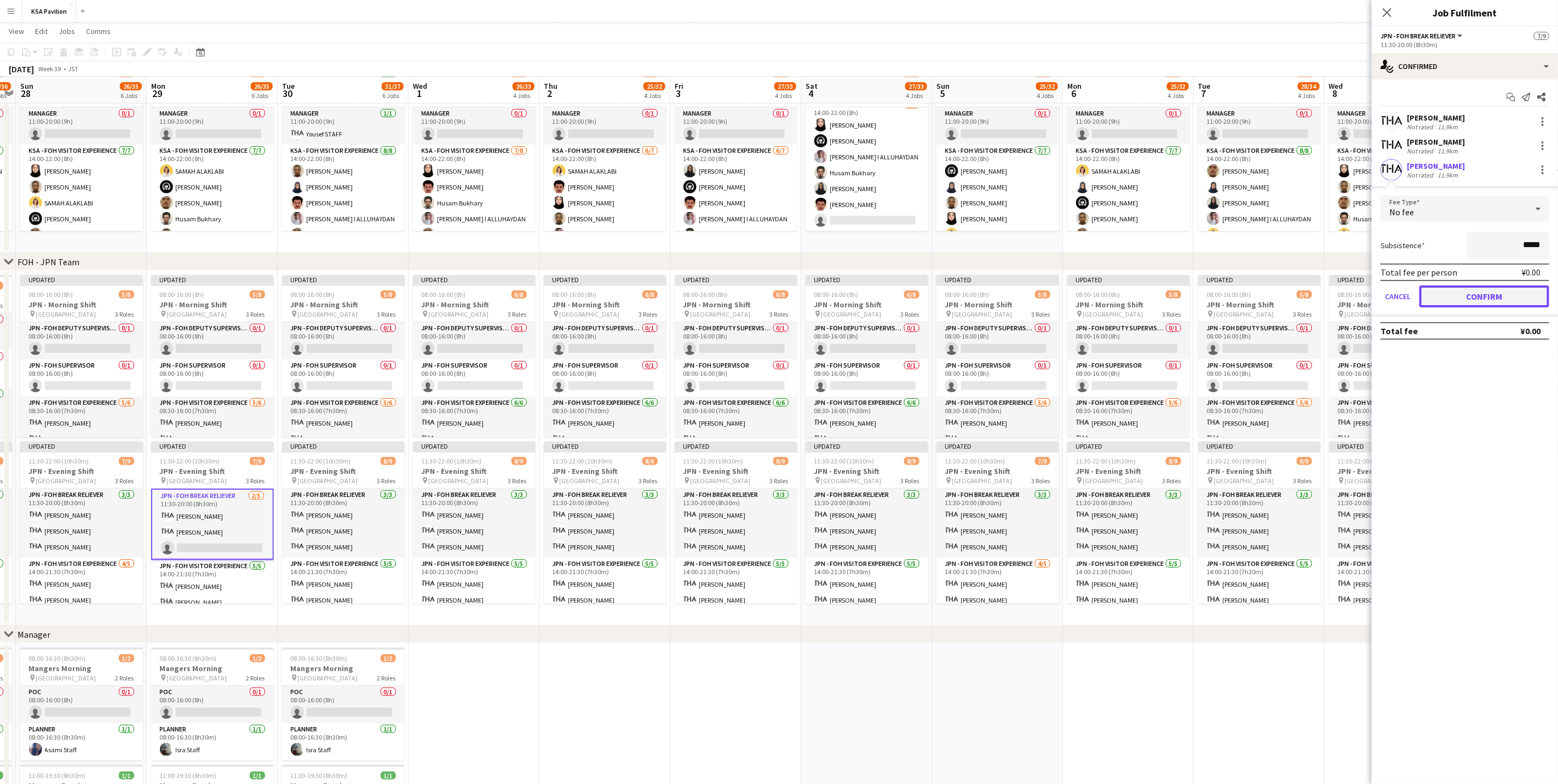
click at [1032, 293] on button "Confirm" at bounding box center [1484, 295] width 130 height 22
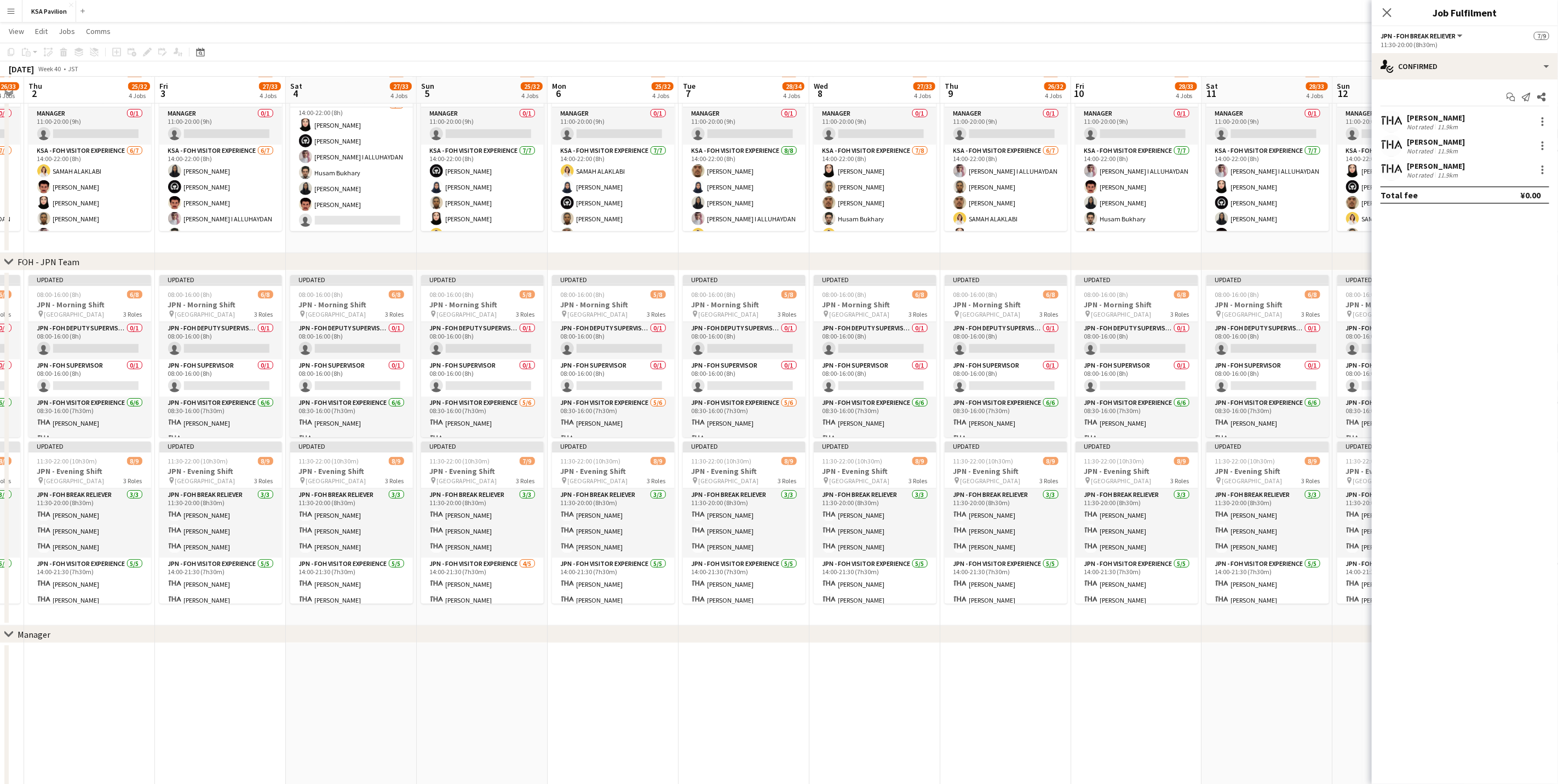
scroll to position [0, 370]
click at [76, 488] on app-card-role "JPN - FOH Break Reliever [DATE] 11:30-20:00 (8h30m) Mako [PERSON_NAME] [PERSON_…" at bounding box center [88, 523] width 123 height 69
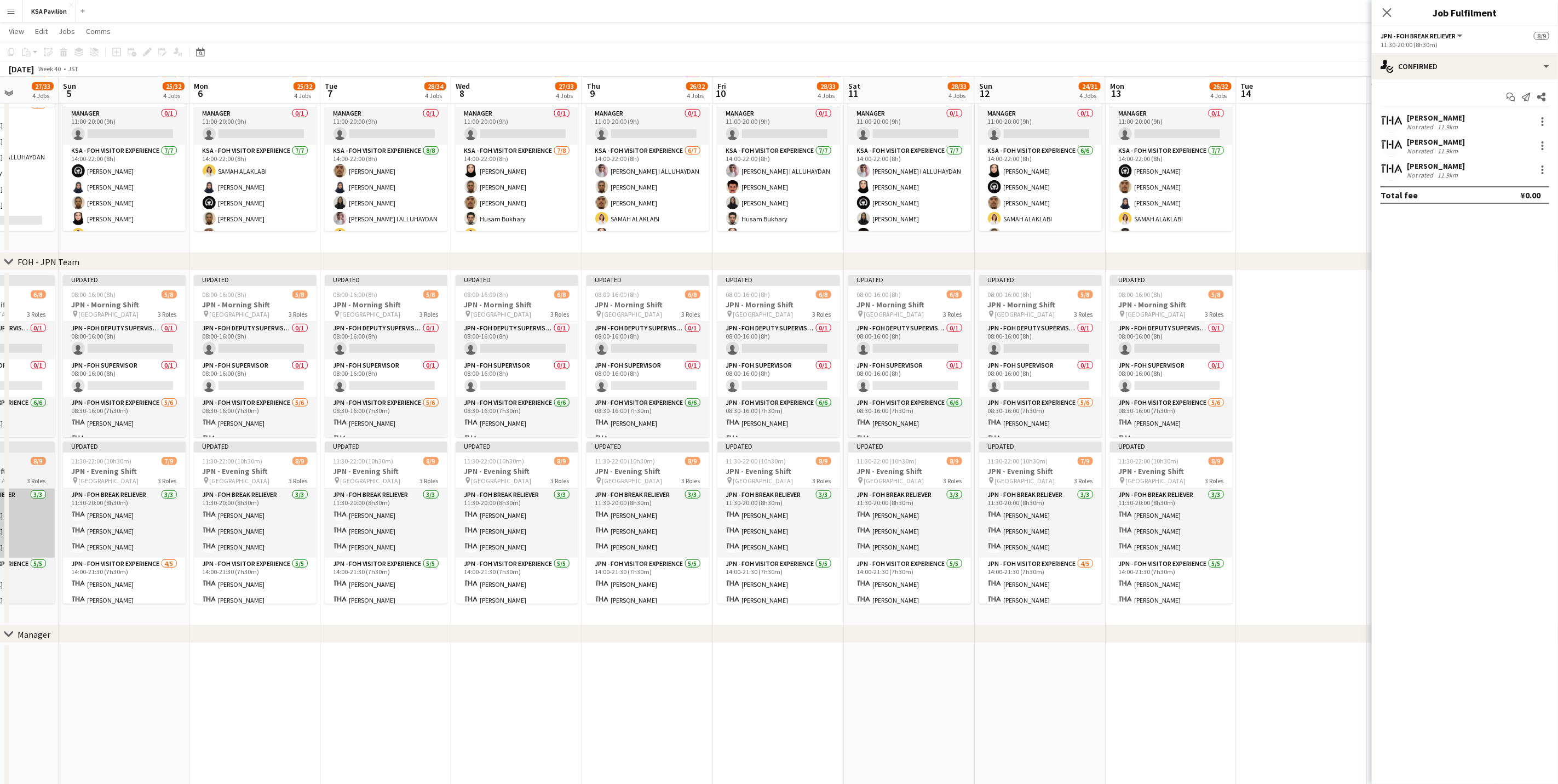
scroll to position [0, 335]
click at [156, 488] on app-card-role "JPN - FOH Break Reliever [DATE] 11:30-20:00 (8h30m) [PERSON_NAME] [PERSON_NAME]…" at bounding box center [123, 523] width 123 height 69
click at [156, 488] on app-card-role "JPN - FOH Break Reliever [DATE] 11:30-20:00 (8h30m) [PERSON_NAME] [PERSON_NAME]…" at bounding box center [123, 524] width 123 height 71
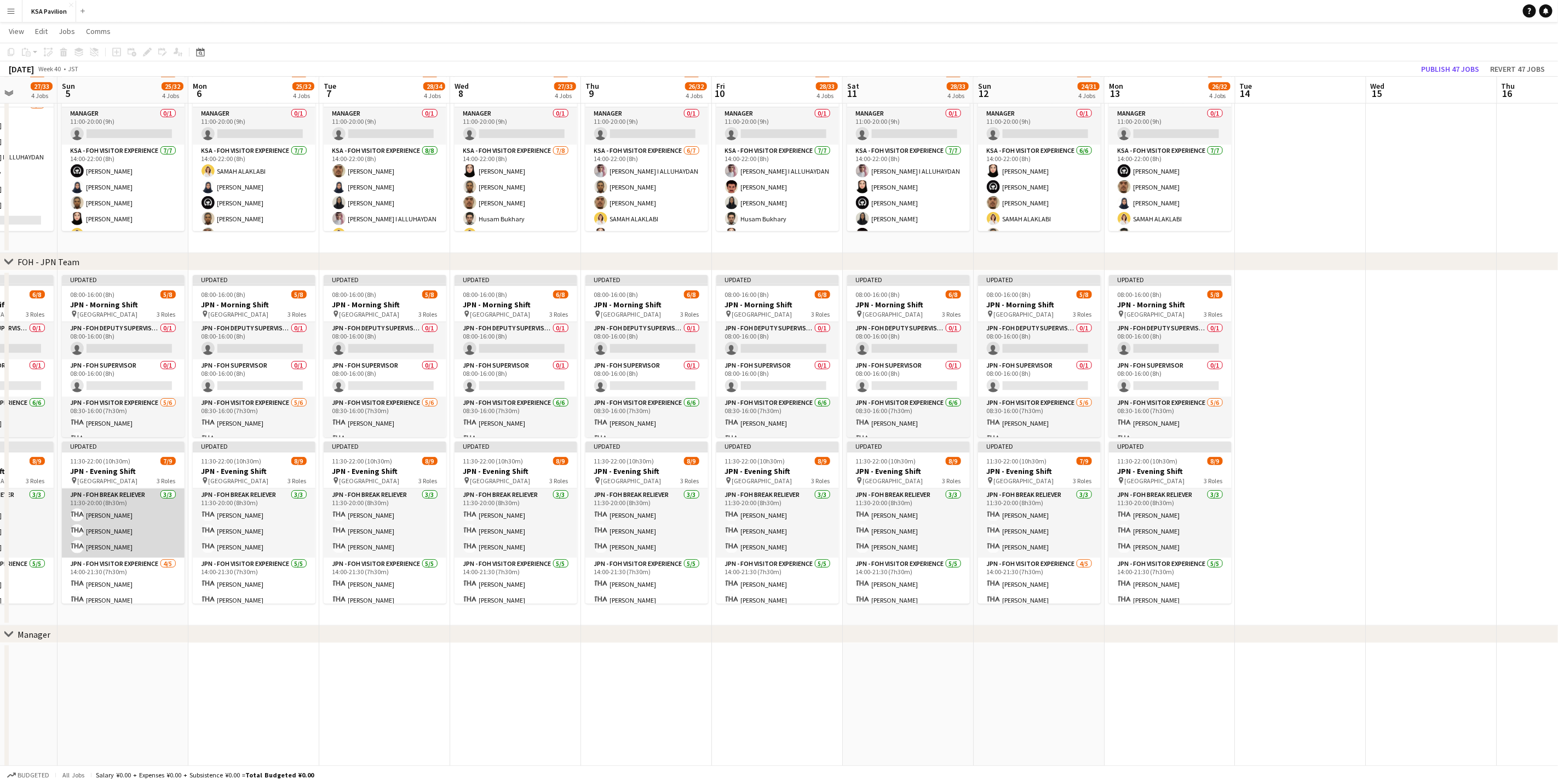
click at [156, 488] on app-card-role "JPN - FOH Break Reliever [DATE] 11:30-20:00 (8h30m) [PERSON_NAME] [PERSON_NAME]…" at bounding box center [123, 523] width 123 height 69
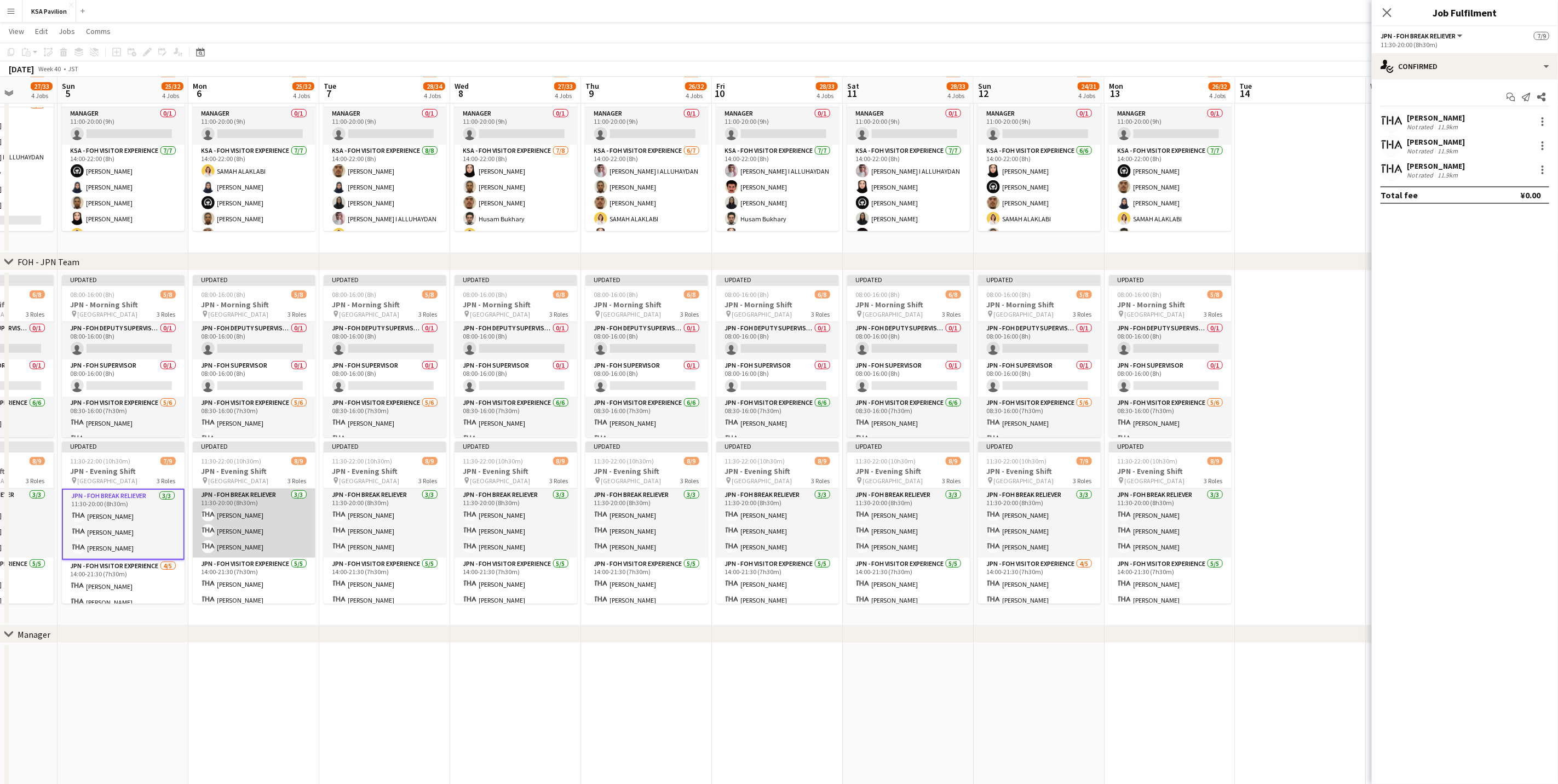
click at [257, 488] on app-card-role "JPN - FOH Break Reliever [DATE] 11:30-20:00 (8h30m) [PERSON_NAME] [PERSON_NAME]…" at bounding box center [255, 523] width 123 height 69
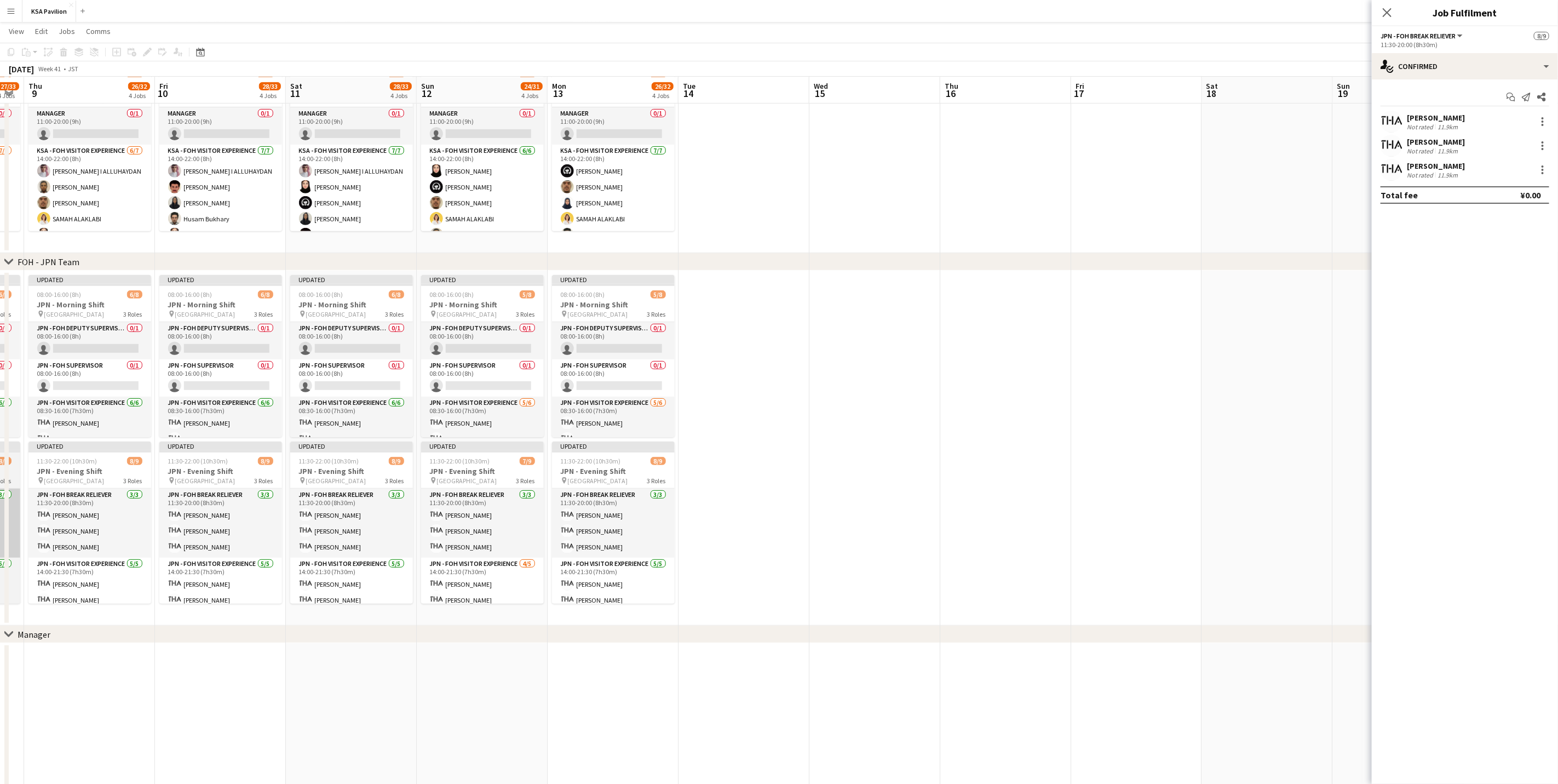
scroll to position [0, 369]
click at [768, 488] on app-date-cell at bounding box center [743, 448] width 131 height 355
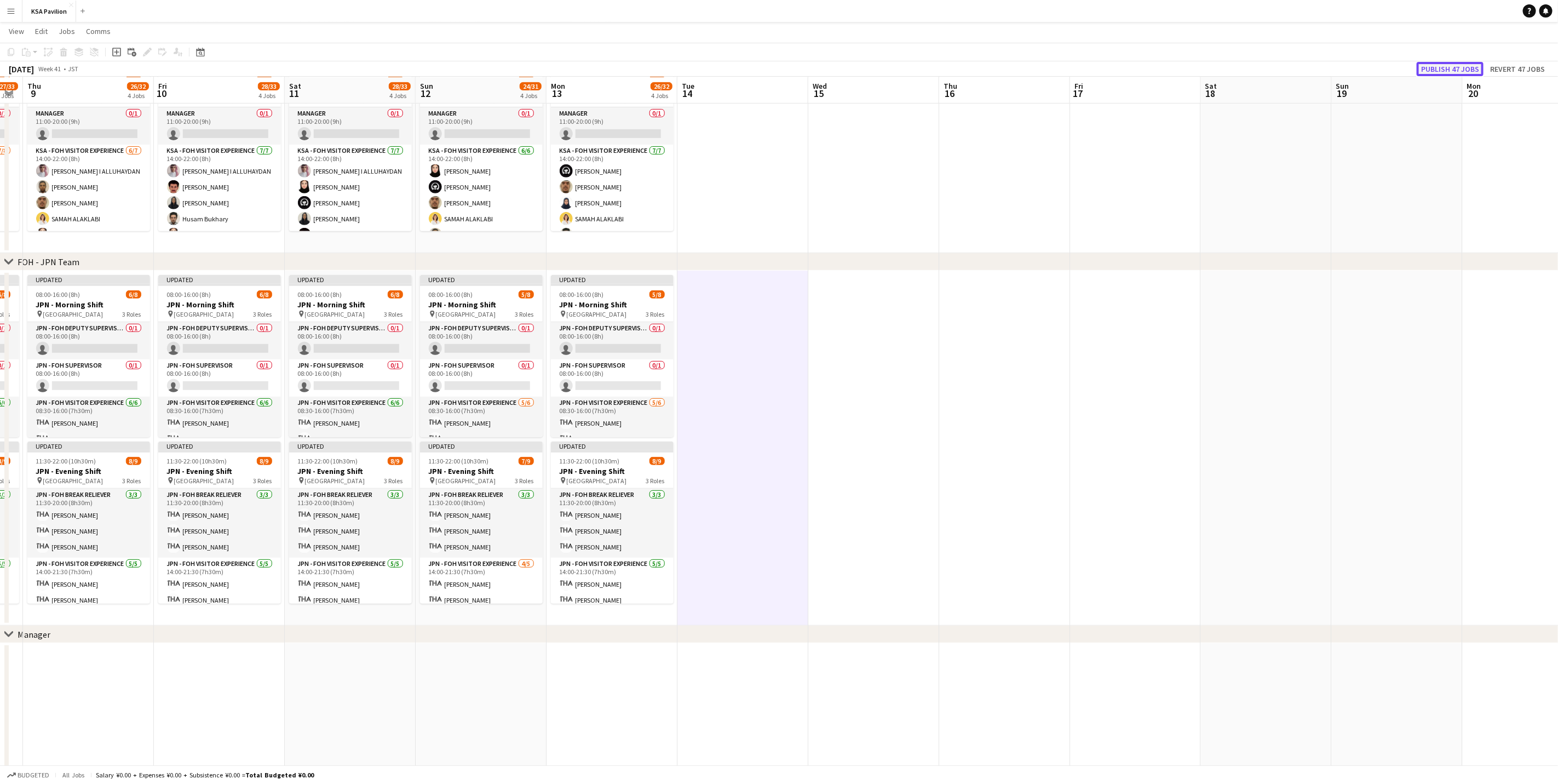
click at [1032, 72] on button "Publish 47 jobs" at bounding box center [1450, 68] width 67 height 14
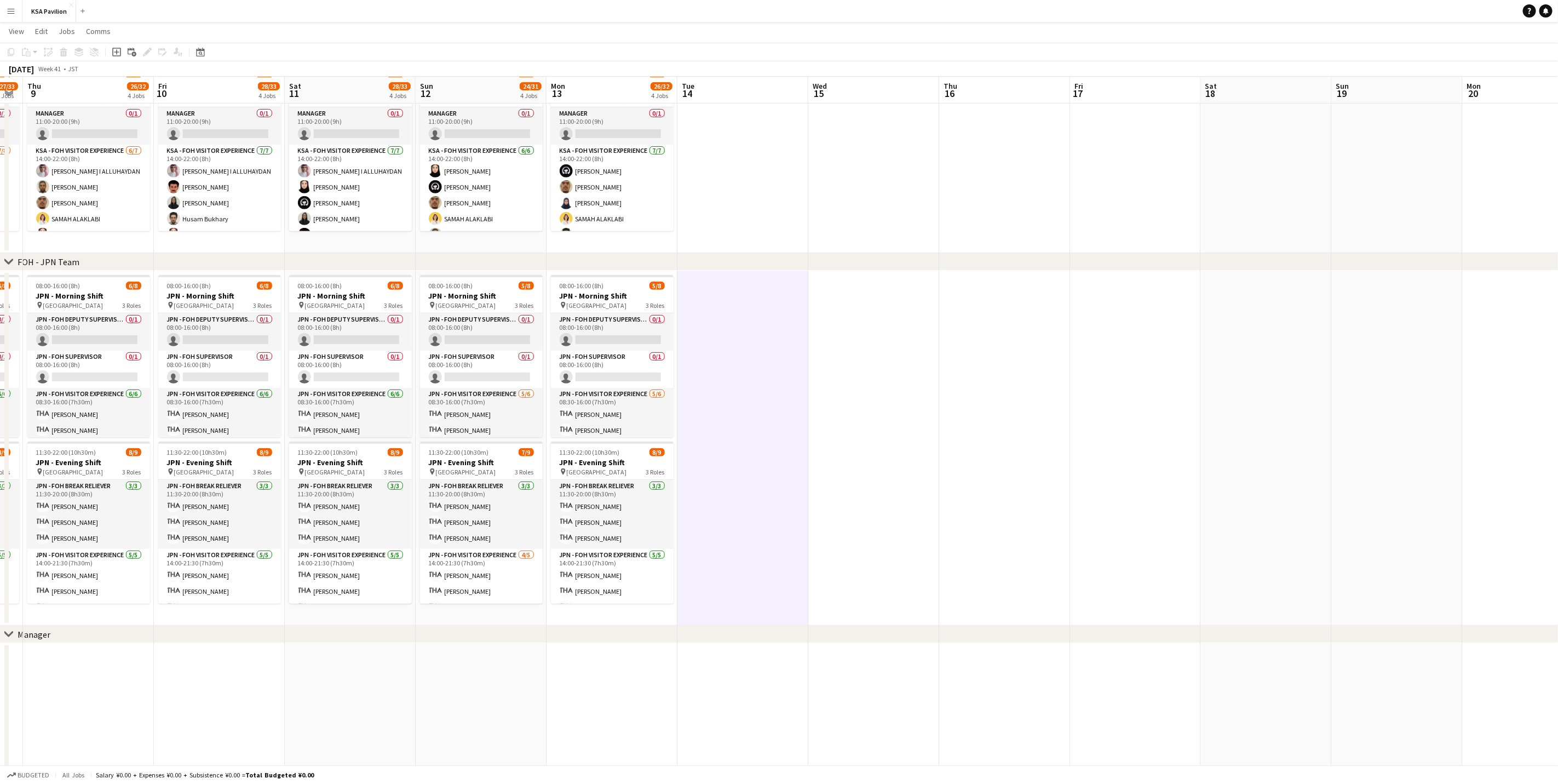
click at [81, 488] on app-date-cell at bounding box center [88, 761] width 131 height 237
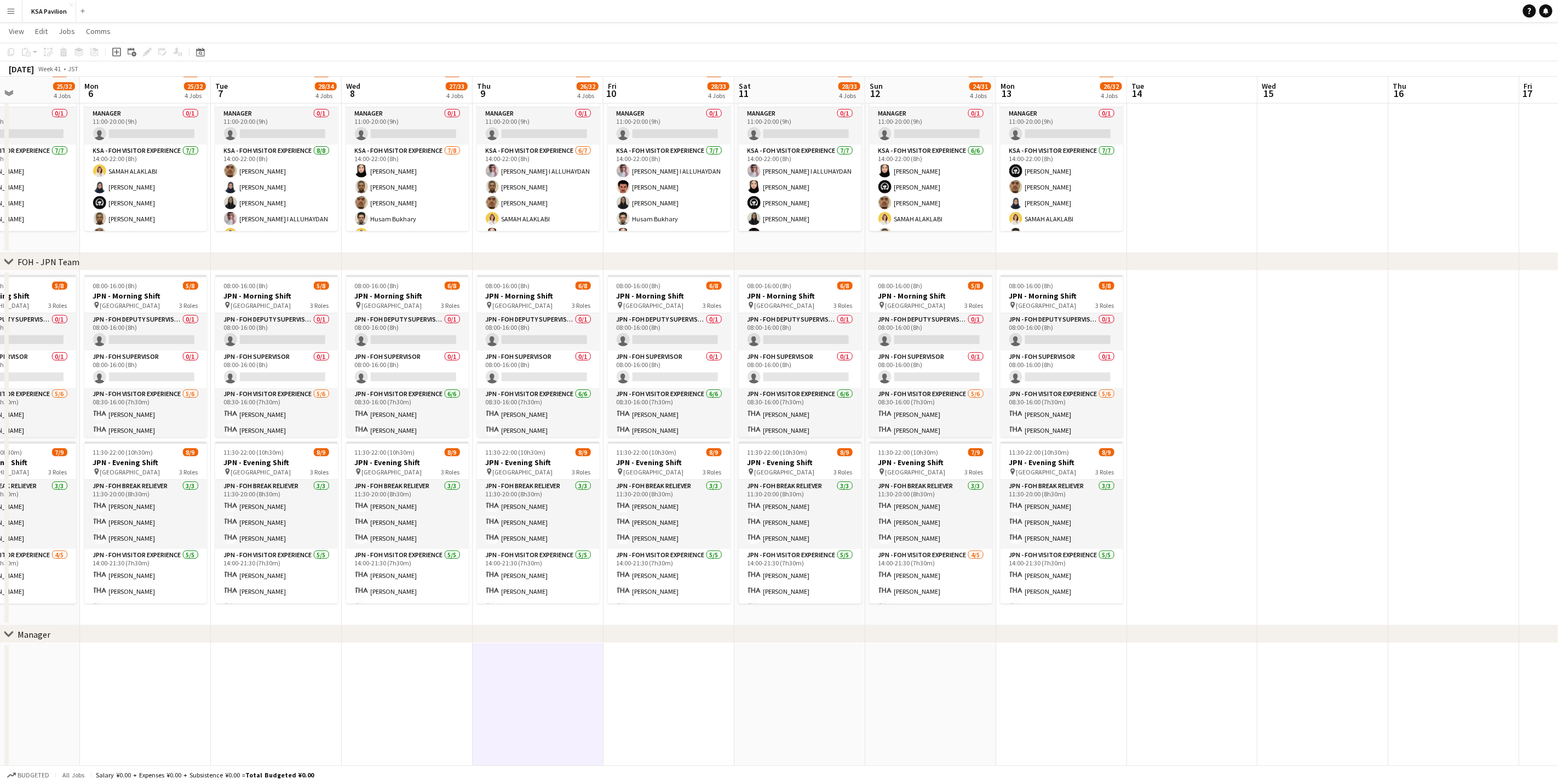
scroll to position [0, 313]
click at [15, 8] on button "Menu" at bounding box center [10, 10] width 22 height 22
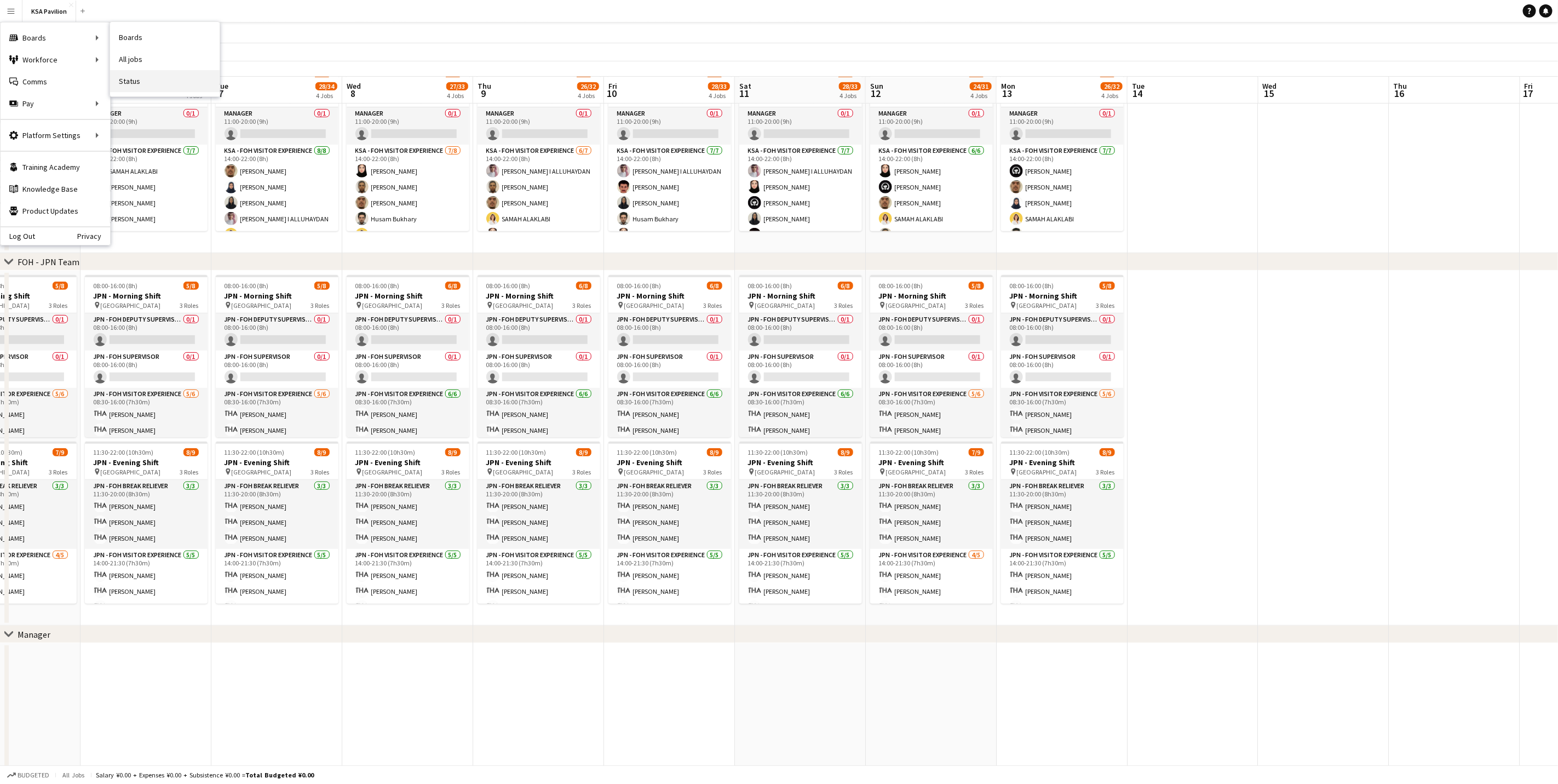
click at [149, 80] on link "Status" at bounding box center [165, 80] width 110 height 22
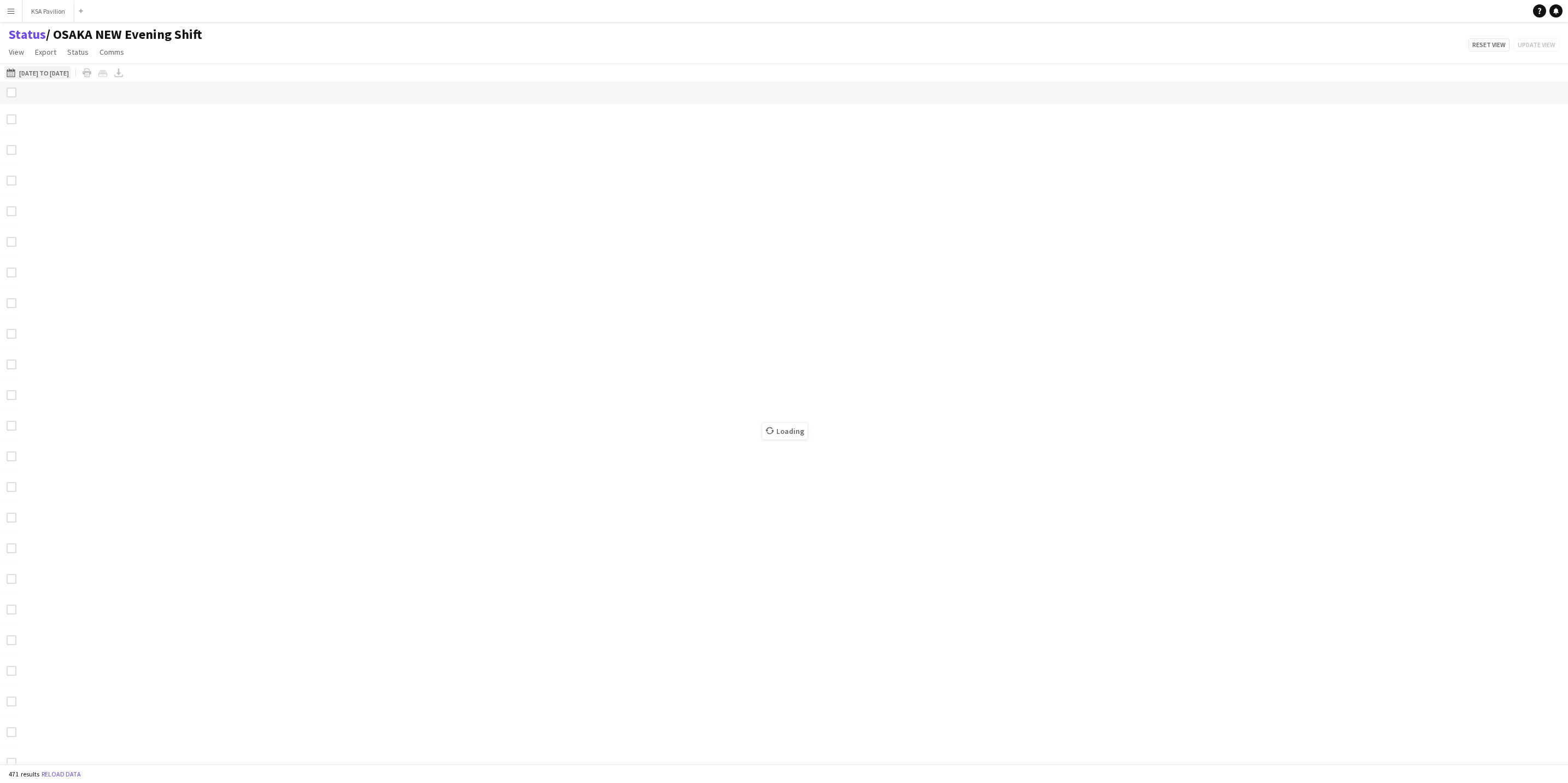
click at [60, 78] on button "[DATE] to [DATE] [DATE] to [DATE]" at bounding box center [38, 73] width 67 height 13
click at [82, 189] on span "9" at bounding box center [86, 186] width 13 height 13
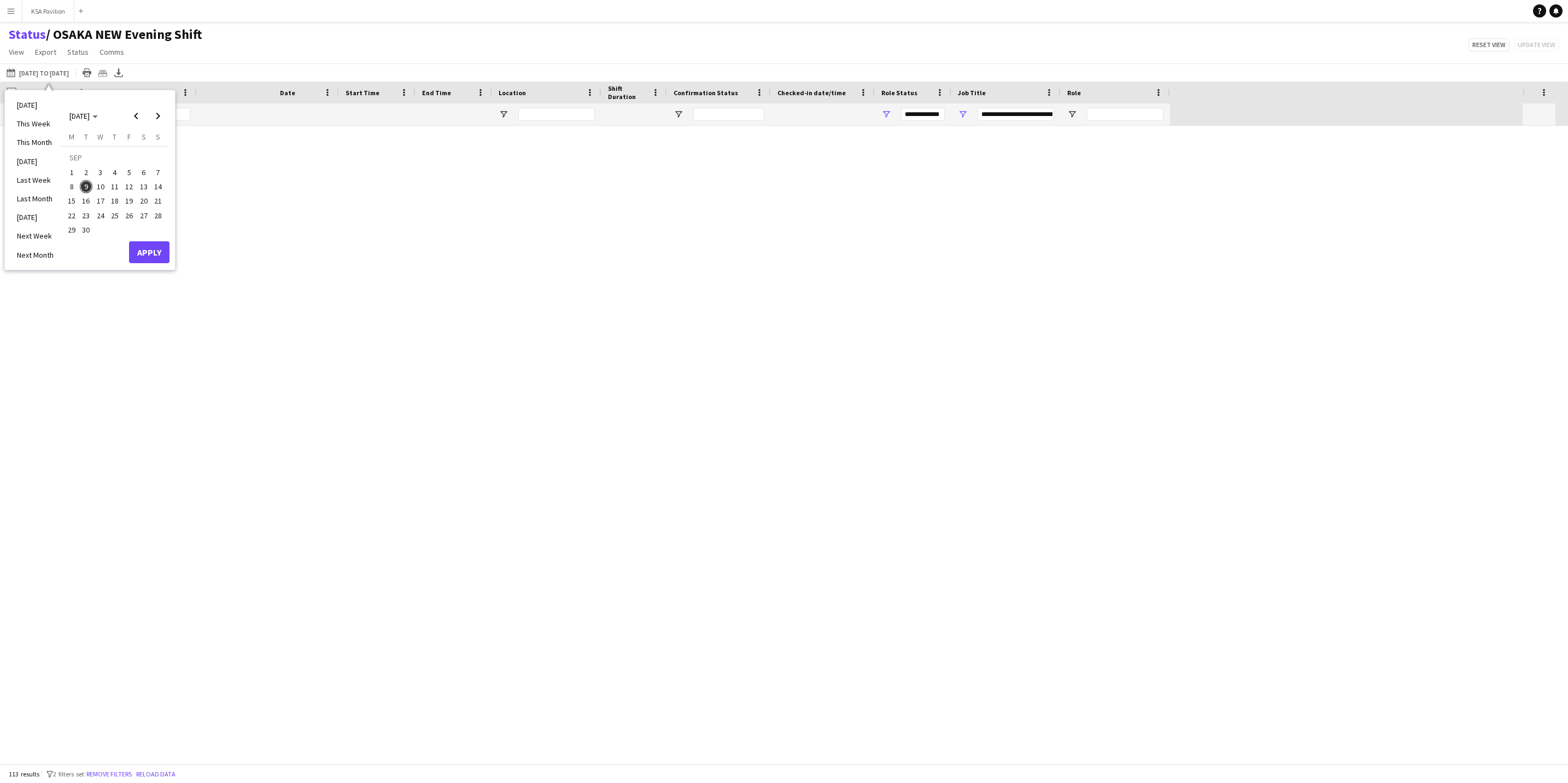
click at [82, 189] on span "9" at bounding box center [86, 186] width 13 height 13
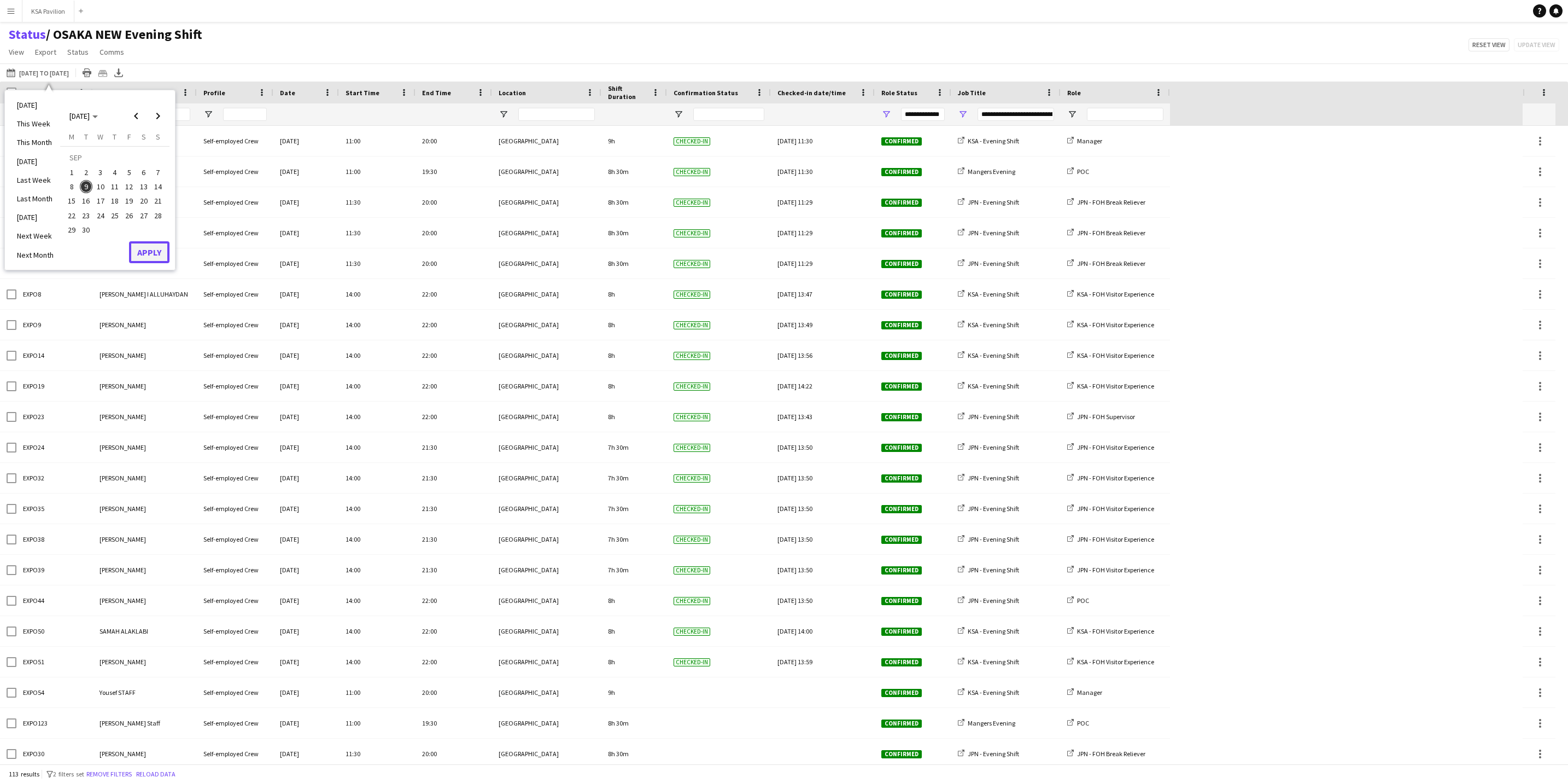
click at [147, 250] on button "Apply" at bounding box center [148, 252] width 41 height 22
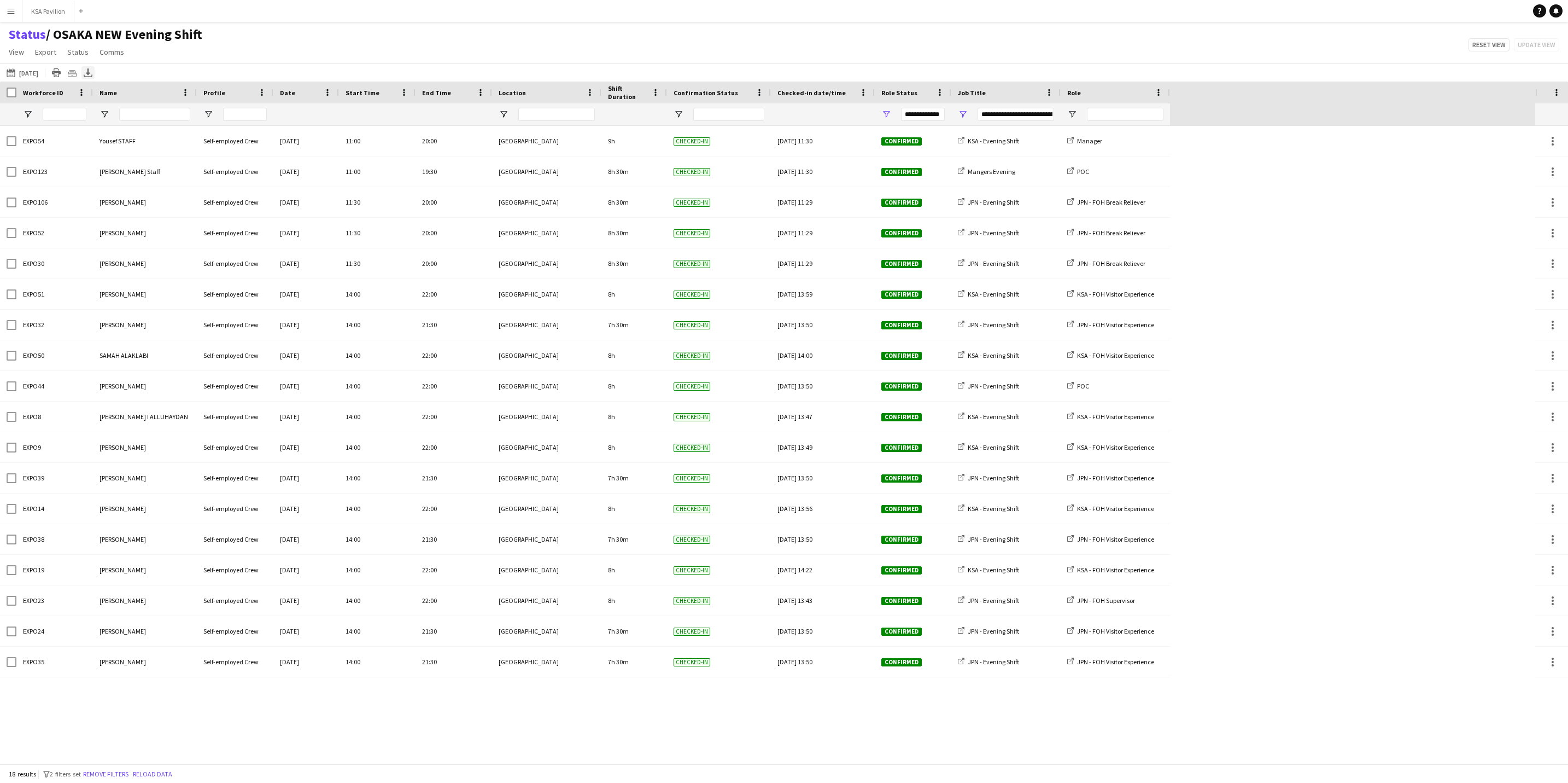
click at [89, 71] on icon "Export XLSX" at bounding box center [87, 72] width 9 height 9
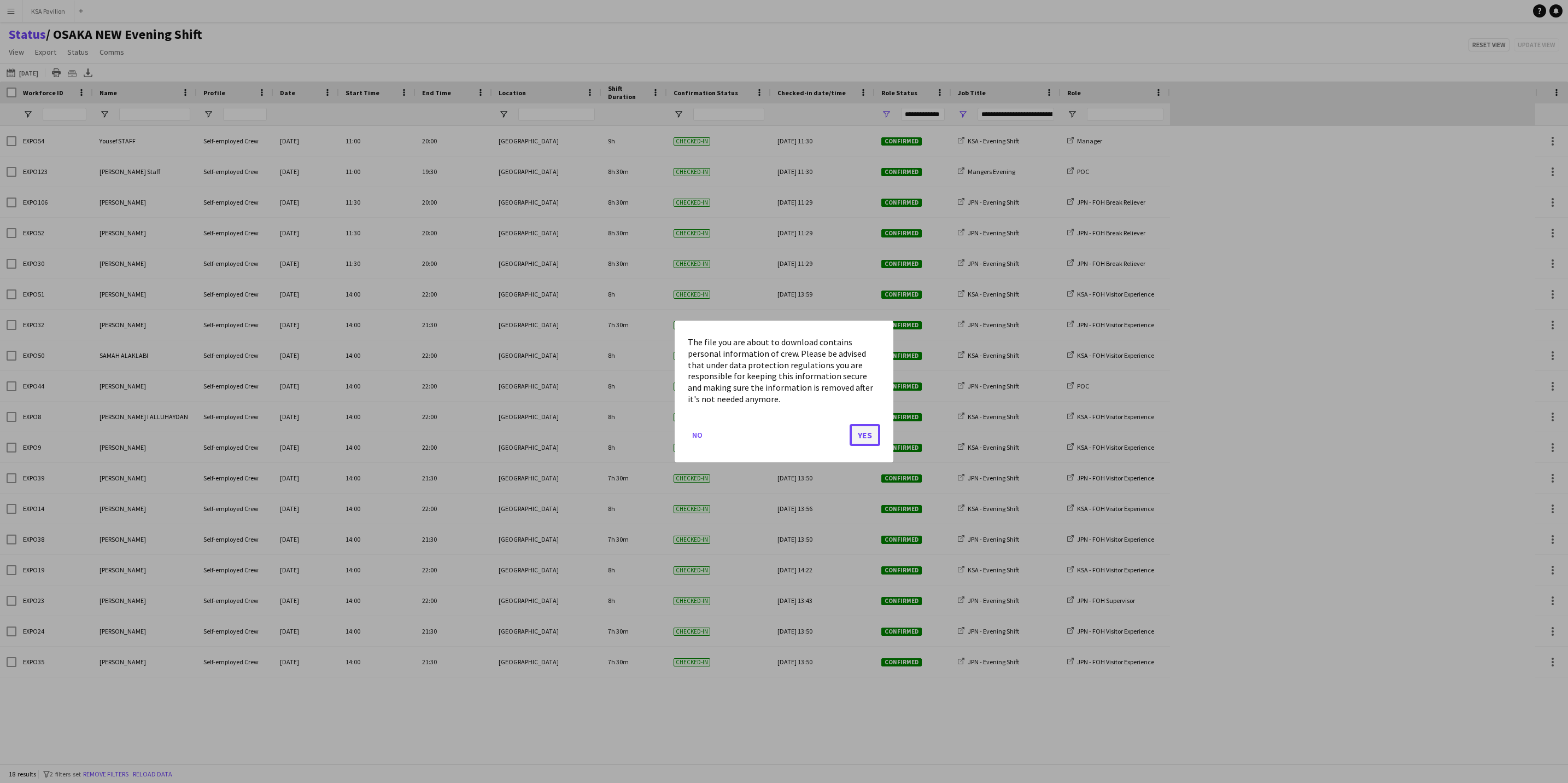
click at [850, 435] on button "Yes" at bounding box center [865, 434] width 30 height 22
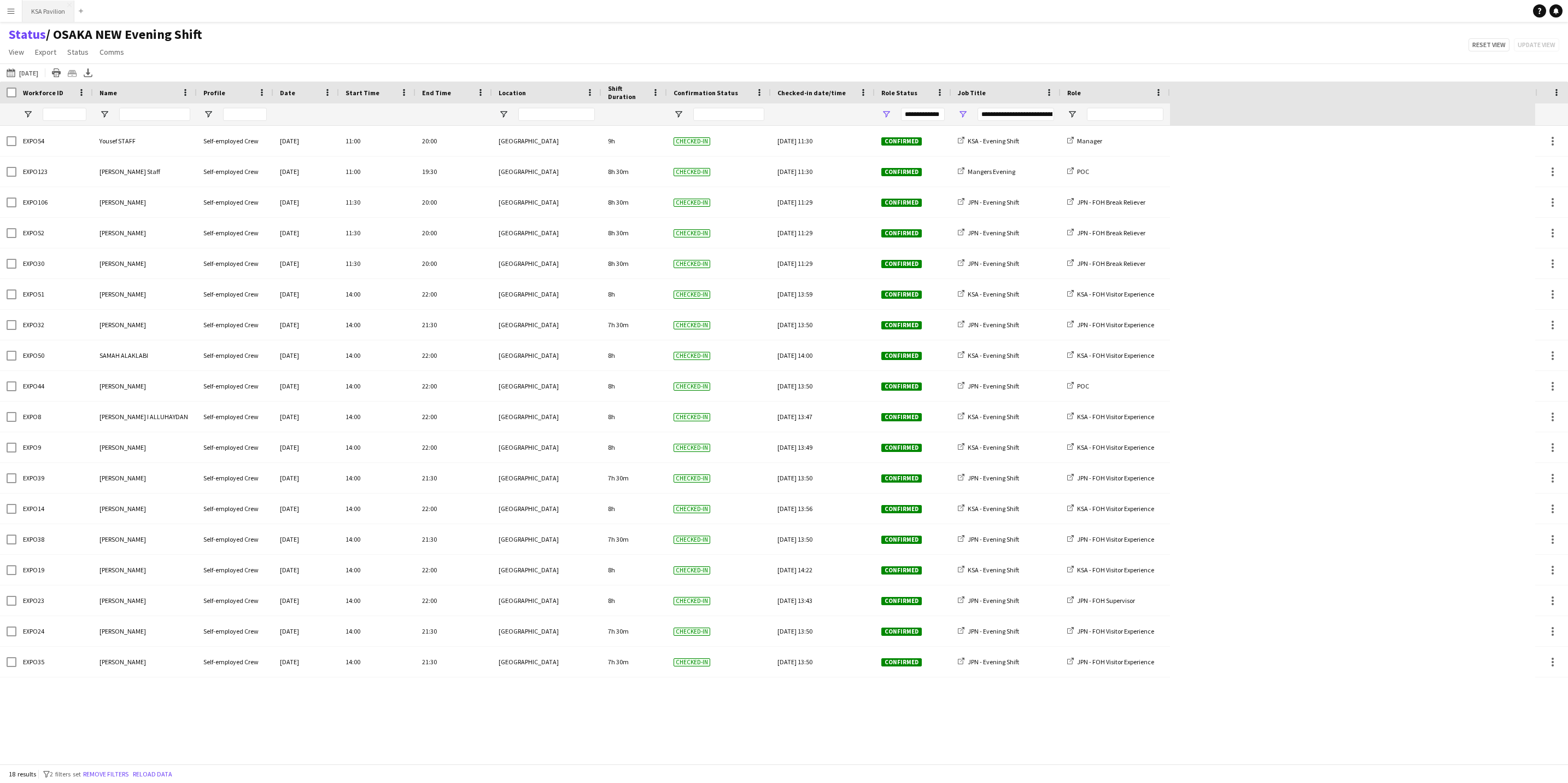
click at [43, 13] on button "KSA Pavilion Close" at bounding box center [48, 11] width 52 height 22
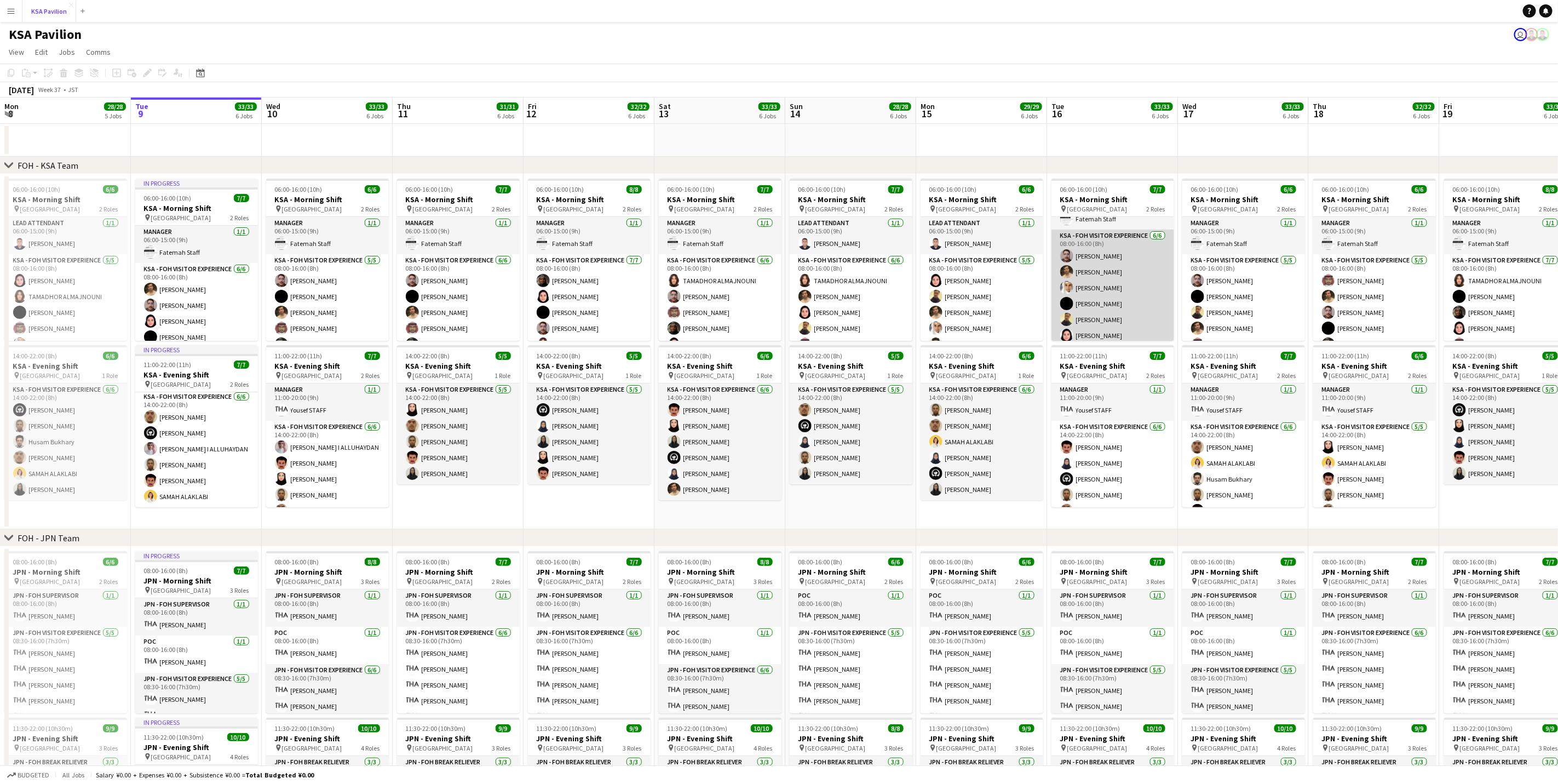
scroll to position [31, 0]
click at [1032, 294] on app-card-role "KSA - FOH Visitor Experience [DATE] 08:00-16:00 (8h) [PERSON_NAME]" at bounding box center [1113, 282] width 123 height 116
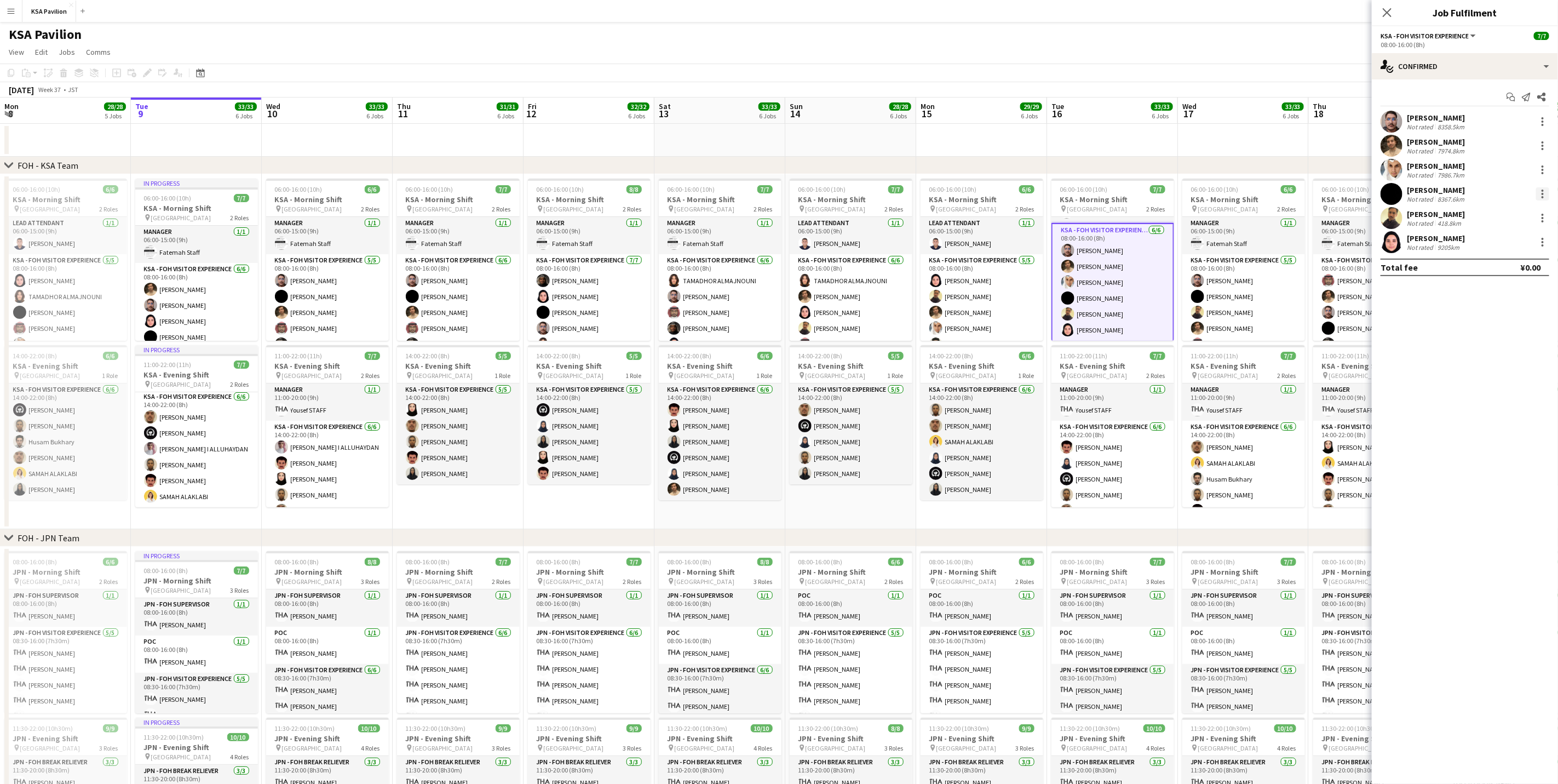
click at [1032, 194] on div at bounding box center [1543, 194] width 13 height 13
click at [1032, 240] on span "Switch crew" at bounding box center [1508, 241] width 68 height 9
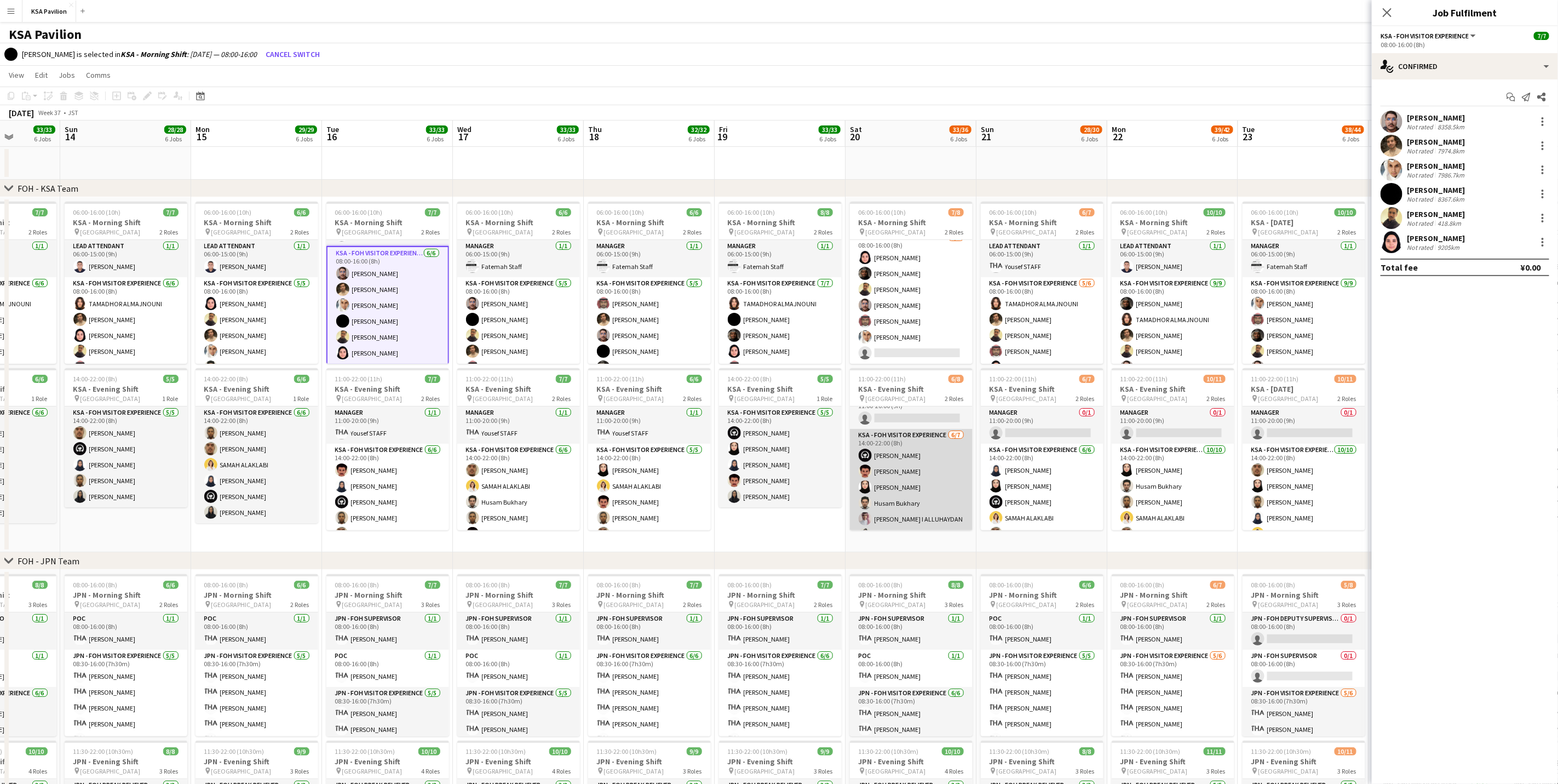
scroll to position [50, 0]
click at [927, 471] on app-card-role "KSA - FOH Visitor Experience [DATE] 14:00-22:00 (8h) [PERSON_NAME] ANAS [PERSON…" at bounding box center [912, 464] width 123 height 133
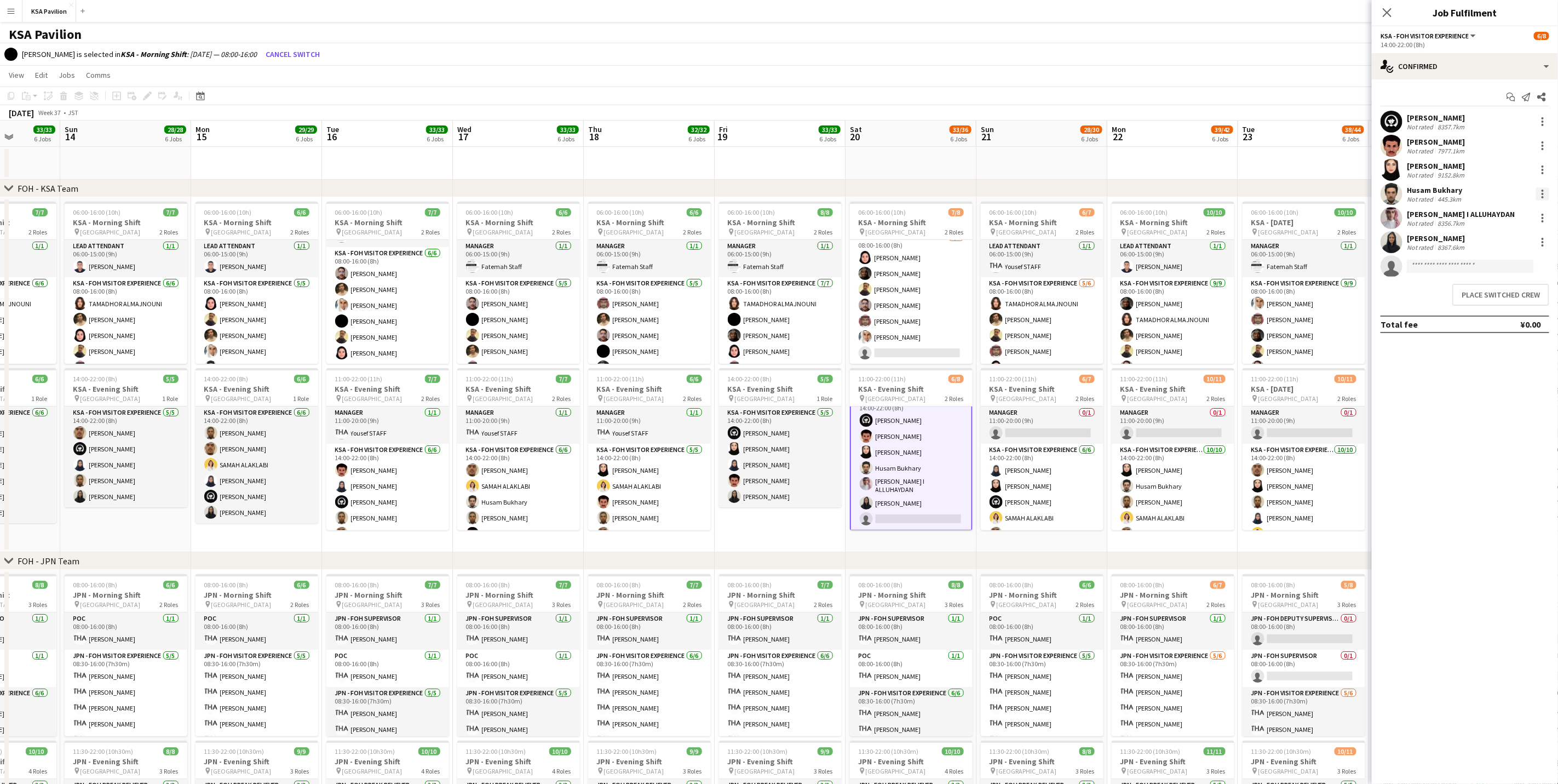
click at [1032, 195] on div at bounding box center [1543, 194] width 13 height 13
click at [1032, 241] on span "Switch with" at bounding box center [1508, 241] width 68 height 9
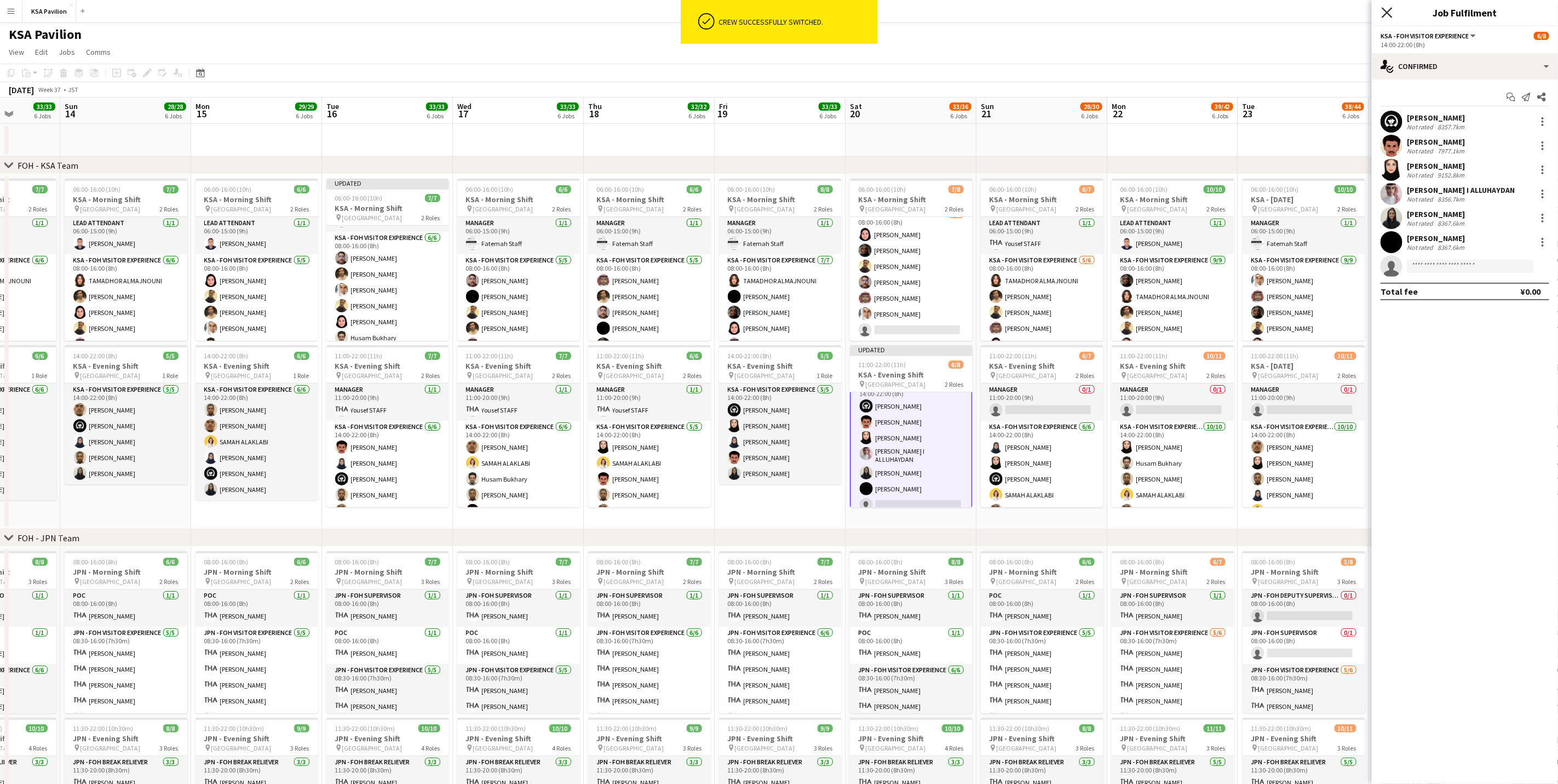
click at [1032, 9] on icon "Close pop-in" at bounding box center [1387, 12] width 10 height 10
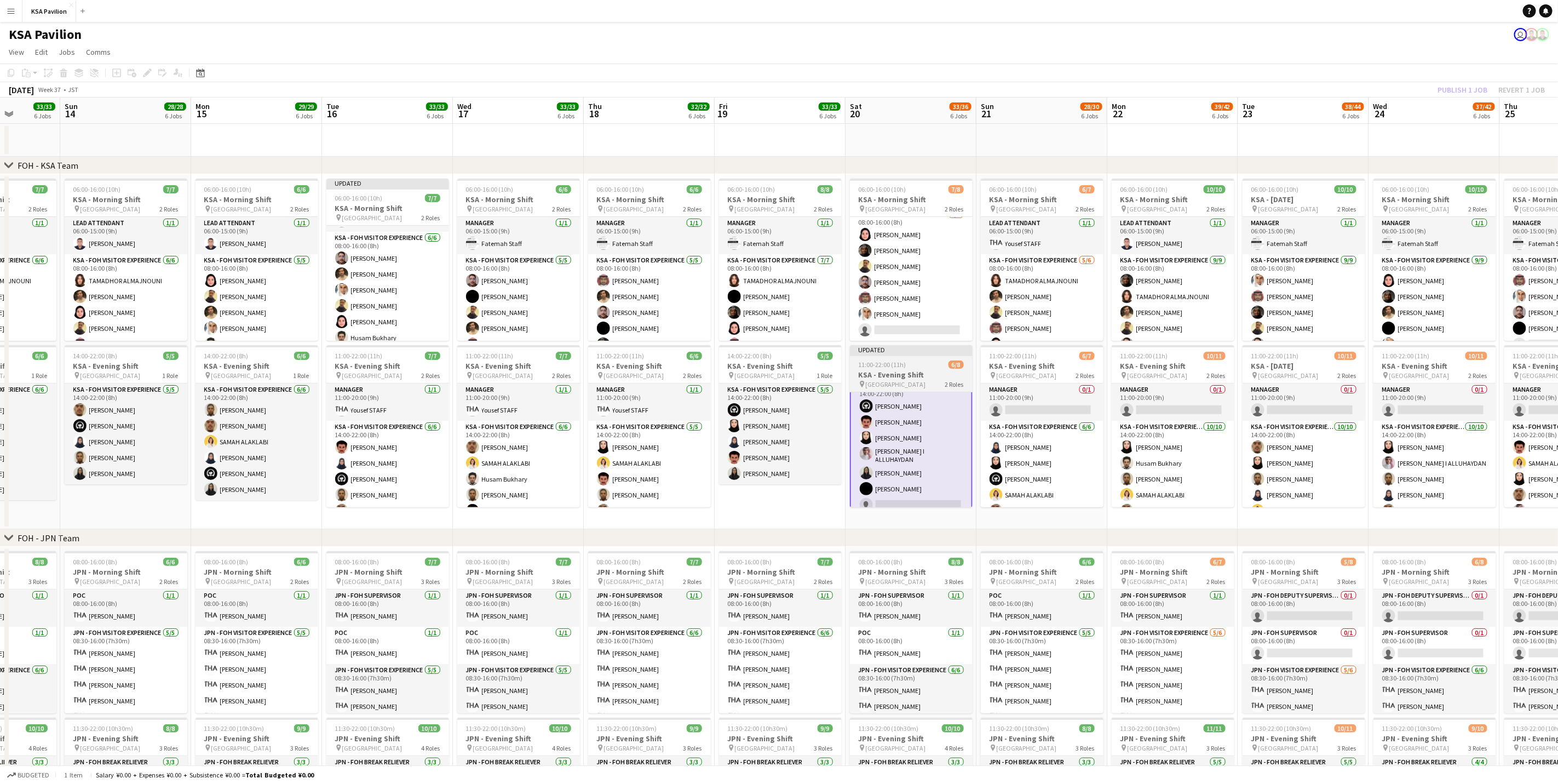
click at [904, 373] on h3 "KSA - Evening Shift" at bounding box center [912, 374] width 123 height 9
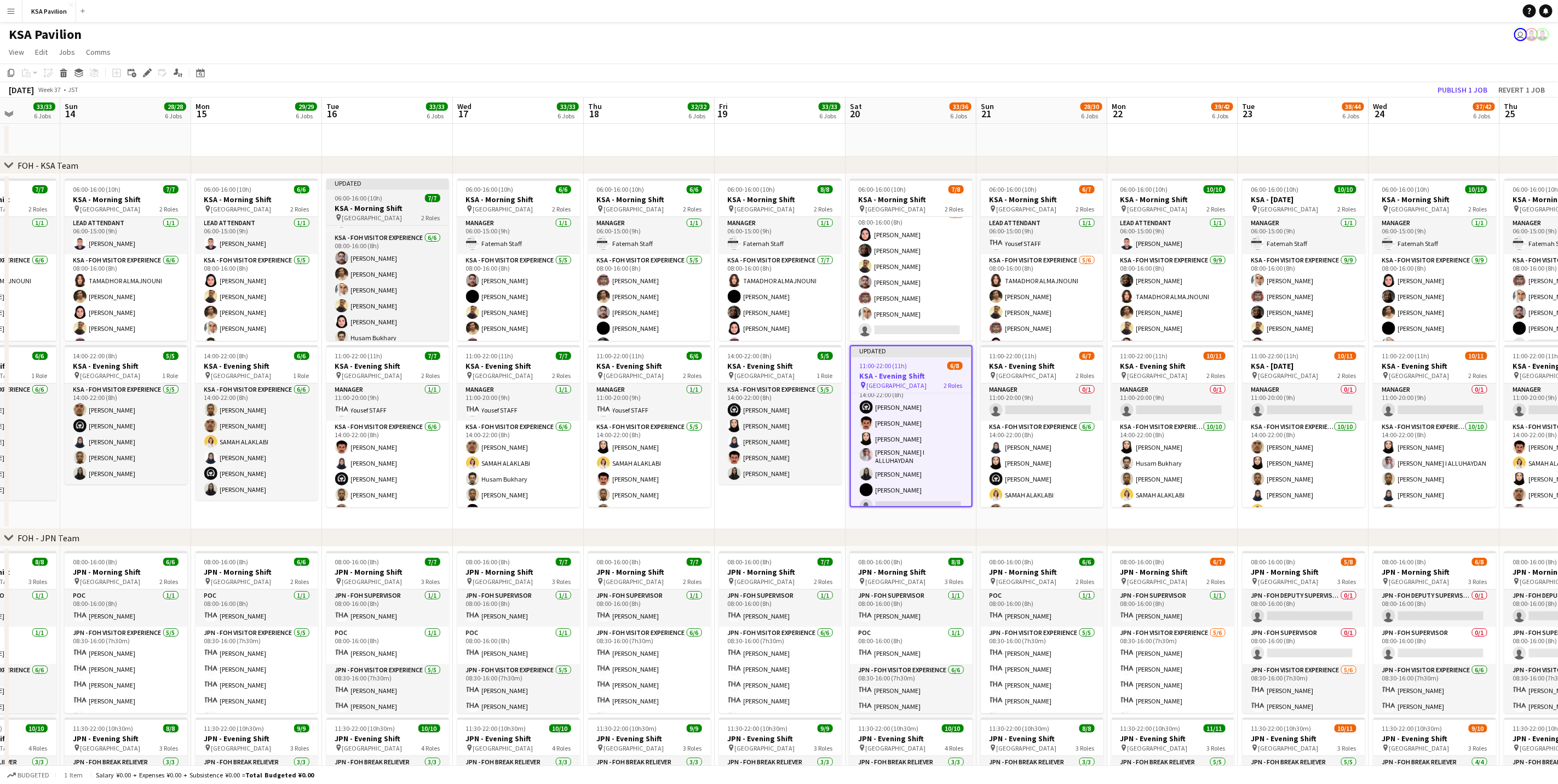
click at [363, 207] on h3 "KSA - Morning Shift" at bounding box center [388, 208] width 123 height 9
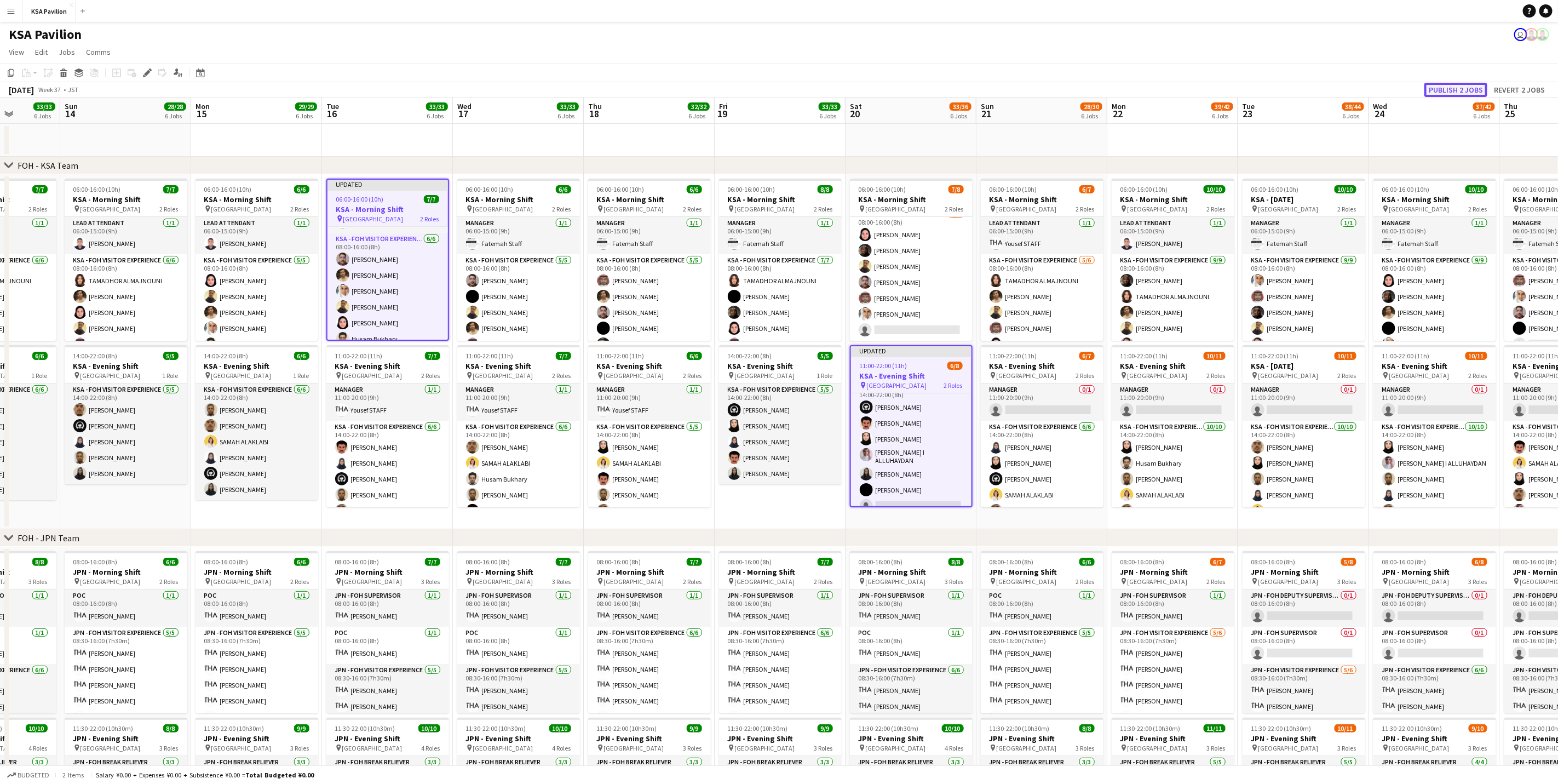
click at [1032, 88] on button "Publish 2 jobs" at bounding box center [1456, 89] width 63 height 14
